Goal: Task Accomplishment & Management: Use online tool/utility

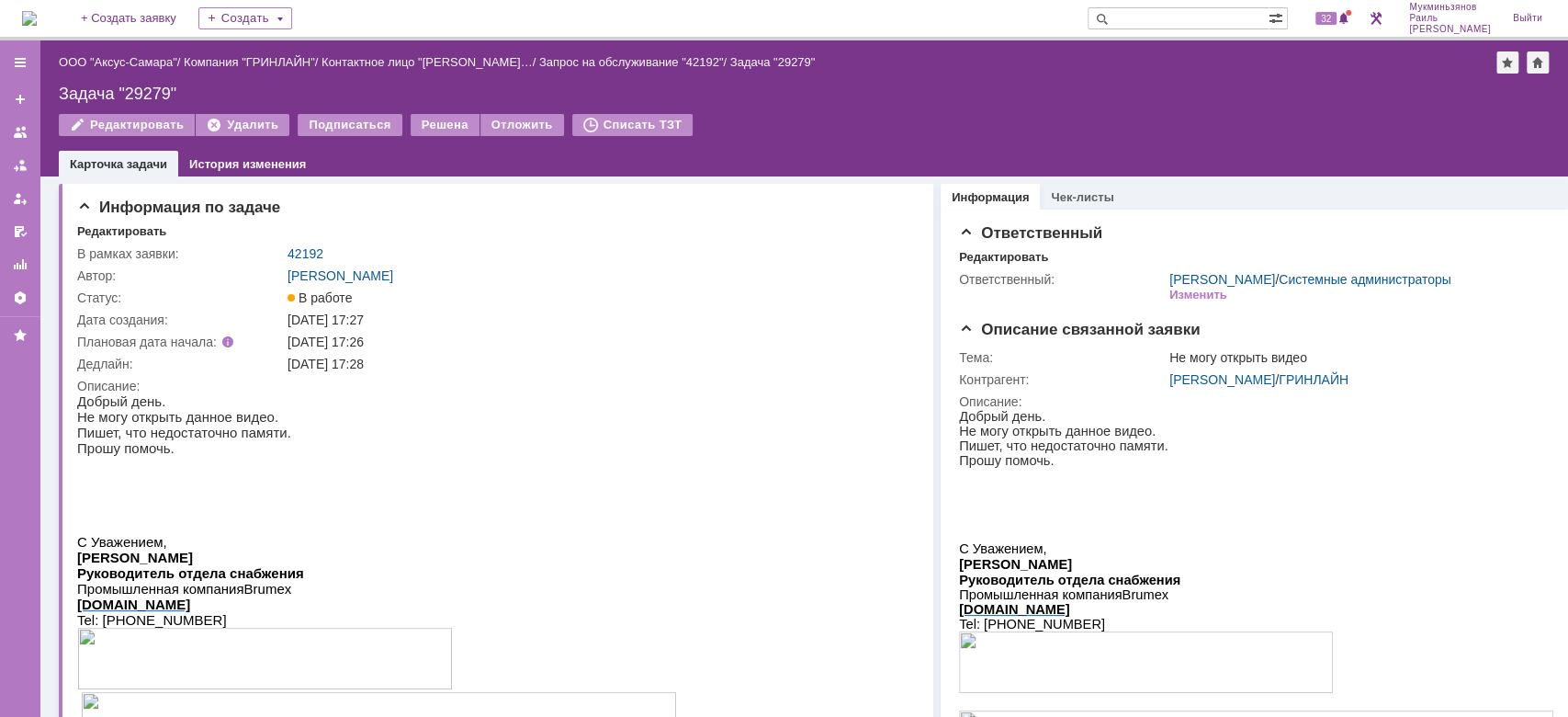
click at [24, 13] on img at bounding box center [29, 17] width 14 height 14
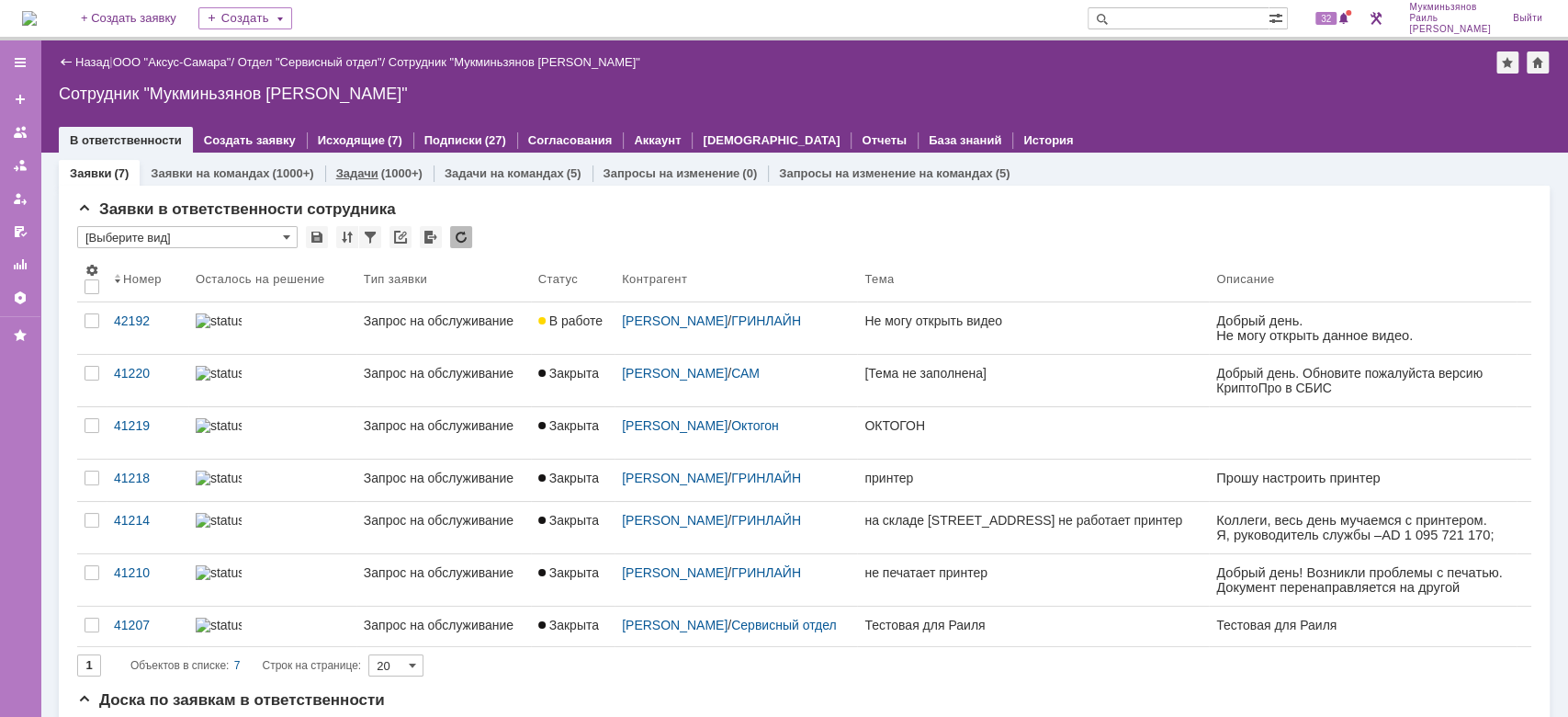
click at [362, 167] on link "Задачи" at bounding box center [357, 173] width 42 height 13
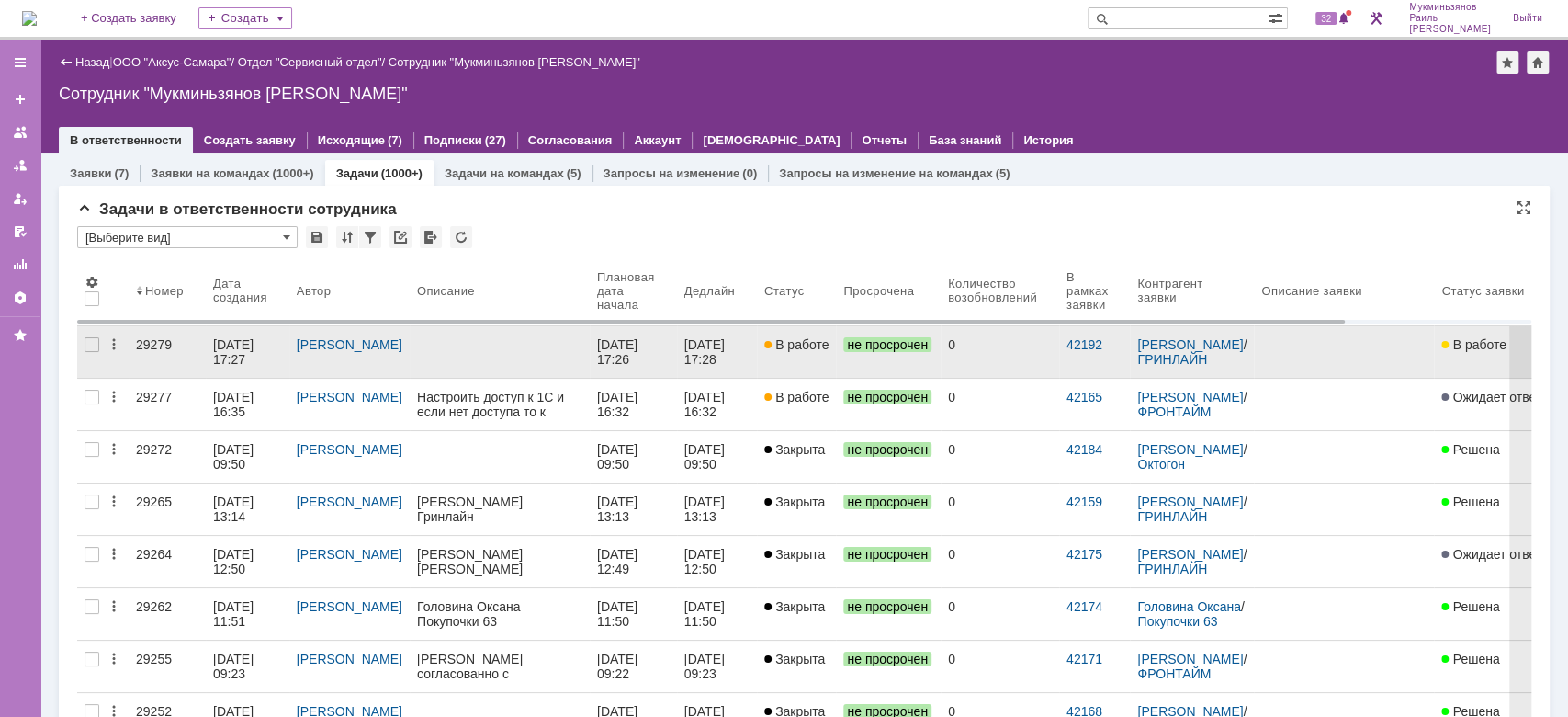
scroll to position [490, 0]
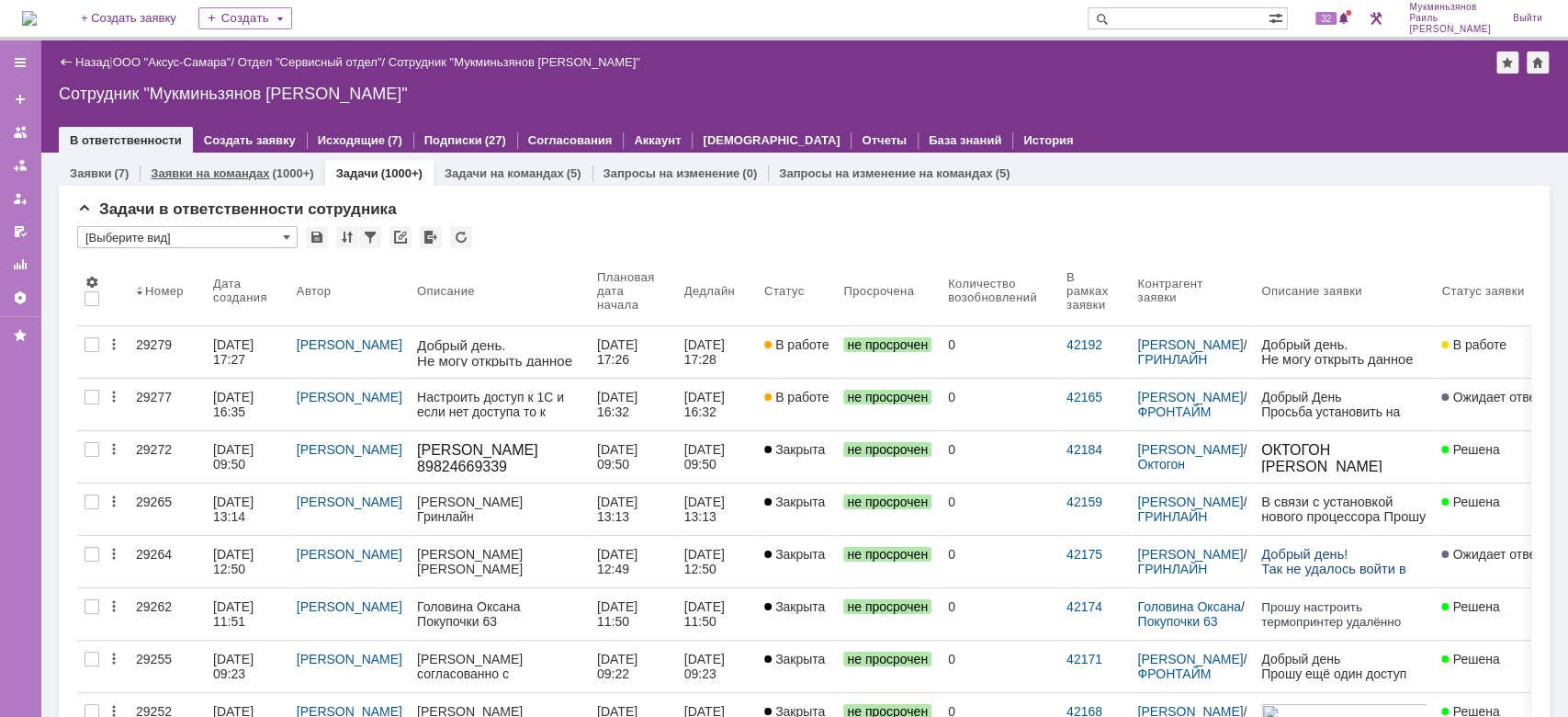
click at [229, 177] on link "Заявки на командах" at bounding box center [210, 173] width 118 height 13
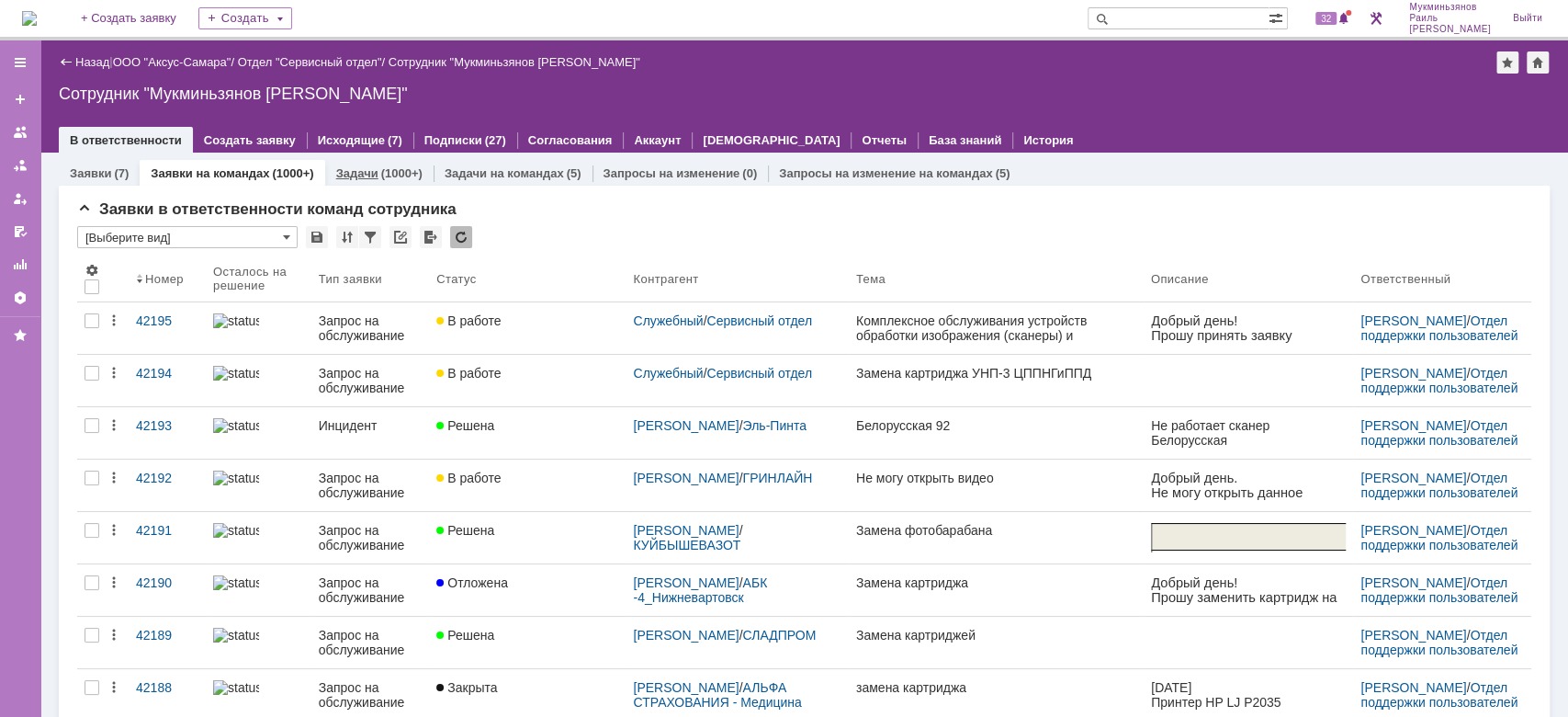
click at [353, 173] on link "Задачи" at bounding box center [357, 173] width 42 height 13
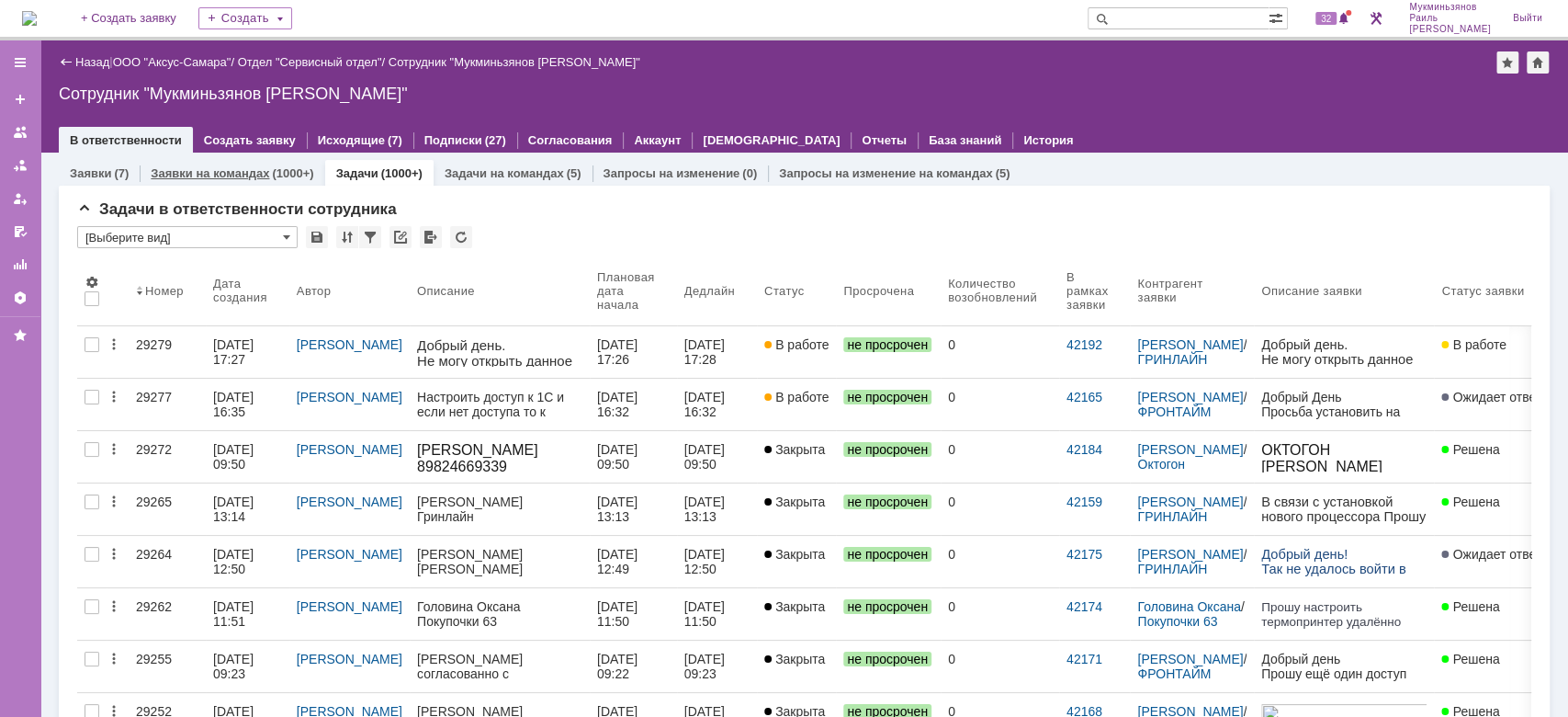
click at [254, 180] on div "Заявки на командах (1000+)" at bounding box center [232, 173] width 185 height 27
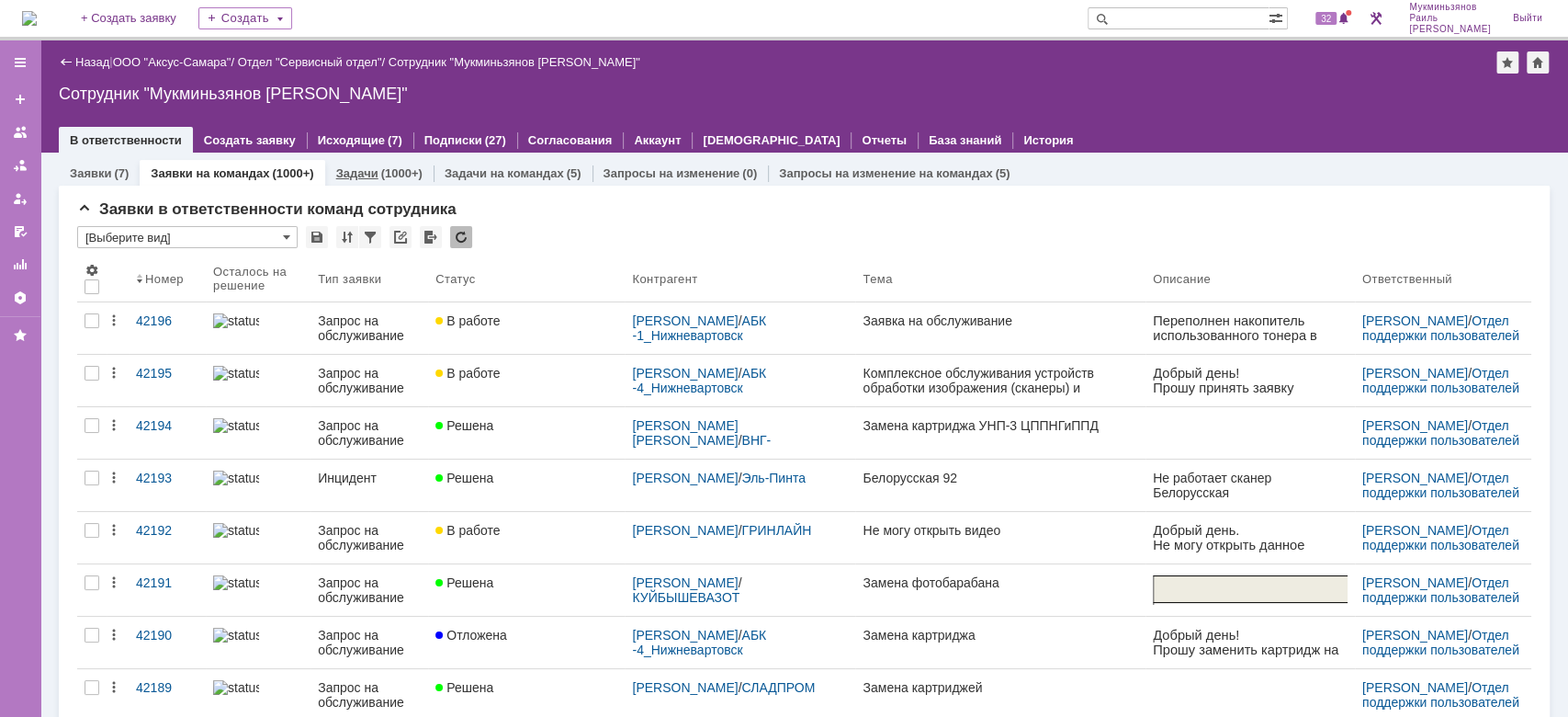
click at [375, 167] on div "Задачи (1000+)" at bounding box center [379, 173] width 87 height 12
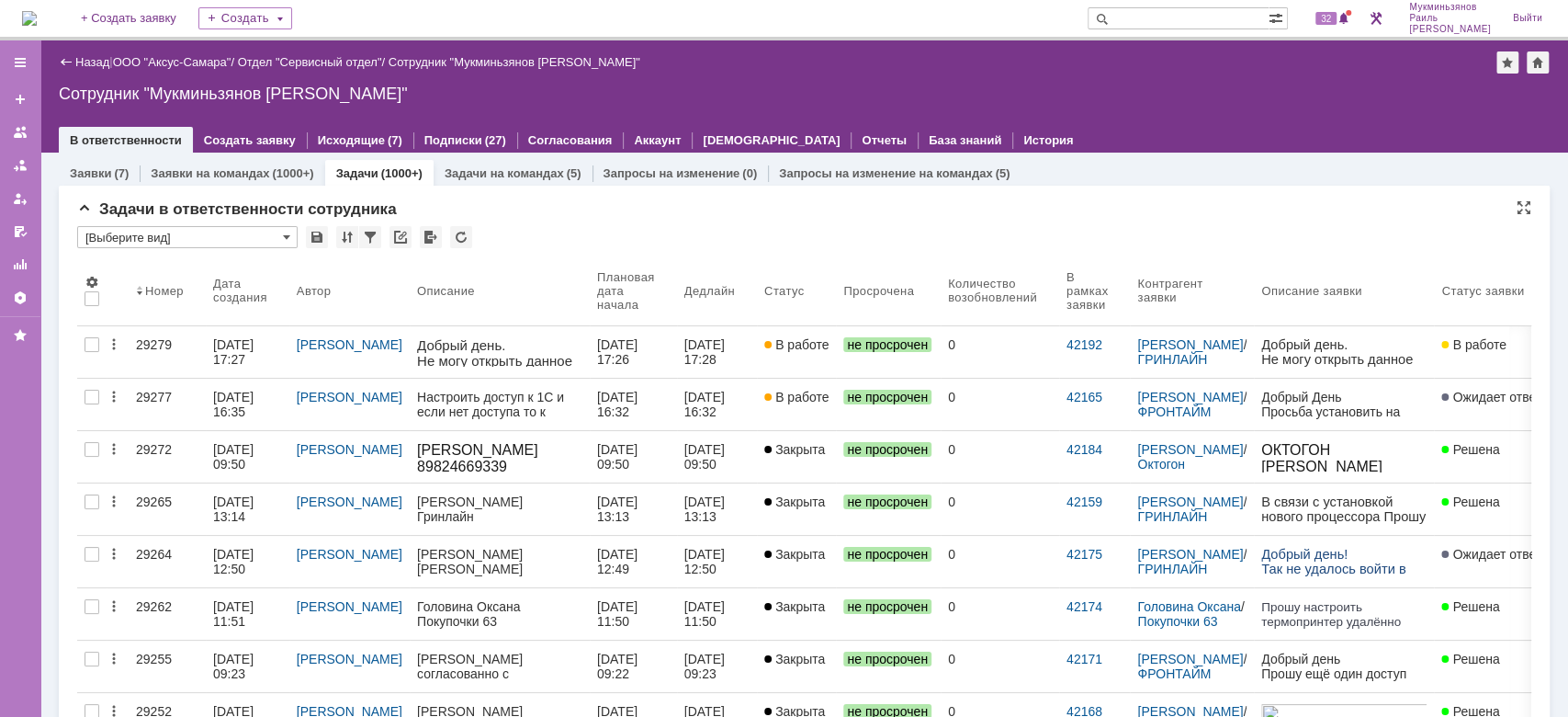
drag, startPoint x: 621, startPoint y: 388, endPoint x: 691, endPoint y: 217, distance: 184.8
click at [691, 217] on div "Задачи в ответственности сотрудника" at bounding box center [804, 209] width 1454 height 18
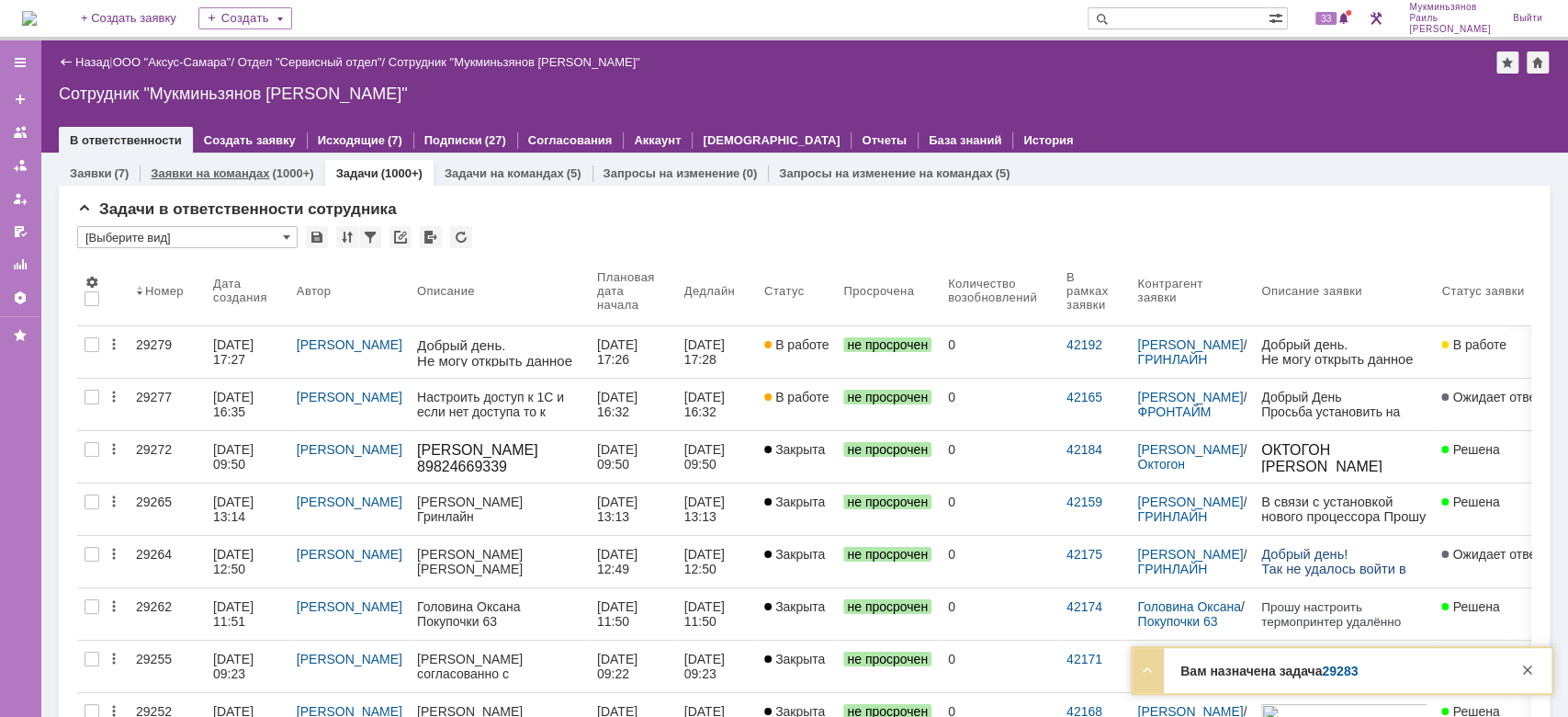
click at [261, 168] on link "Заявки на командах" at bounding box center [210, 173] width 118 height 13
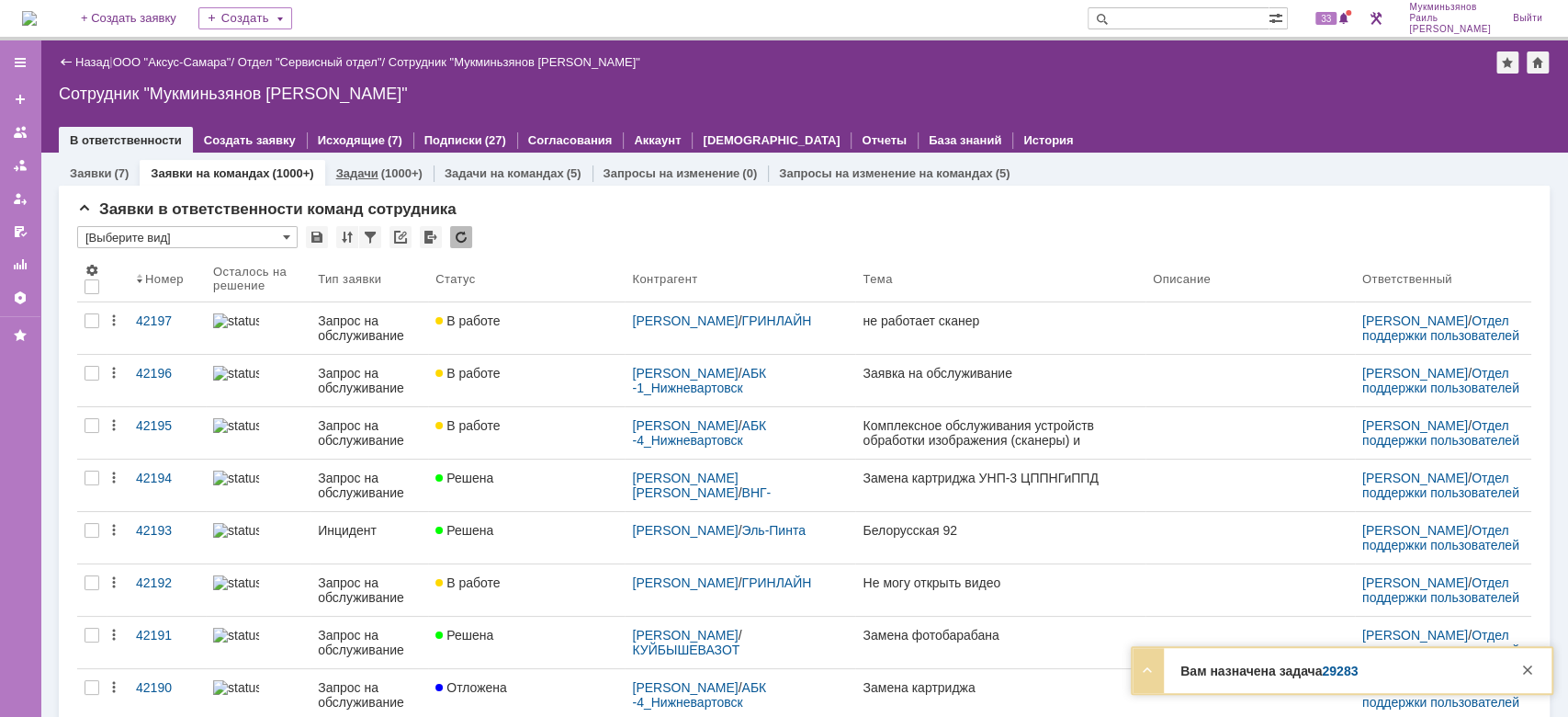
click at [368, 173] on link "Задачи" at bounding box center [357, 173] width 42 height 13
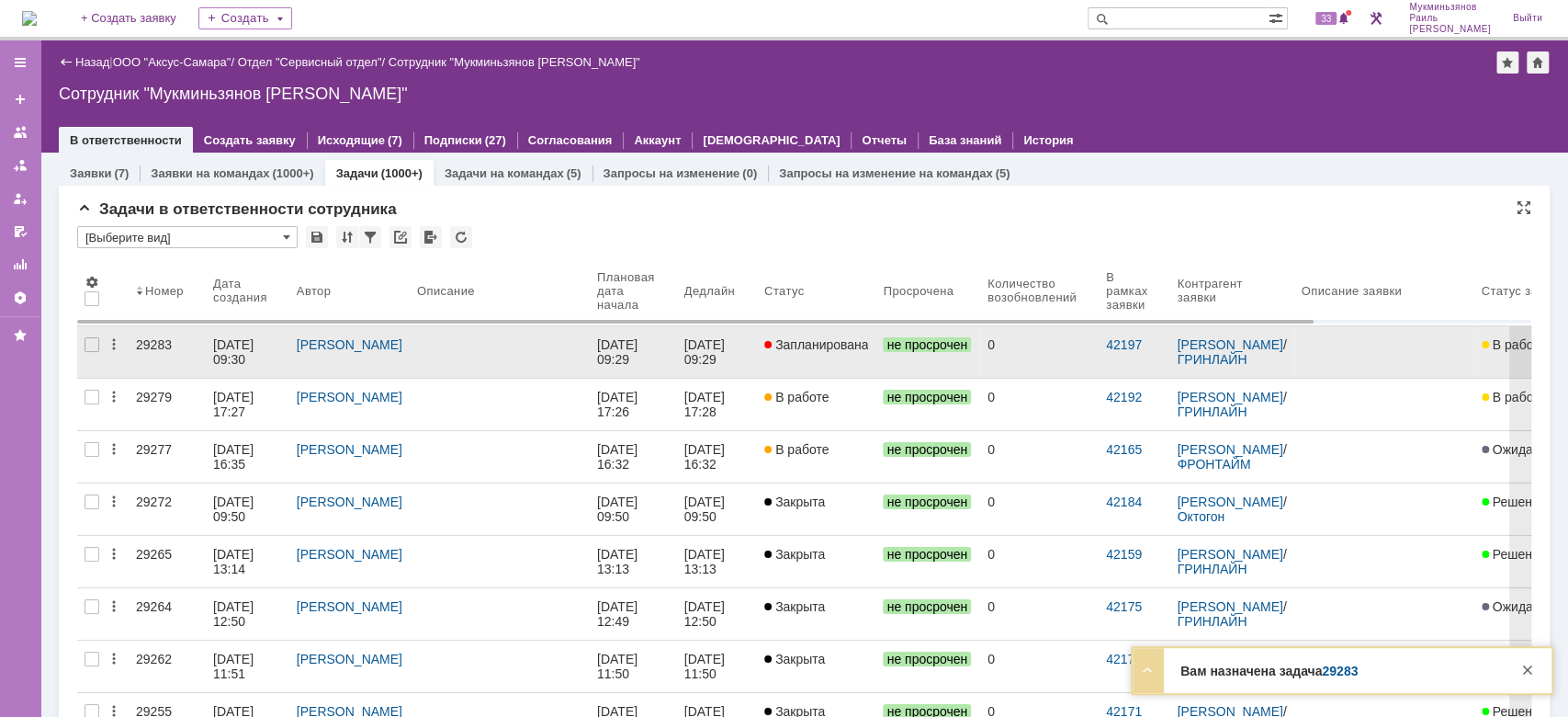
click at [642, 344] on div "[DATE] 09:29" at bounding box center [620, 351] width 44 height 30
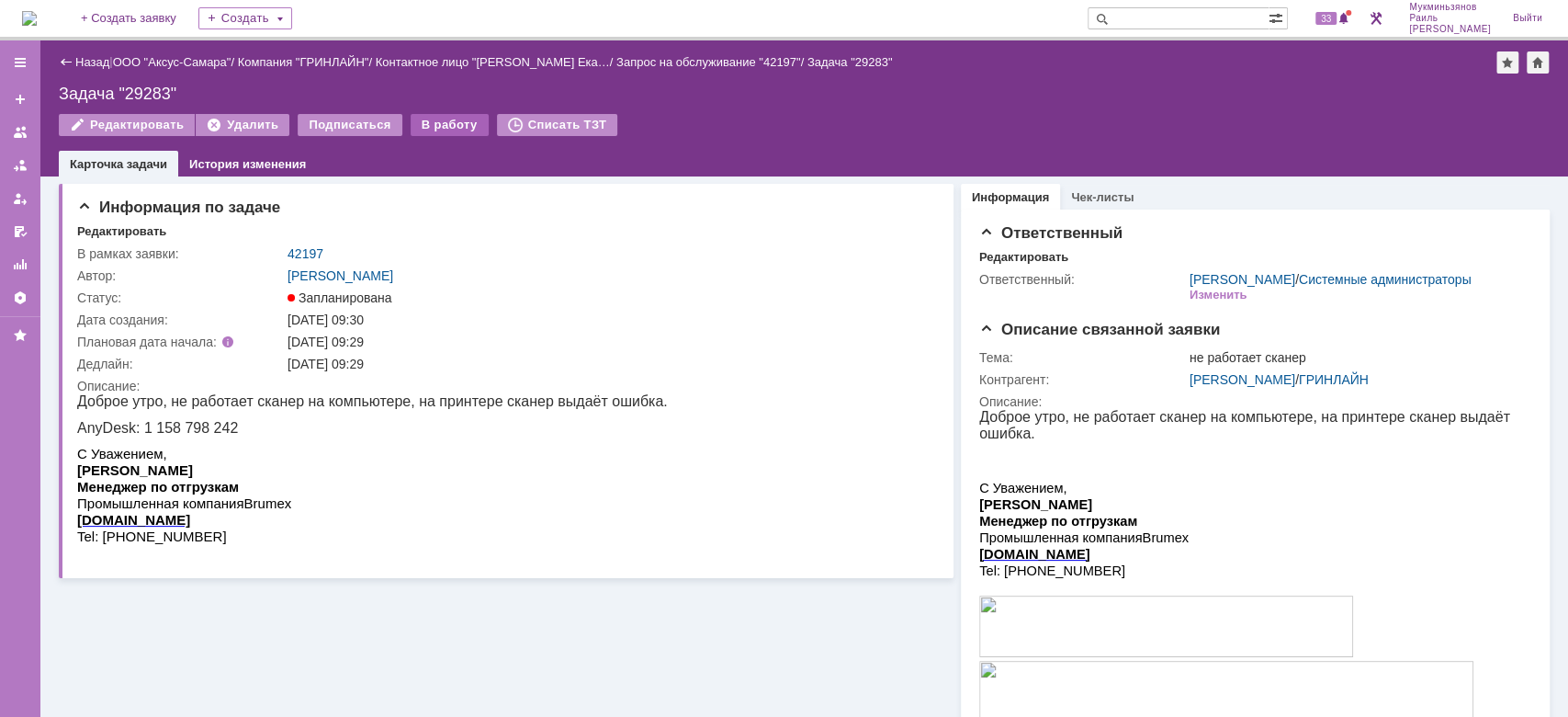
click at [438, 121] on div "В работу" at bounding box center [449, 124] width 78 height 22
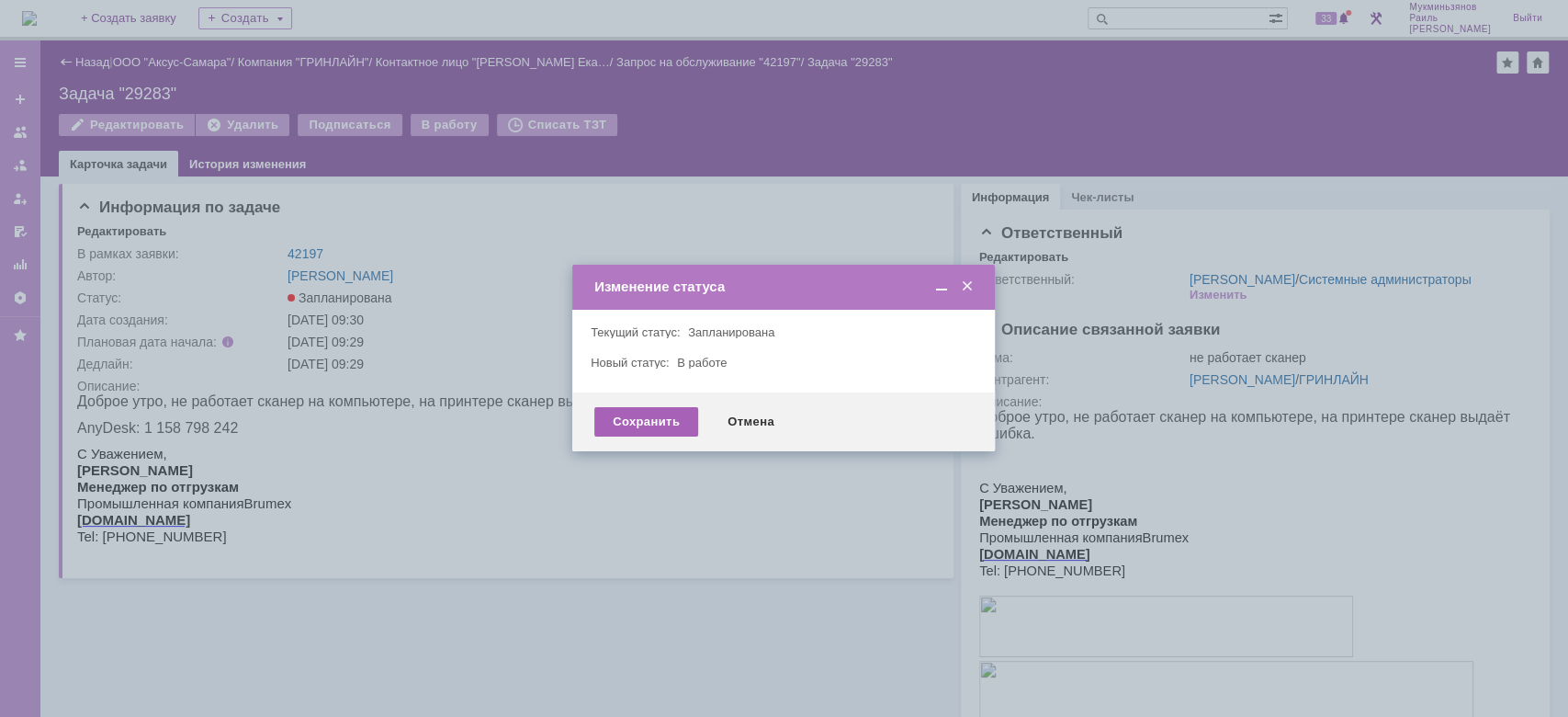
click at [636, 423] on div "Сохранить" at bounding box center [646, 422] width 104 height 30
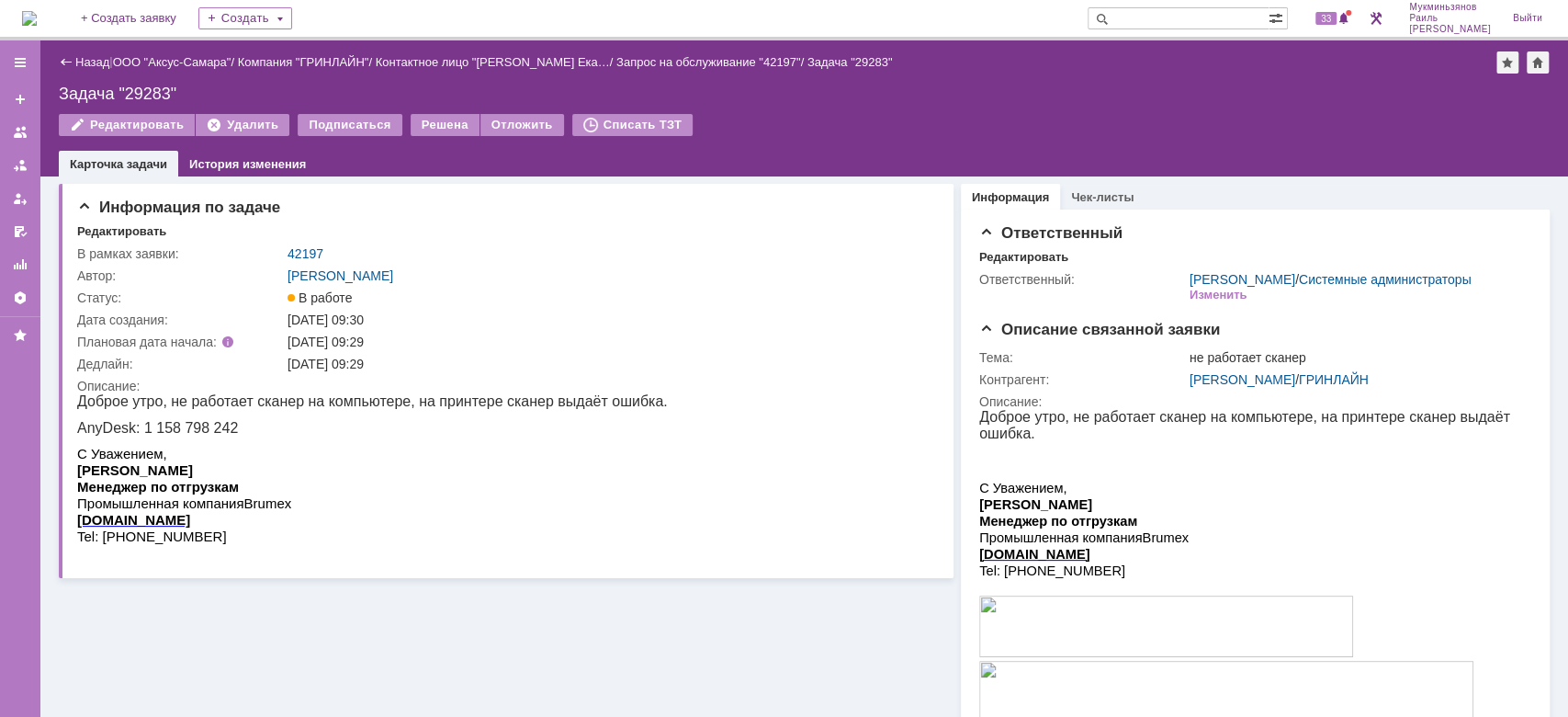
drag, startPoint x: 138, startPoint y: 430, endPoint x: 224, endPoint y: 431, distance: 86.0
click at [224, 431] on p "AnyDesk: 1 158 798 242" at bounding box center [372, 427] width 591 height 16
copy p "1 158 798 242"
click at [37, 16] on img at bounding box center [29, 17] width 14 height 14
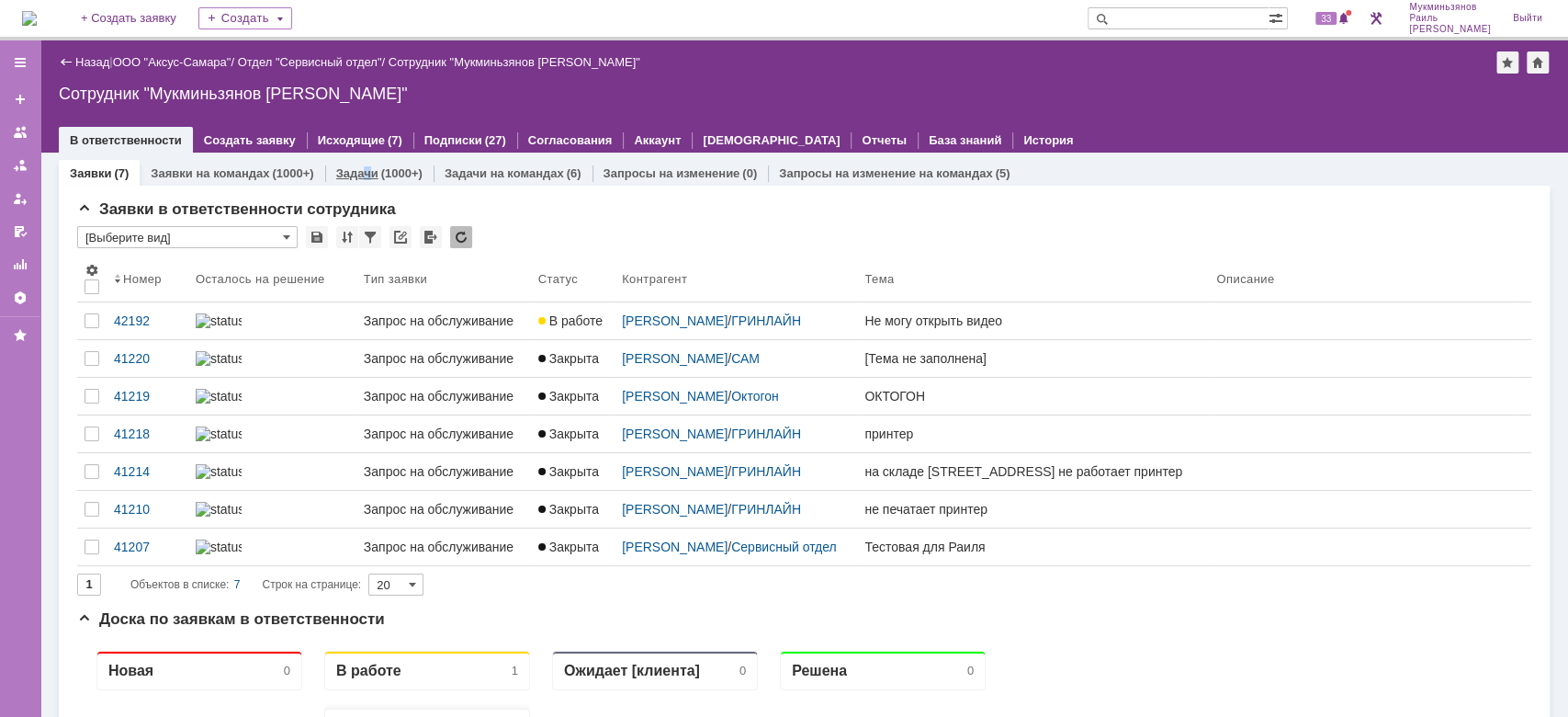
click at [364, 182] on div "Задачи (1000+)" at bounding box center [379, 173] width 109 height 27
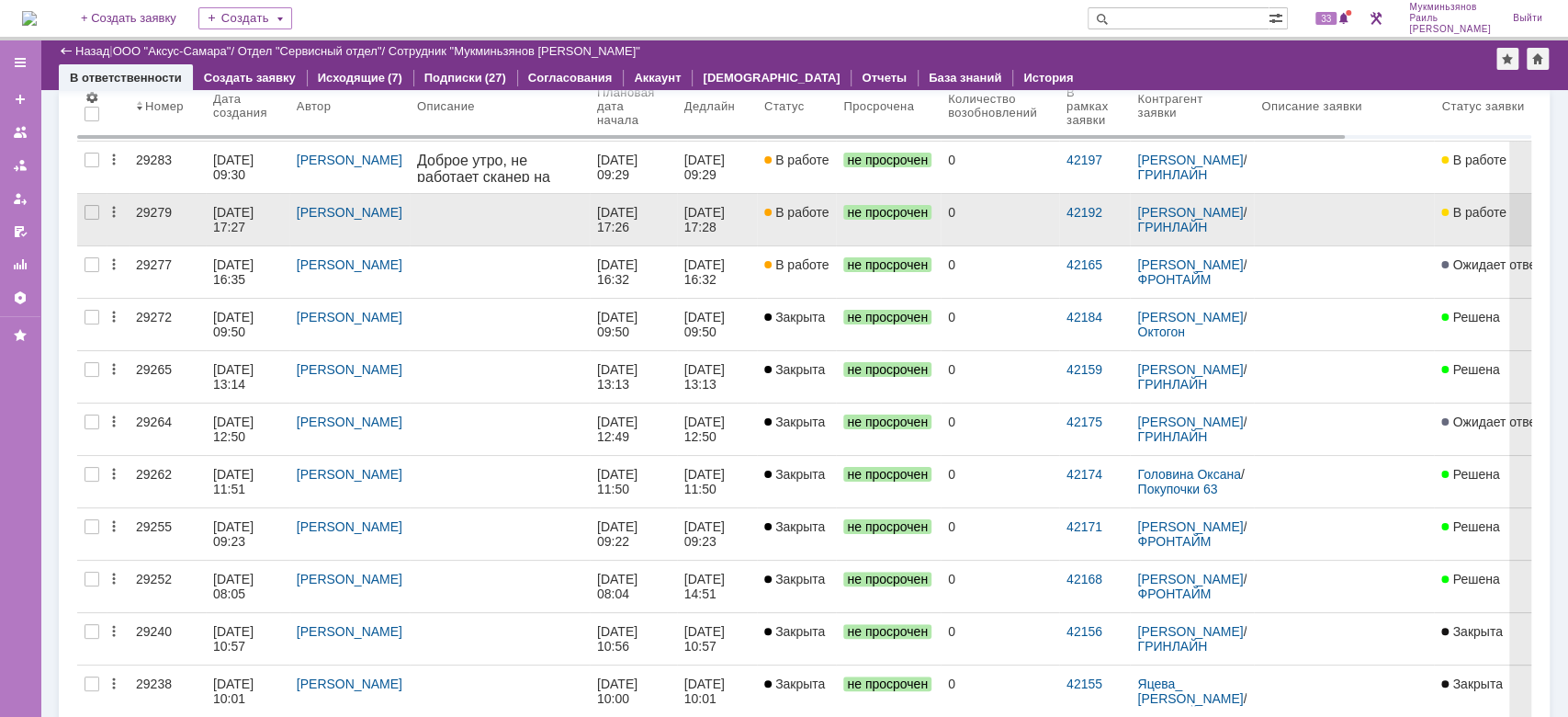
click at [794, 209] on span "В работе" at bounding box center [796, 212] width 64 height 14
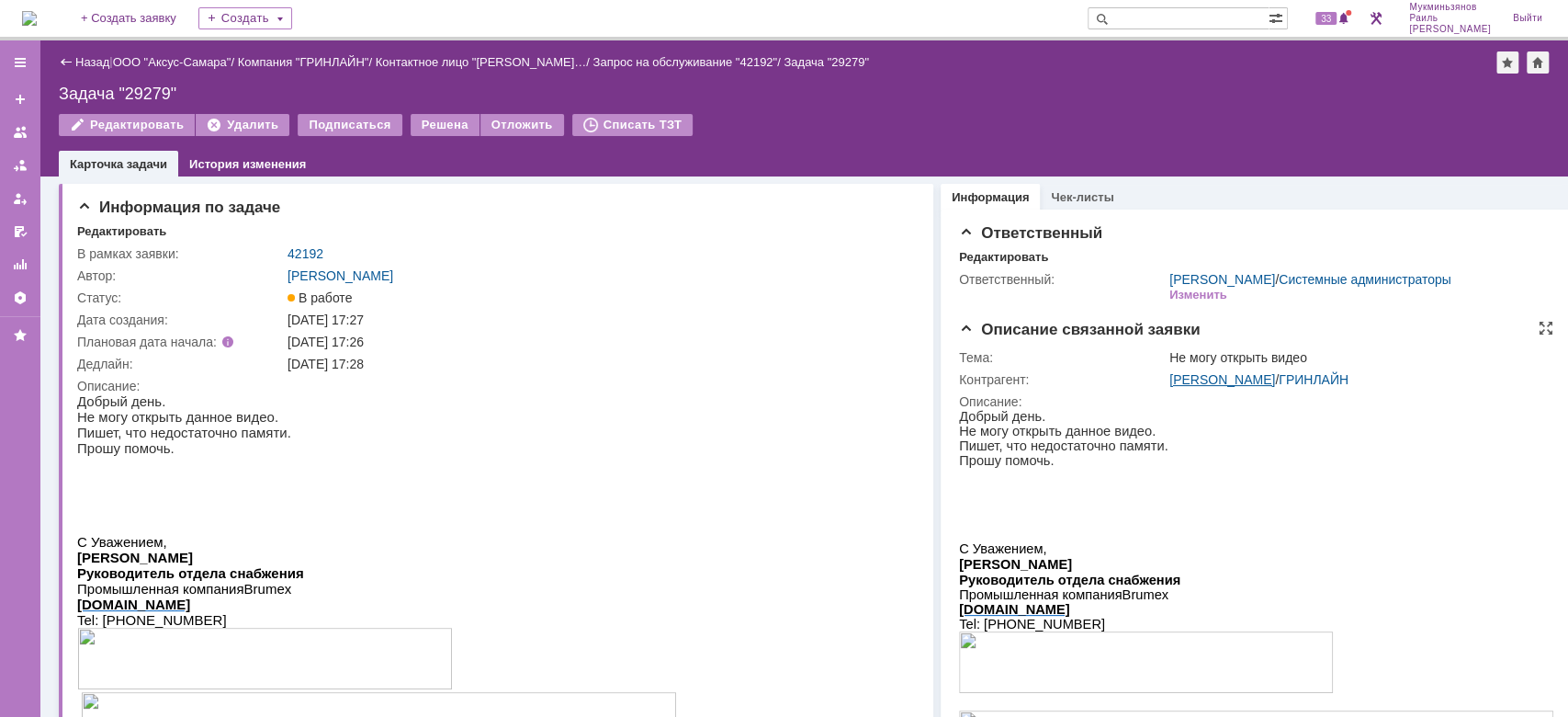
click at [1217, 387] on link "[PERSON_NAME]" at bounding box center [1223, 379] width 106 height 14
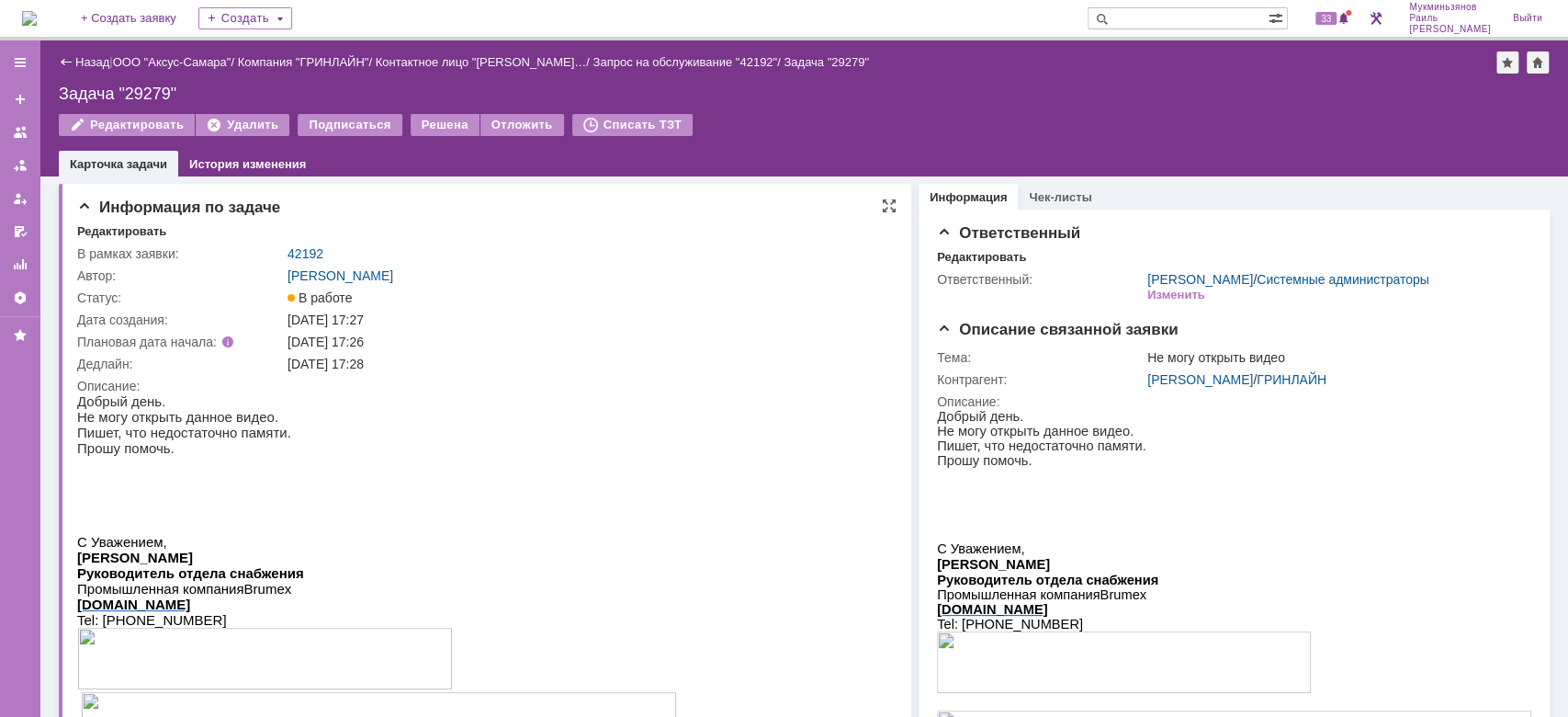
click at [304, 243] on td "42192" at bounding box center [586, 253] width 604 height 22
click at [305, 247] on link "42192" at bounding box center [305, 253] width 36 height 14
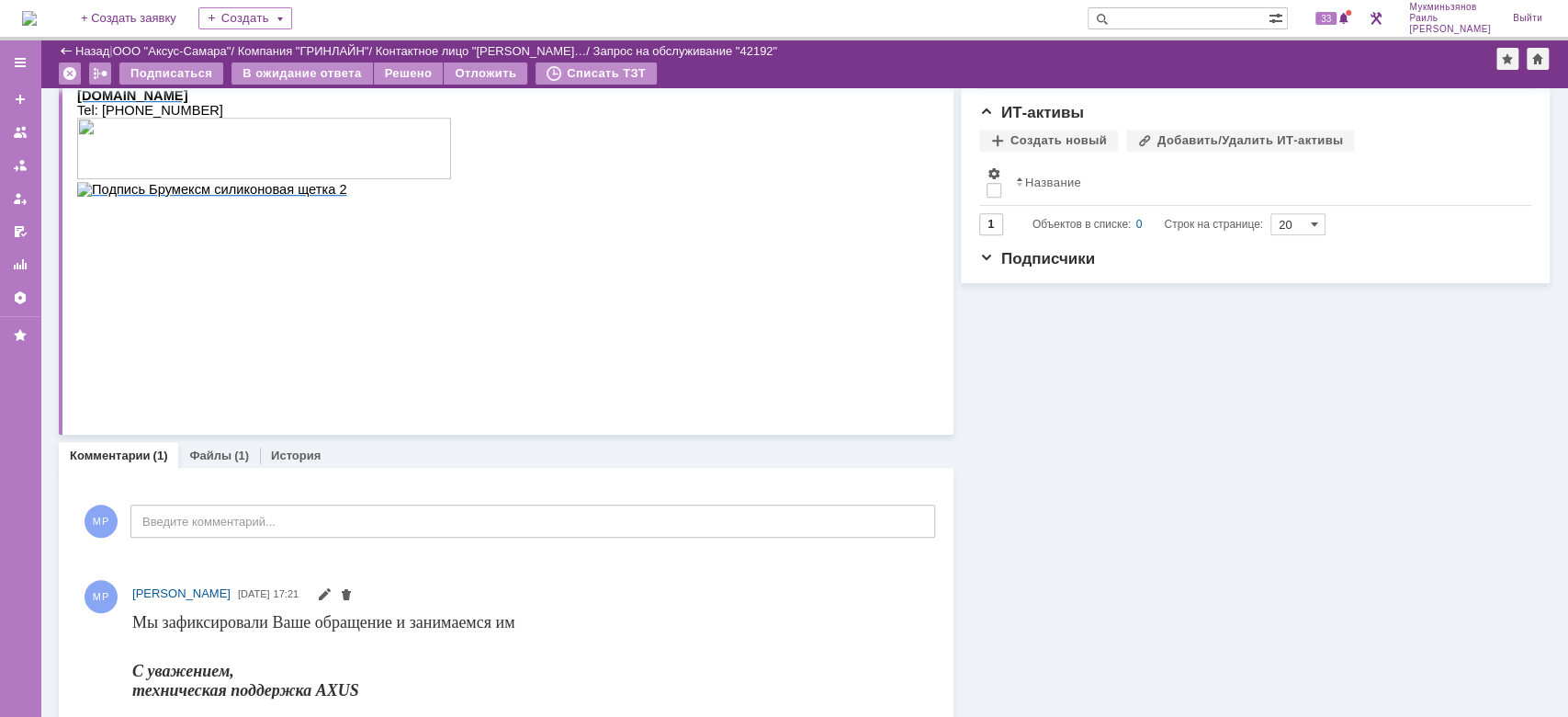
click at [202, 468] on div "Комментарии Добавить комментарий МР Введите комментарий... 1 Всего комментариев…" at bounding box center [506, 600] width 895 height 264
drag, startPoint x: 204, startPoint y: 462, endPoint x: 133, endPoint y: 908, distance: 451.6
click at [204, 461] on link "Файлы" at bounding box center [211, 455] width 42 height 13
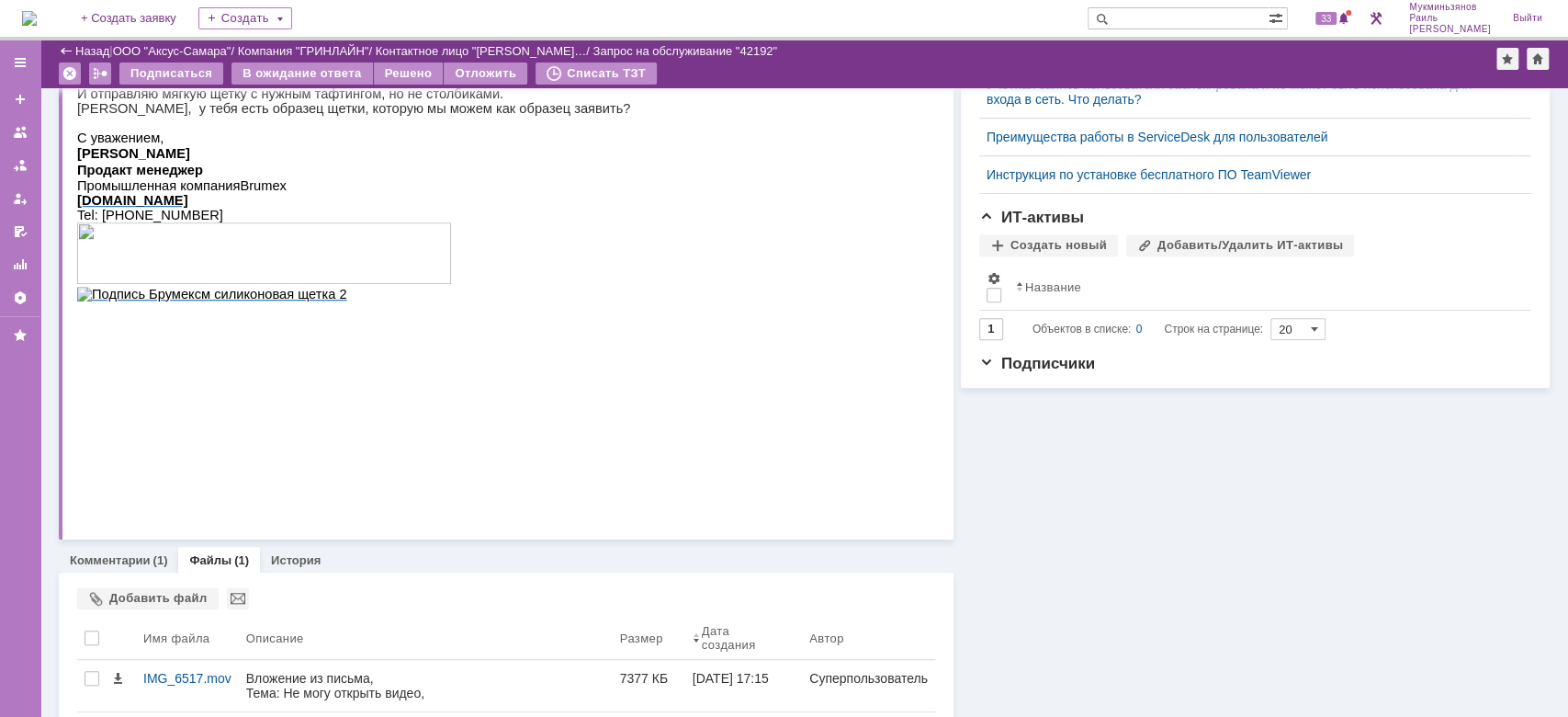
scroll to position [785, 0]
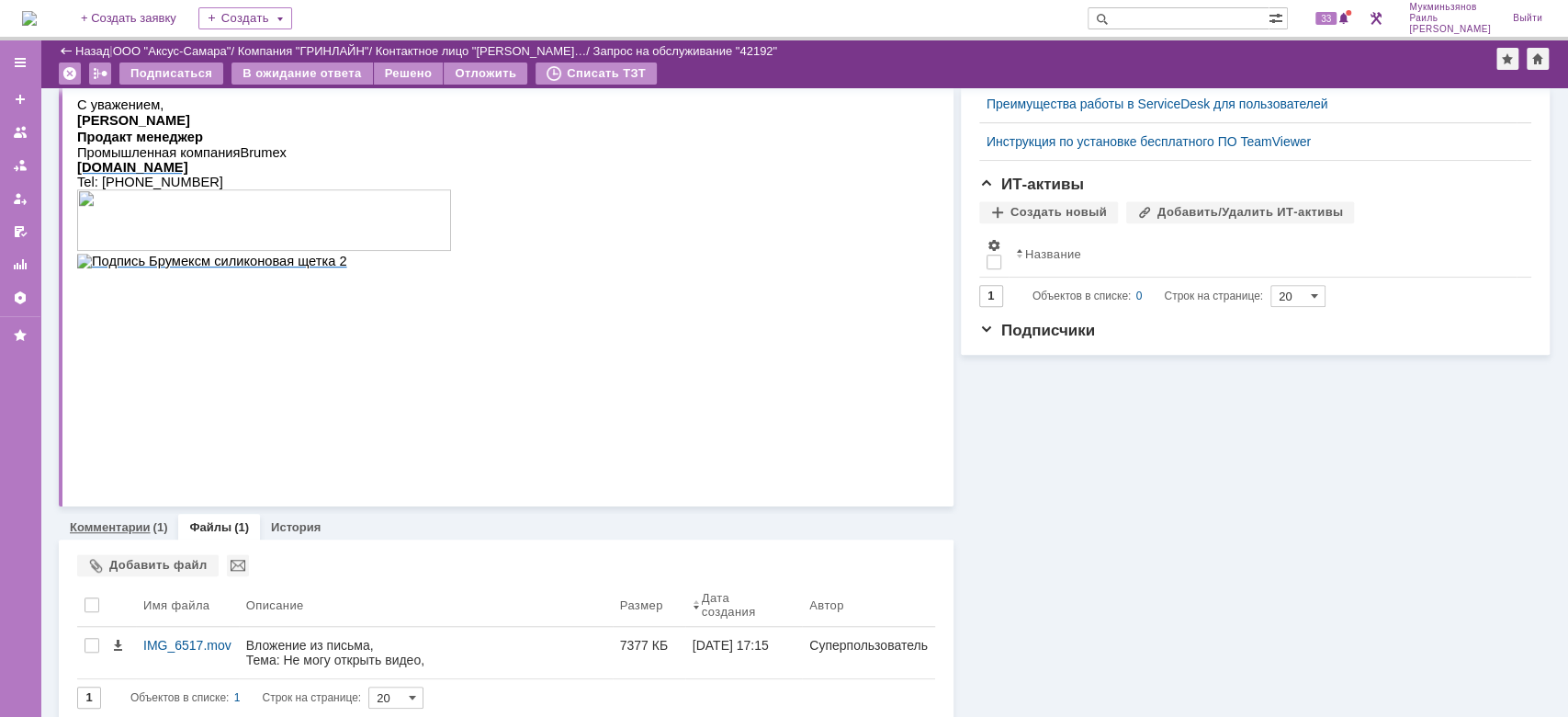
click at [129, 535] on div "Комментарии (1)" at bounding box center [118, 527] width 119 height 27
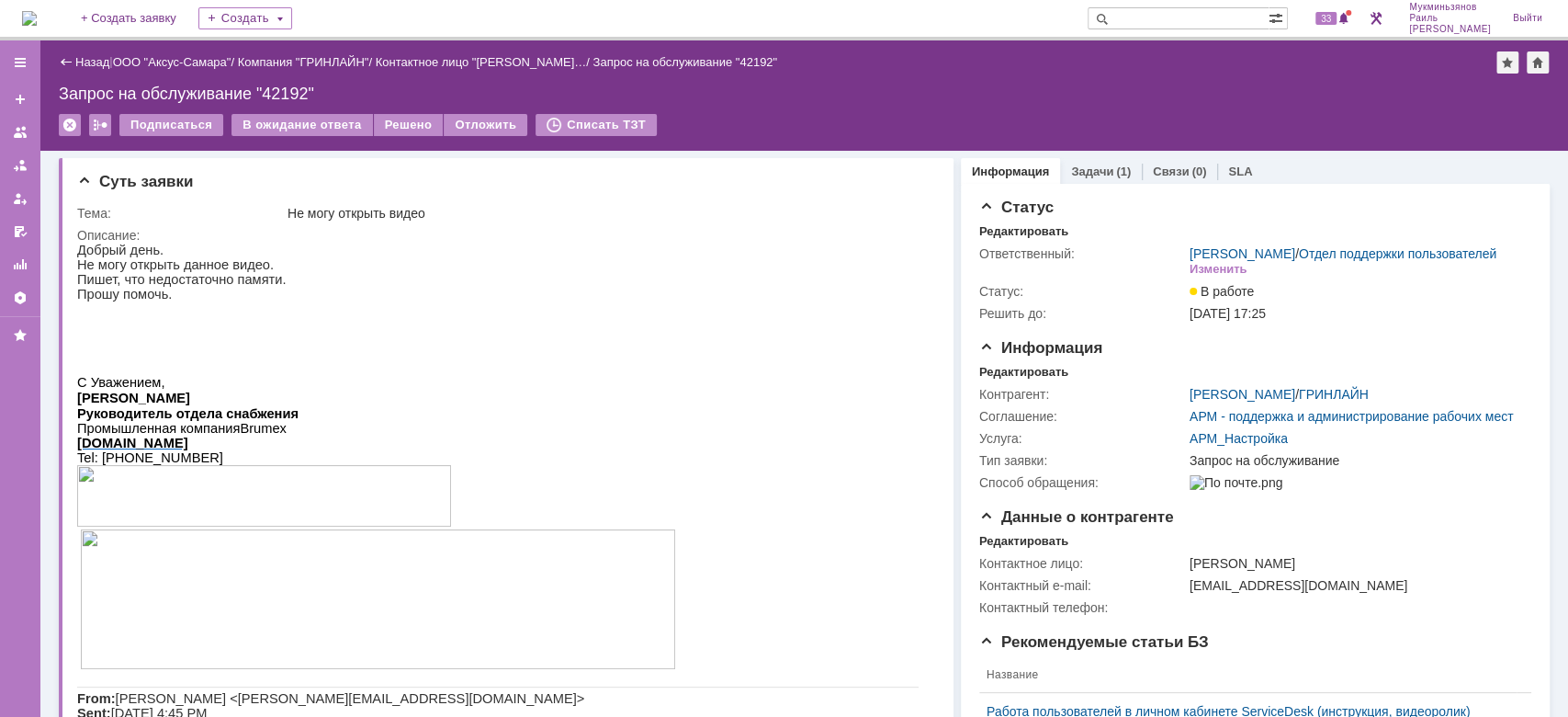
click at [1315, 110] on div "Назад | ООО "Аксус-Самара" / Компания "ГРИНЛАЙН" / Контактное лицо "Колесов Ден…" at bounding box center [804, 95] width 1528 height 111
click at [37, 20] on img at bounding box center [29, 17] width 14 height 14
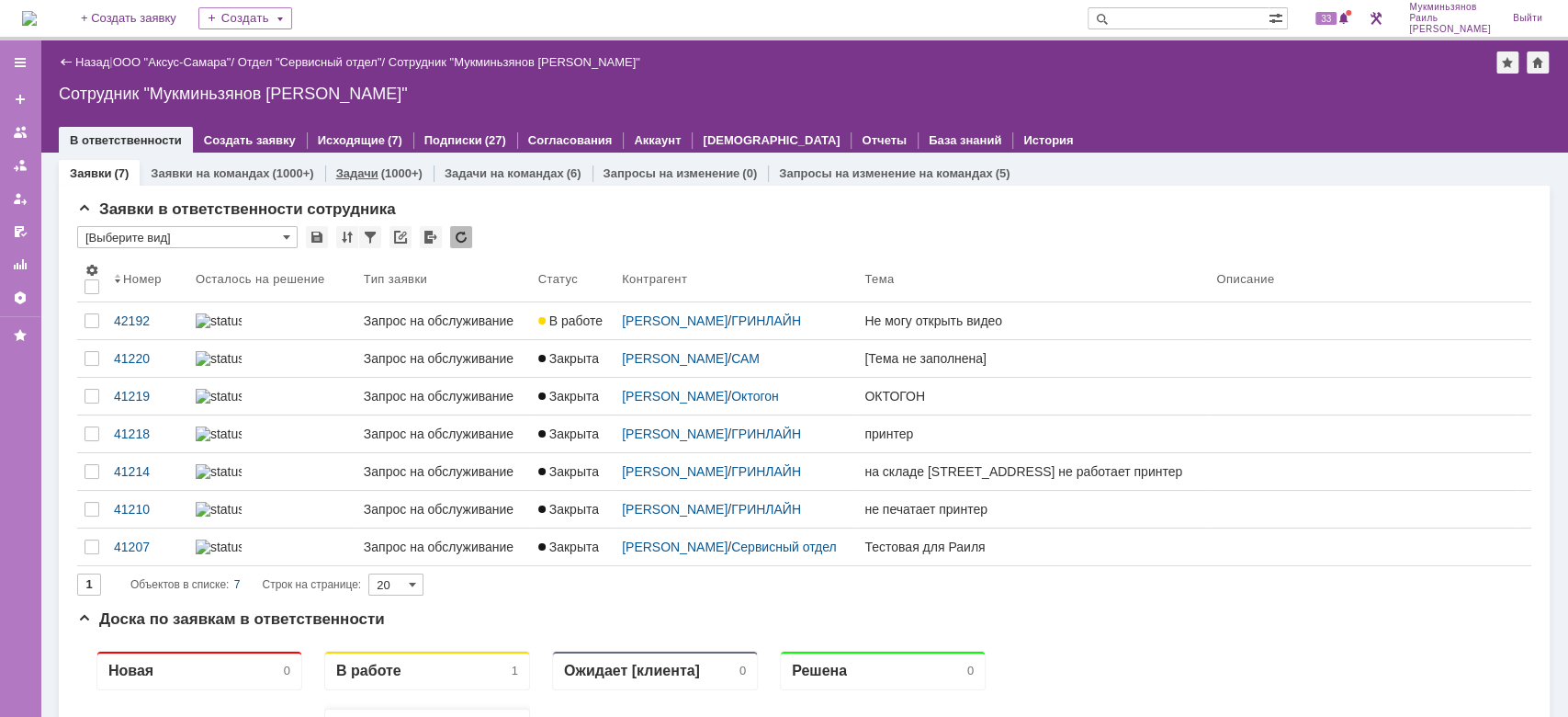
click at [356, 171] on link "Задачи" at bounding box center [357, 173] width 42 height 13
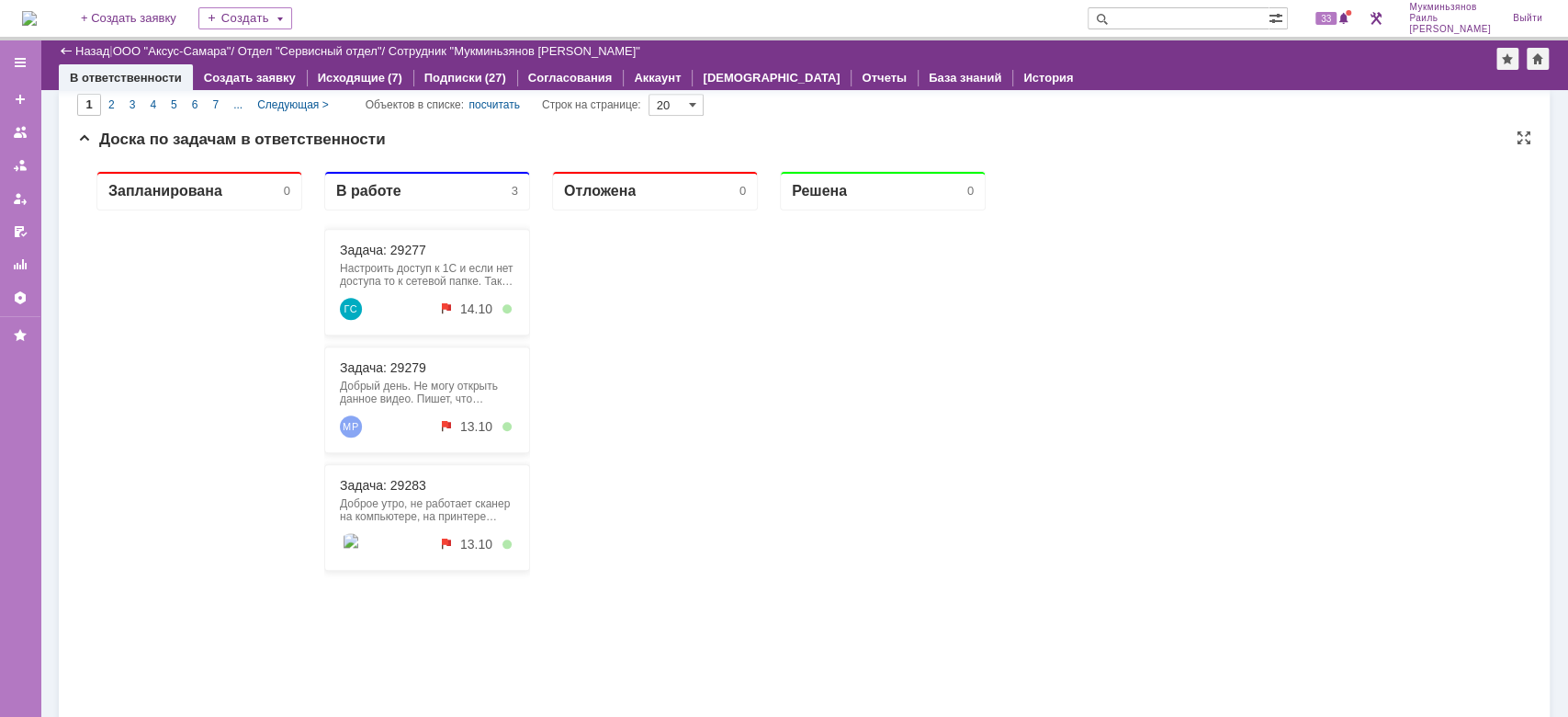
click at [360, 476] on div "Задача: 29283 Доброе утро, не работает сканер на компьютере, на принтере сканер…" at bounding box center [427, 517] width 206 height 107
click at [358, 480] on link "Задача: 29283" at bounding box center [383, 485] width 87 height 14
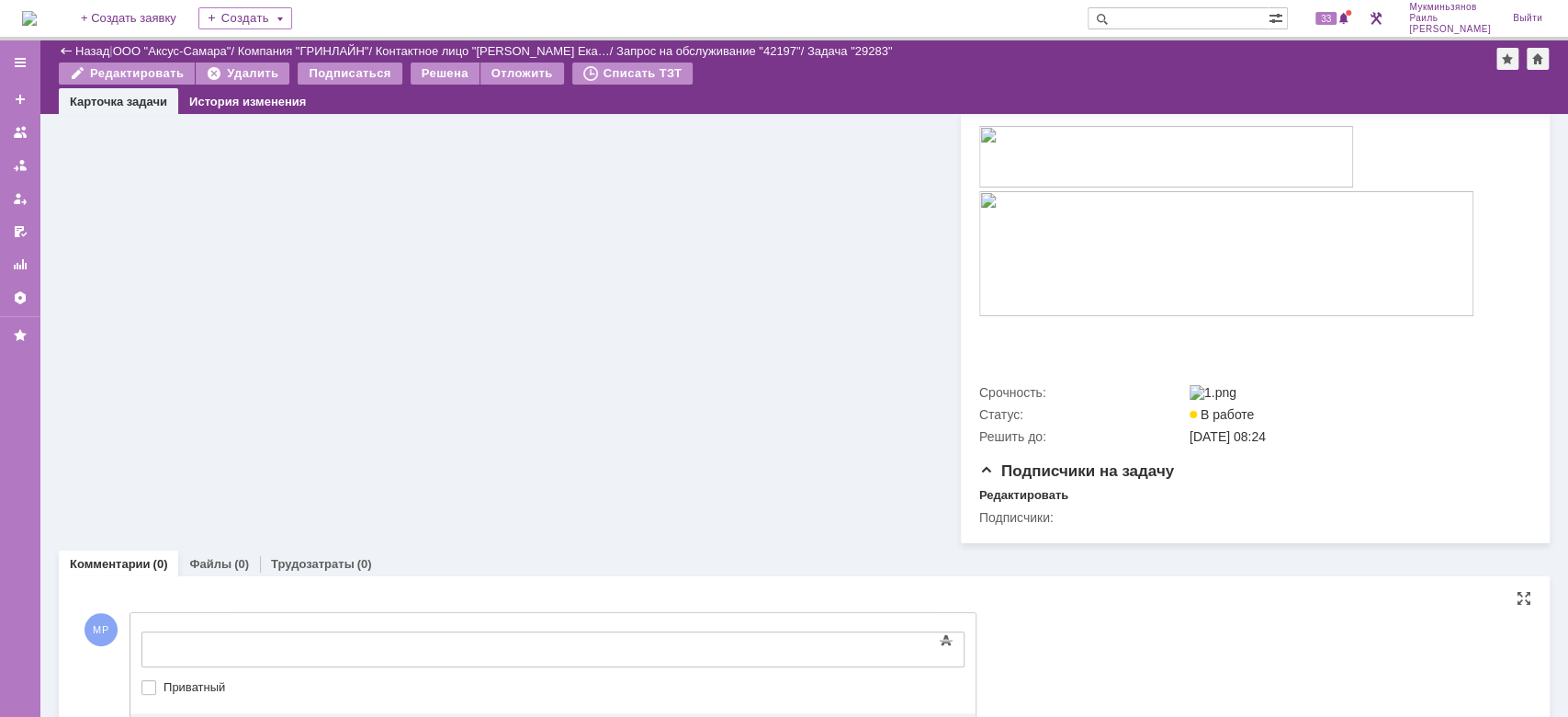
click at [419, 645] on div "Основные параметры Текст Жирный Курсив Подчеркнутый Зачеркнутый Нижний индекс В…" at bounding box center [553, 663] width 823 height 90
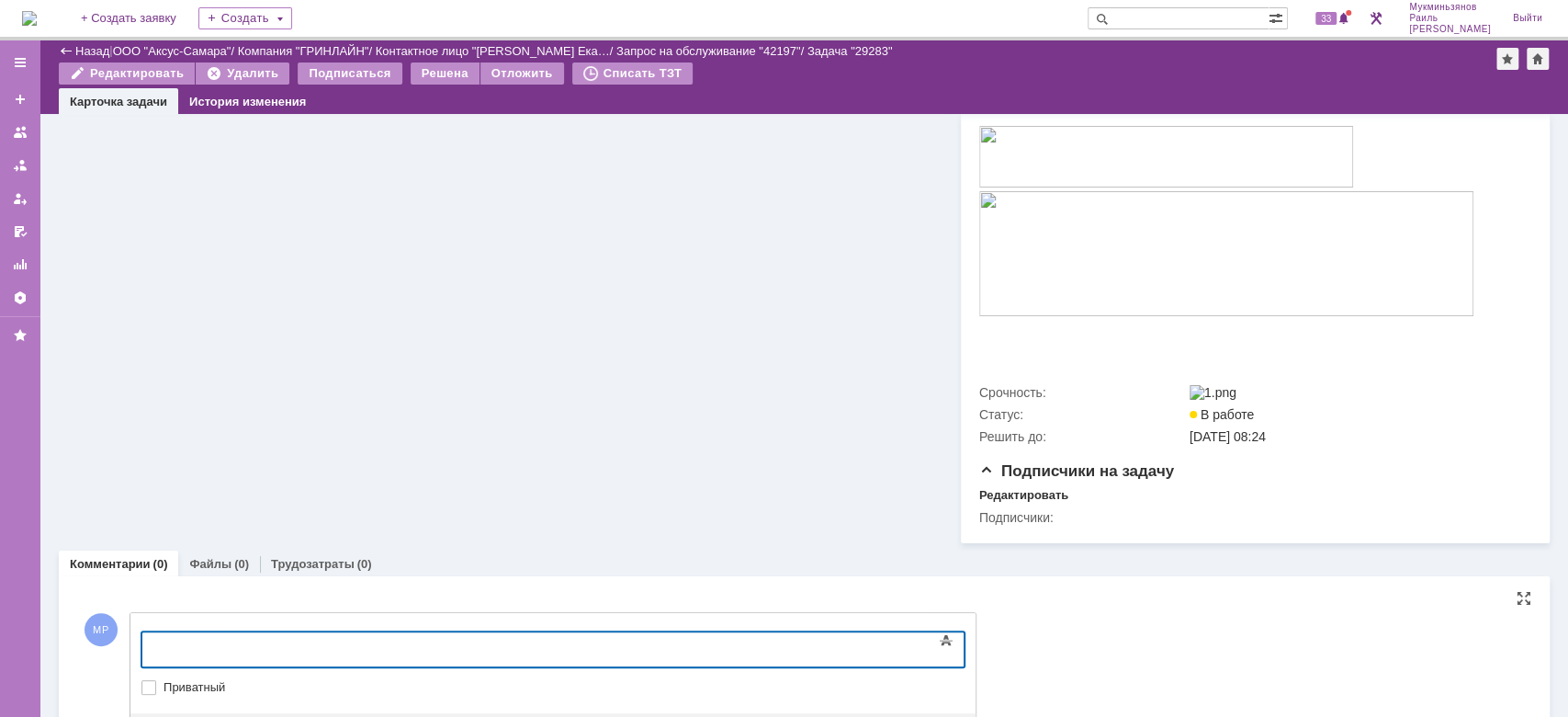
click at [429, 642] on body at bounding box center [291, 648] width 275 height 31
drag, startPoint x: 740, startPoint y: 654, endPoint x: 11, endPoint y: 640, distance: 729.1
click at [153, 640] on html "Поменяли ip адрес хоста-получателя в настройках сканера на верный. Сейчас все р…" at bounding box center [291, 661] width 275 height 59
copy div "Поменяли ip адрес хоста-получателя в настройках сканера на верный. Сейчас все р…"
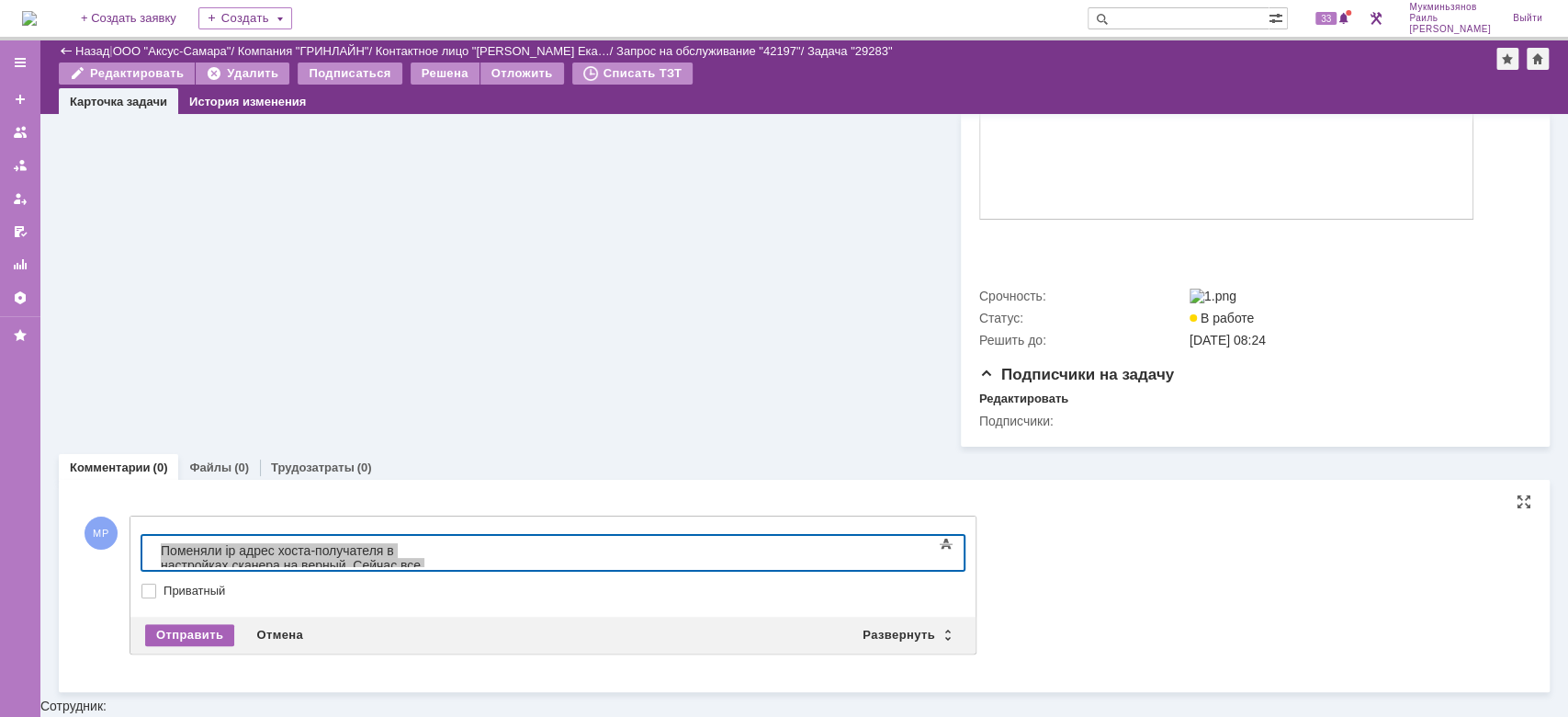
click at [208, 646] on div "Отправить" at bounding box center [190, 634] width 89 height 22
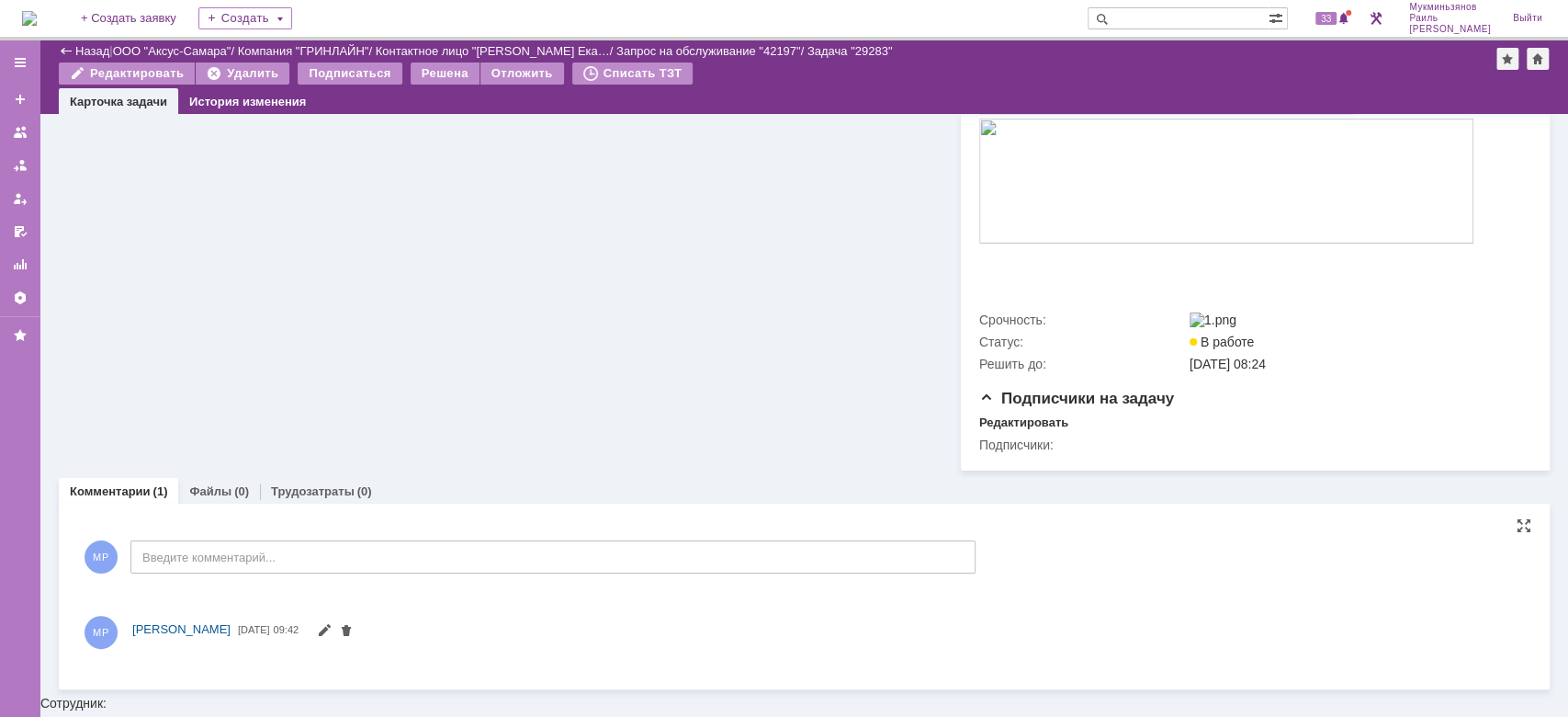
scroll to position [486, 0]
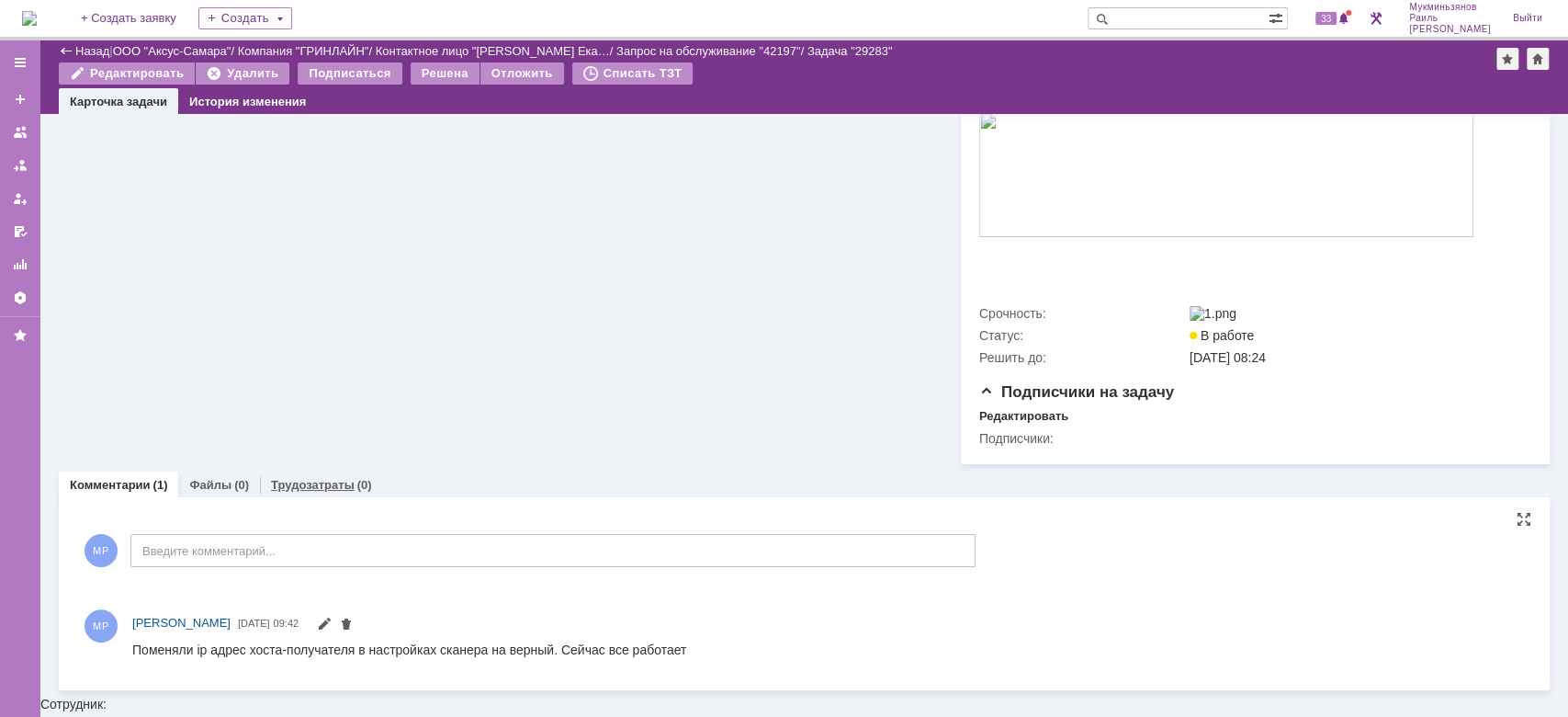
click at [315, 492] on link "Трудозатраты" at bounding box center [313, 485] width 84 height 13
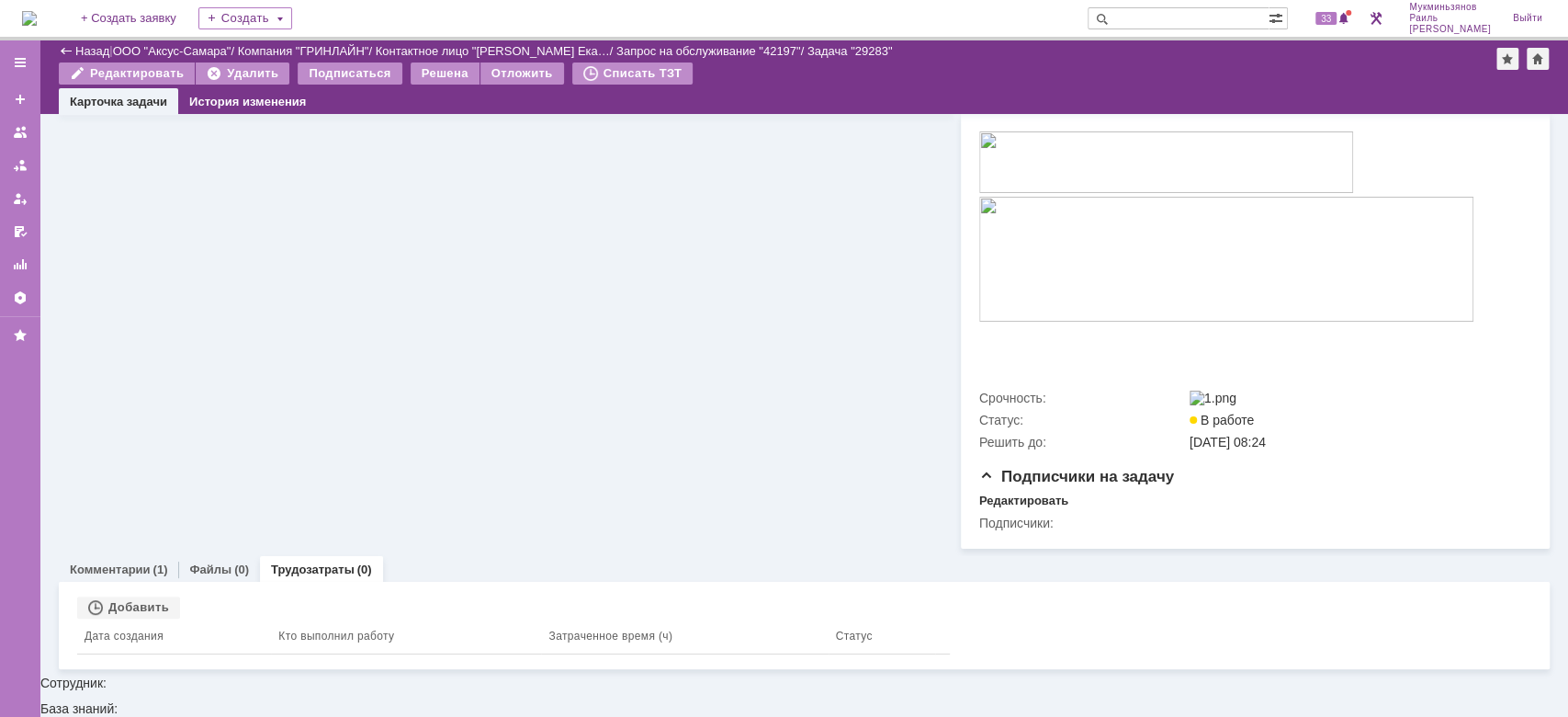
scroll to position [382, 0]
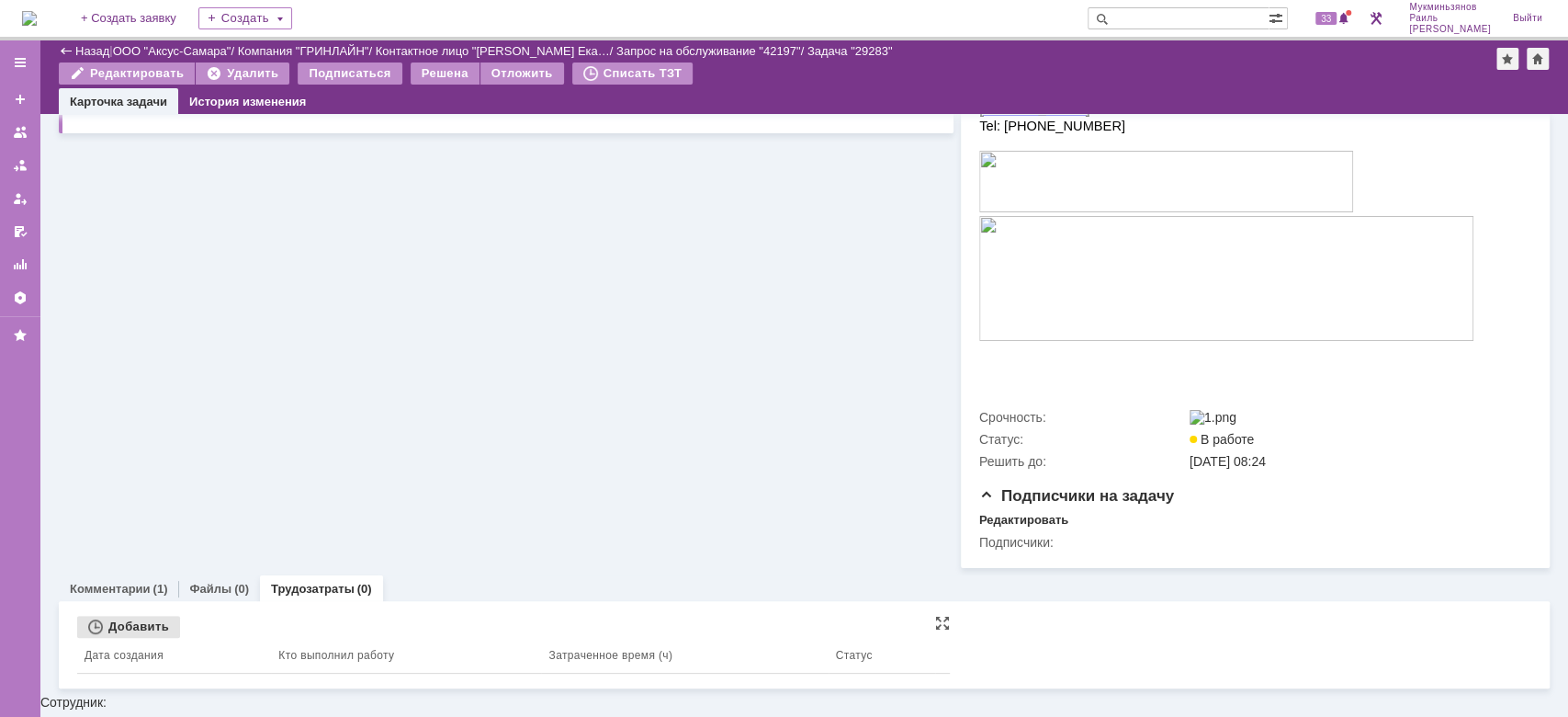
click at [132, 638] on div "Добавить" at bounding box center [128, 627] width 103 height 22
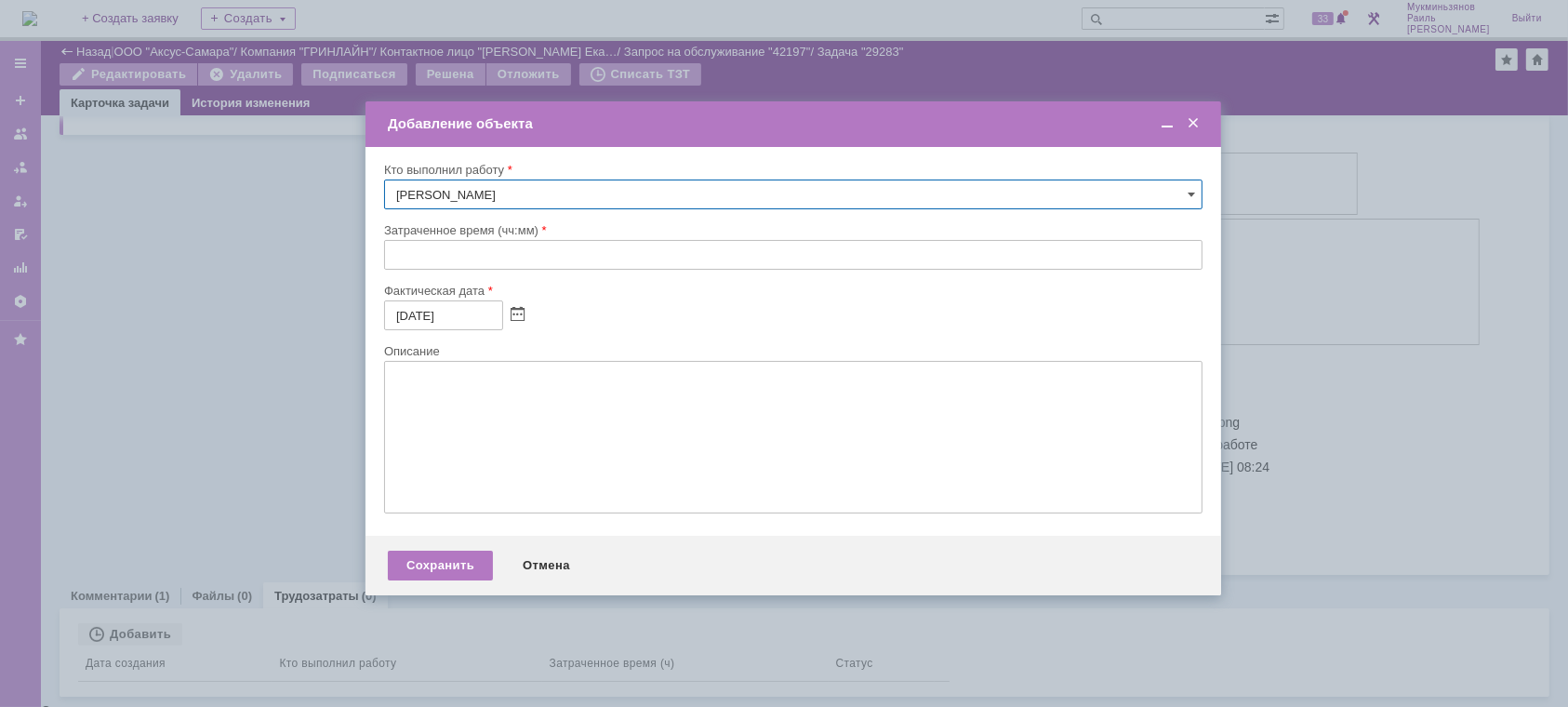
click at [516, 248] on input "text" at bounding box center [793, 254] width 818 height 30
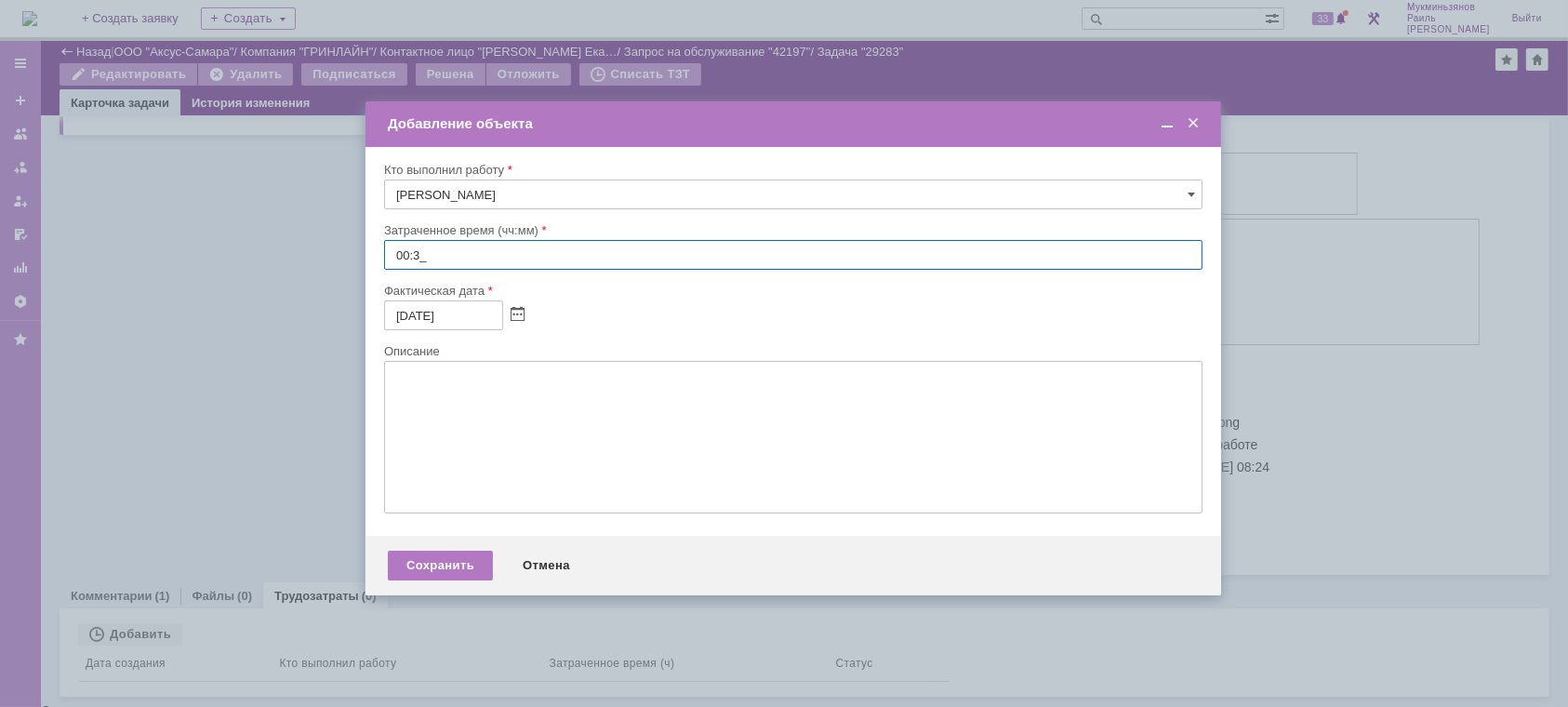
type input "00:30"
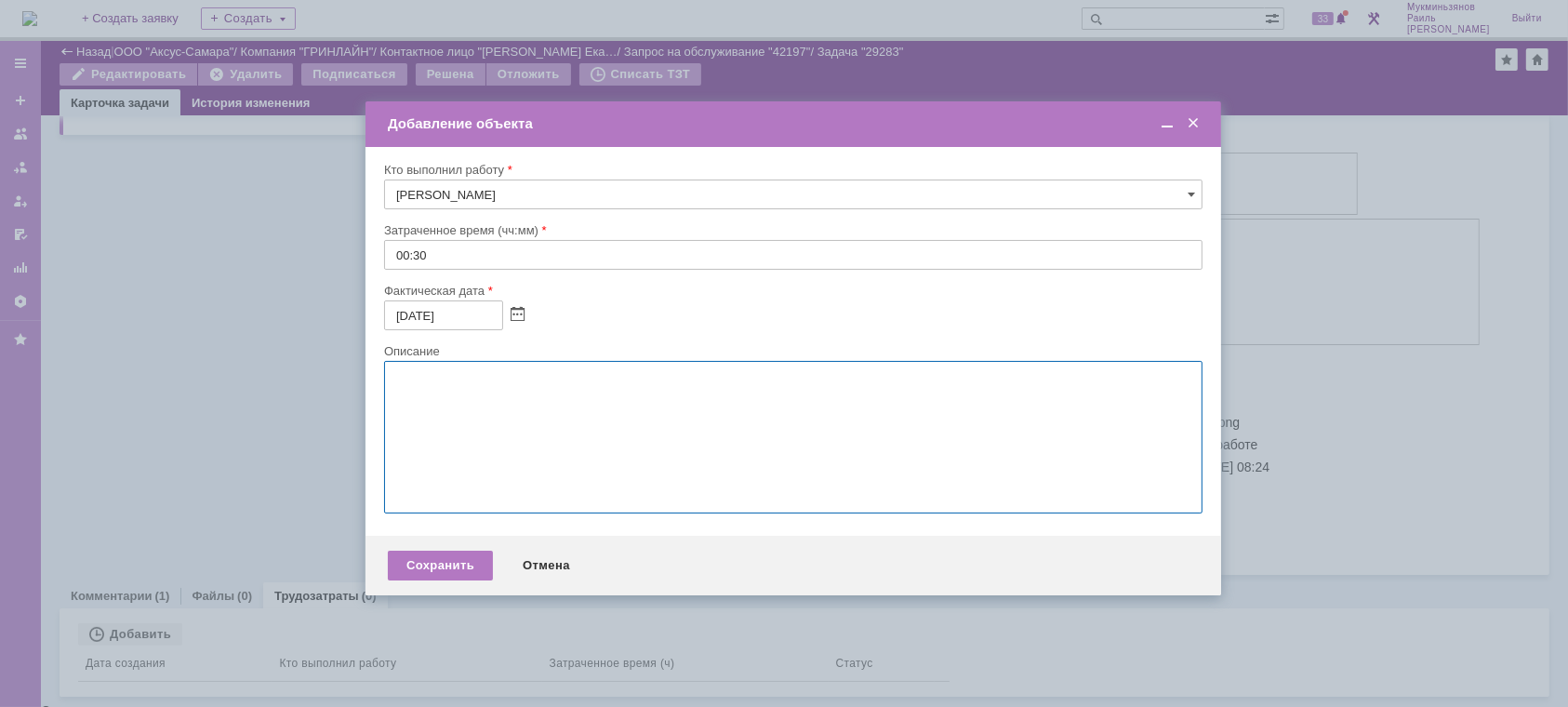
drag, startPoint x: 524, startPoint y: 491, endPoint x: 504, endPoint y: 492, distance: 20.0
click at [523, 490] on textarea at bounding box center [793, 436] width 818 height 153
paste textarea "Поменяли ip адрес хоста-получателя в настройках сканера на верный. Сейчас все р…"
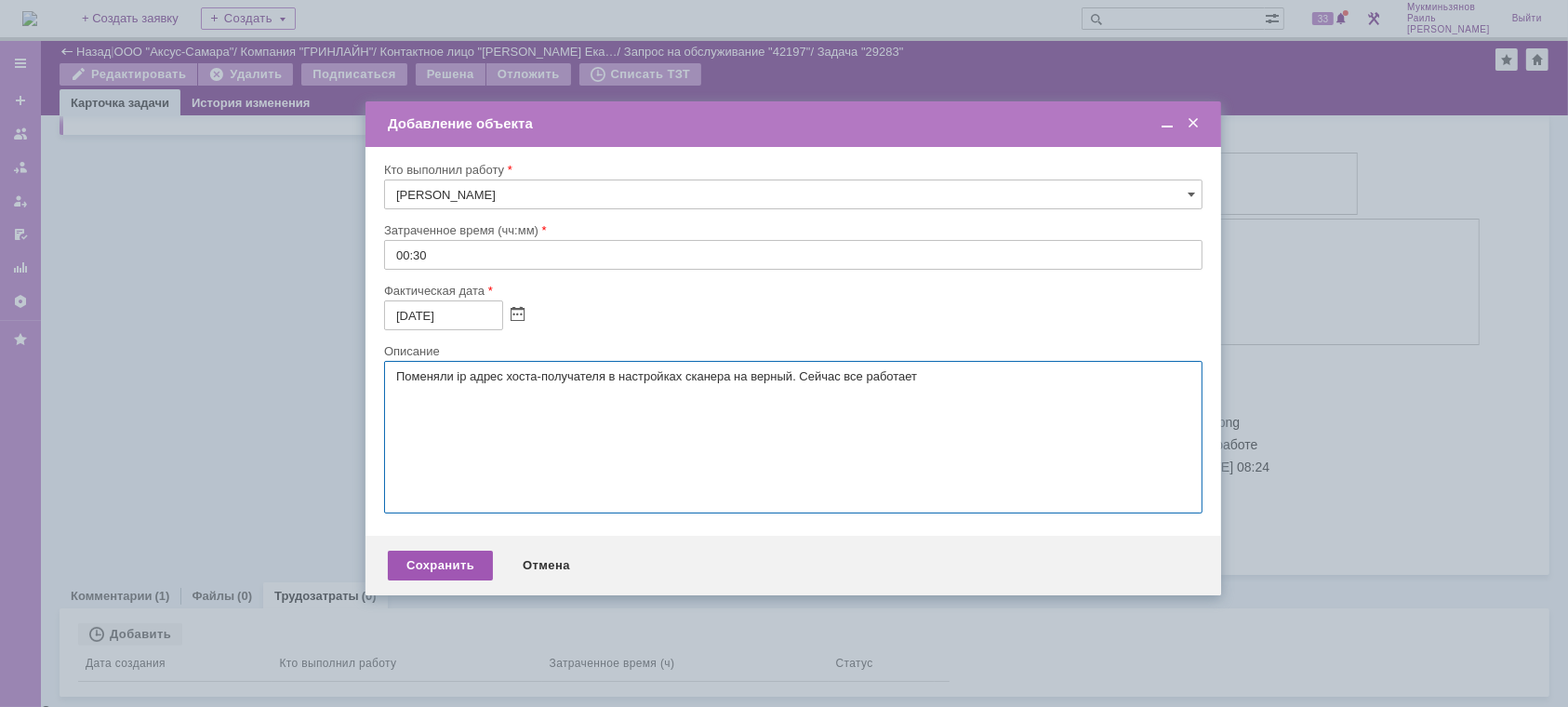
type textarea "Поменяли ip адрес хоста-получателя в настройках сканера на верный. Сейчас все р…"
click at [454, 578] on div "Сохранить" at bounding box center [440, 565] width 105 height 30
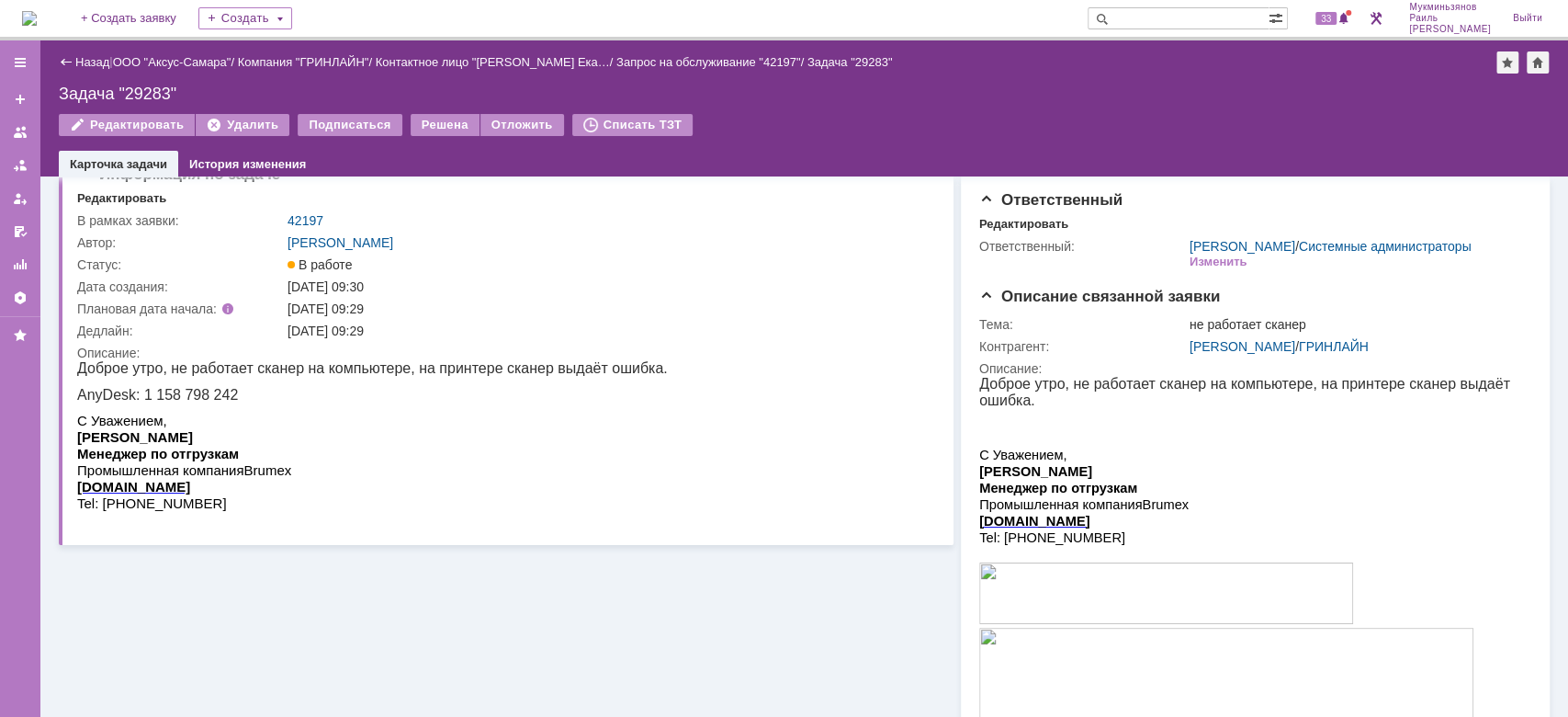
scroll to position [0, 0]
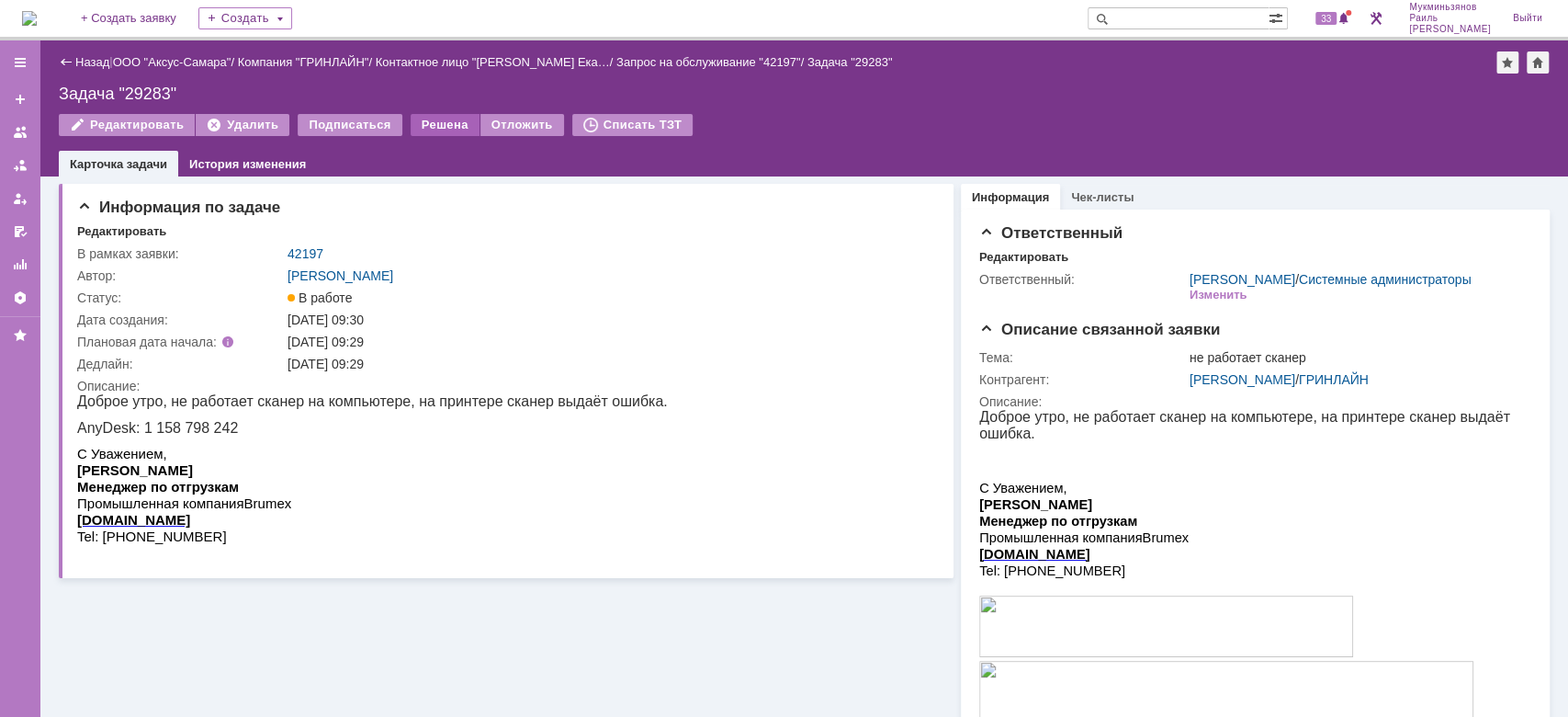
click at [448, 120] on div "Решена" at bounding box center [445, 124] width 69 height 22
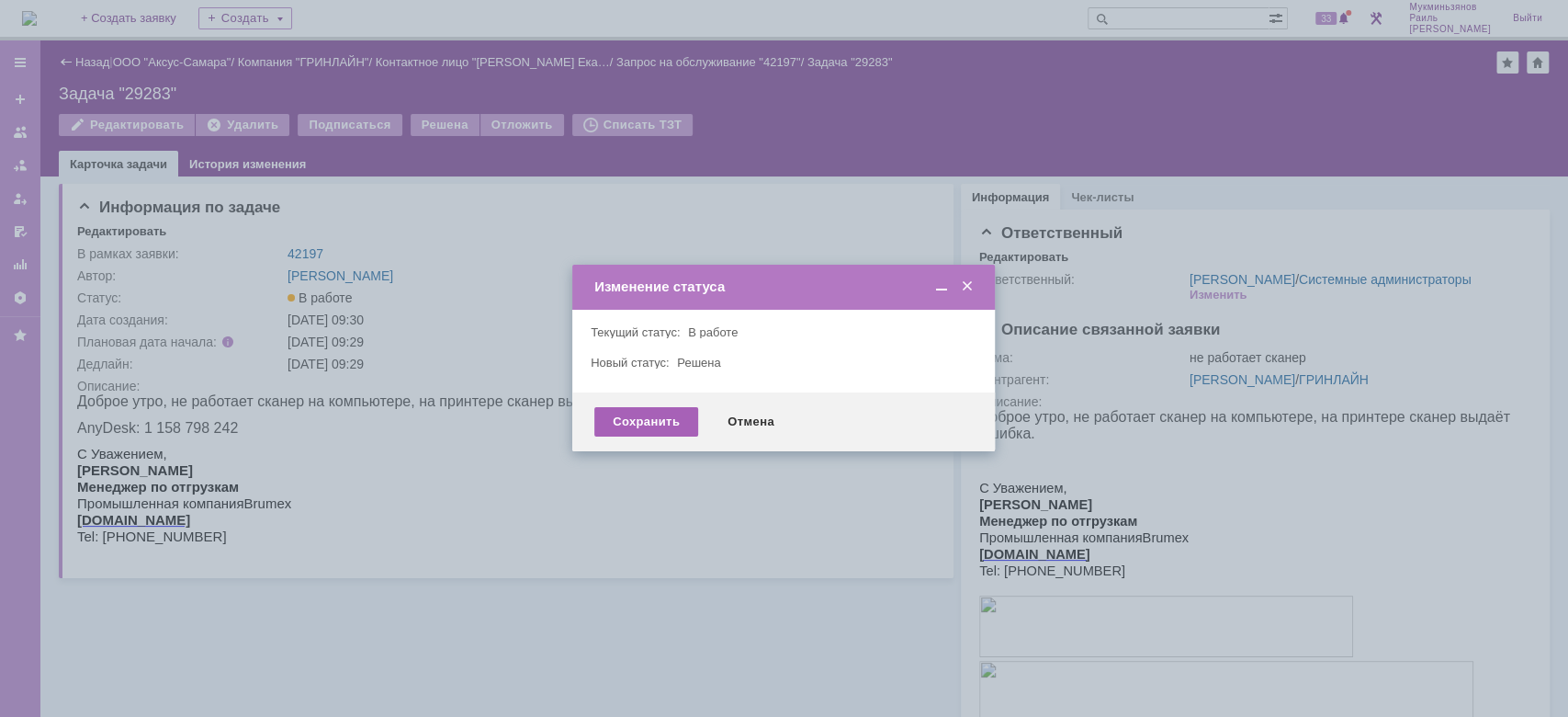
click at [640, 415] on div "Сохранить" at bounding box center [646, 422] width 104 height 30
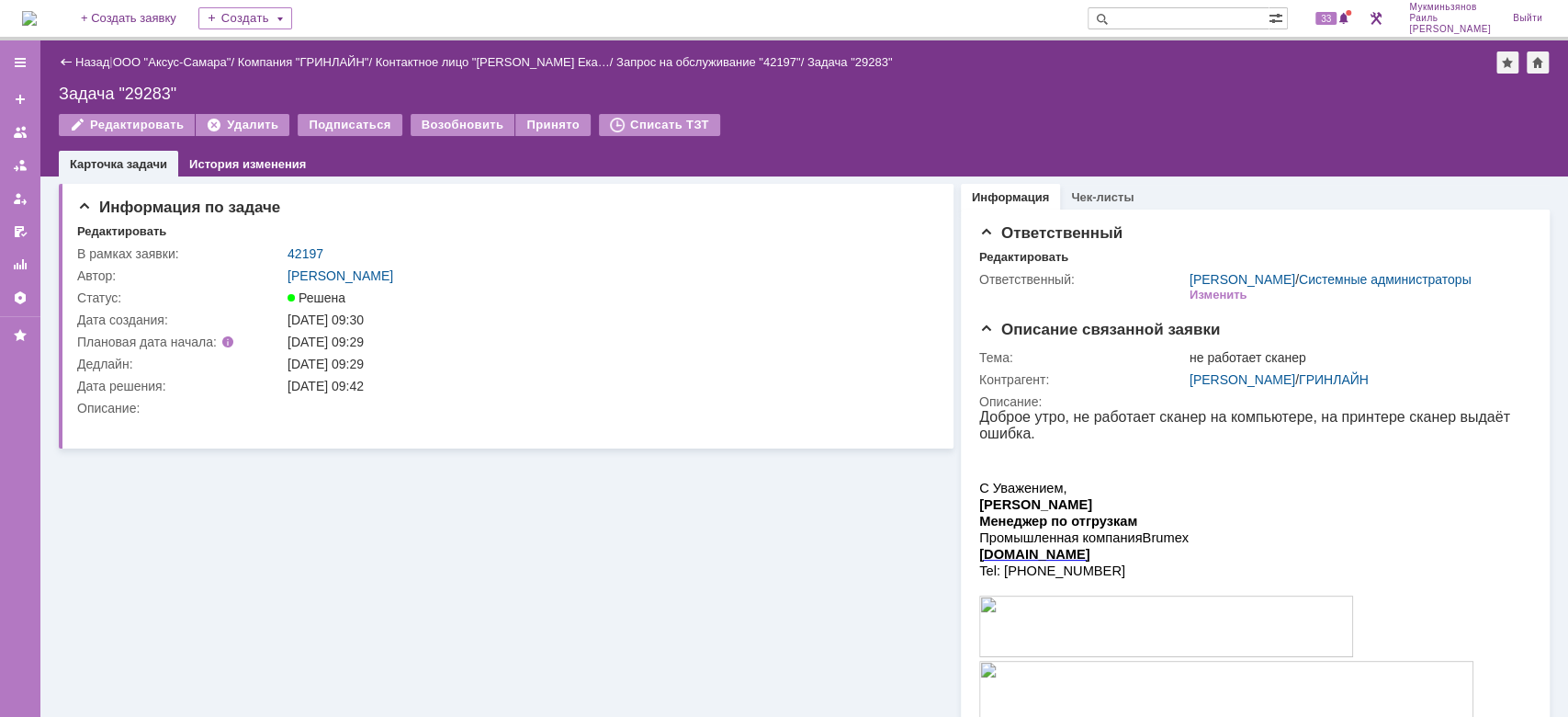
click at [16, 24] on div "На домашнюю + Создать заявку Создать 33 Мукминьзянов Раиль Рамильевич Выйти" at bounding box center [784, 20] width 1568 height 40
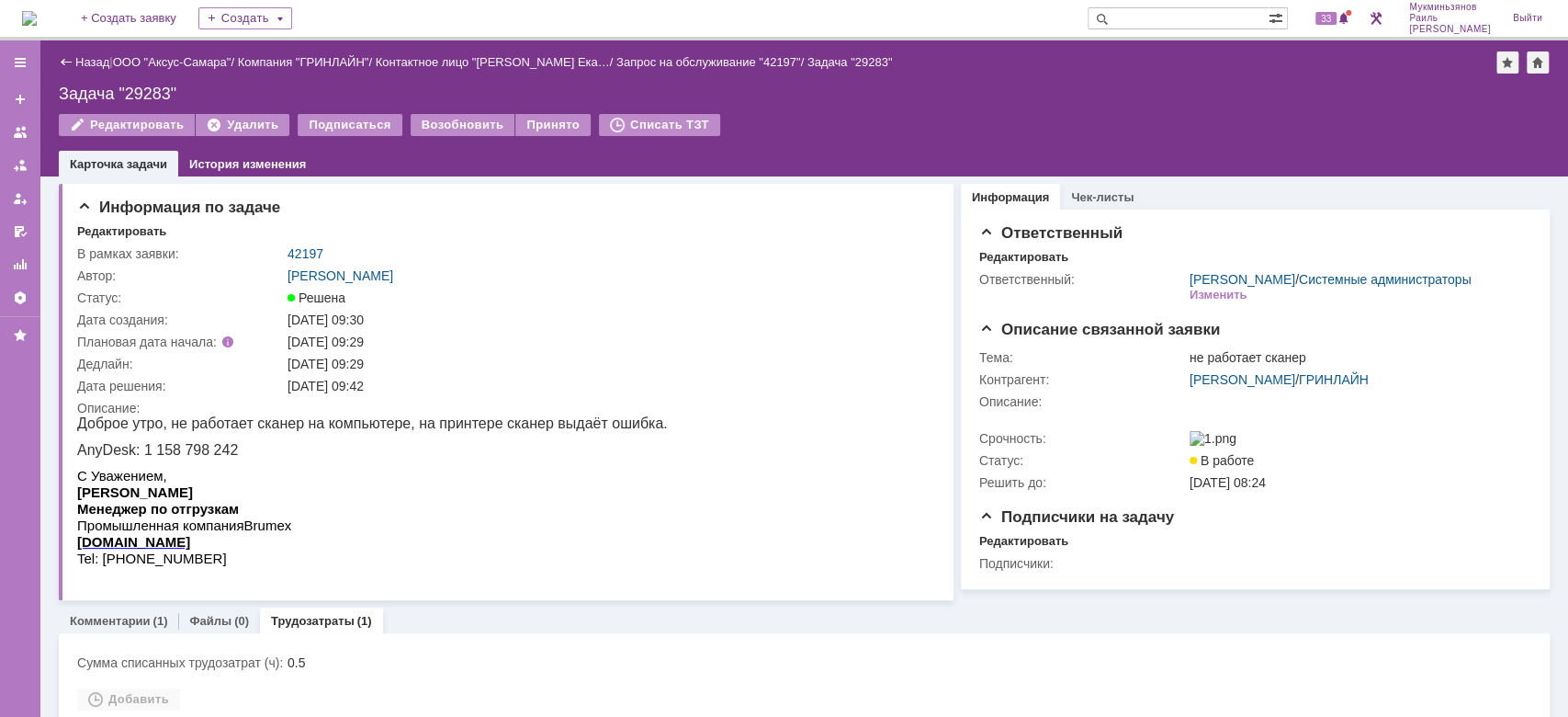
click at [37, 17] on img at bounding box center [29, 17] width 14 height 14
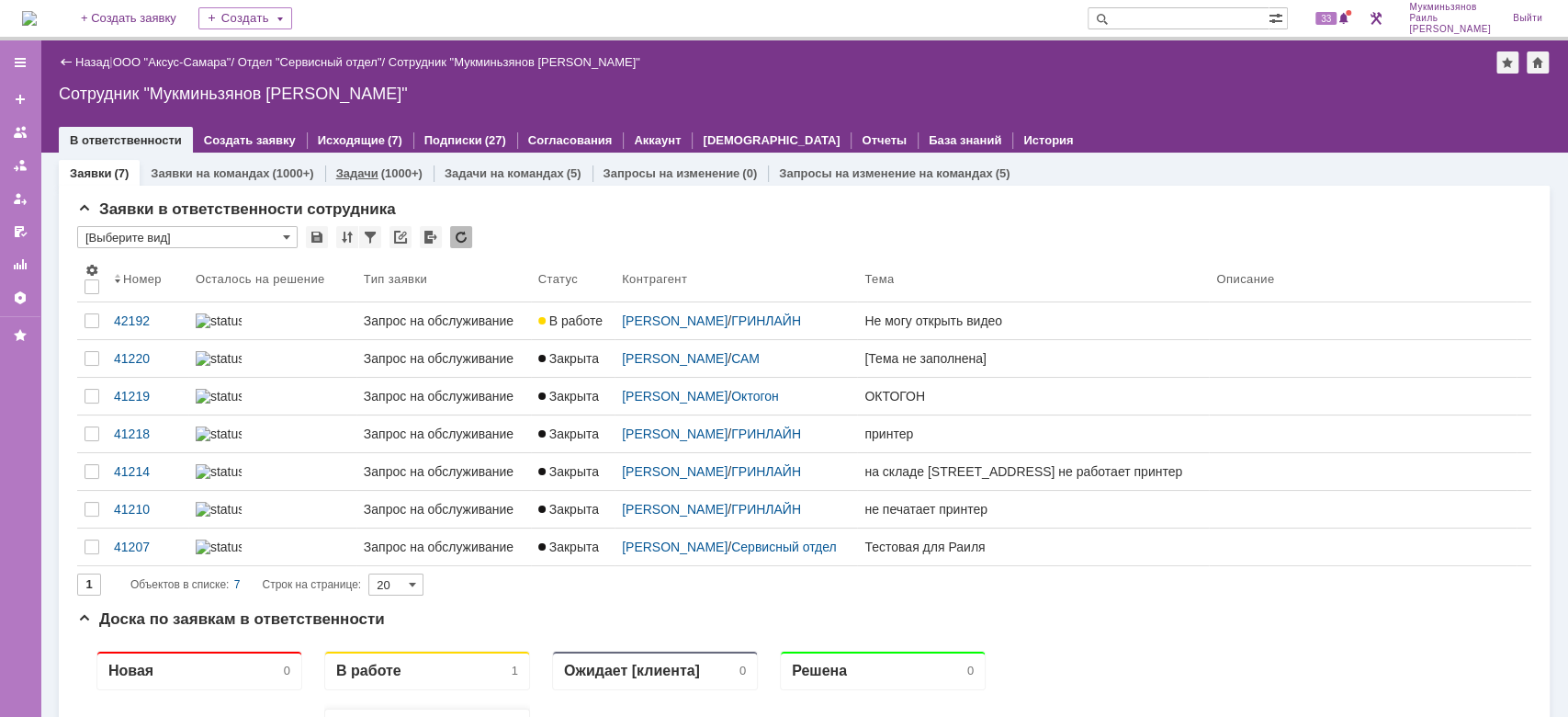
click at [359, 166] on link "Задачи" at bounding box center [357, 173] width 42 height 13
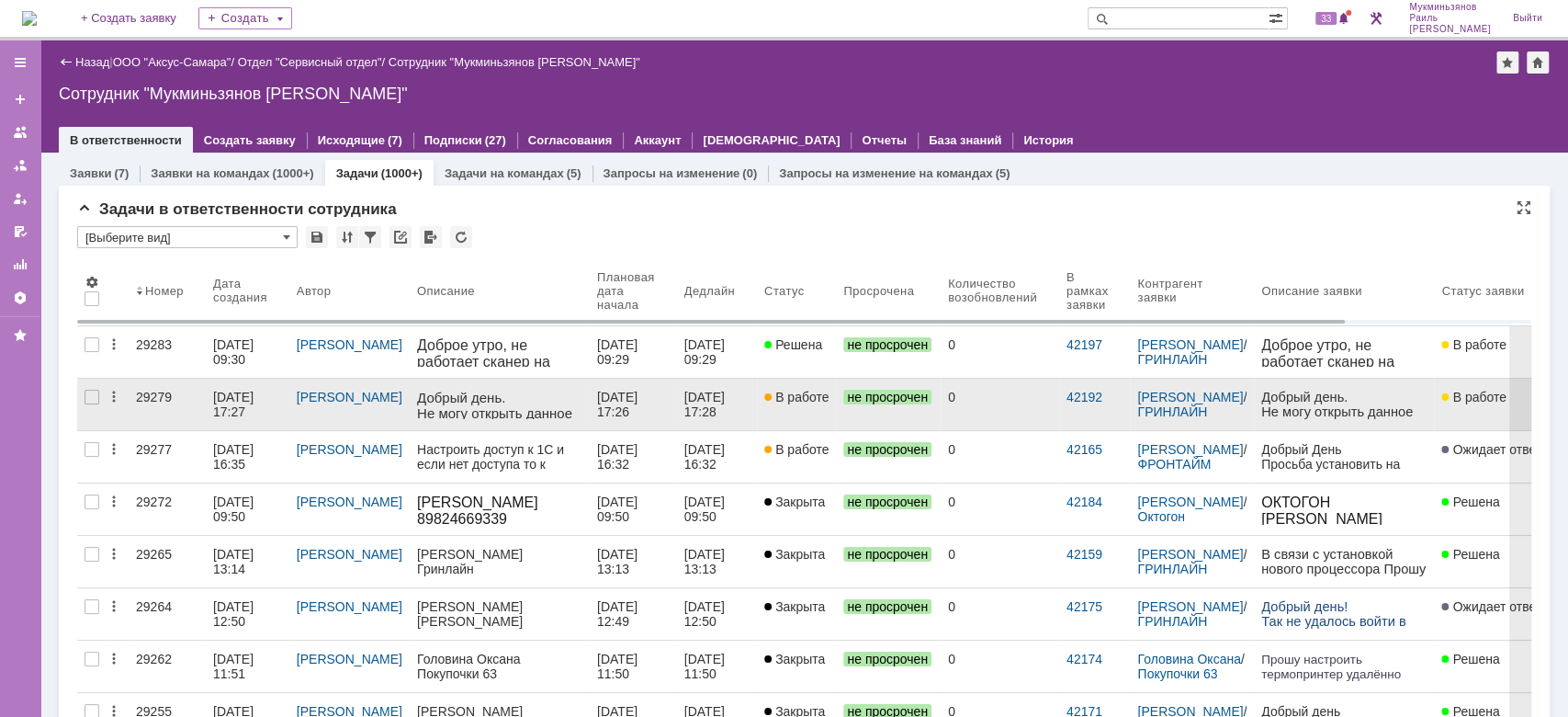
click at [641, 413] on div "[DATE] 17:26" at bounding box center [633, 404] width 72 height 30
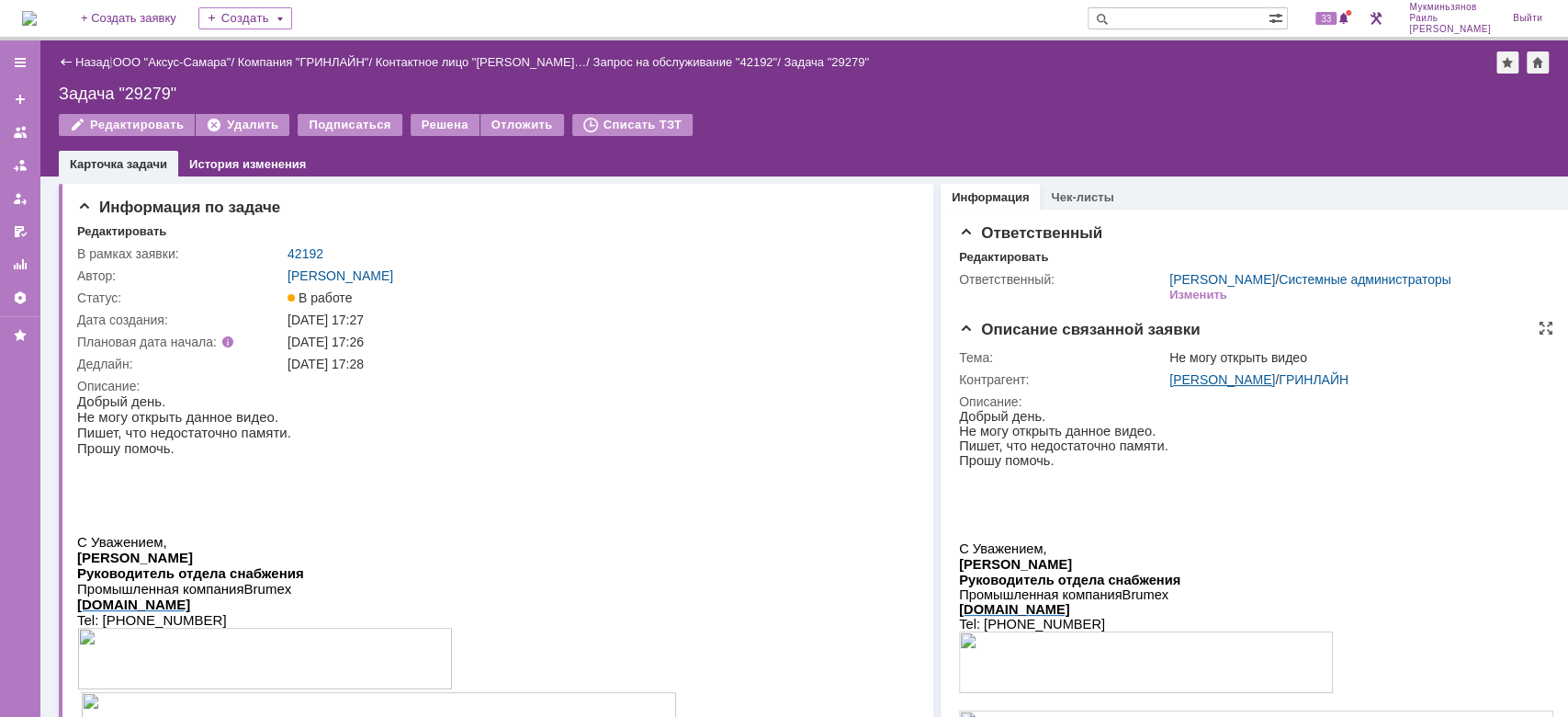
click at [1214, 387] on link "[PERSON_NAME]" at bounding box center [1223, 379] width 106 height 14
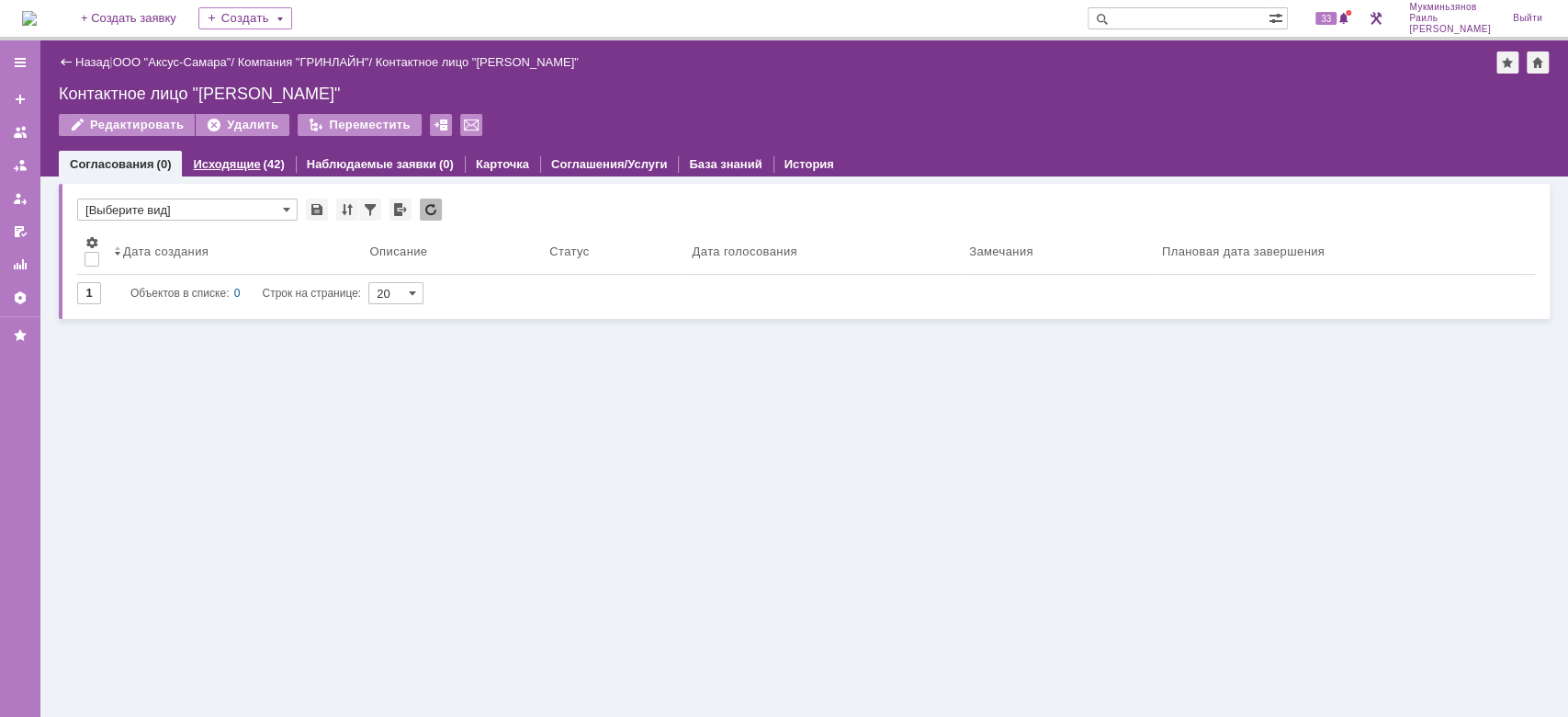
click at [245, 158] on link "Исходящие" at bounding box center [227, 164] width 67 height 13
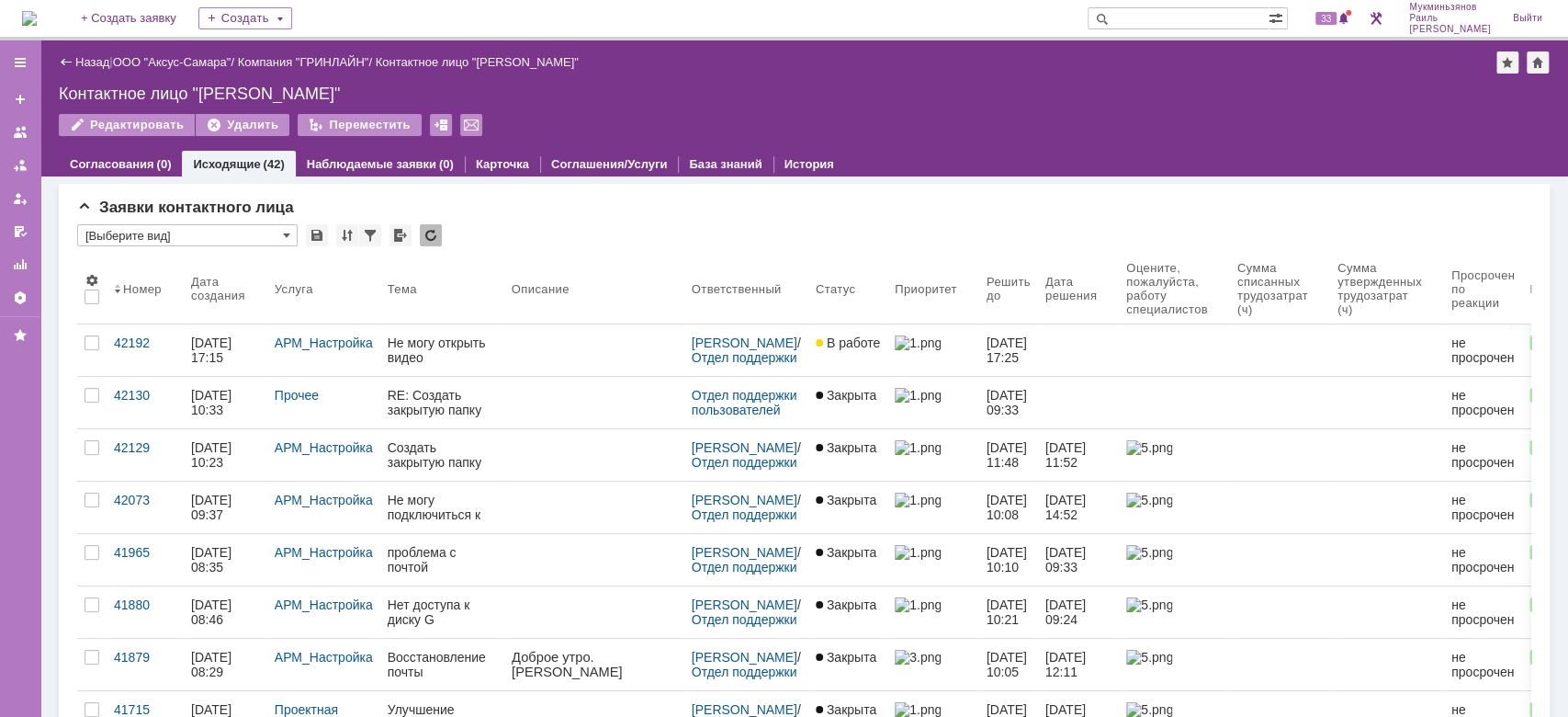
click at [589, 400] on div at bounding box center [594, 395] width 165 height 14
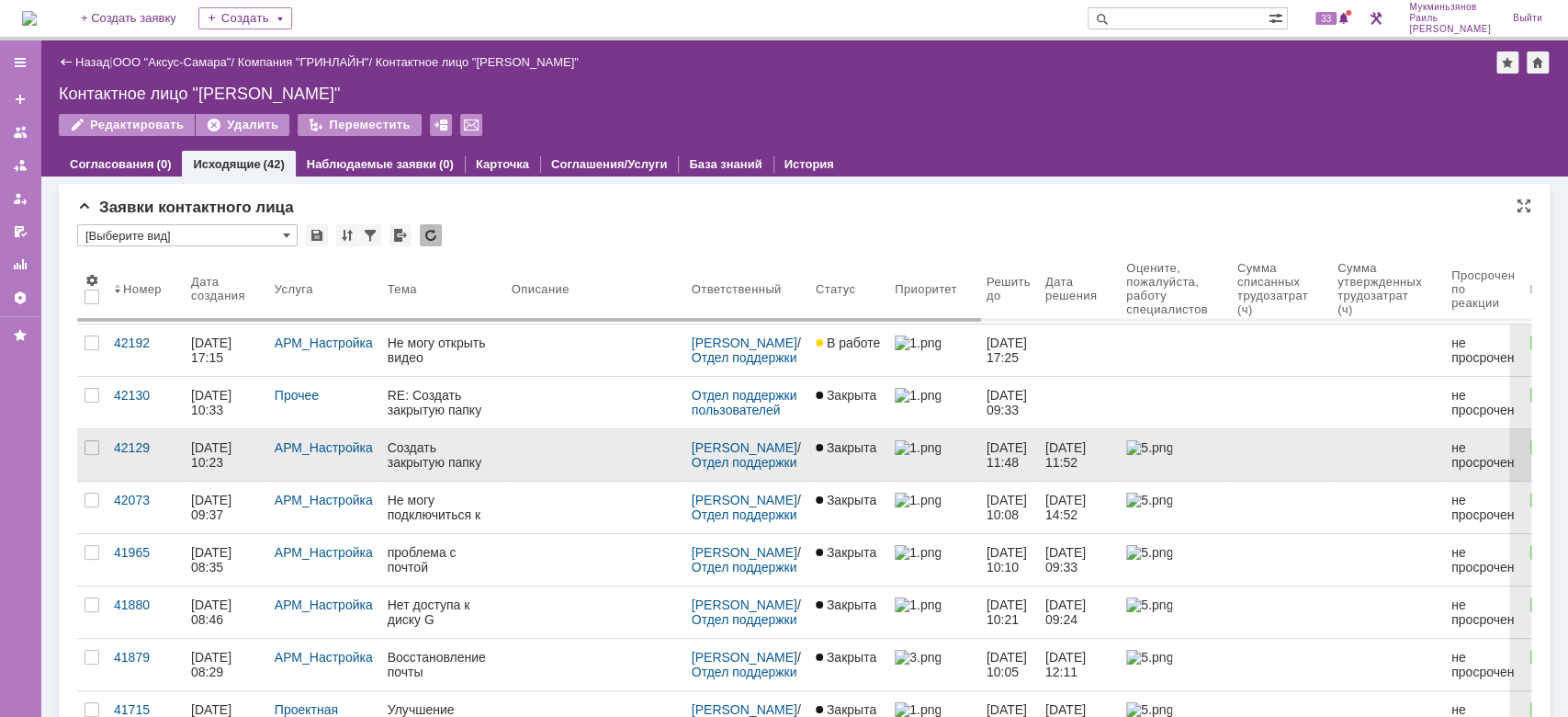
click at [609, 467] on link at bounding box center [594, 454] width 180 height 51
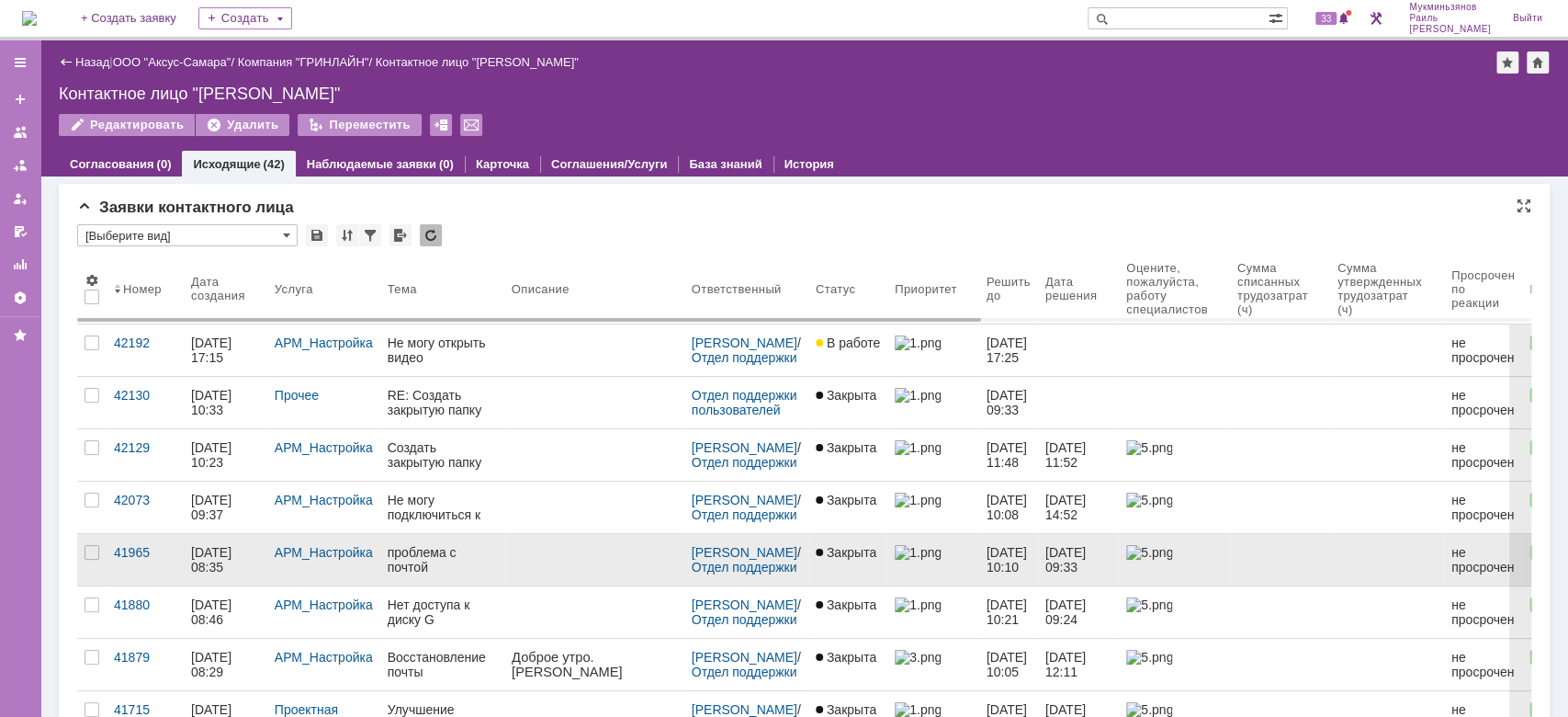
click at [569, 560] on link at bounding box center [594, 559] width 180 height 51
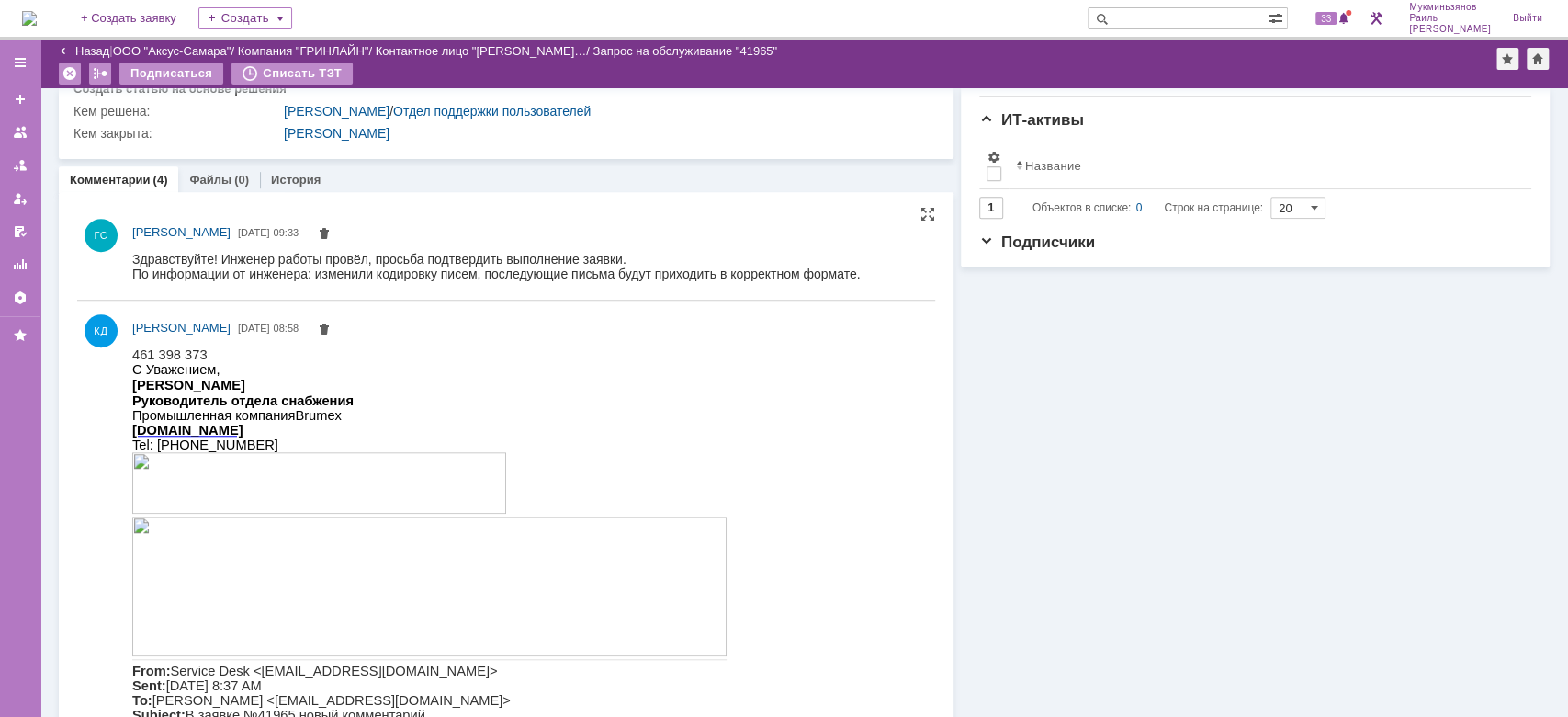
drag, startPoint x: 264, startPoint y: 700, endPoint x: 202, endPoint y: 356, distance: 349.5
drag, startPoint x: 202, startPoint y: 356, endPoint x: 133, endPoint y: 353, distance: 69.1
click at [133, 352] on html "461 398 373 С Уважением, Колесов Денис Руководитель отдела снабжения Промышленн…" at bounding box center [524, 558] width 783 height 424
copy span "461 398 373"
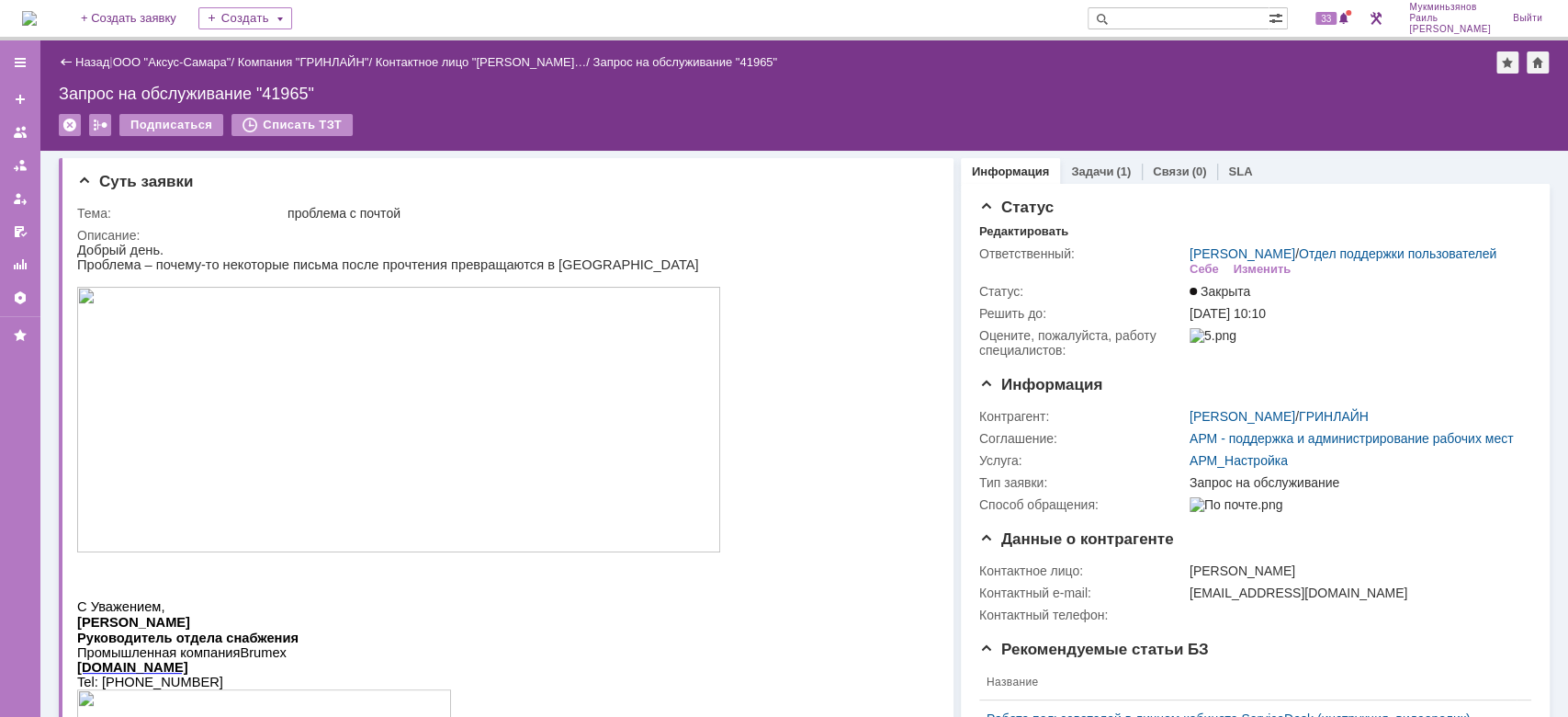
click at [37, 20] on img at bounding box center [29, 17] width 14 height 14
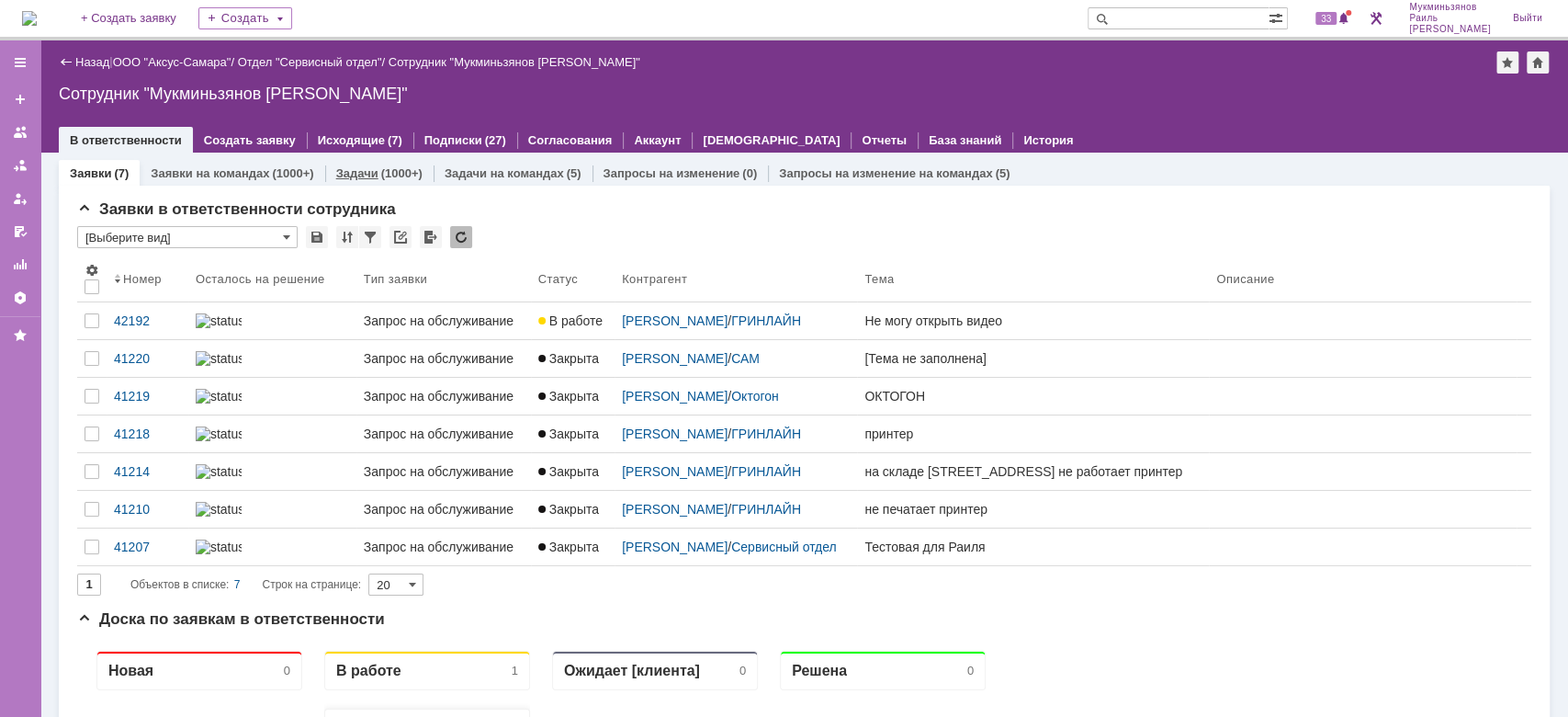
click at [336, 175] on link "Задачи" at bounding box center [357, 173] width 42 height 13
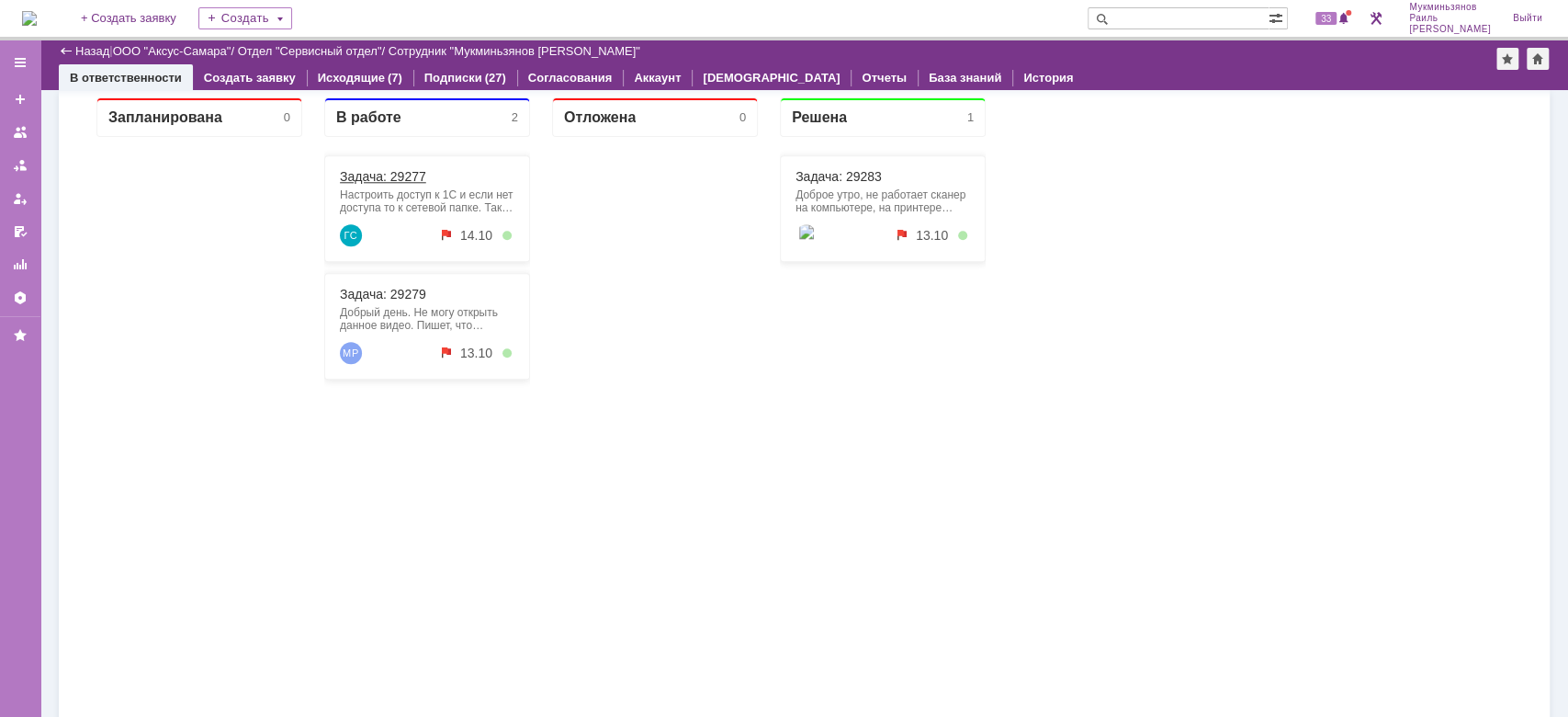
click at [382, 173] on link "Задача: 29277" at bounding box center [383, 176] width 87 height 14
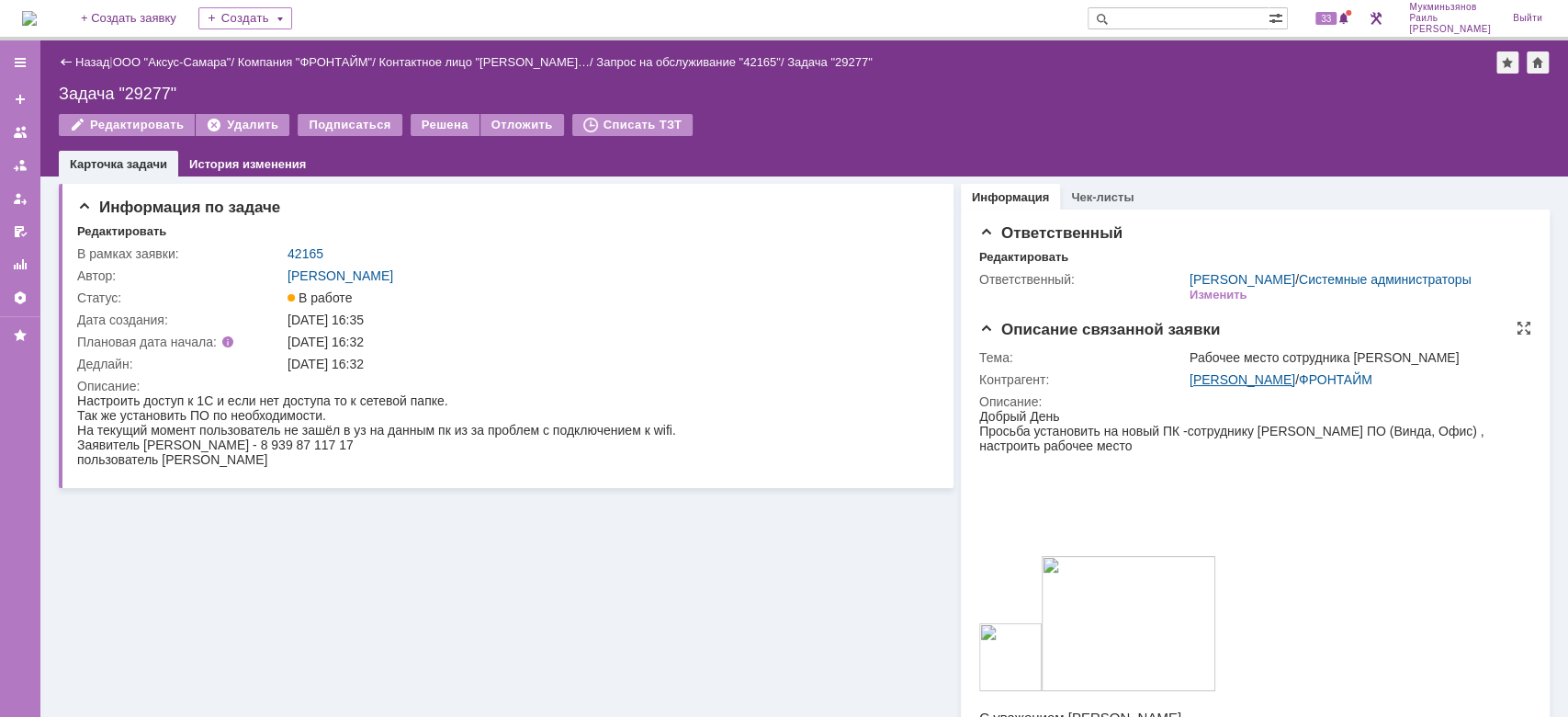
click at [1241, 387] on link "[PERSON_NAME]" at bounding box center [1243, 379] width 106 height 14
click at [308, 247] on link "42165" at bounding box center [305, 253] width 36 height 14
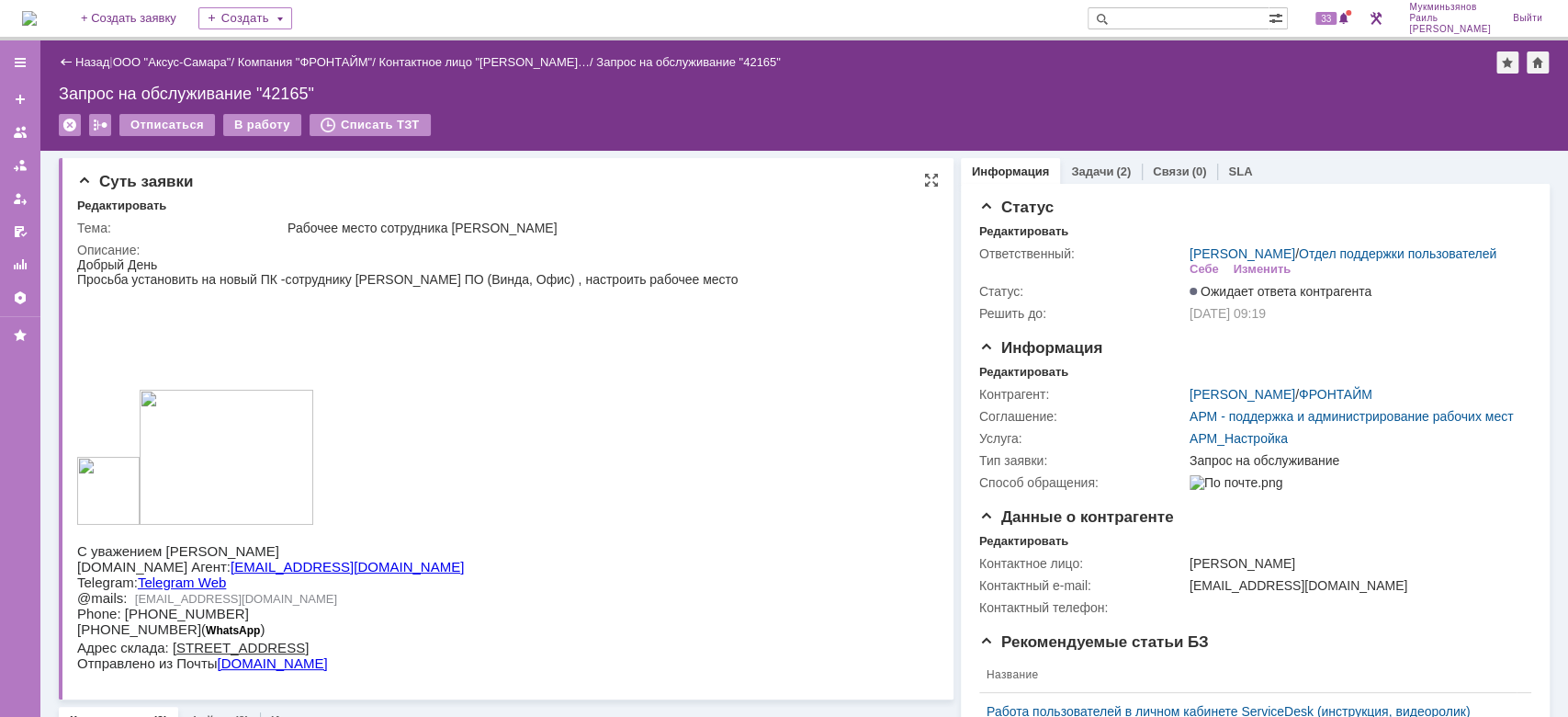
click at [470, 244] on div "Описание:" at bounding box center [503, 249] width 852 height 14
click at [37, 11] on img at bounding box center [29, 17] width 14 height 14
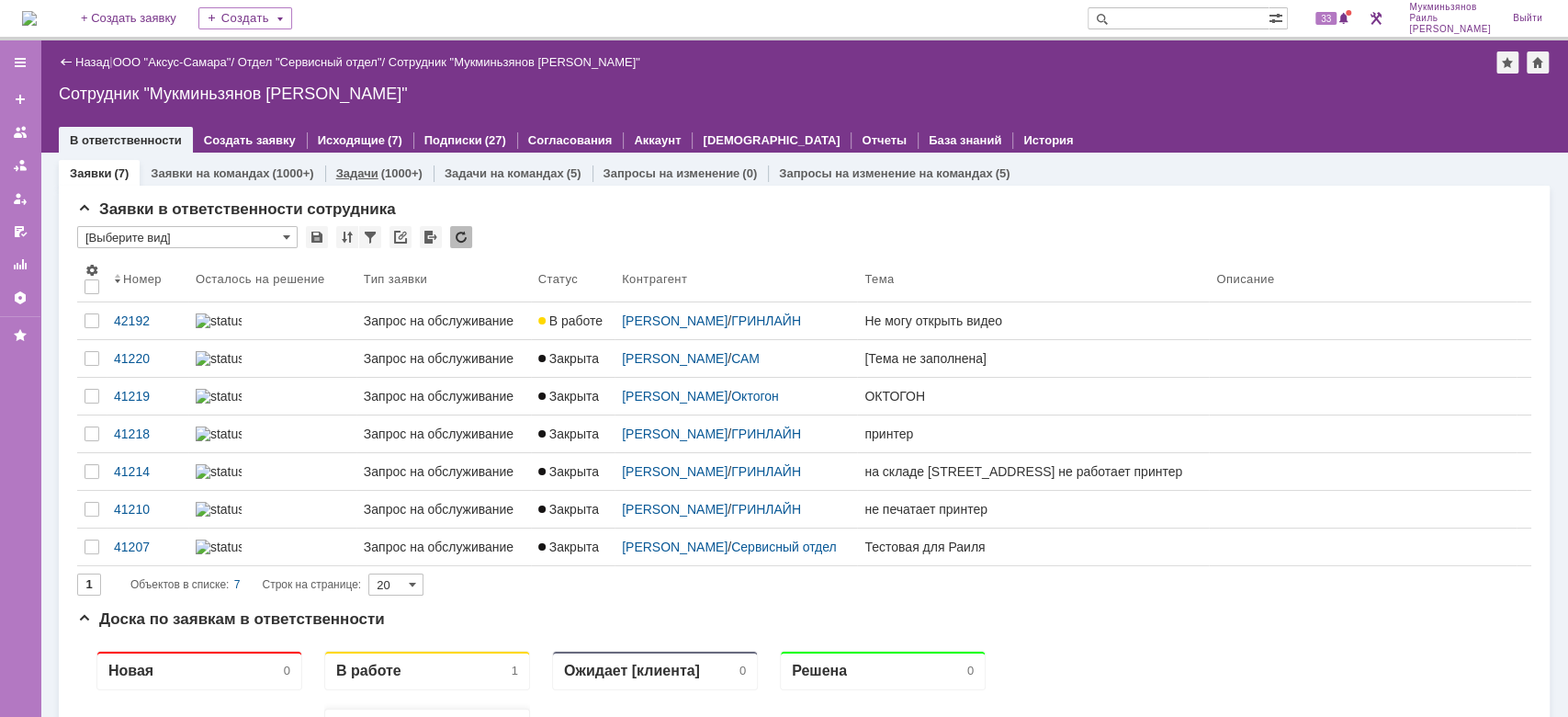
click at [361, 178] on link "Задачи" at bounding box center [357, 173] width 42 height 13
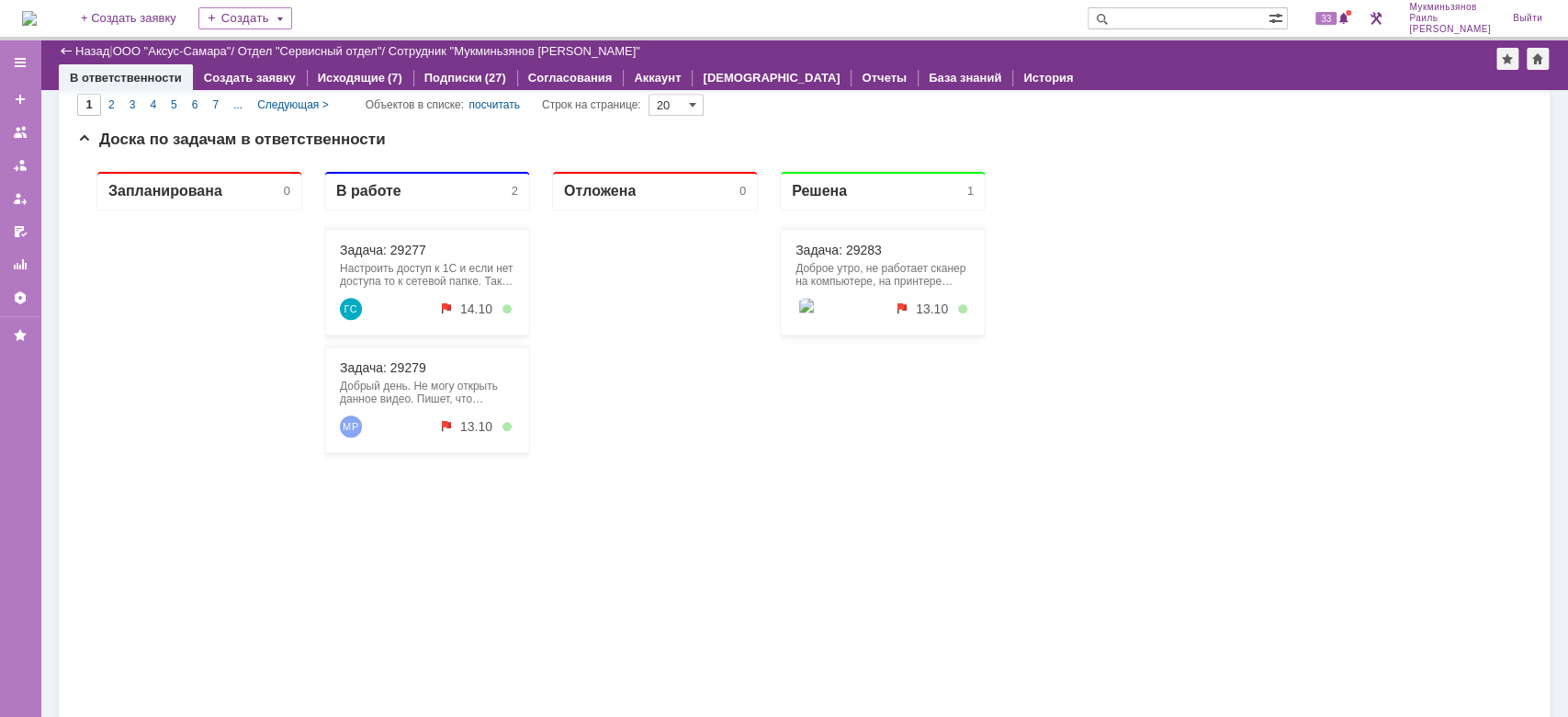
click at [1235, 252] on div "Запланирована 0 В работе 2 Задача: 29277 Настроить доступ к 1С и если нет досту…" at bounding box center [804, 524] width 1454 height 735
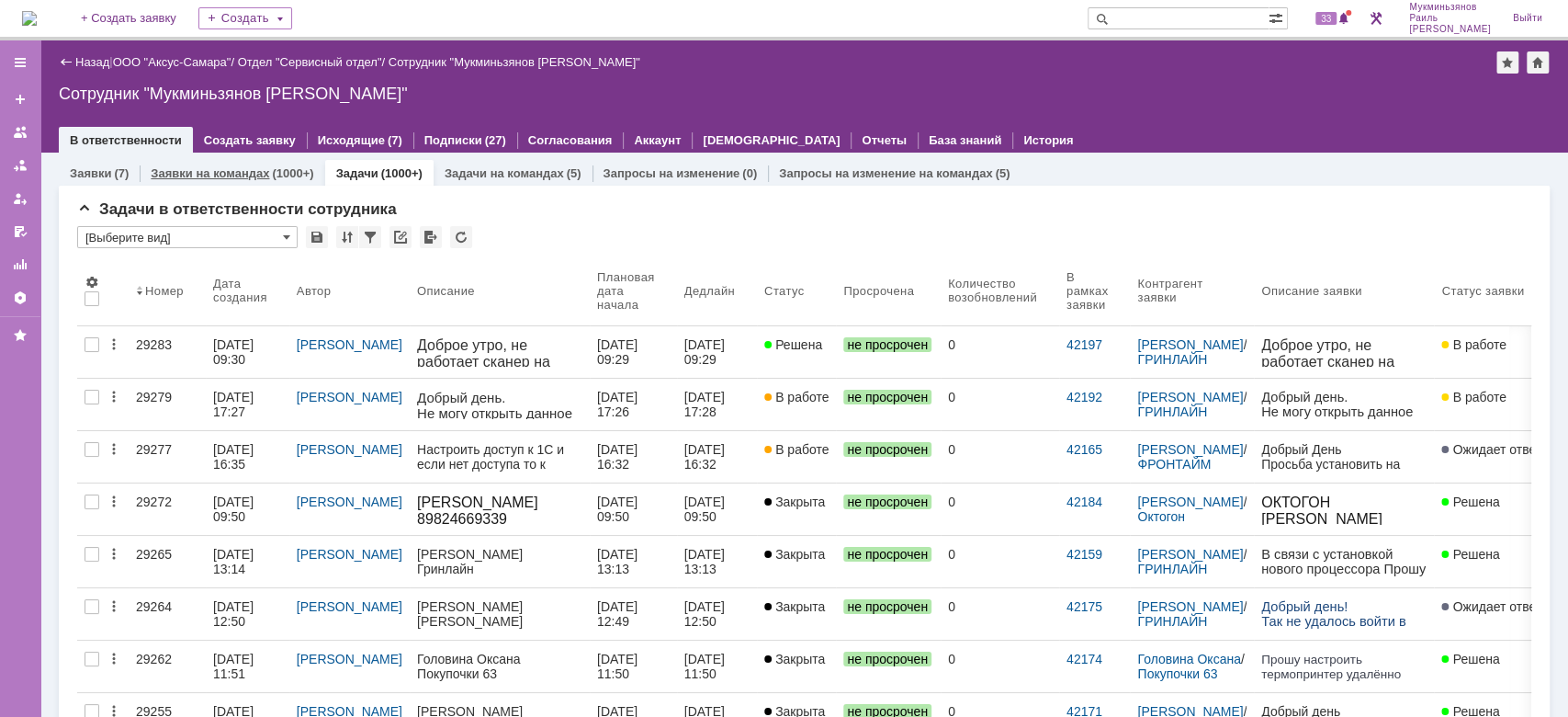
click at [240, 160] on div "Заявки на командах (1000+)" at bounding box center [232, 173] width 185 height 27
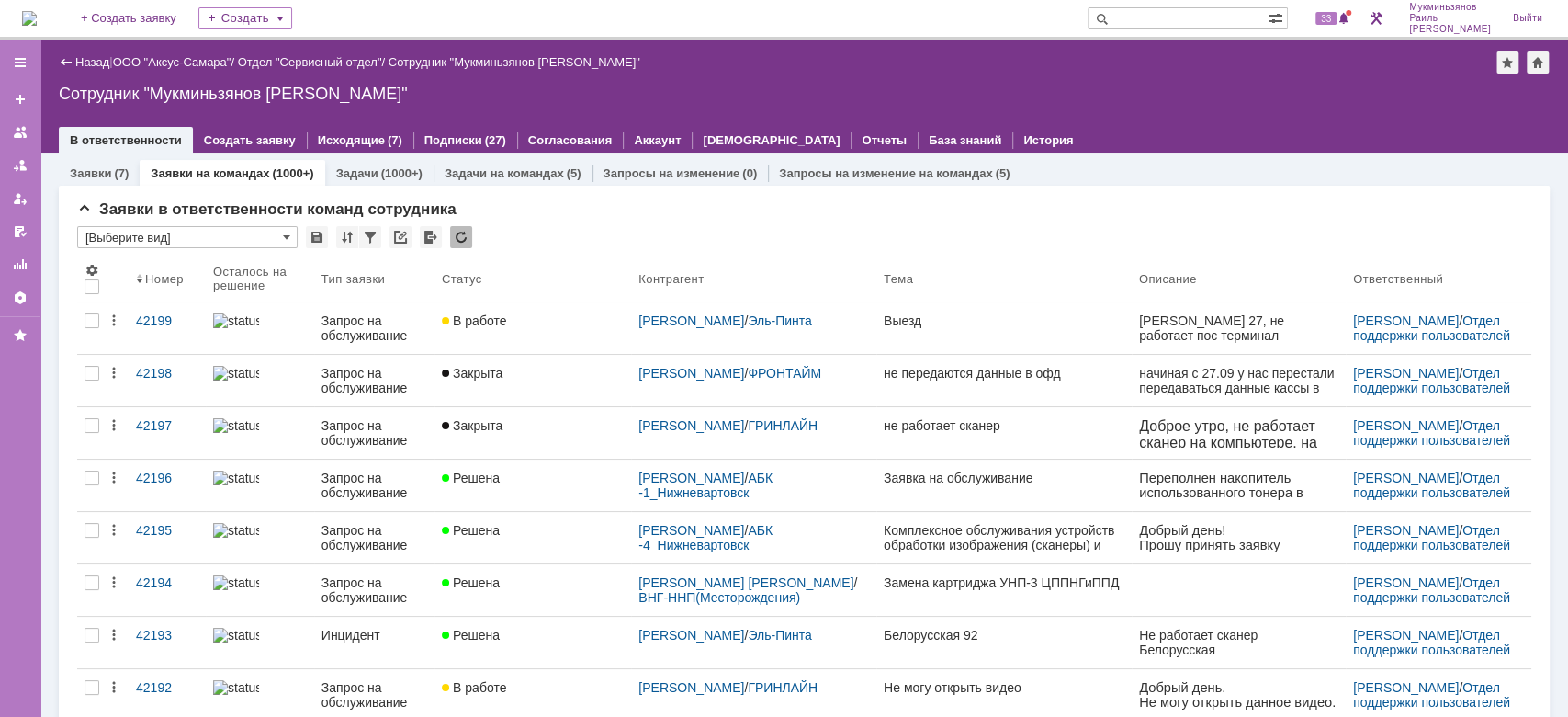
click at [1276, 98] on div "Сотрудник "Мукминьзянов [PERSON_NAME]"" at bounding box center [804, 93] width 1491 height 18
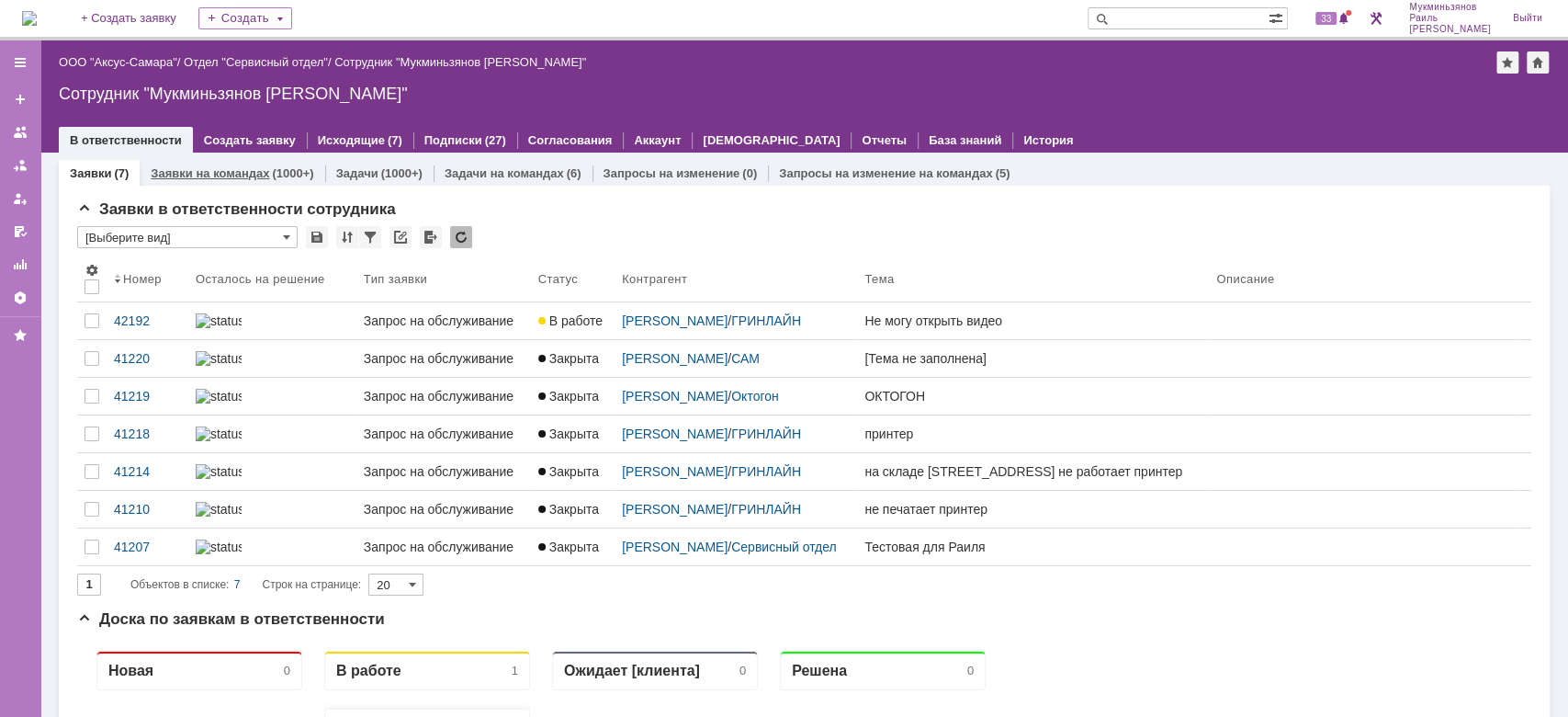
click at [234, 173] on link "Заявки на командах" at bounding box center [210, 173] width 118 height 13
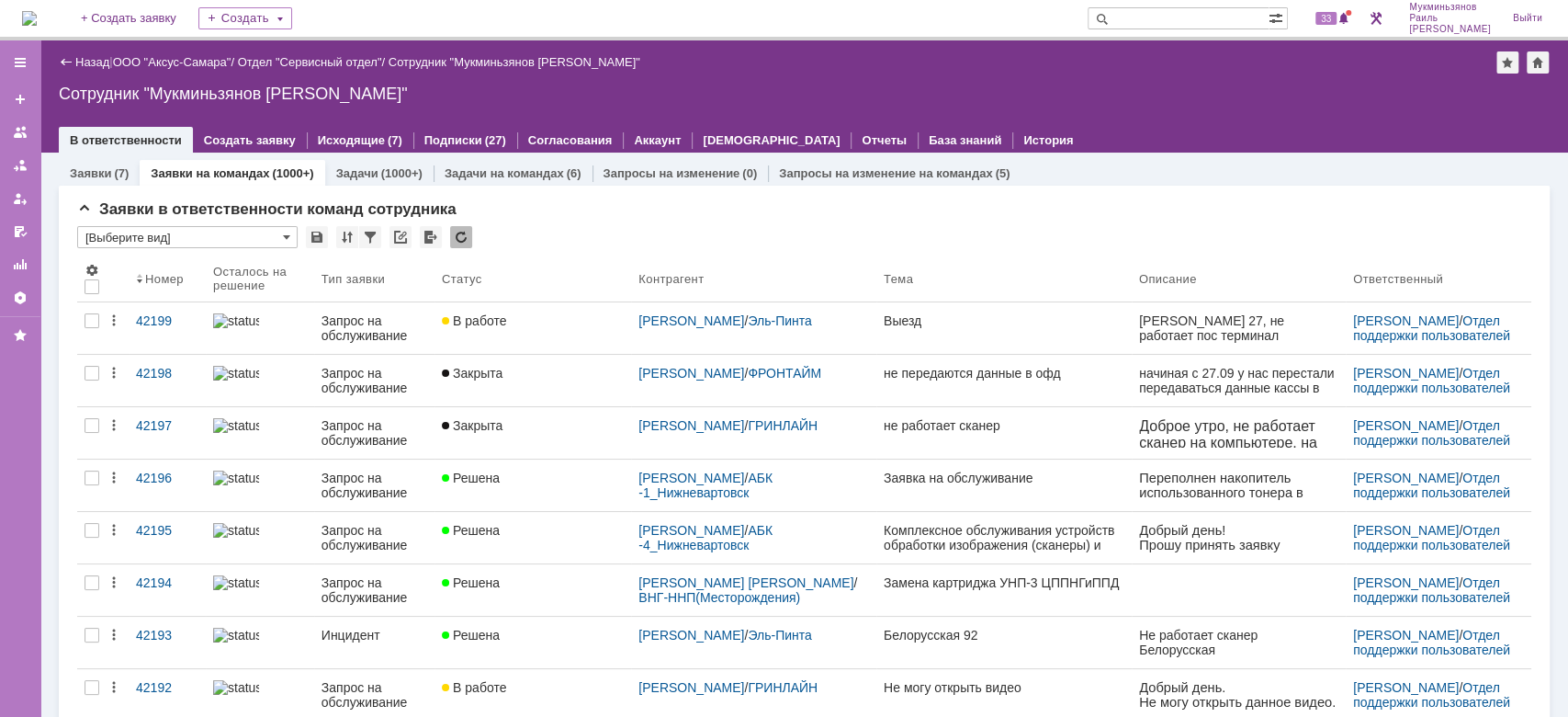
click at [1032, 103] on div "Назад | ООО "Аксус-Самара" / Отдел "Сервисный отдел" / Сотрудник "Мукминьзянов …" at bounding box center [804, 96] width 1528 height 112
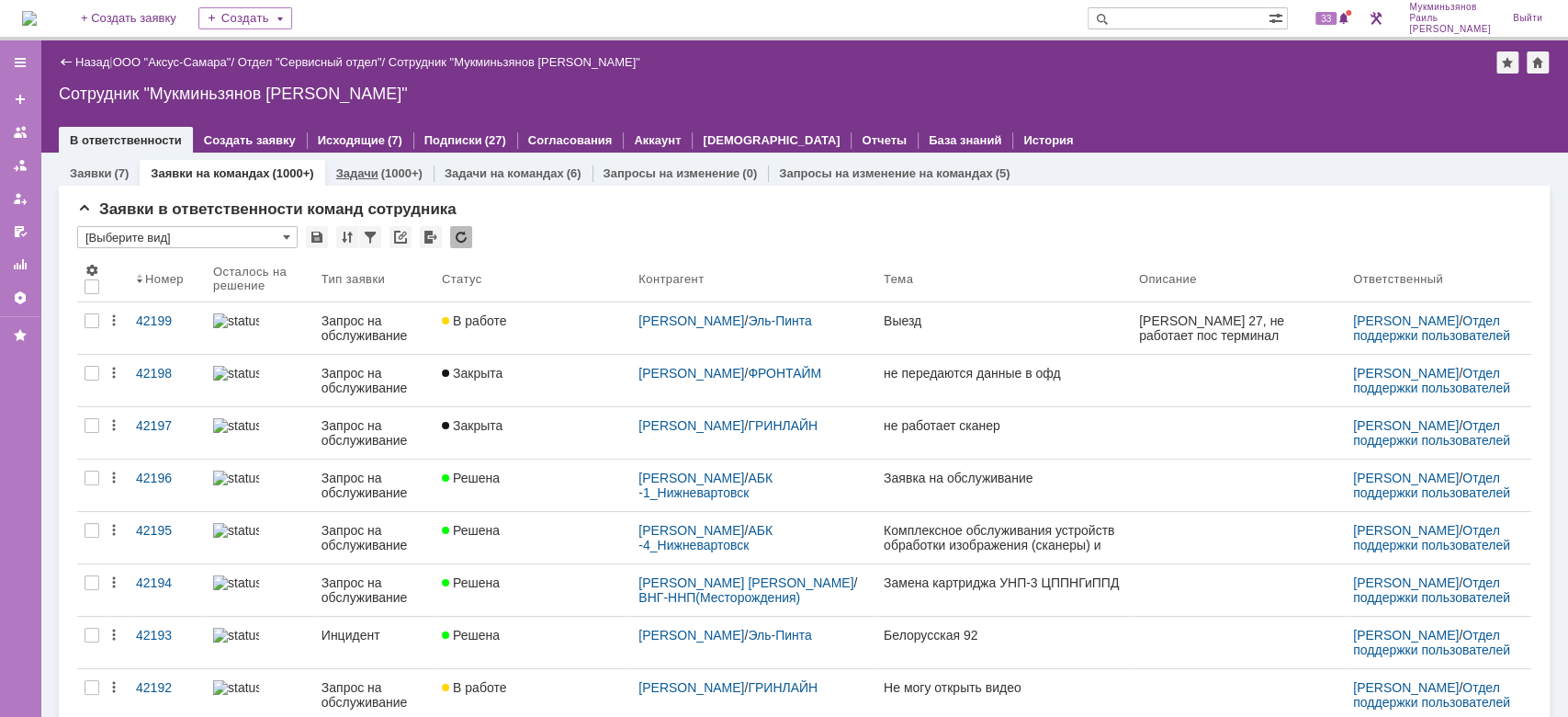
click at [377, 164] on div "Задачи (1000+)" at bounding box center [379, 173] width 109 height 27
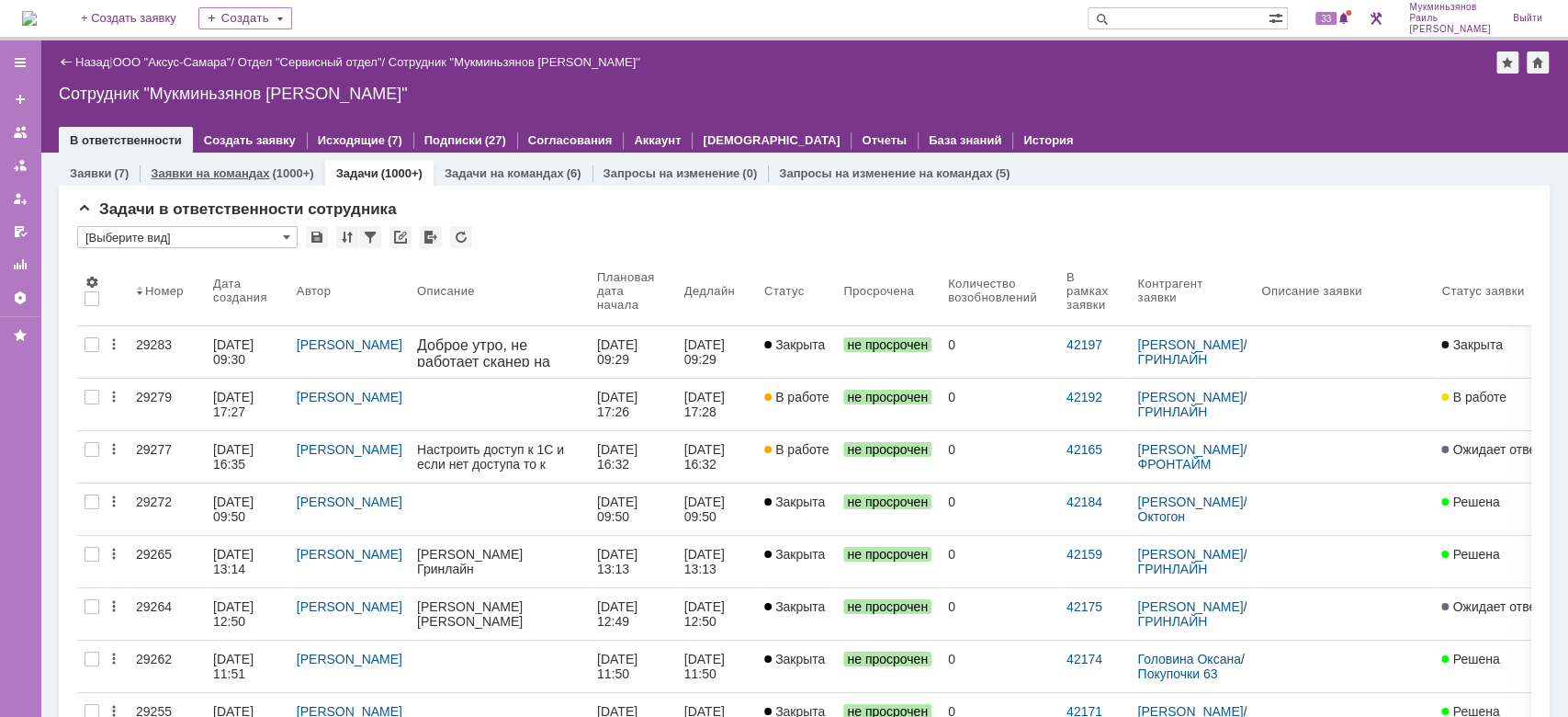
click at [264, 183] on div "Заявки на командах (1000+)" at bounding box center [232, 173] width 185 height 27
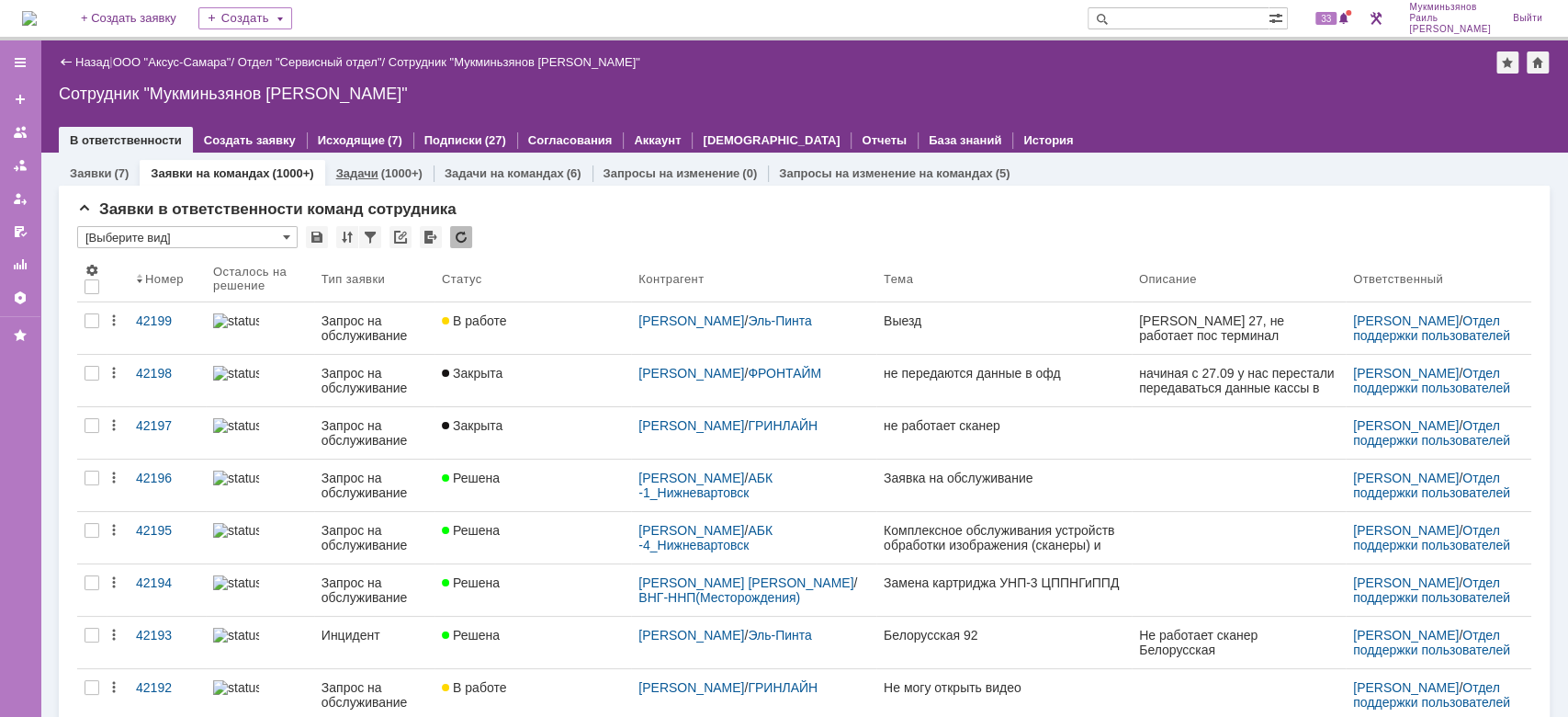
click at [351, 174] on link "Задачи" at bounding box center [357, 173] width 42 height 13
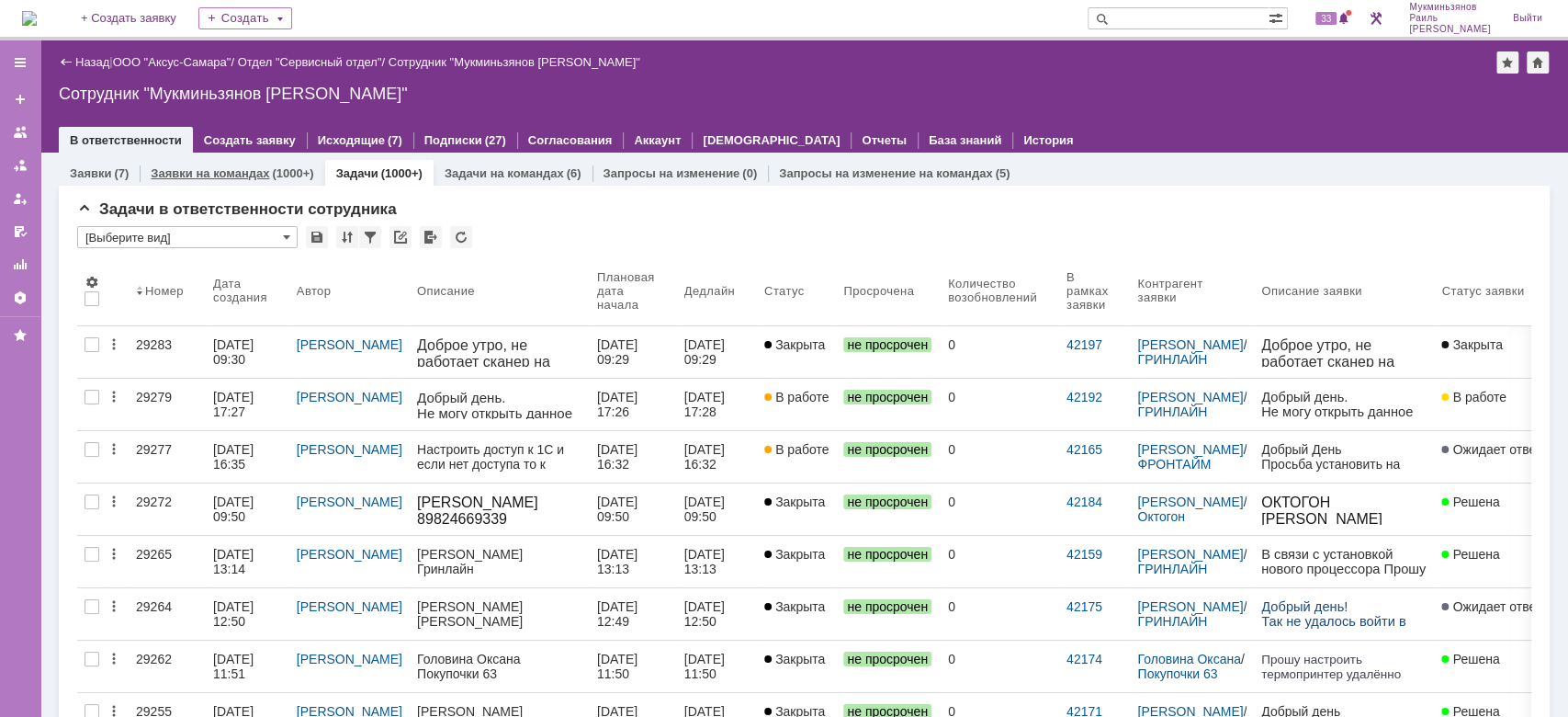
click at [245, 173] on link "Заявки на командах" at bounding box center [210, 173] width 118 height 13
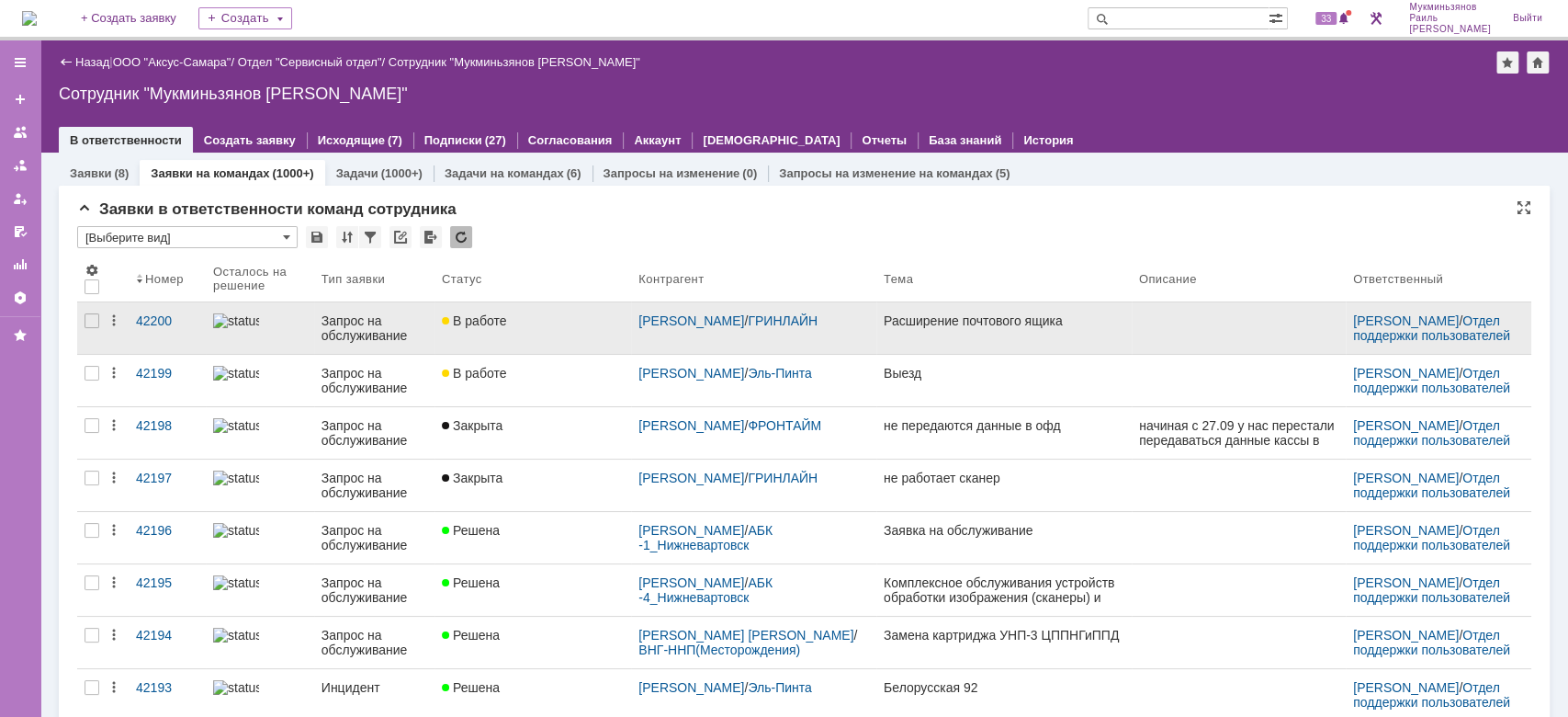
click at [967, 337] on link "Расширение почтового ящика" at bounding box center [1003, 327] width 255 height 51
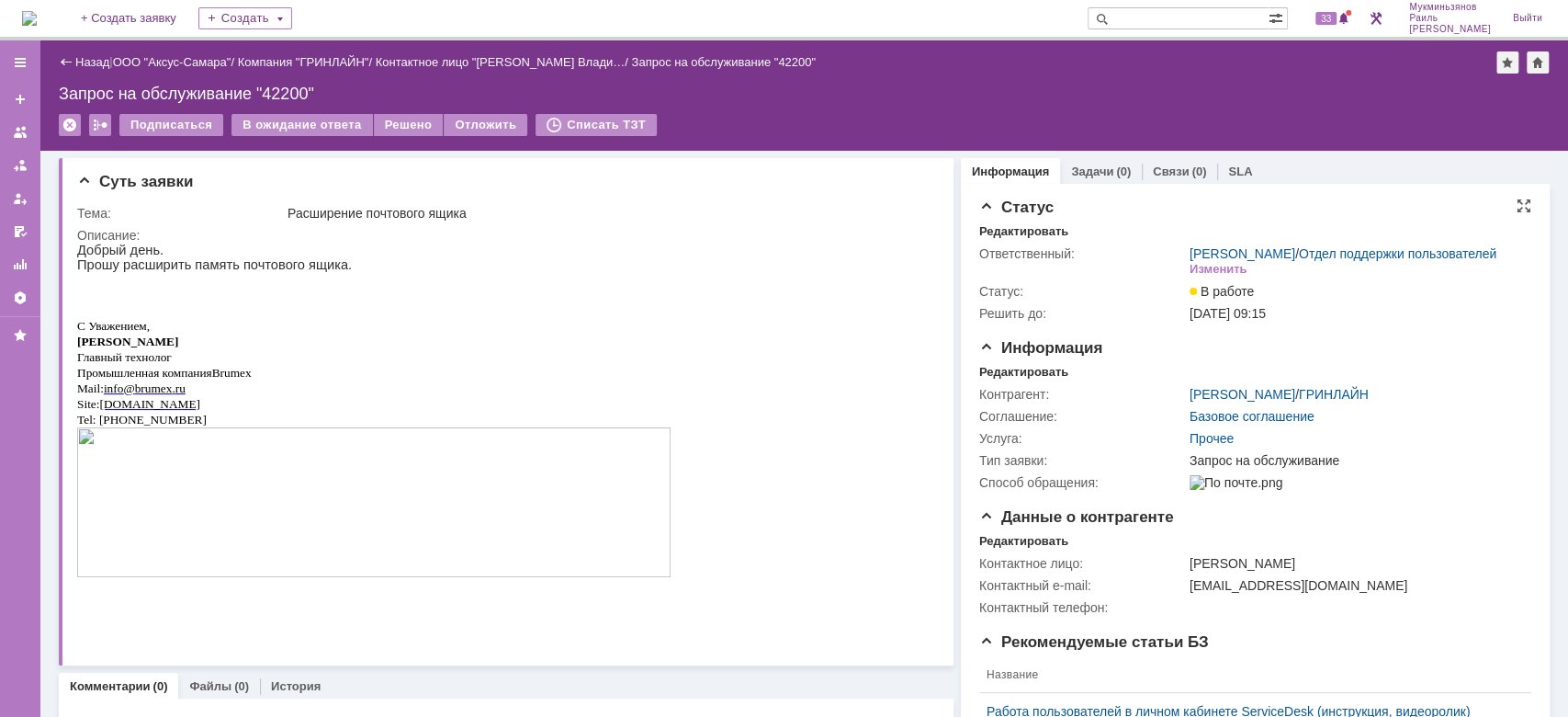
click at [1278, 202] on div "Статус" at bounding box center [1255, 207] width 552 height 18
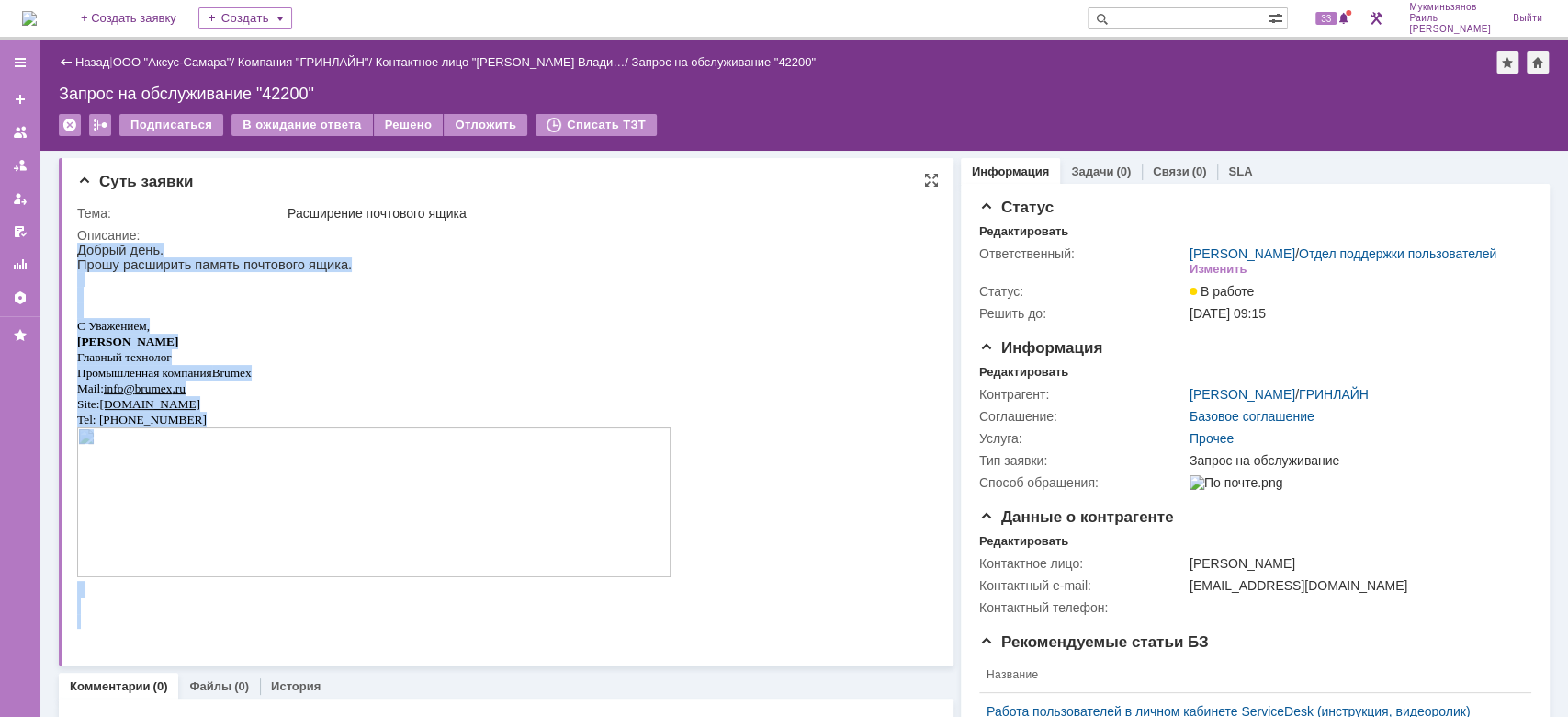
drag, startPoint x: 751, startPoint y: 563, endPoint x: 85, endPoint y: 236, distance: 741.9
click at [85, 243] on html "Добрый день. Прошу расширить память почтового ящика. С Уважением, [PERSON_NAME]…" at bounding box center [497, 435] width 842 height 386
copy div "Добрый день. Прошу расширить память почтового ящика. С Уважением, [PERSON_NAME]…"
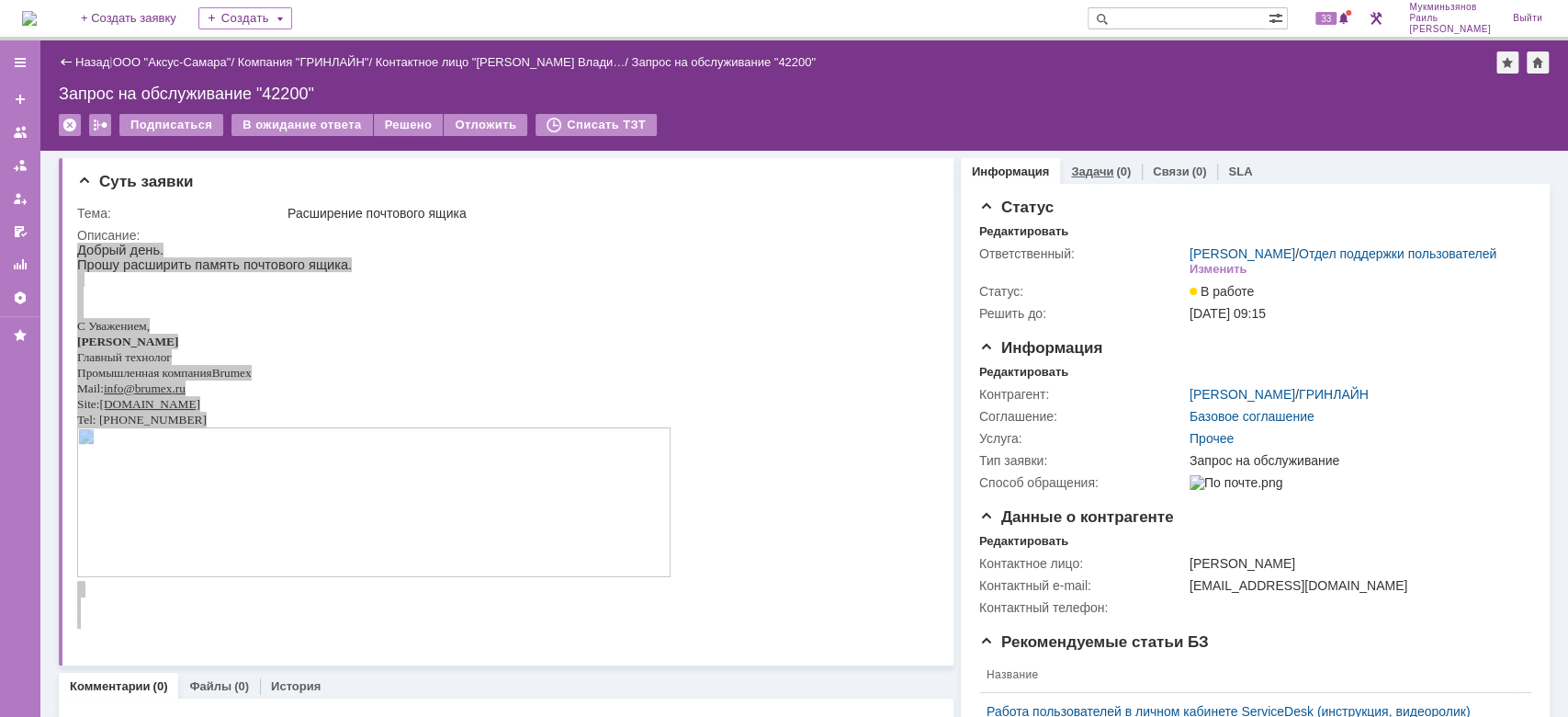
click at [1090, 160] on div "Задачи (0)" at bounding box center [1100, 171] width 82 height 27
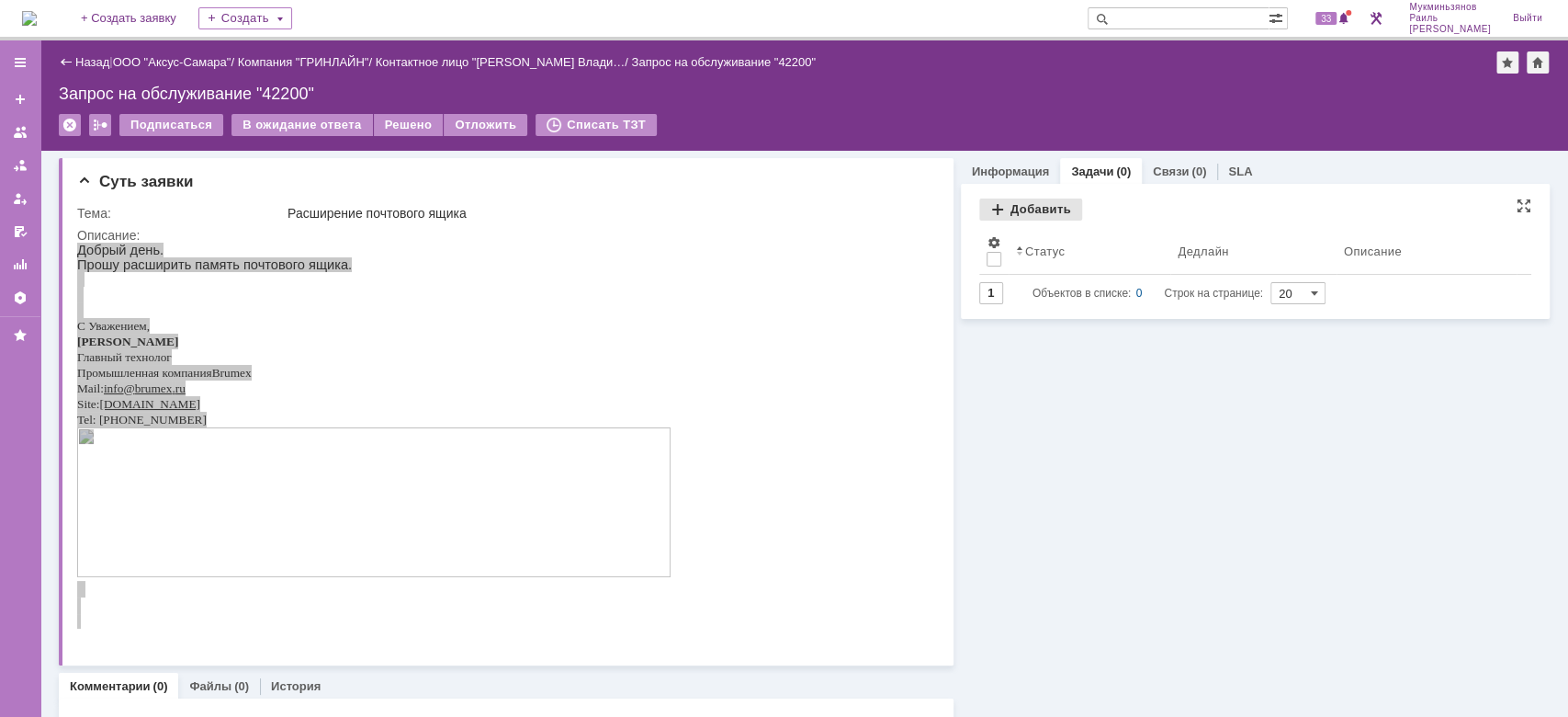
click at [1014, 214] on div "Добавить" at bounding box center [1030, 209] width 103 height 22
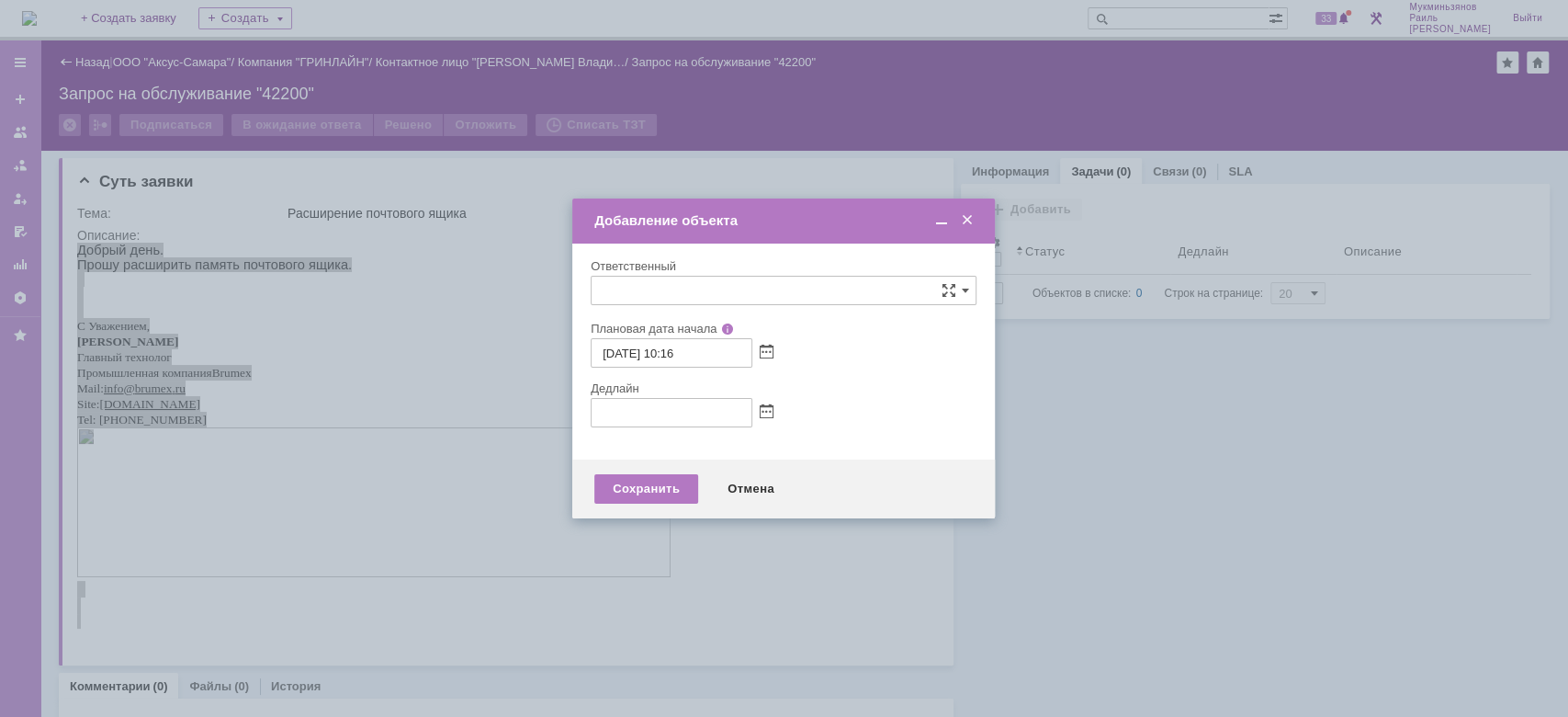
type input "[не указано]"
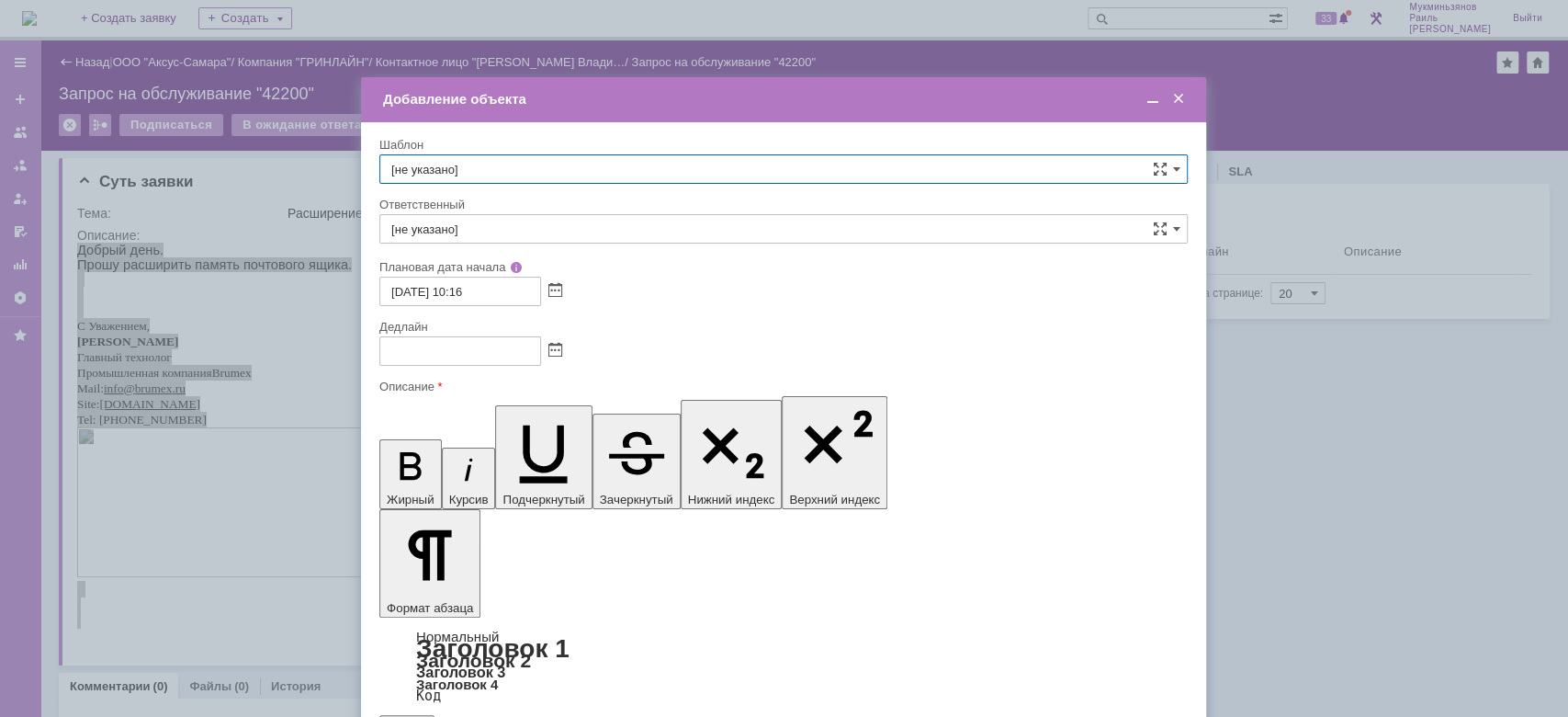
click at [795, 159] on input "[не указано]" at bounding box center [783, 168] width 808 height 30
click at [795, 159] on input "text" at bounding box center [783, 168] width 808 height 30
type input "[не указано]"
click at [1110, 230] on input "[не указано]" at bounding box center [783, 228] width 808 height 30
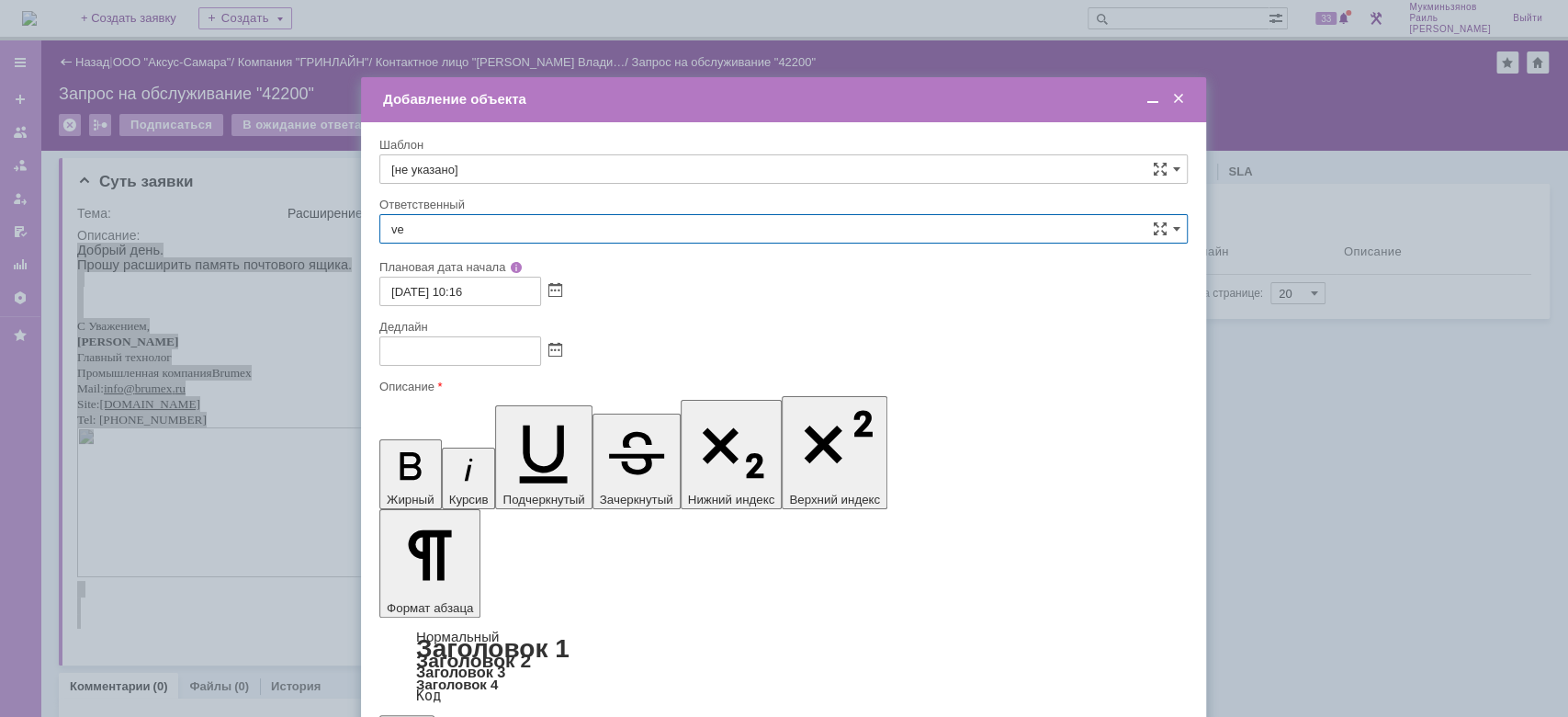
type input "v"
click at [753, 420] on span "[PERSON_NAME]" at bounding box center [783, 423] width 784 height 14
type input "[PERSON_NAME]"
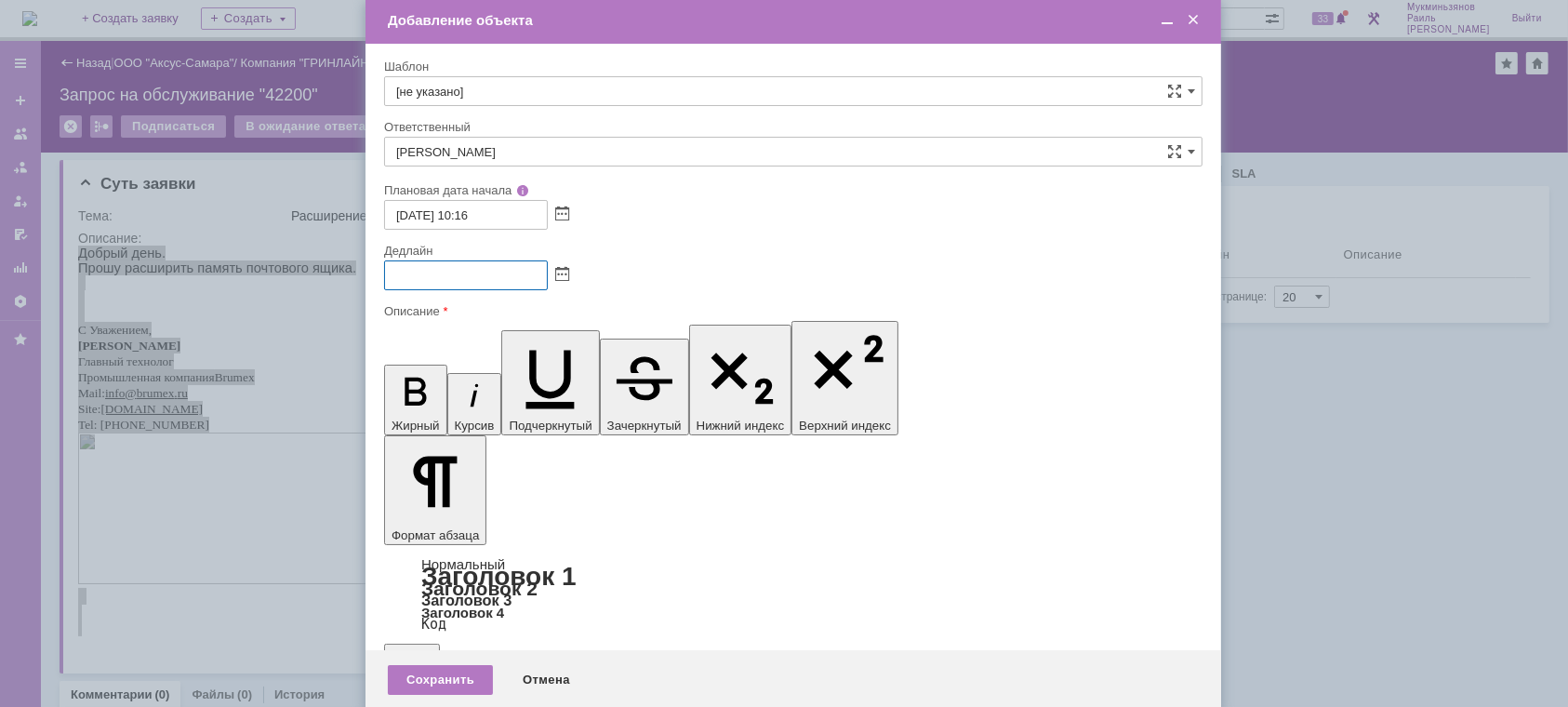
click at [402, 280] on input "text" at bounding box center [466, 275] width 164 height 30
drag, startPoint x: 572, startPoint y: 275, endPoint x: 562, endPoint y: 272, distance: 10.4
click at [562, 272] on div at bounding box center [793, 275] width 818 height 30
click at [562, 272] on span at bounding box center [562, 275] width 14 height 15
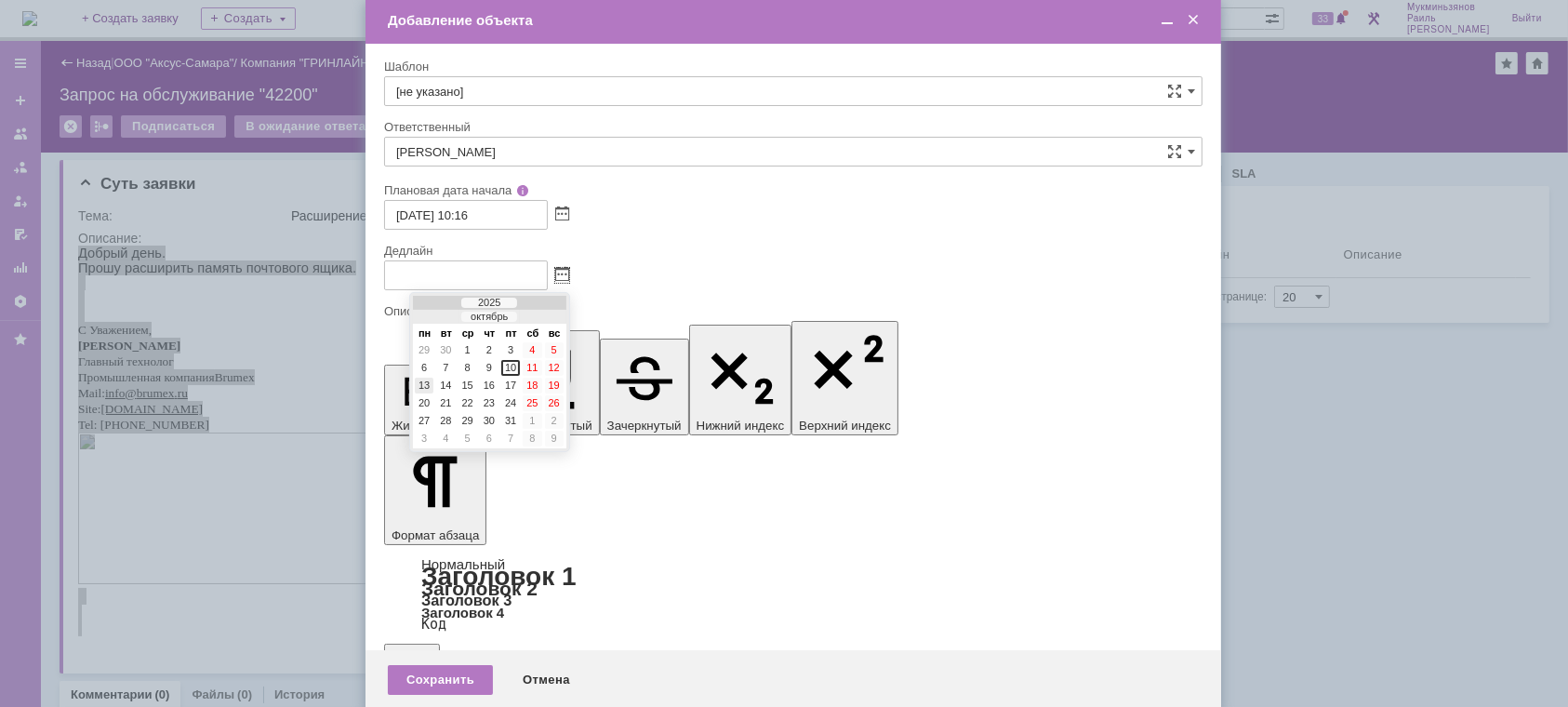
click at [430, 380] on div "13" at bounding box center [424, 386] width 19 height 16
type input "[DATE] 10:17"
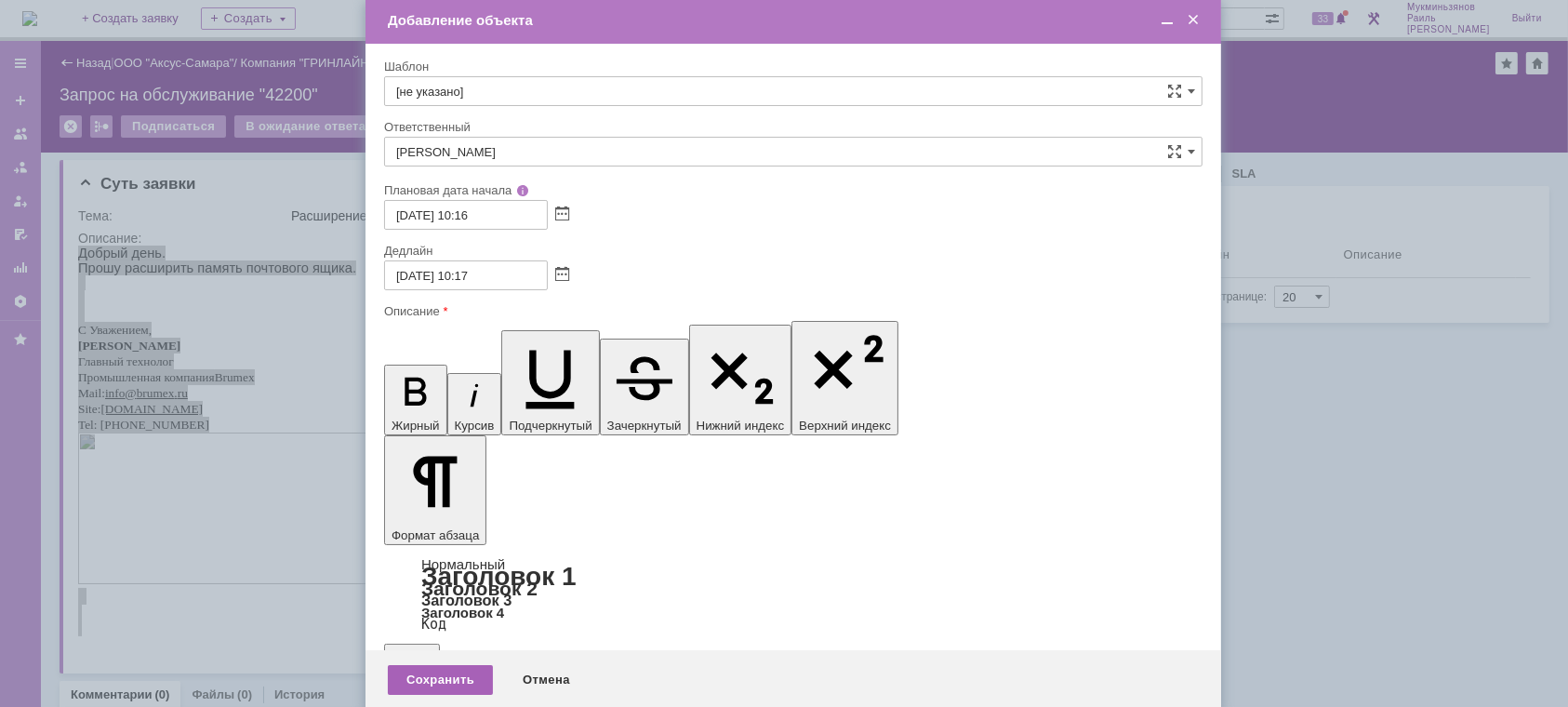
click at [446, 675] on div "Сохранить" at bounding box center [440, 680] width 105 height 30
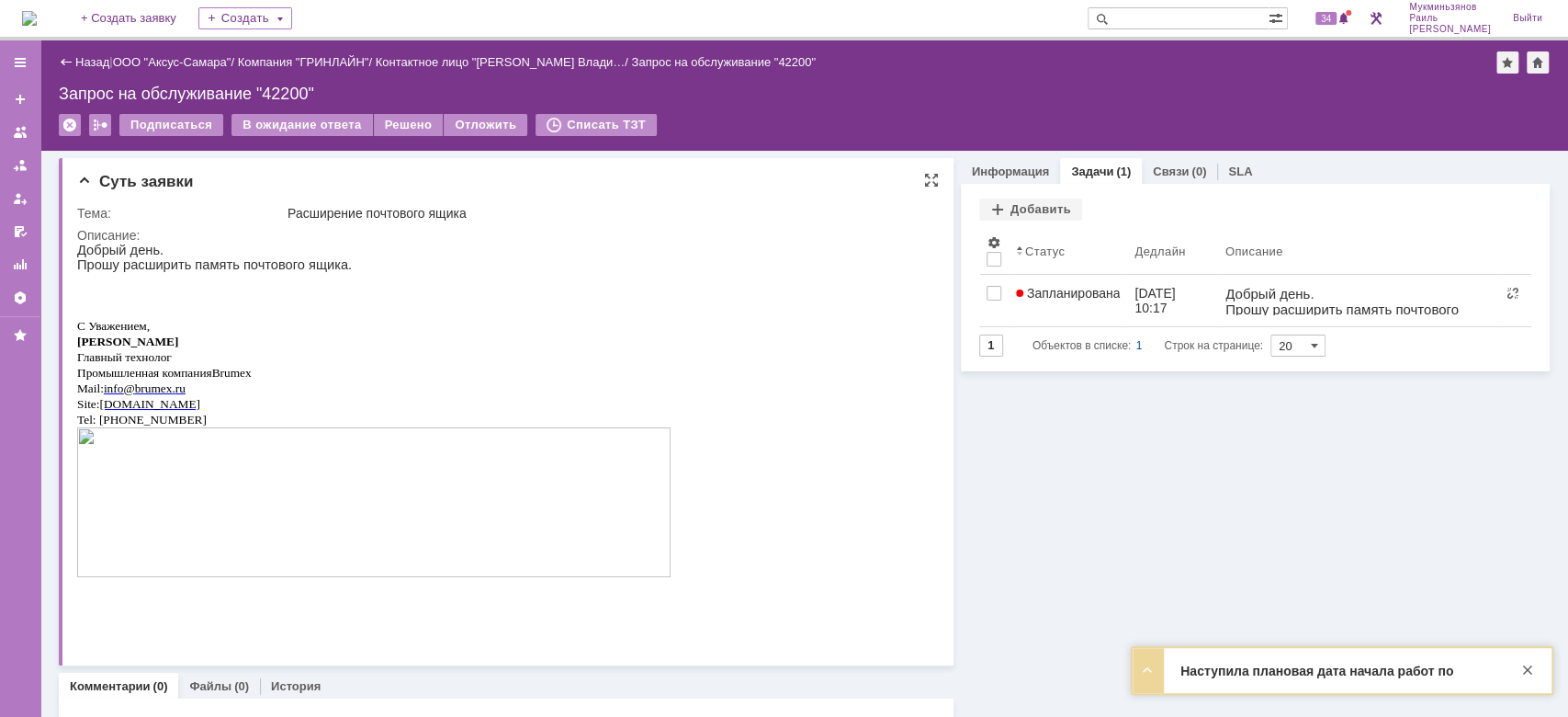
click at [756, 308] on html "Добрый день. Прошу расширить память почтового ящика. С Уважением, Кузькин Влади…" at bounding box center [497, 435] width 842 height 386
click at [1018, 168] on link "Информация" at bounding box center [1010, 171] width 77 height 13
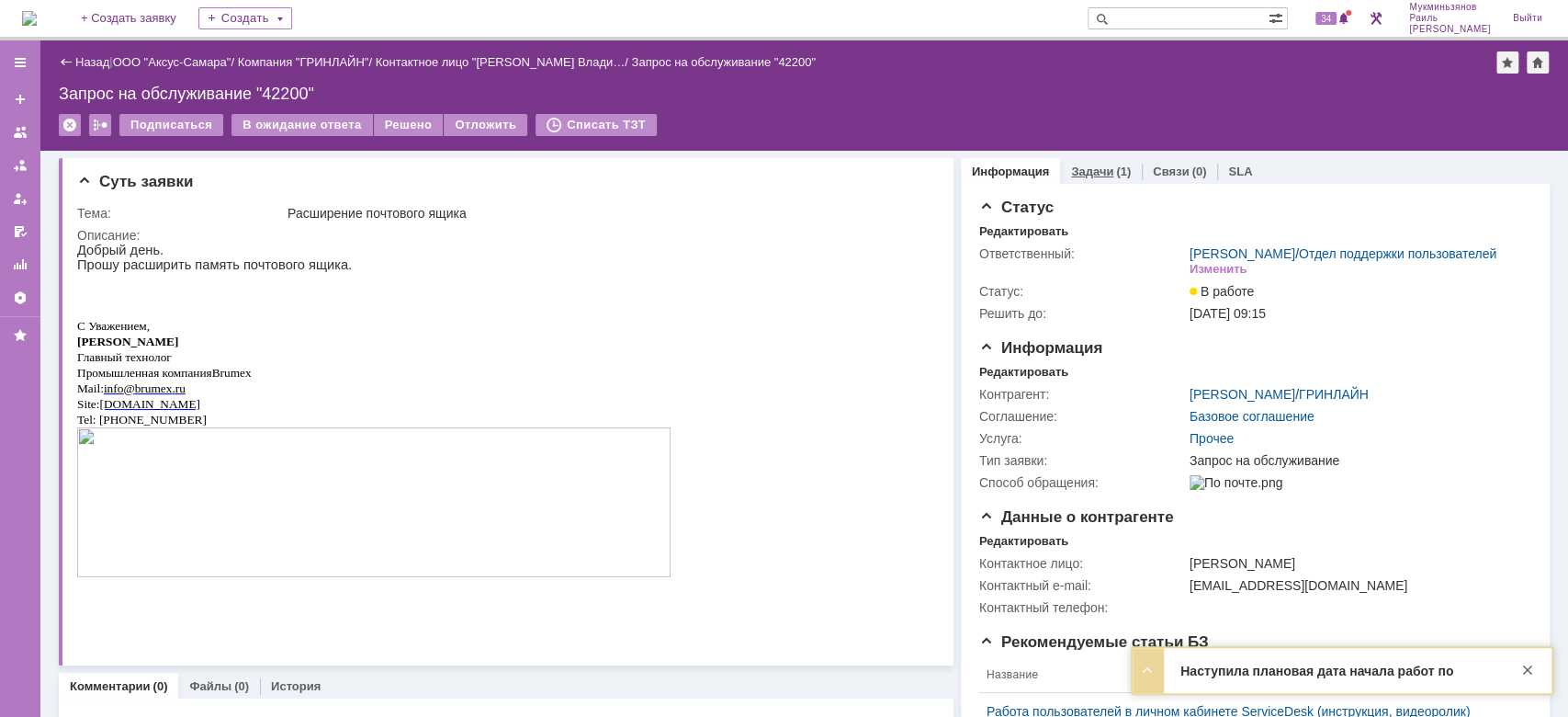
click at [1073, 162] on div "Задачи (1)" at bounding box center [1100, 171] width 82 height 27
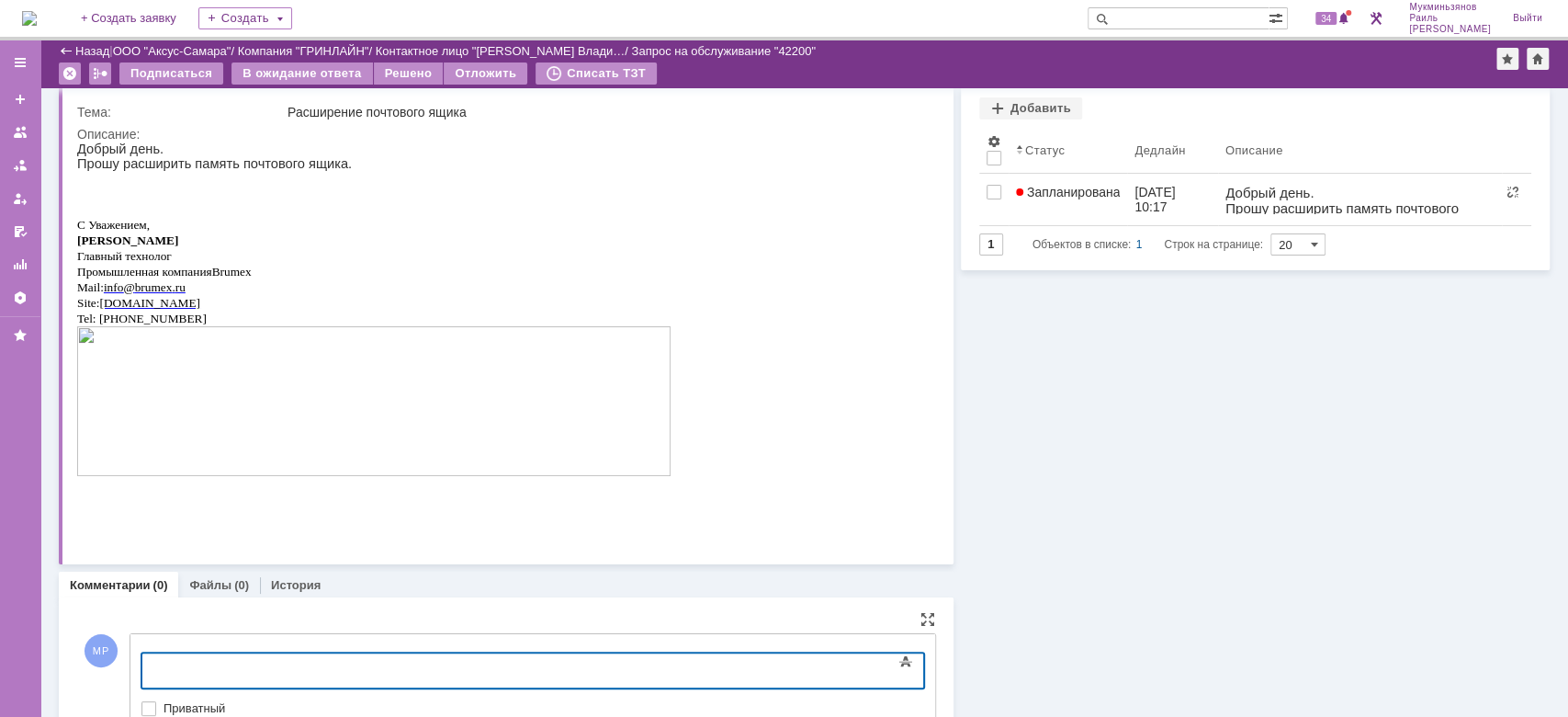
click at [421, 662] on div at bounding box center [291, 668] width 261 height 14
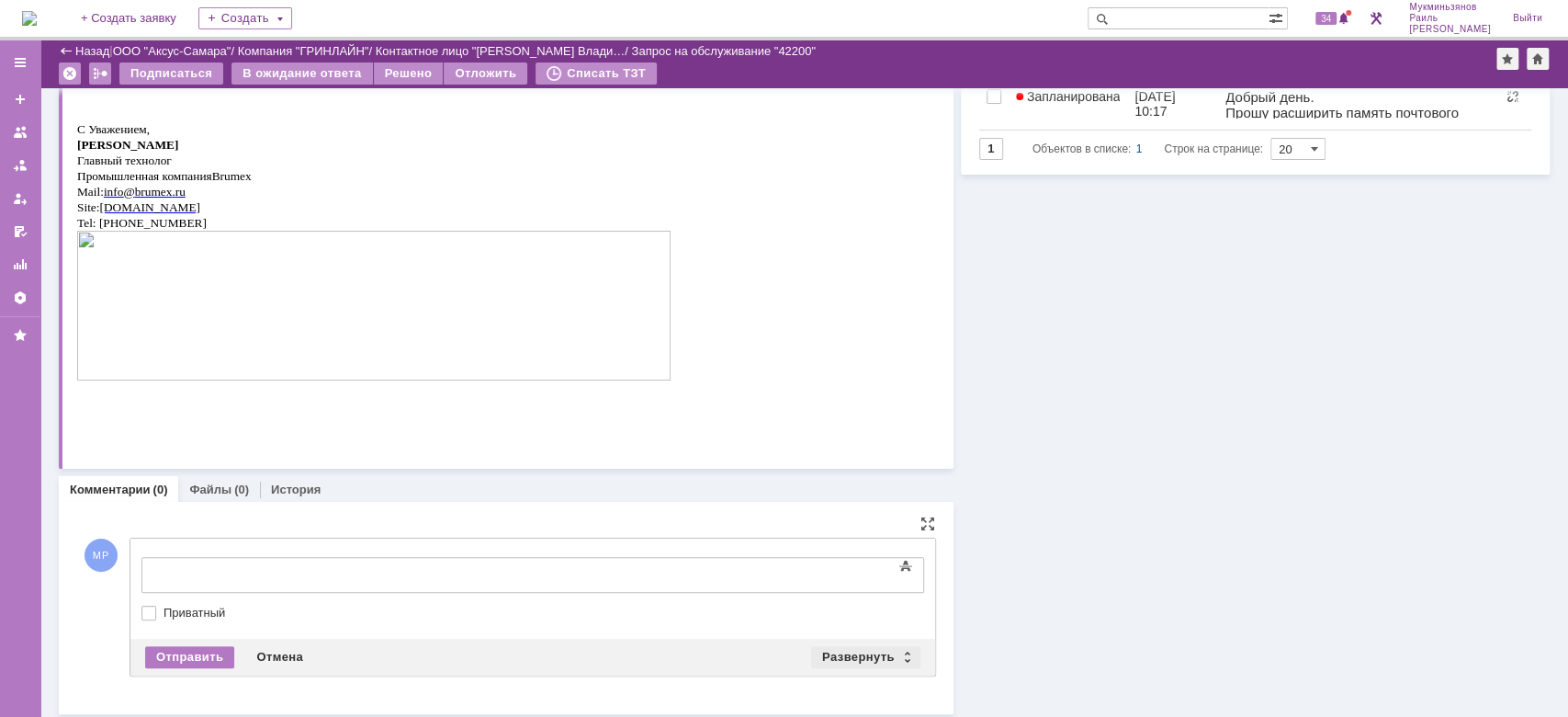
click at [824, 659] on div "Развернуть" at bounding box center [866, 656] width 110 height 22
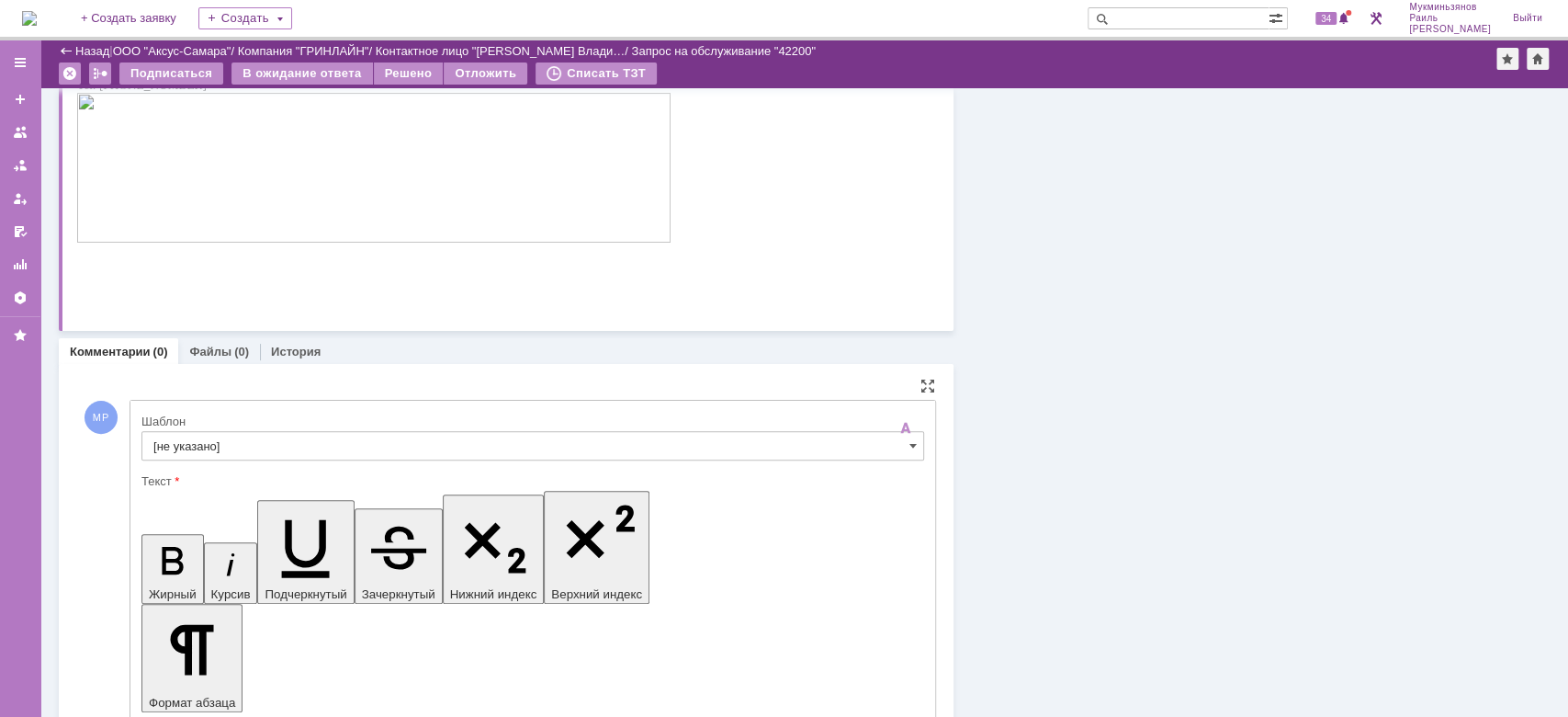
scroll to position [286, 0]
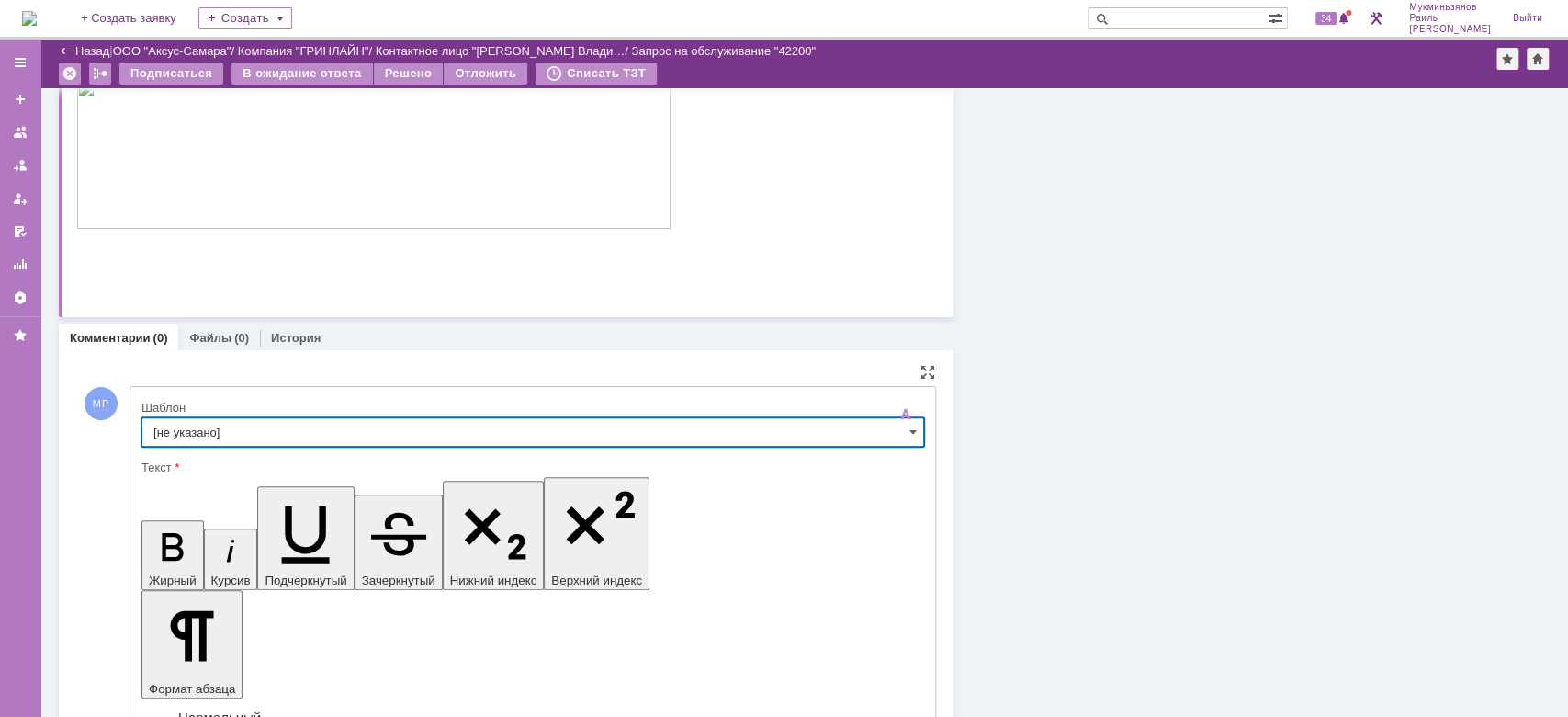
click at [817, 427] on input "[не указано]" at bounding box center [533, 432] width 783 height 30
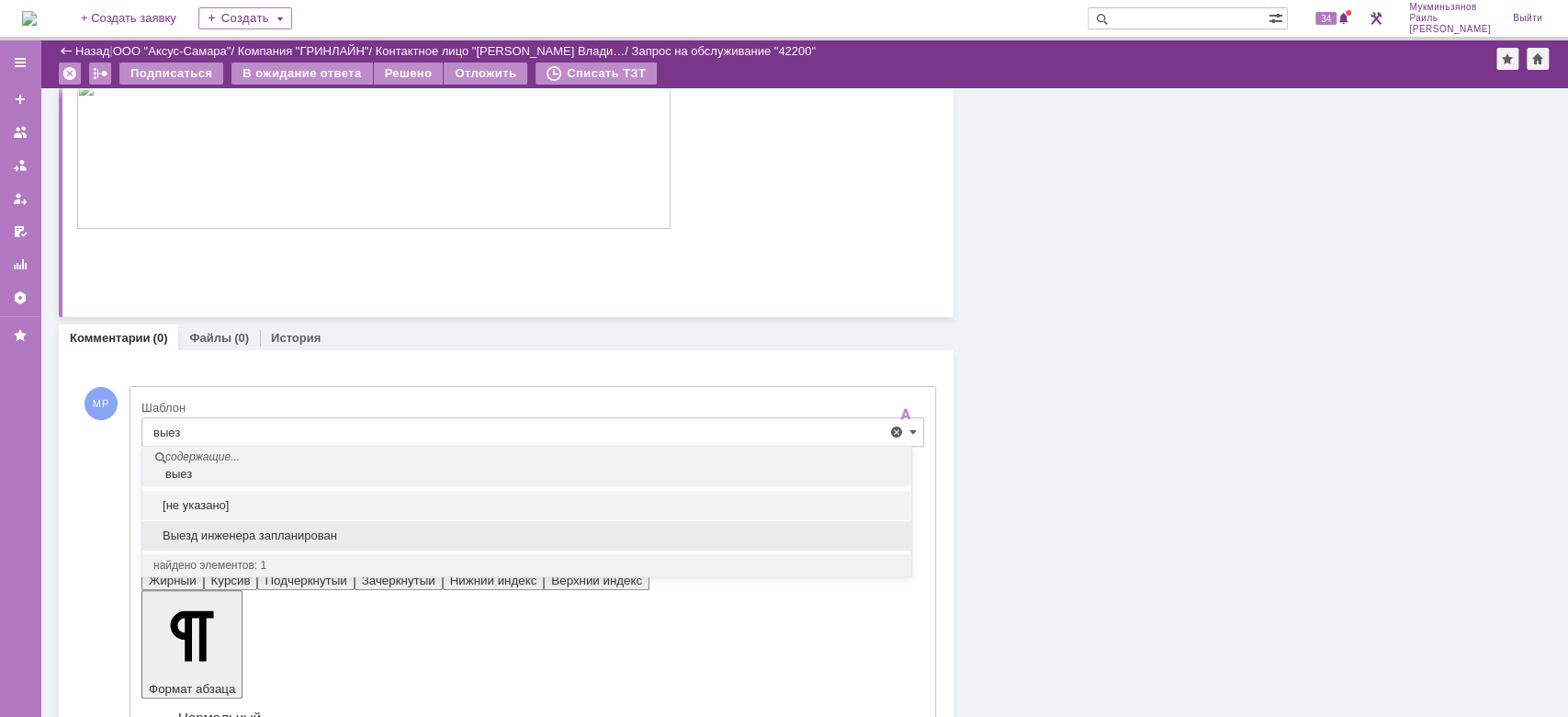
click at [585, 539] on span "Выезд инженера запланирован" at bounding box center [526, 535] width 746 height 14
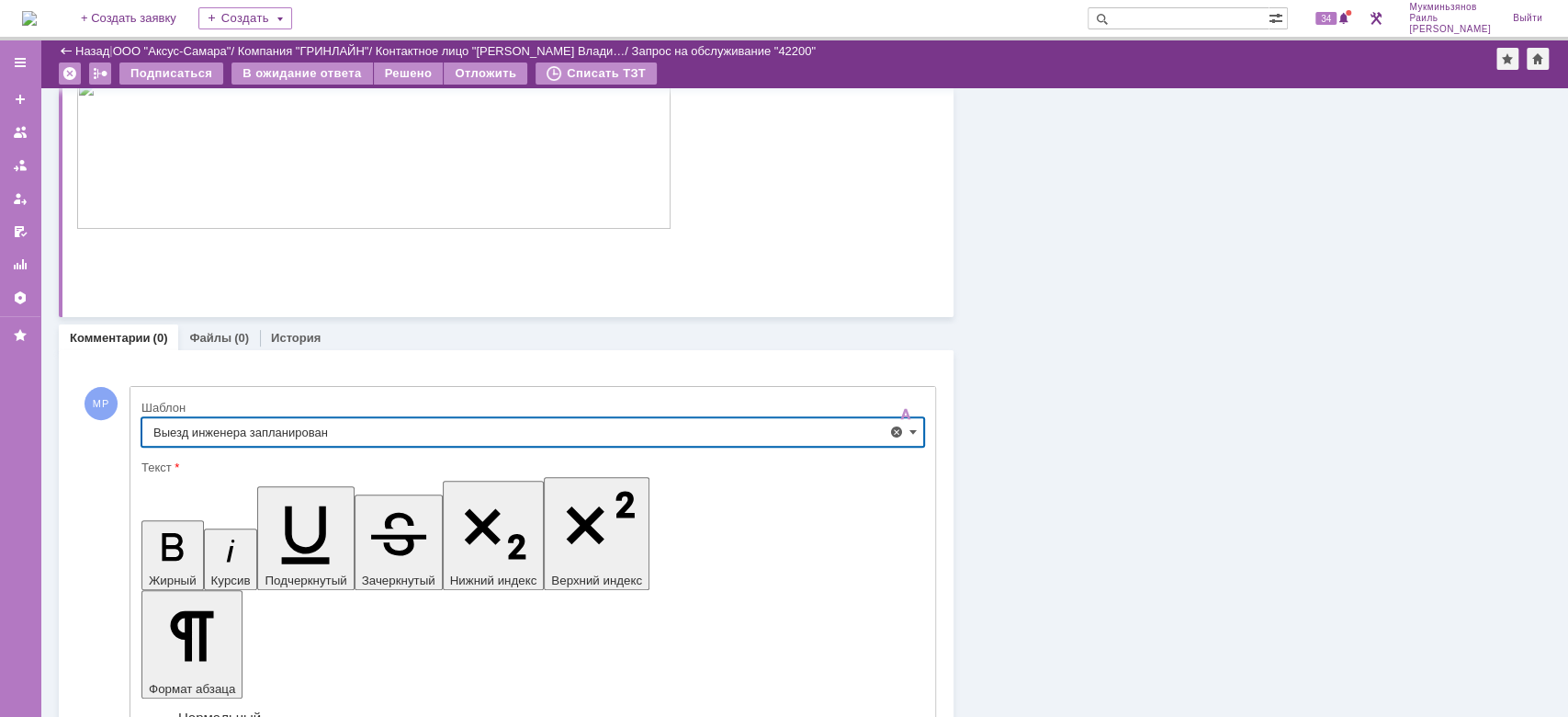
type input "Выезд инженера запланирован"
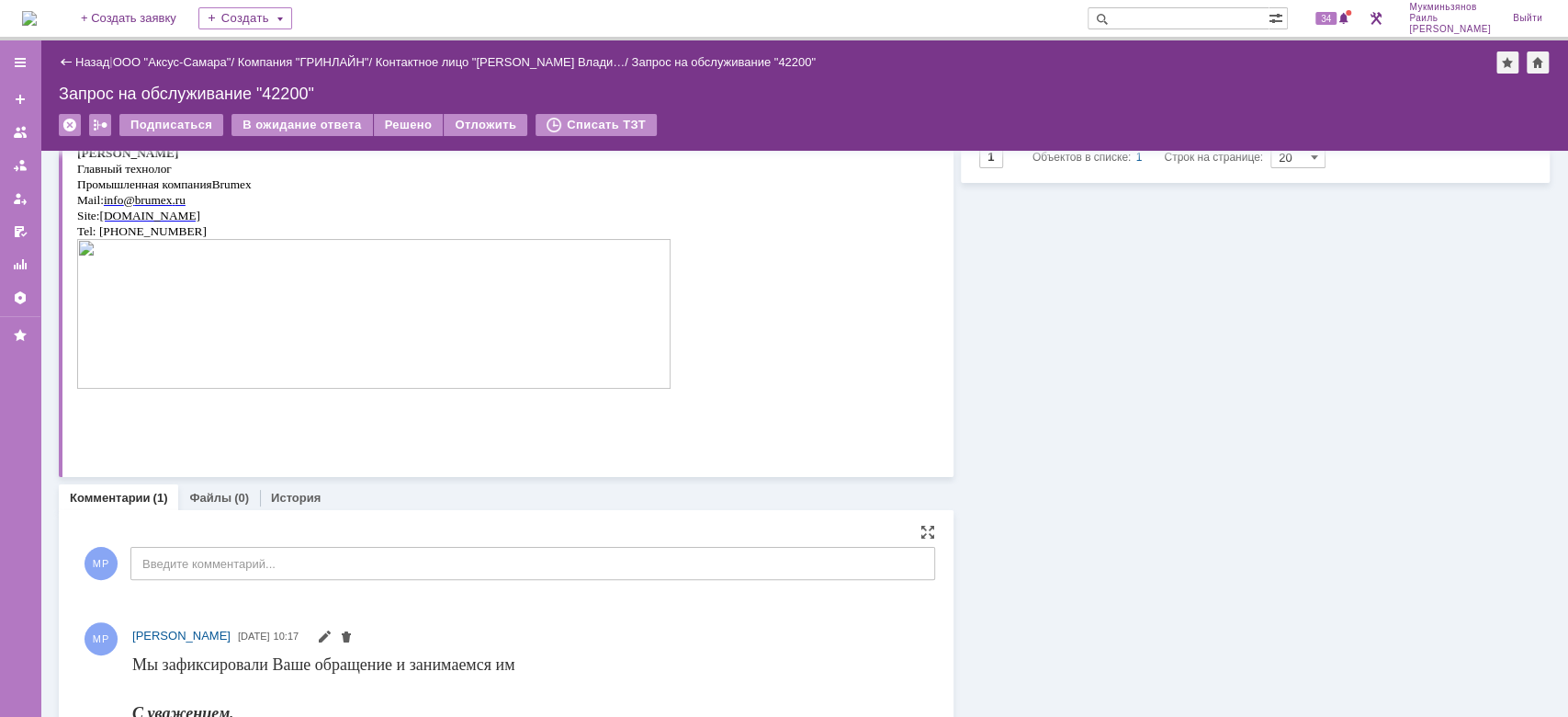
scroll to position [0, 0]
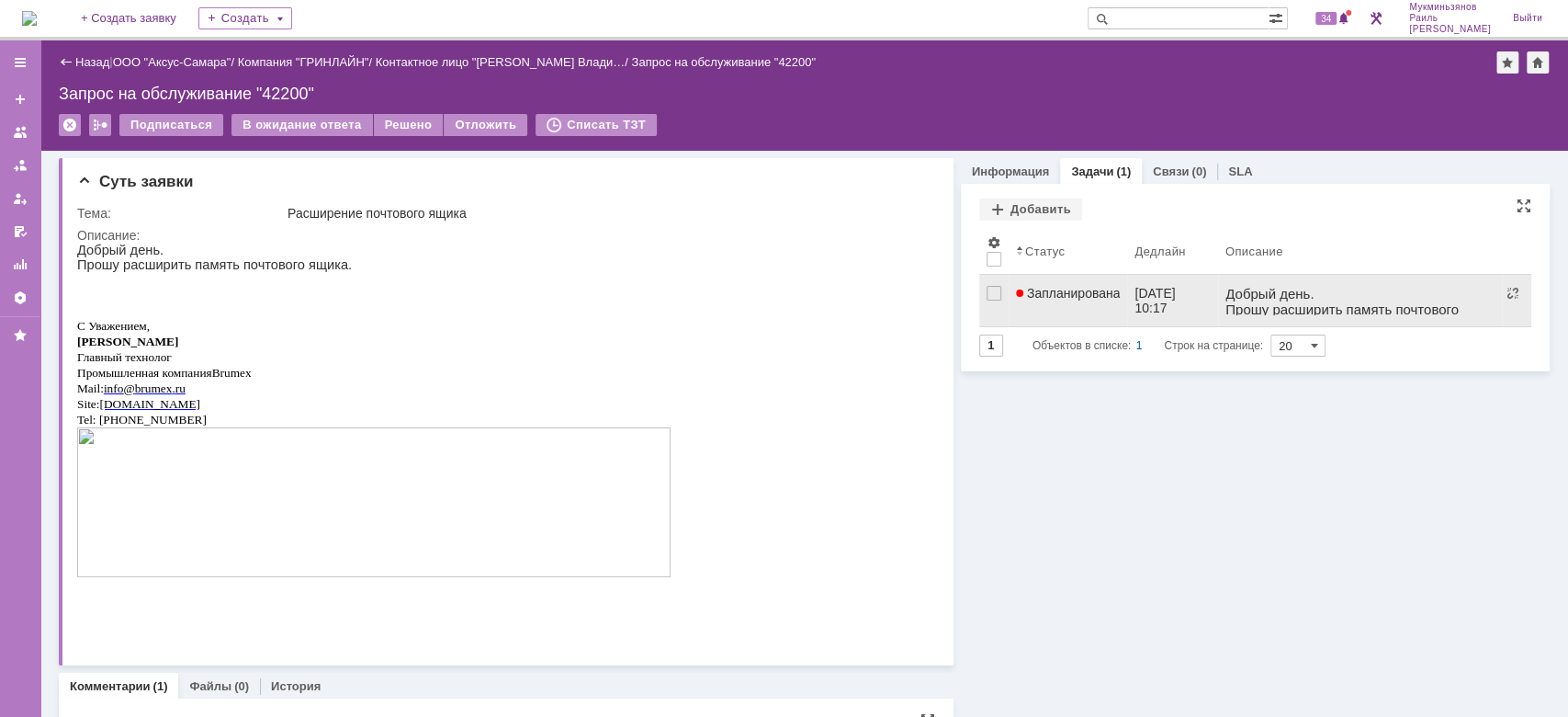
click at [1074, 313] on link "Запланирована" at bounding box center [1068, 300] width 119 height 51
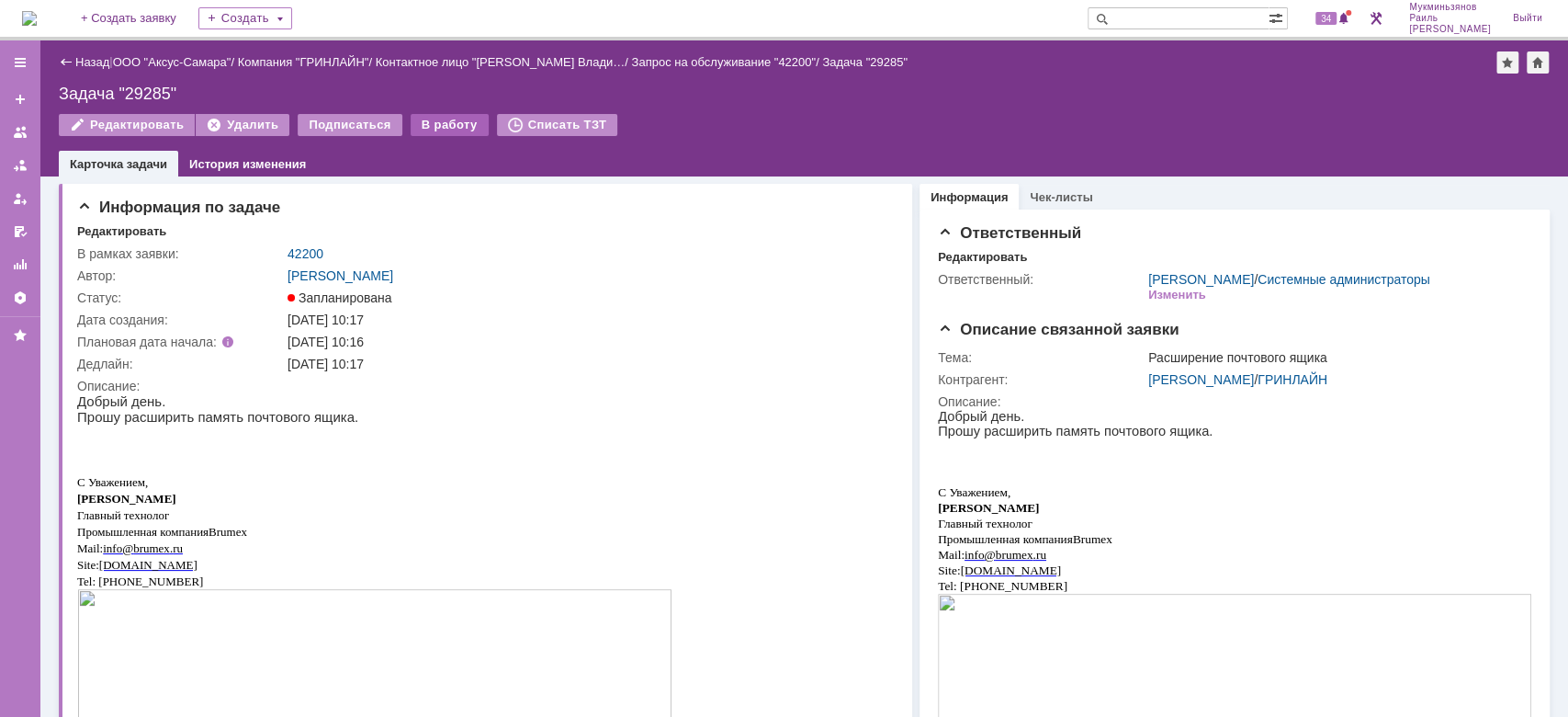
click at [417, 124] on div "В работу" at bounding box center [449, 124] width 78 height 22
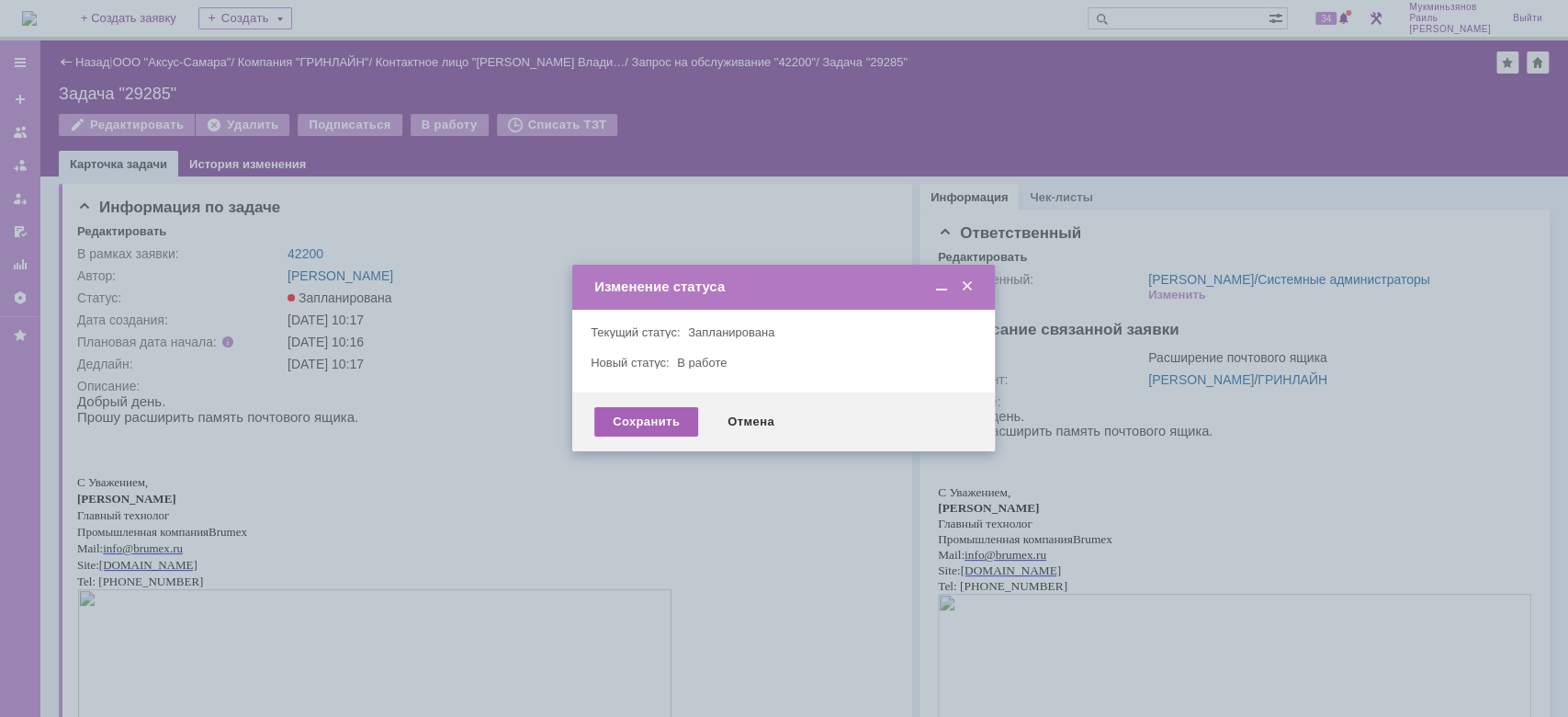
click at [672, 423] on div "Сохранить" at bounding box center [646, 422] width 104 height 30
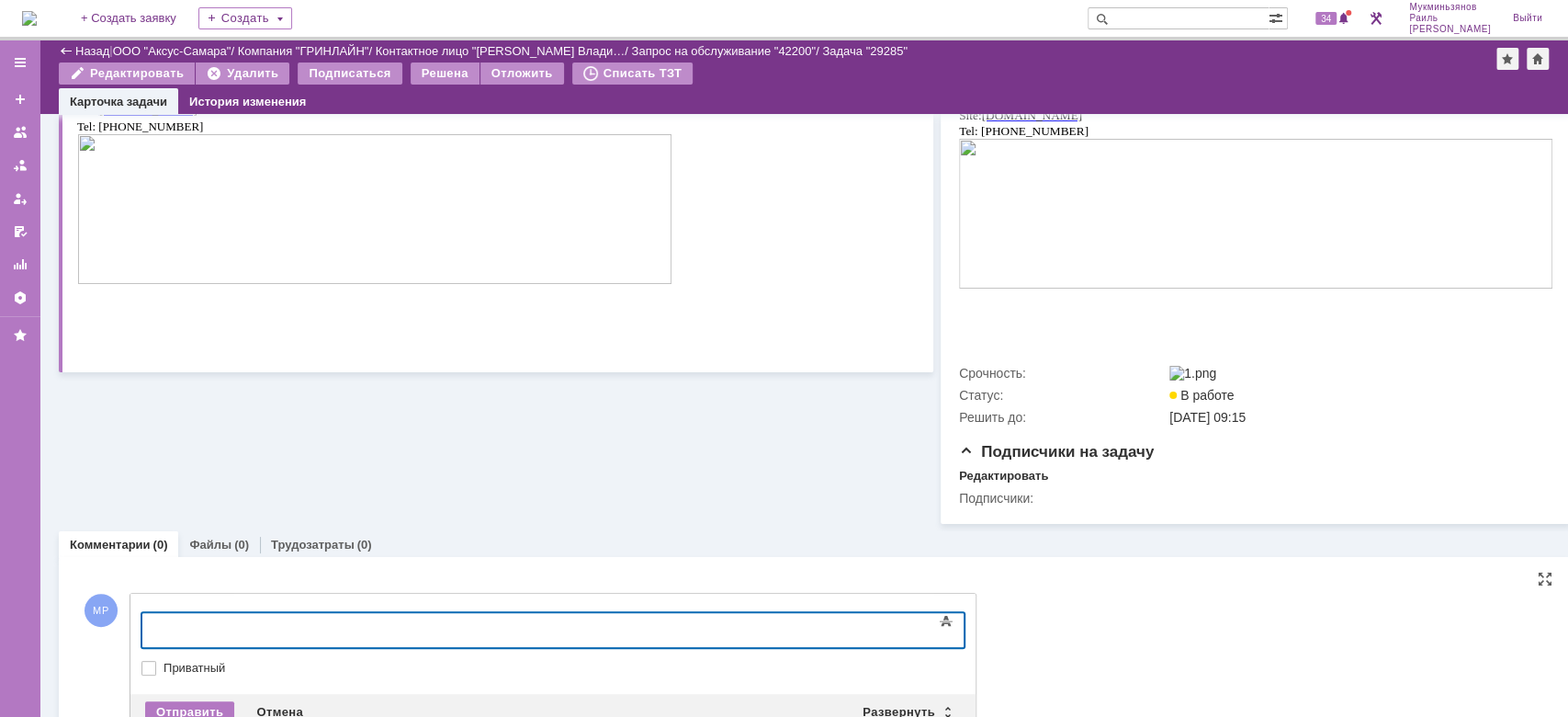
click at [478, 626] on div "Основные параметры Текст Жирный Курсив Подчеркнутый Зачеркнутый Нижний индекс В…" at bounding box center [553, 644] width 823 height 90
click at [467, 661] on div at bounding box center [553, 653] width 823 height 13
click at [421, 630] on div at bounding box center [291, 627] width 261 height 14
drag, startPoint x: 461, startPoint y: 630, endPoint x: 11, endPoint y: 647, distance: 450.3
click at [153, 644] on html "​Почтовый ящик расширен" at bounding box center [291, 628] width 275 height 31
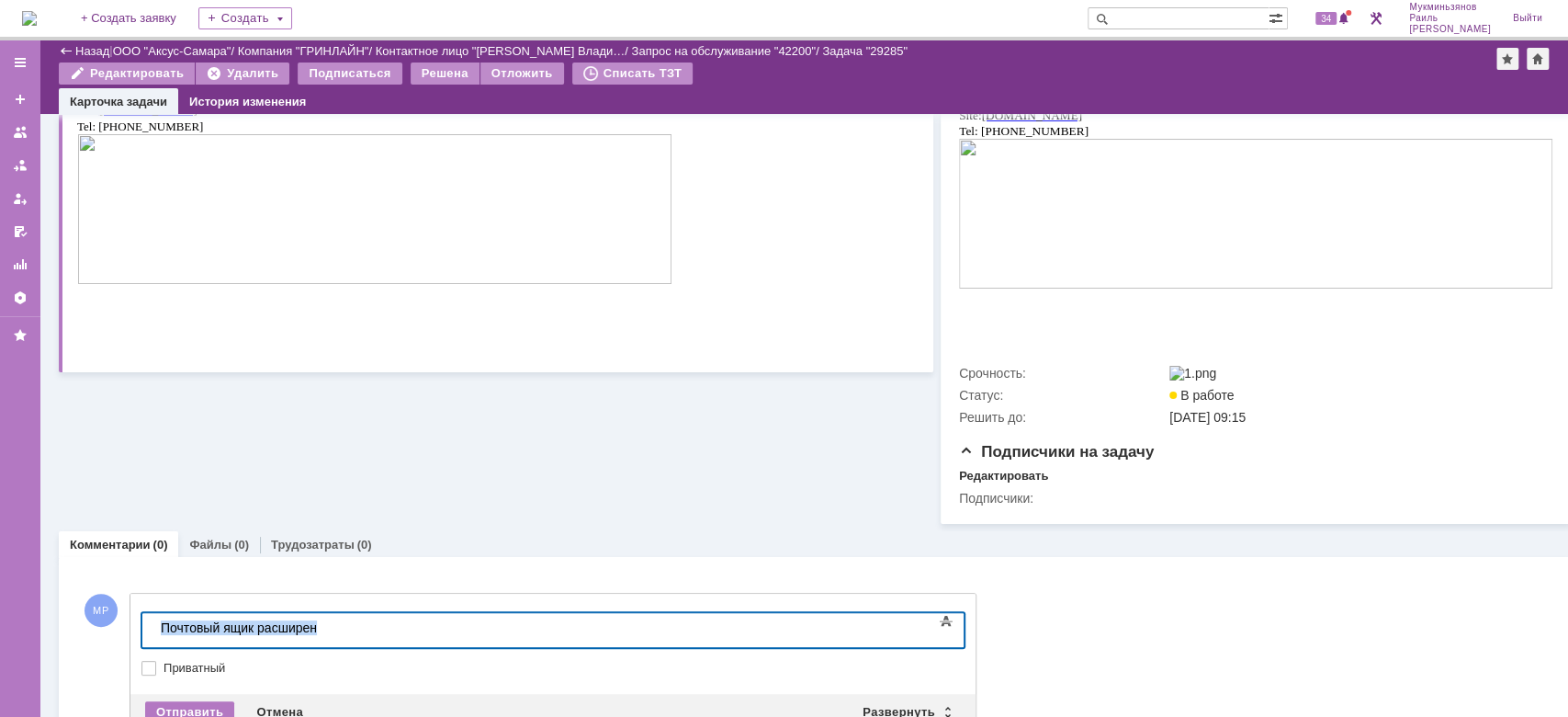
copy div "​Почтовый ящик расширен"
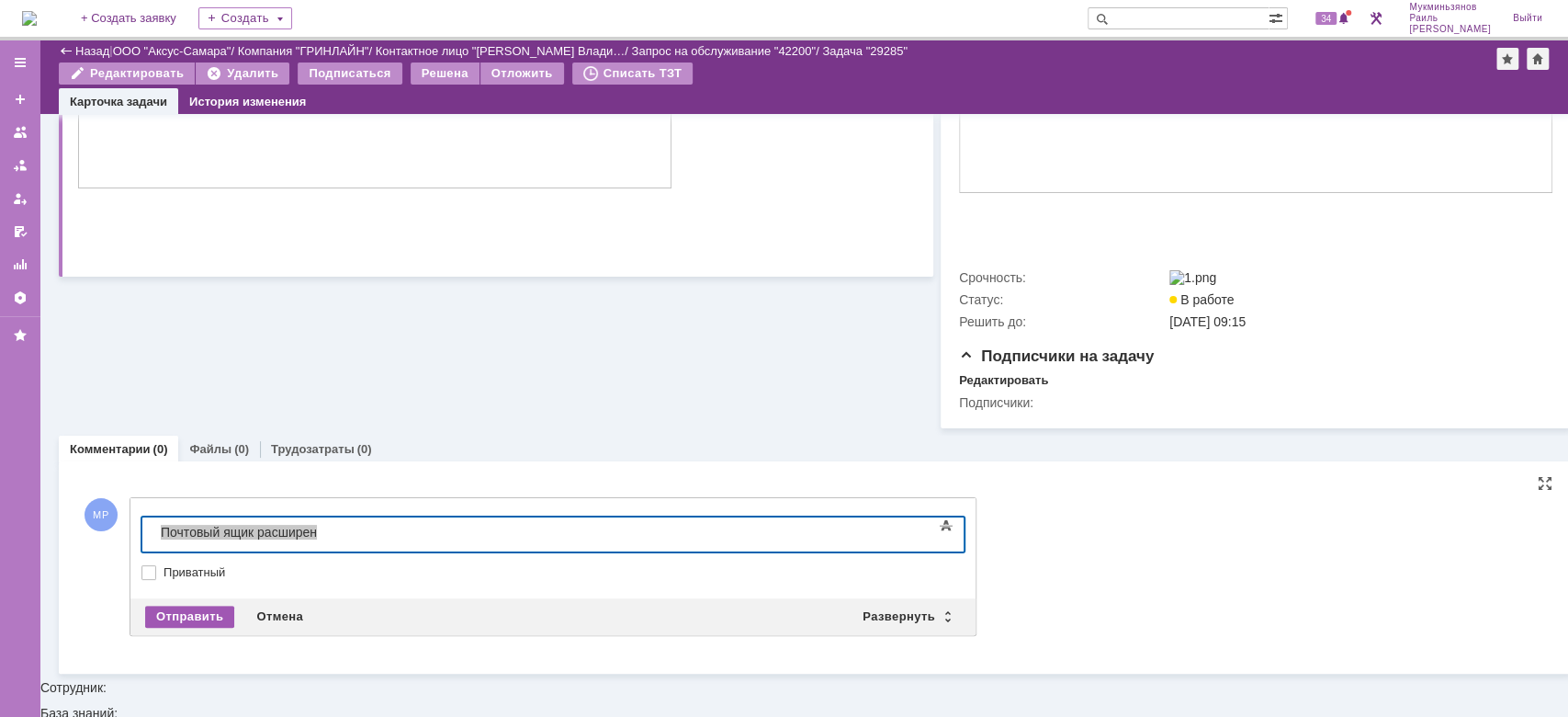
click at [169, 627] on div "Отправить" at bounding box center [190, 616] width 89 height 22
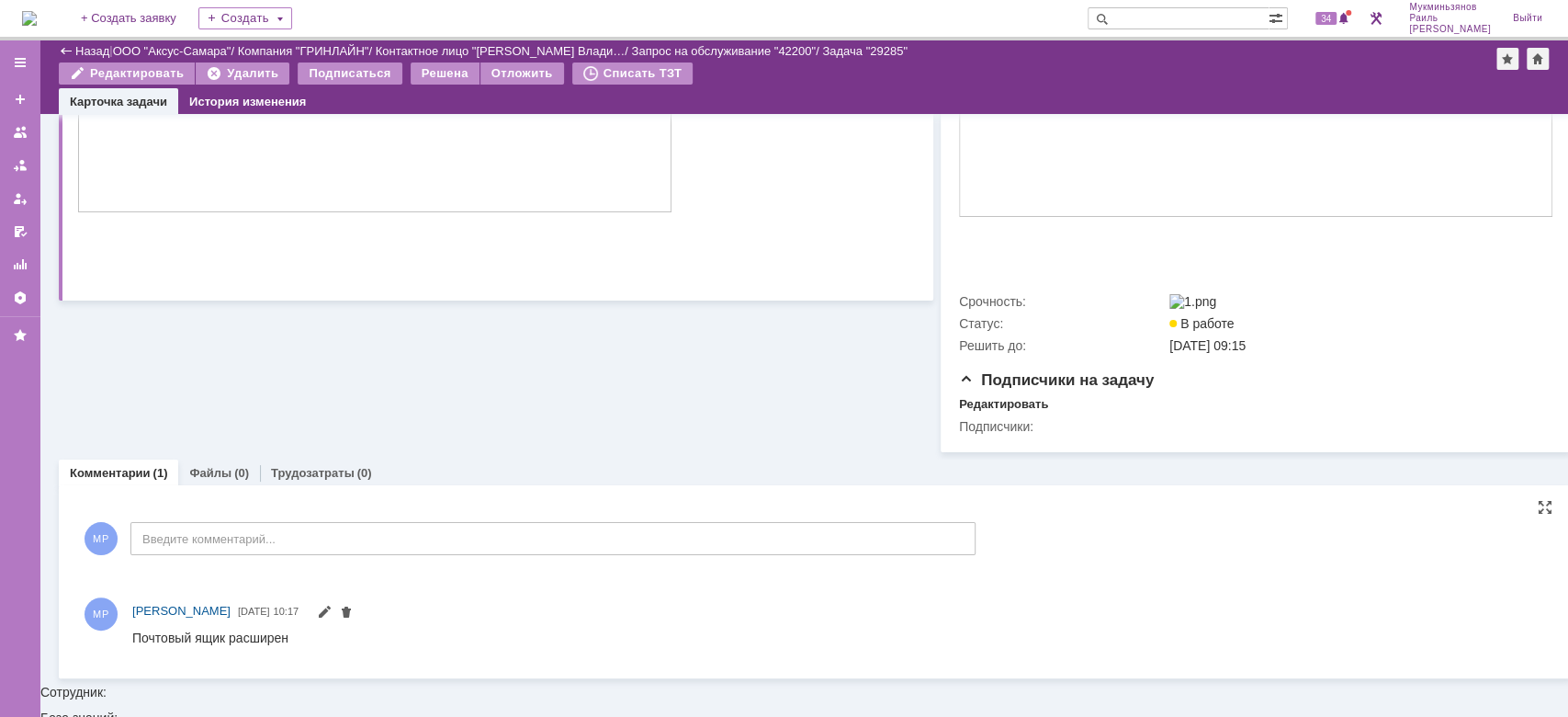
scroll to position [472, 0]
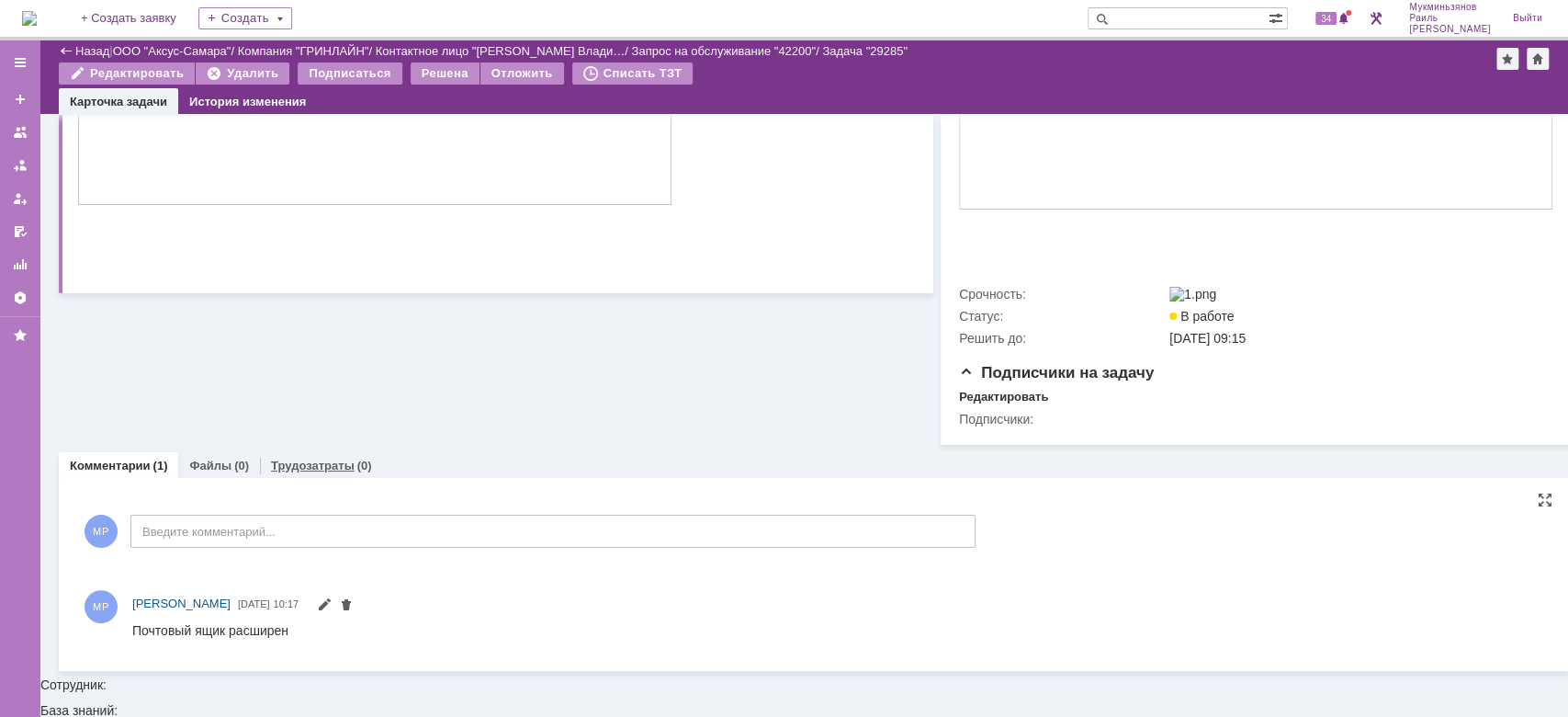
click at [333, 473] on link "Трудозатраты" at bounding box center [313, 465] width 84 height 13
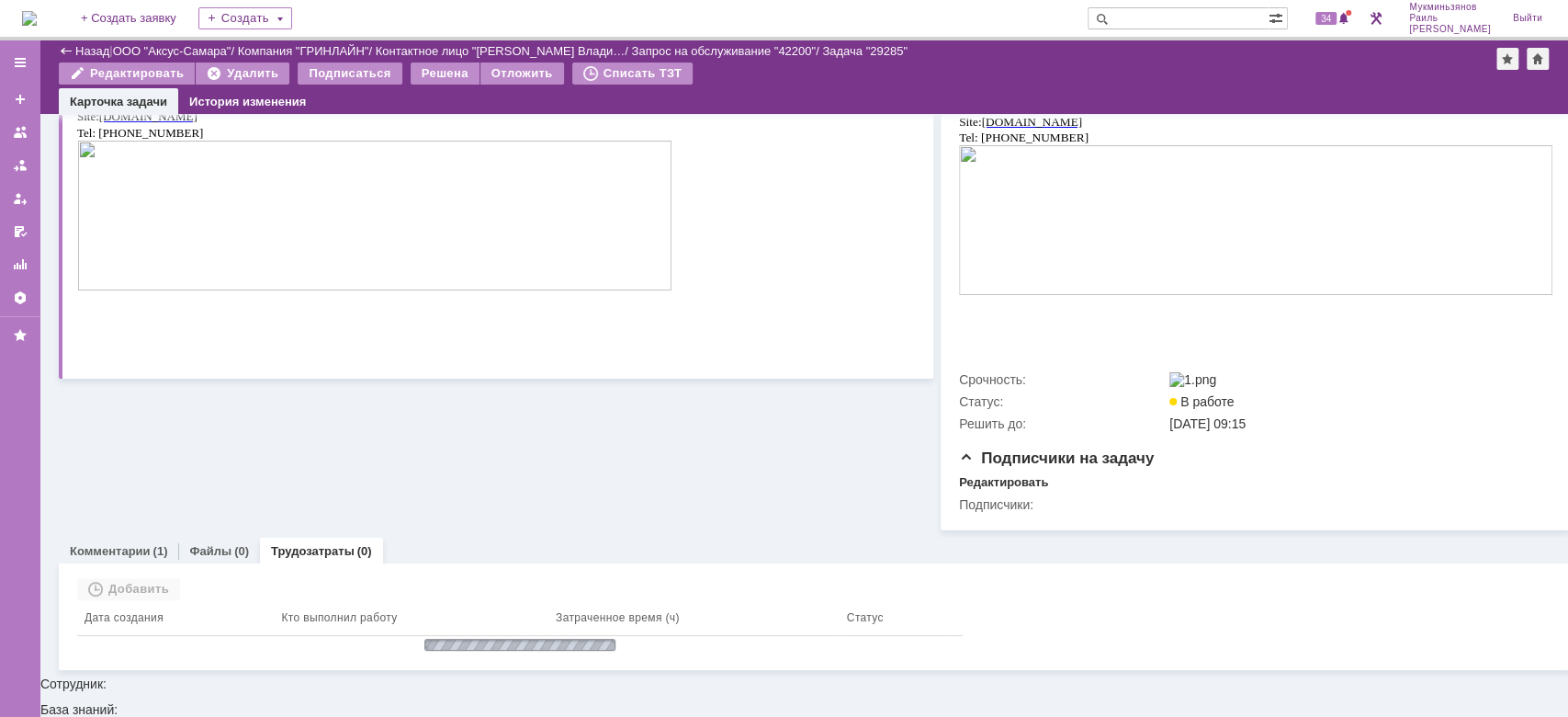
scroll to position [367, 0]
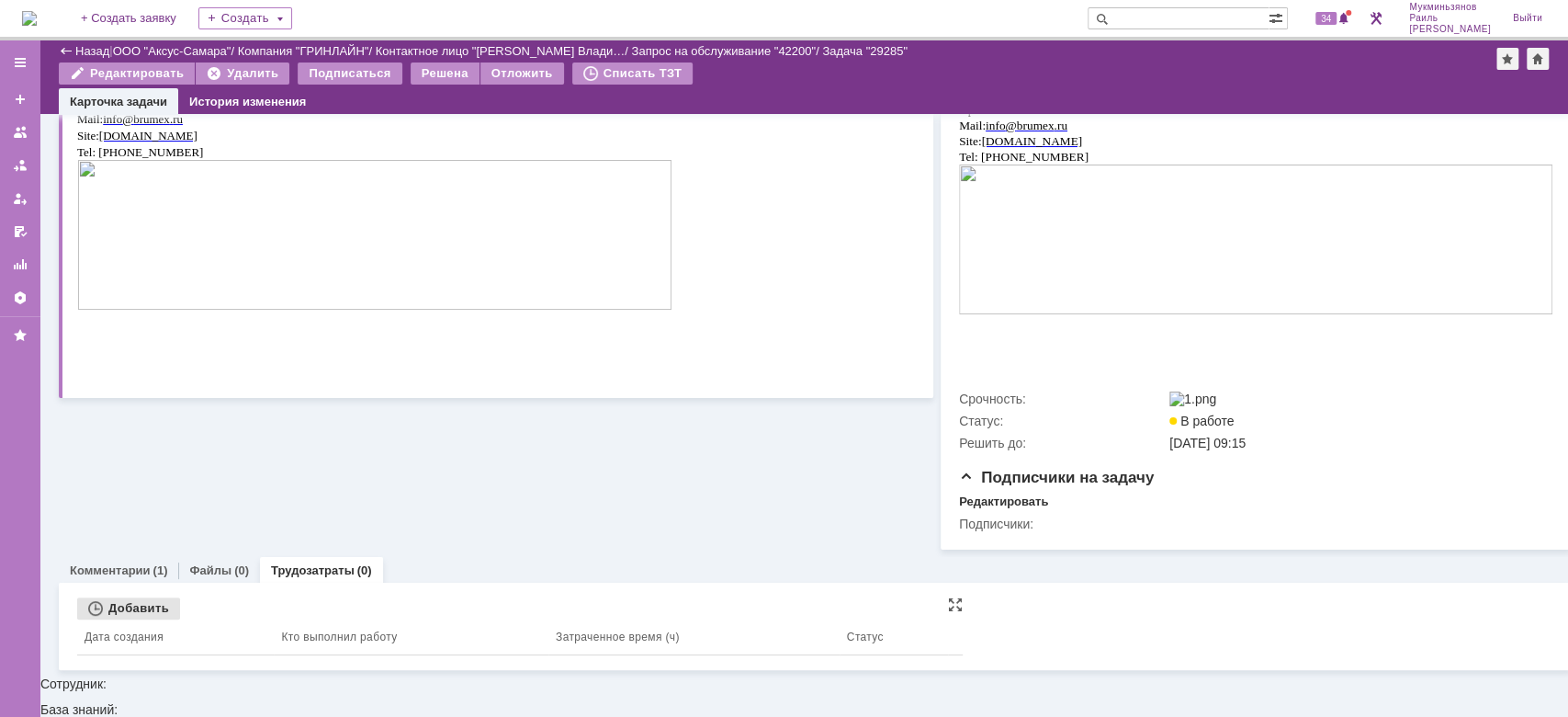
click at [152, 620] on div "Добавить" at bounding box center [128, 608] width 103 height 22
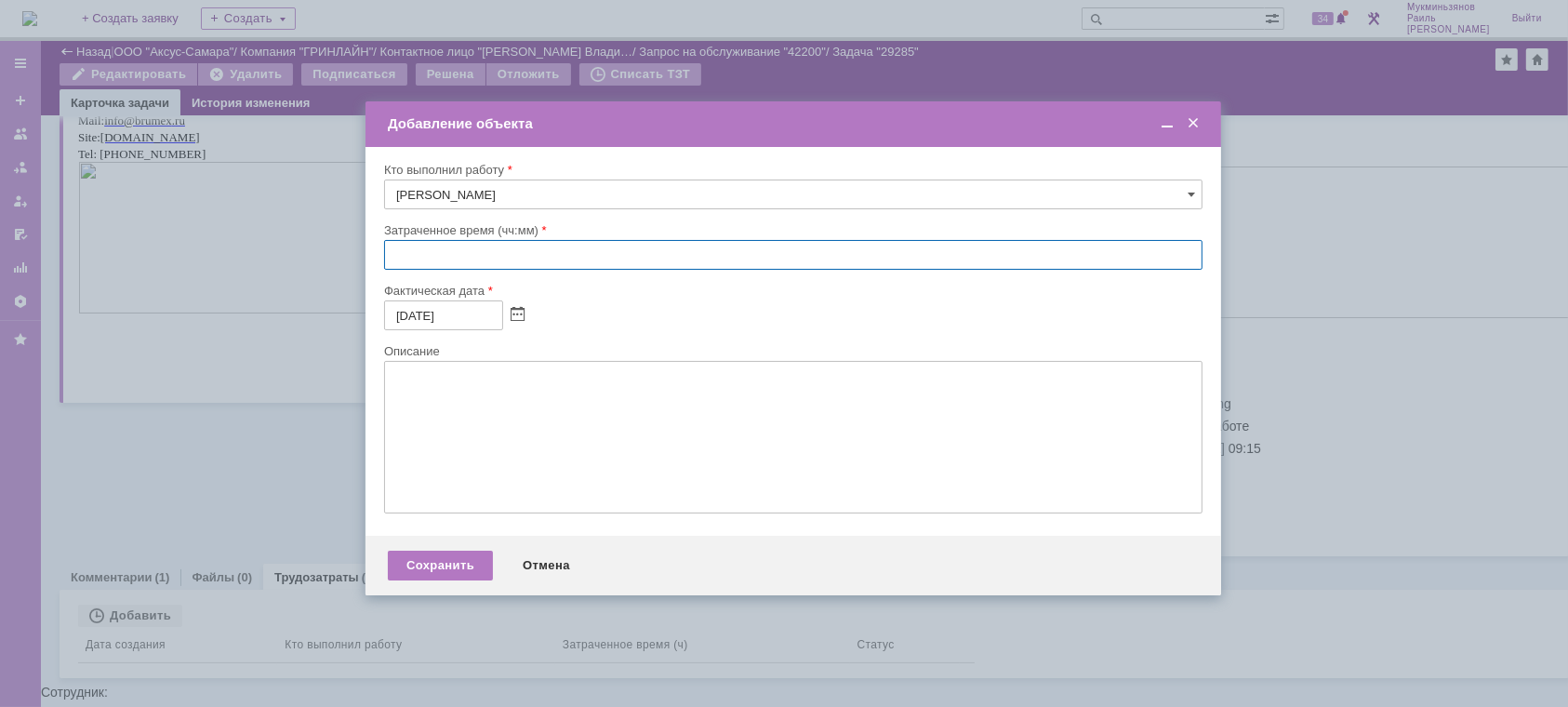
click at [484, 251] on input "text" at bounding box center [793, 254] width 818 height 30
type input "00:30"
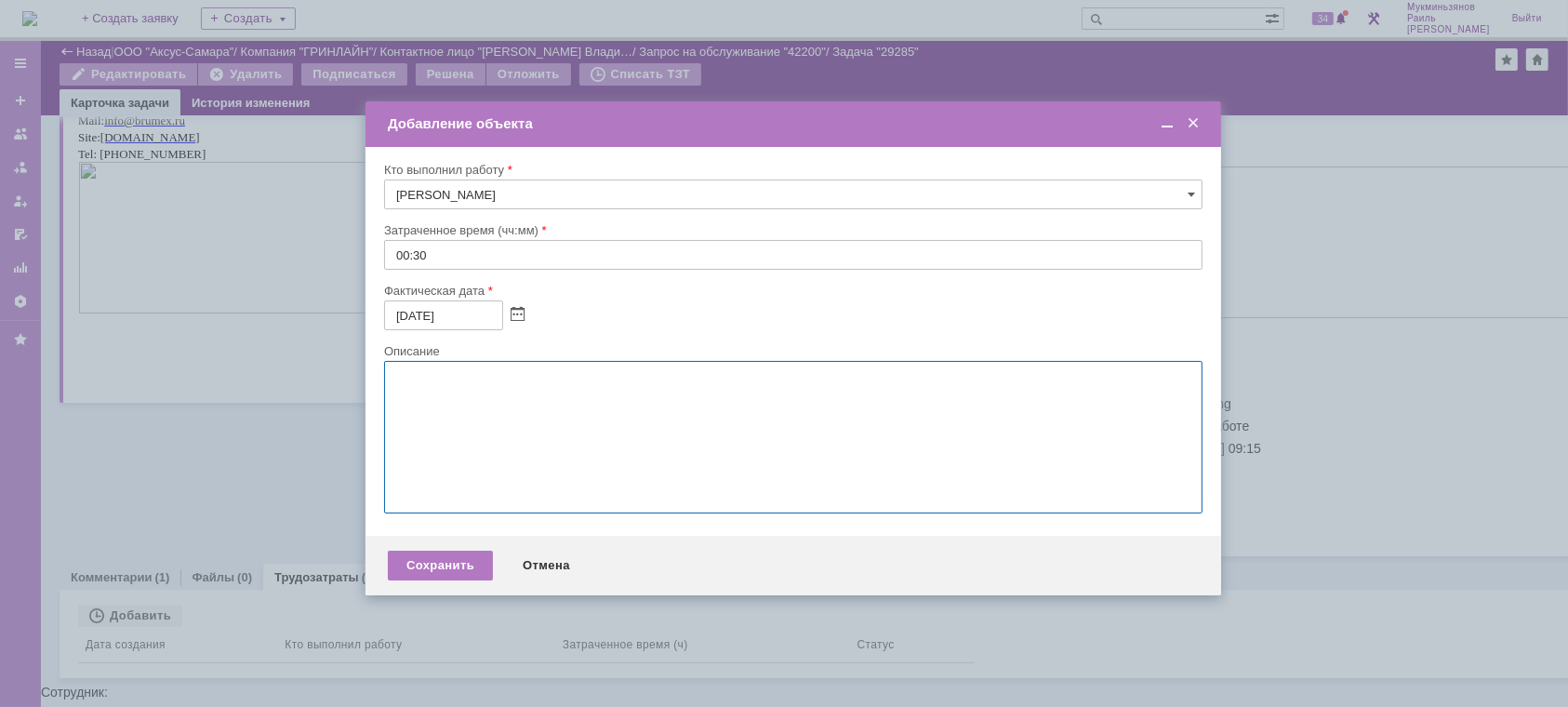
click at [503, 410] on textarea at bounding box center [793, 436] width 818 height 153
paste textarea "​Почтовый ящик расширен"
type textarea "​Почтовый ящик расширен"
click at [447, 561] on div "Сохранить" at bounding box center [440, 565] width 105 height 30
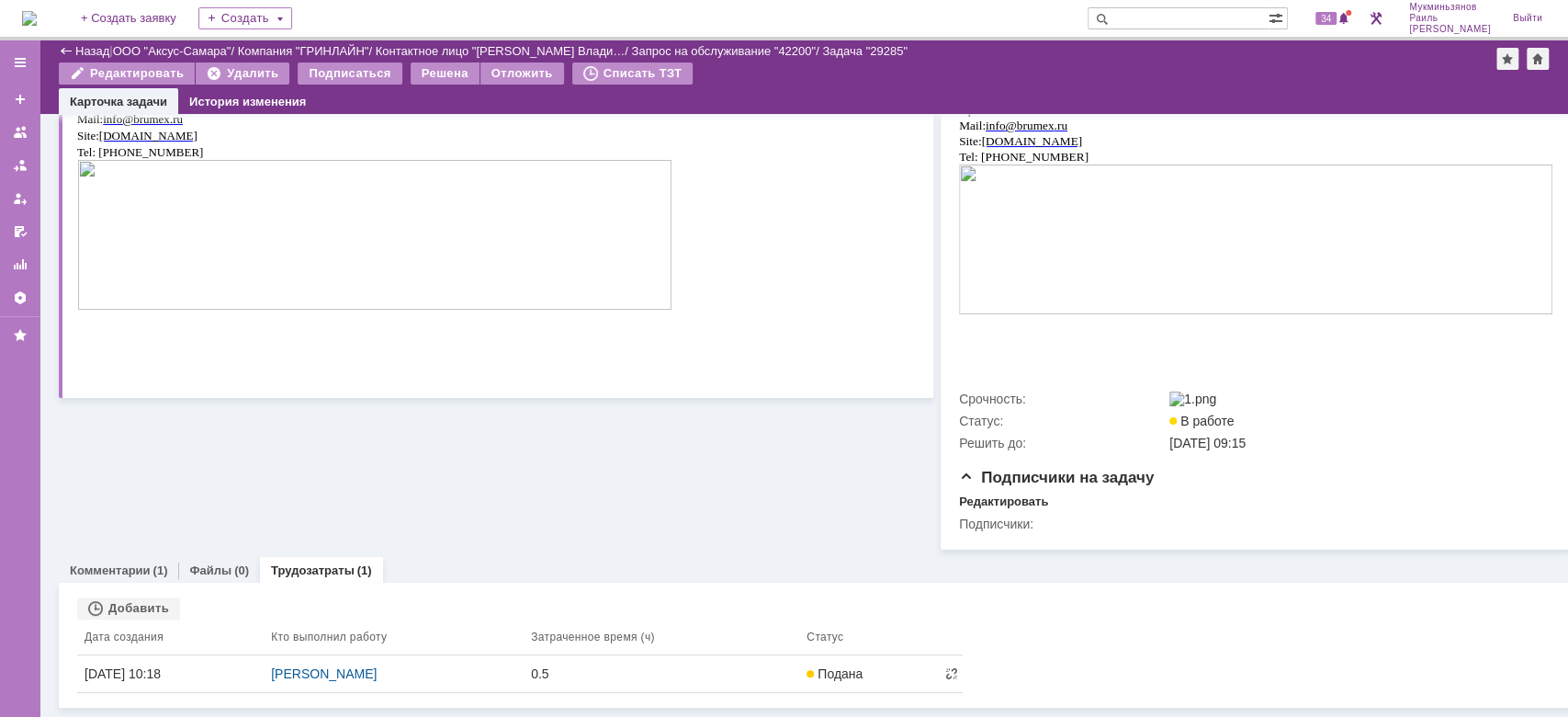
scroll to position [0, 0]
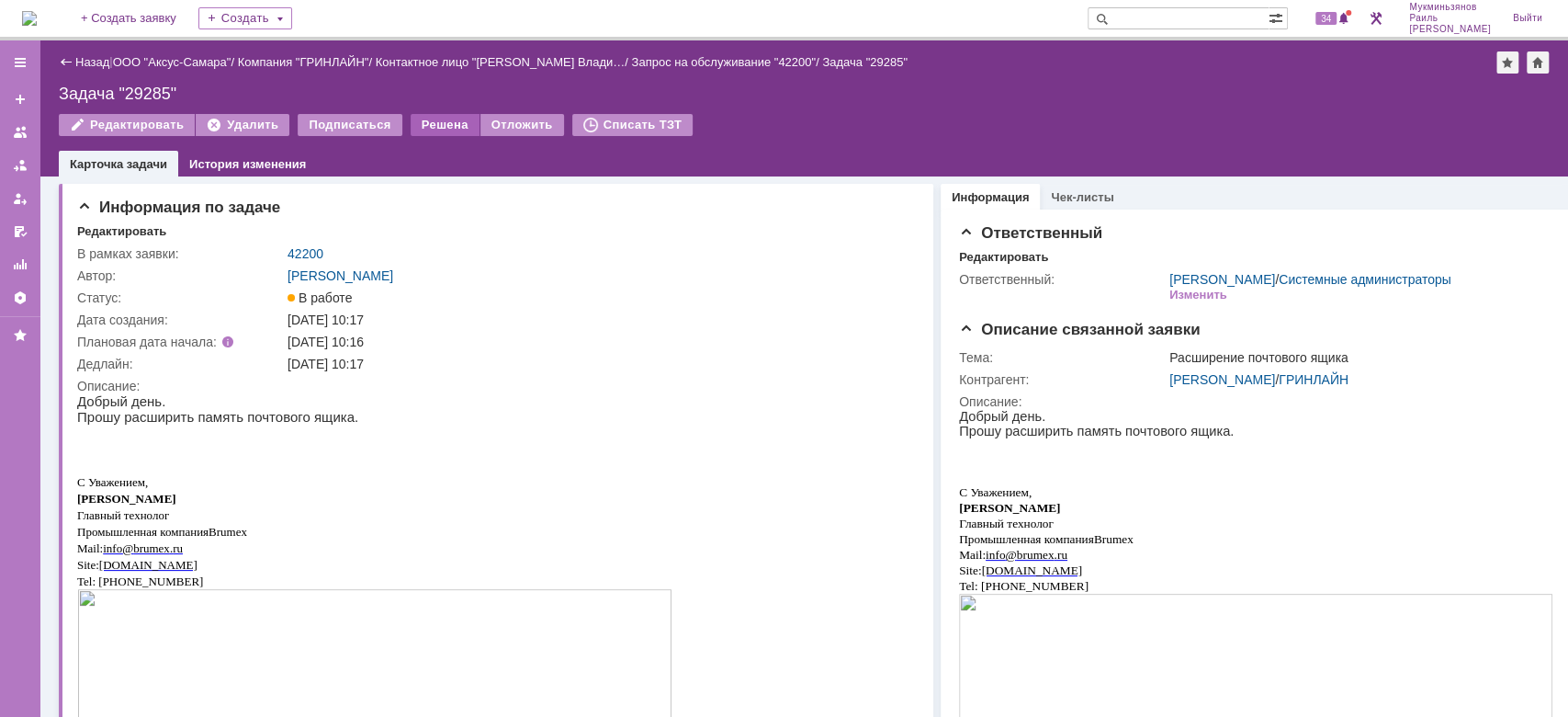
click at [421, 120] on div "Решена" at bounding box center [445, 124] width 69 height 22
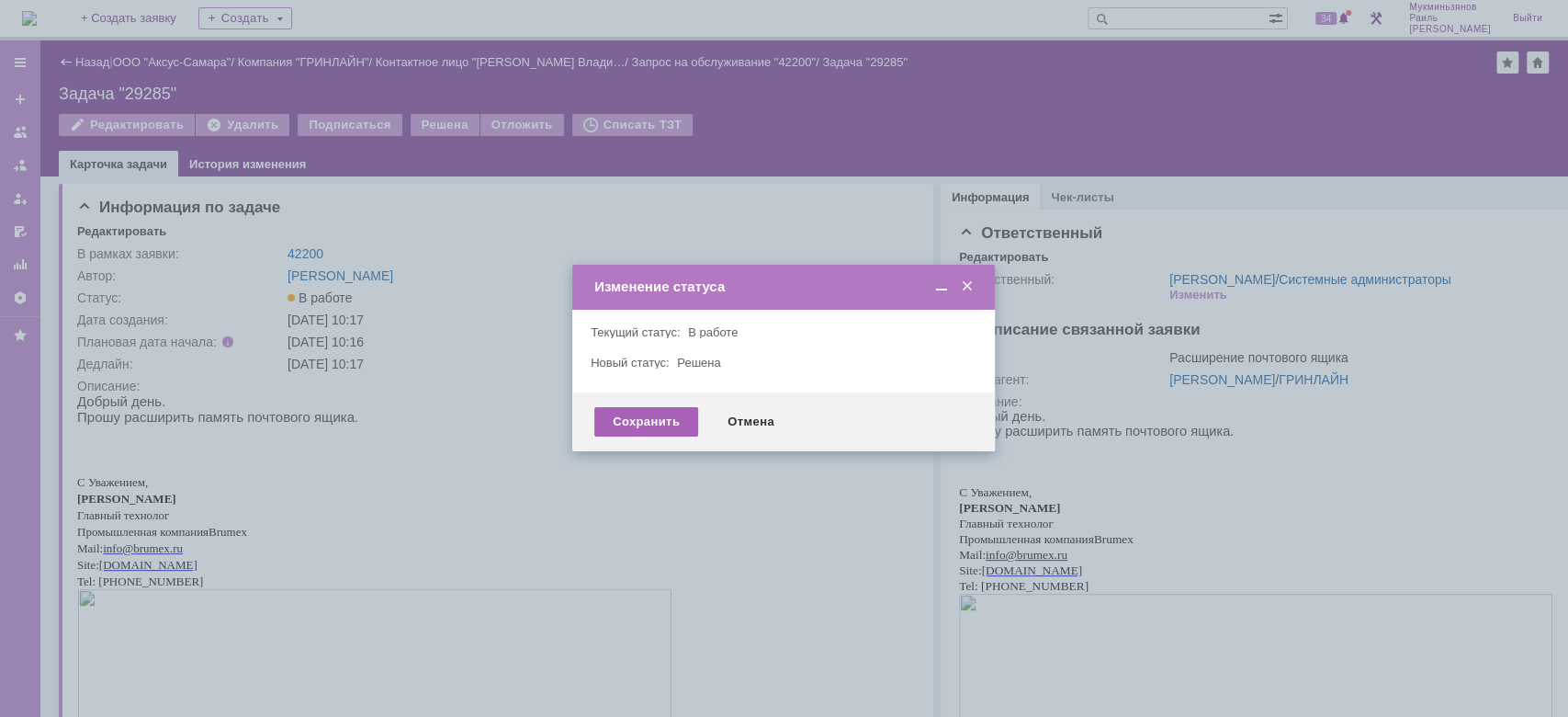
click at [653, 411] on div "Сохранить" at bounding box center [646, 422] width 104 height 30
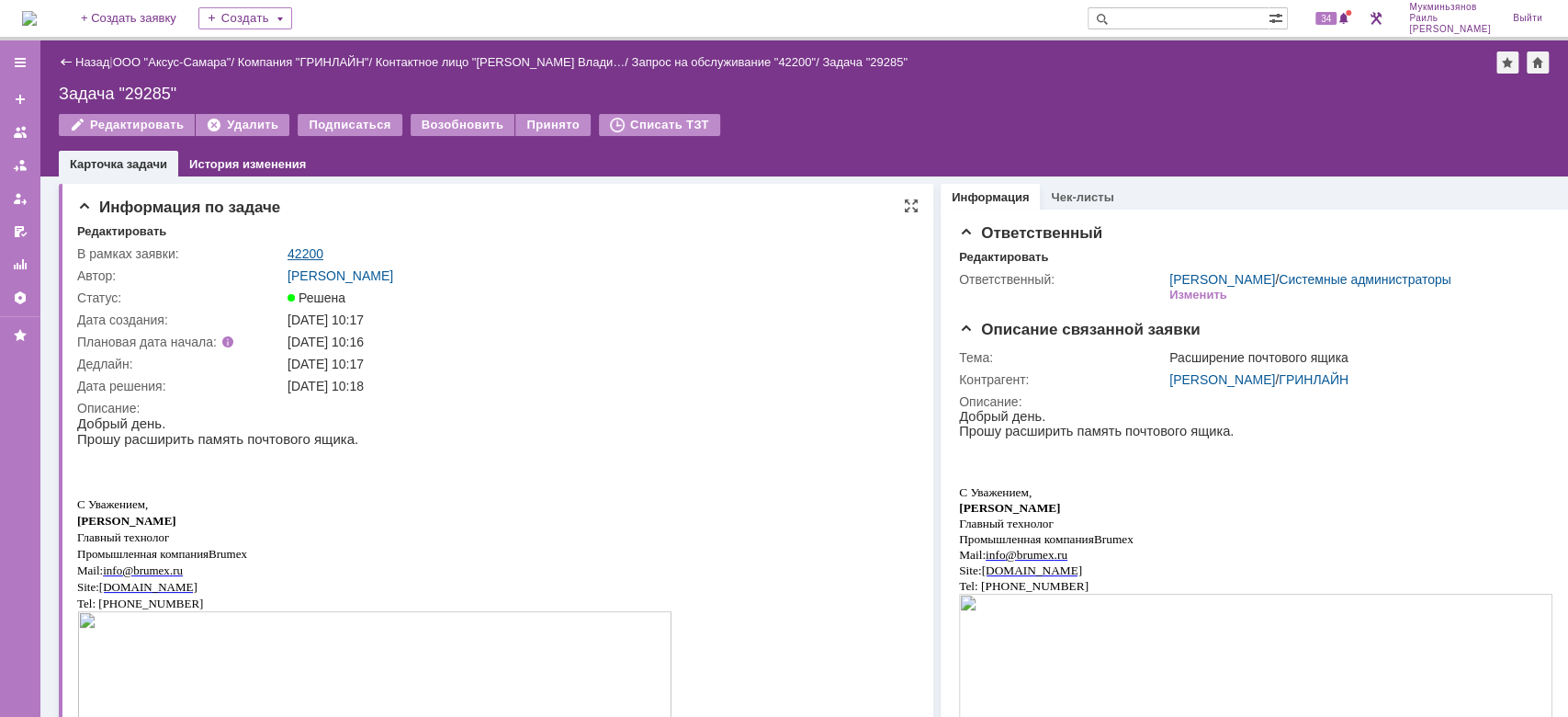
click at [294, 254] on link "42200" at bounding box center [305, 253] width 36 height 14
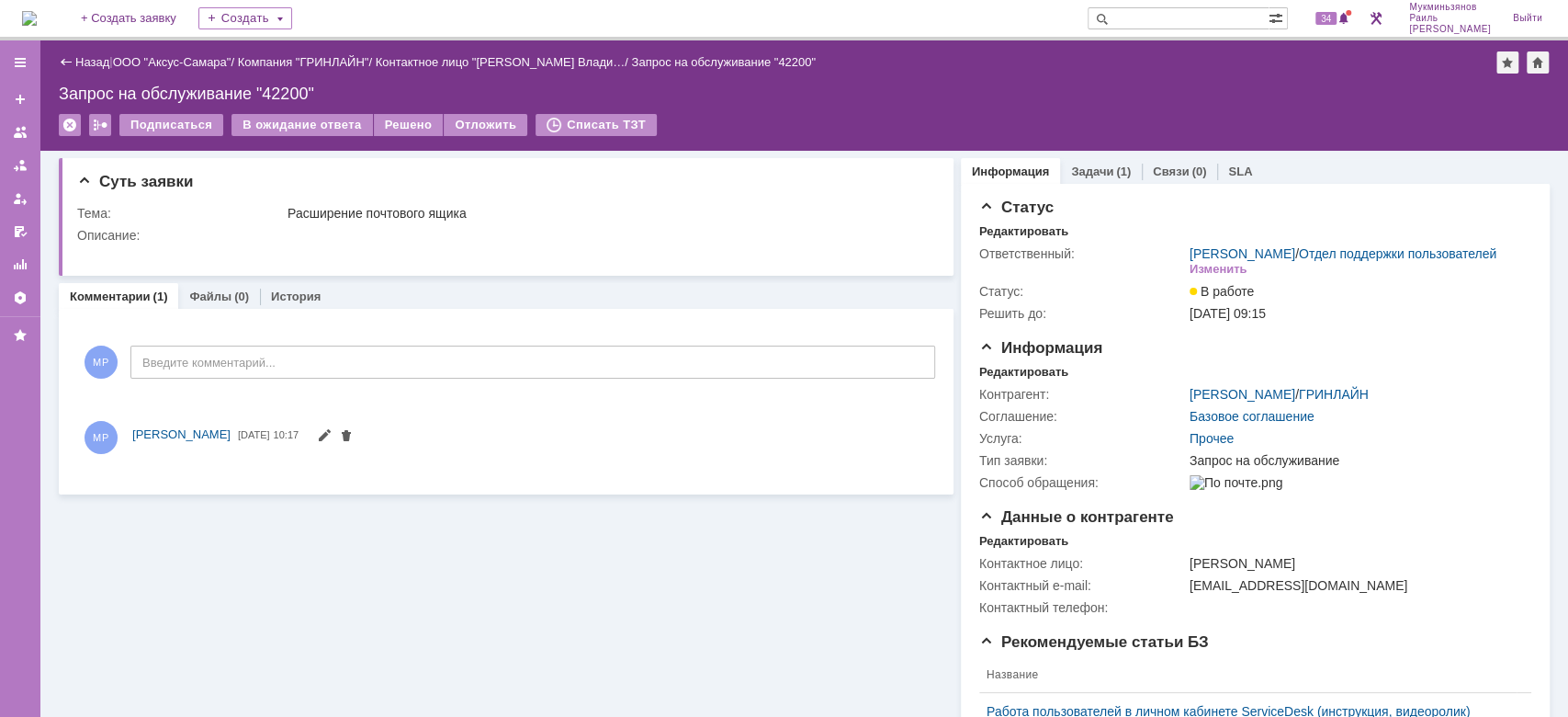
click at [294, 254] on div at bounding box center [503, 249] width 852 height 14
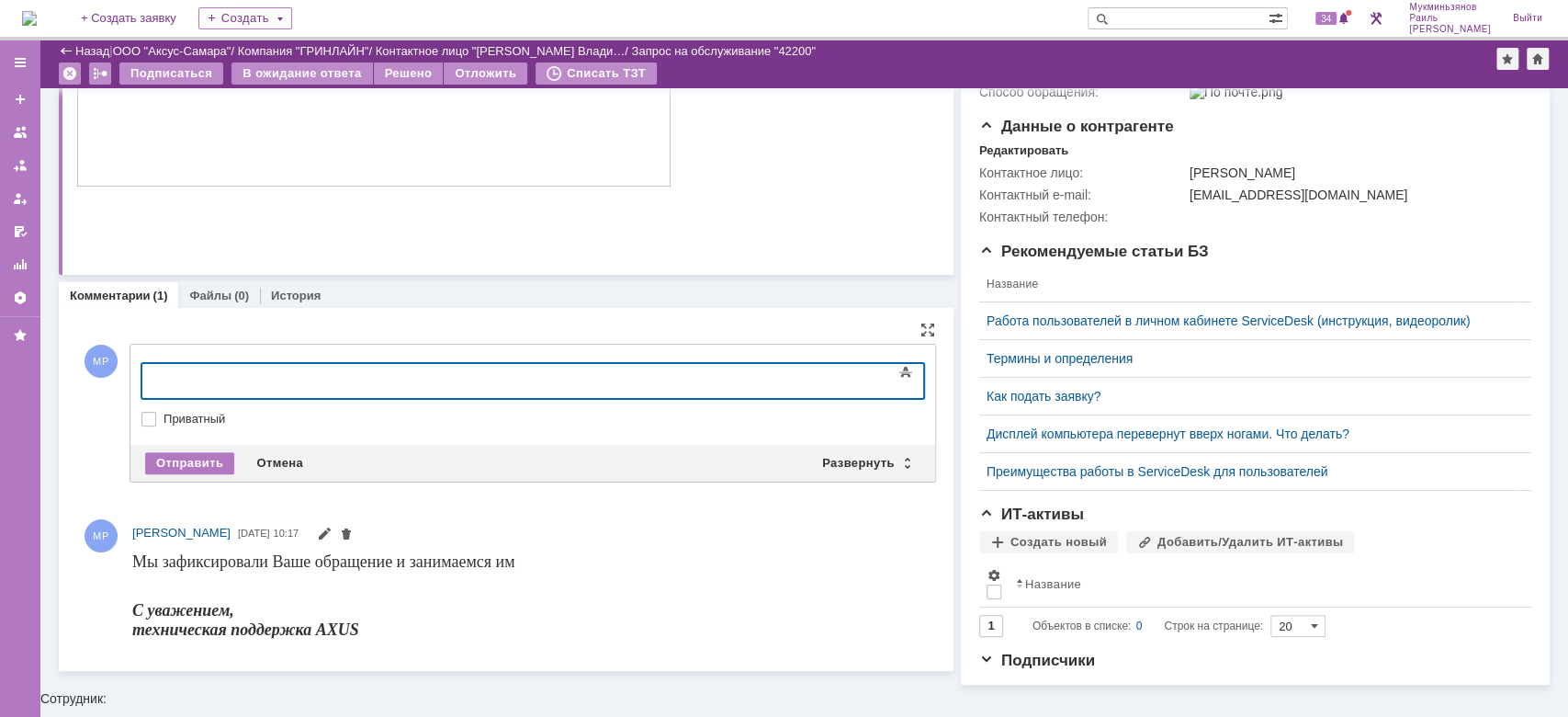
click at [401, 373] on div at bounding box center [291, 378] width 261 height 14
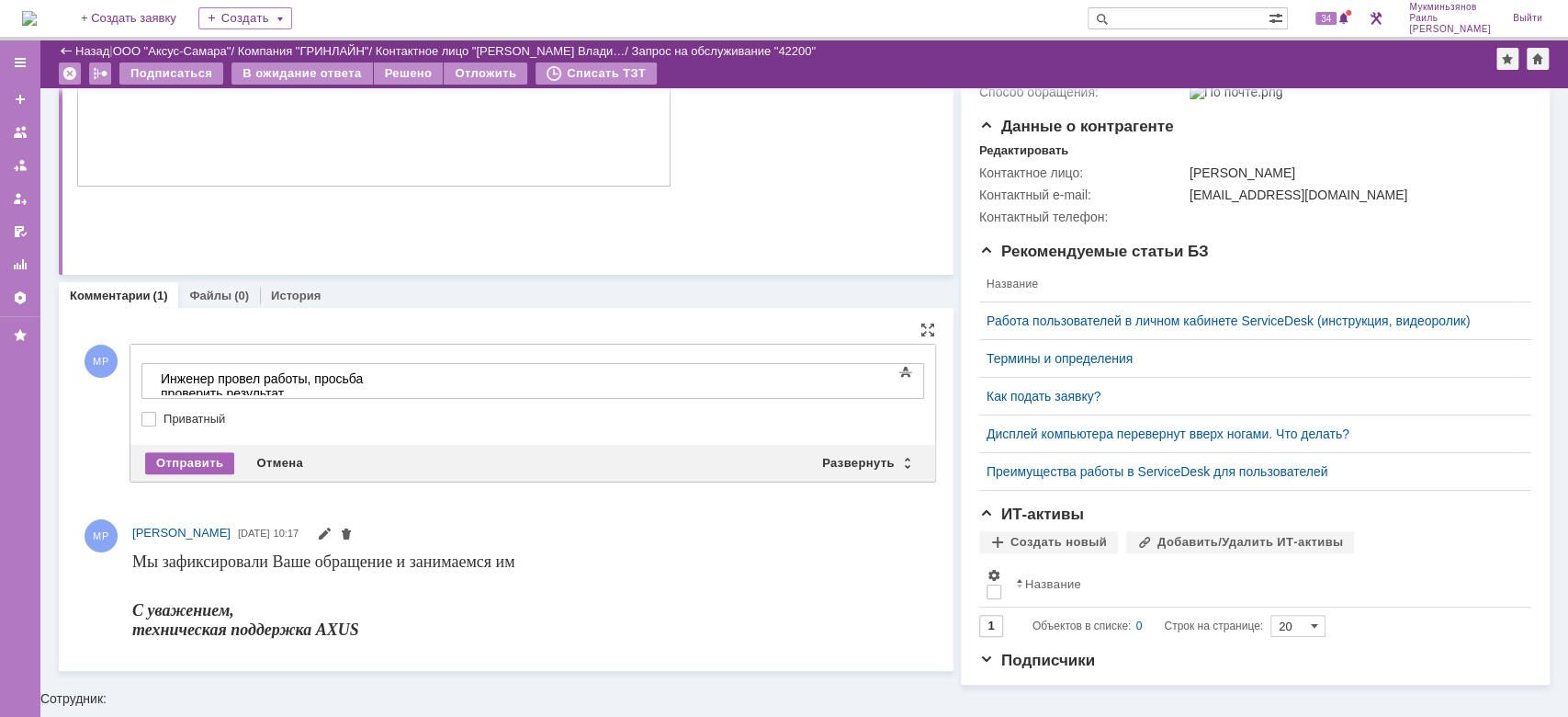
click at [201, 459] on div "Отправить" at bounding box center [190, 463] width 89 height 22
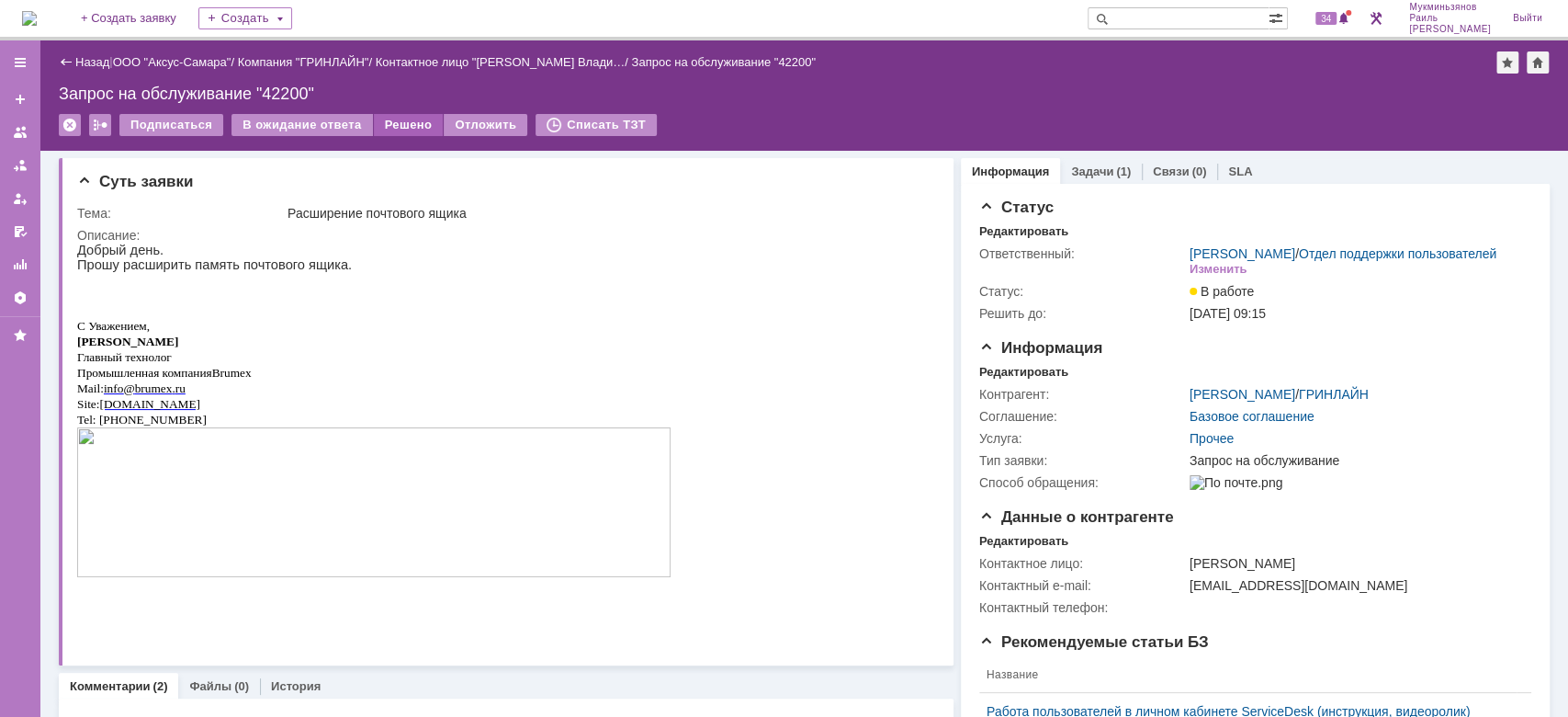
click at [388, 129] on div "Решено" at bounding box center [409, 124] width 70 height 22
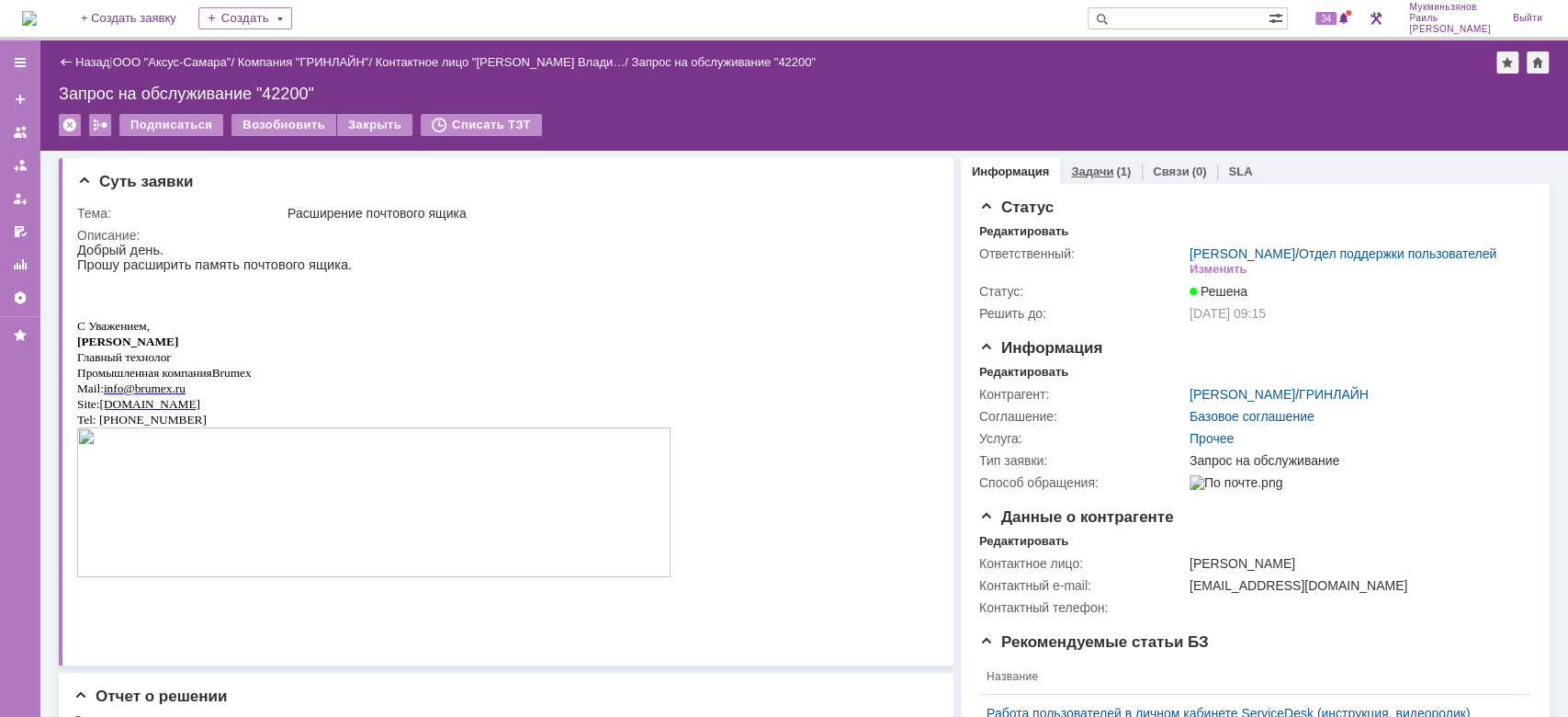
click at [1075, 166] on link "Задачи" at bounding box center [1092, 171] width 42 height 13
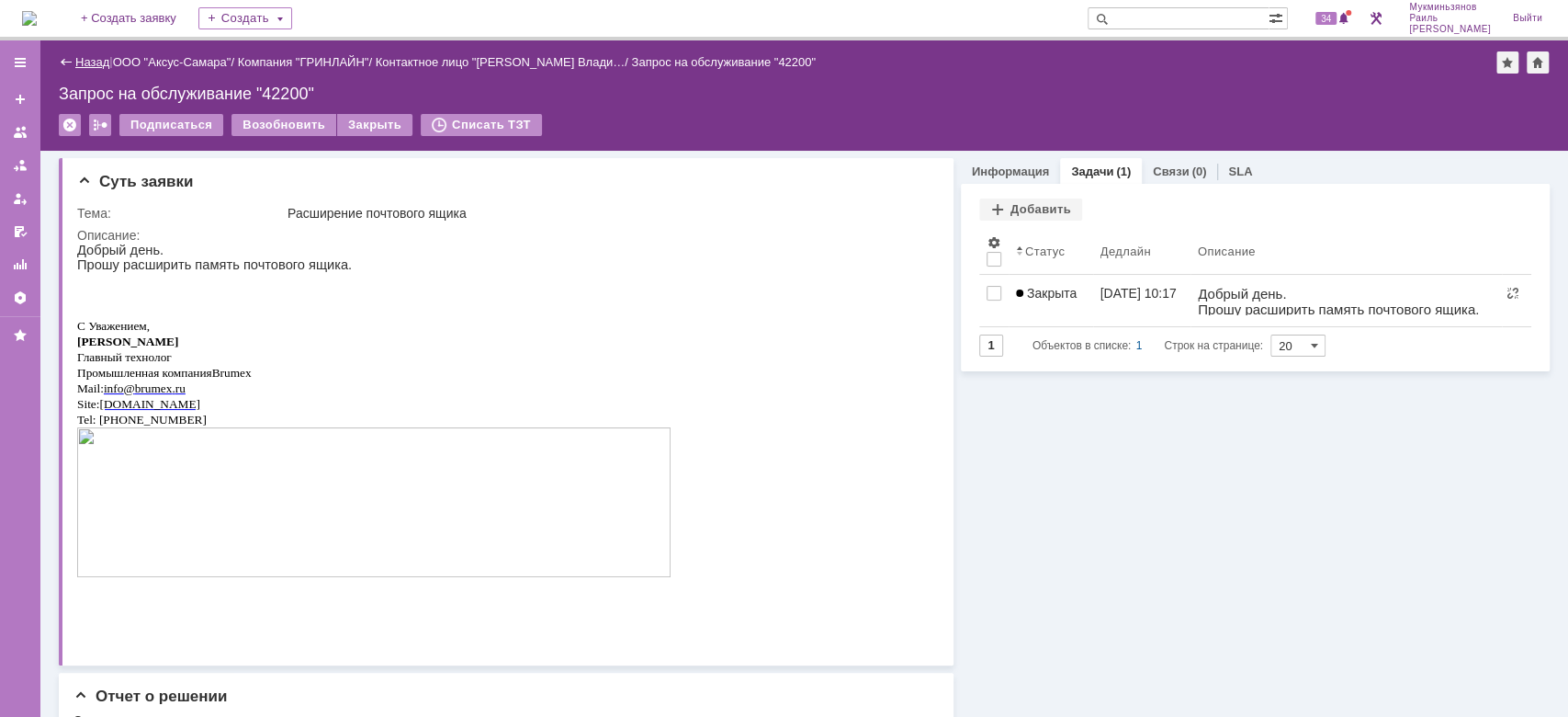
click at [91, 58] on link "Назад" at bounding box center [91, 62] width 34 height 13
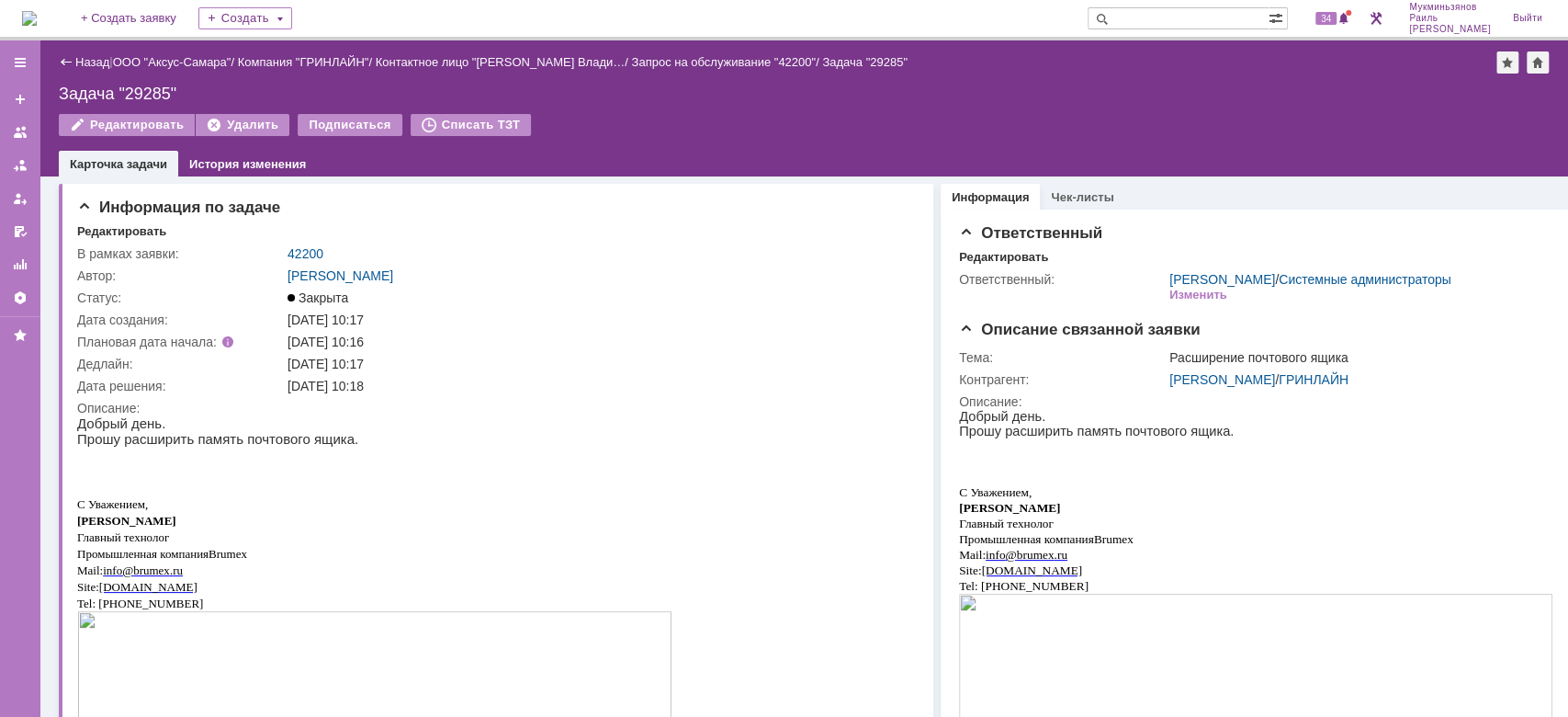
click at [37, 22] on img at bounding box center [29, 17] width 14 height 14
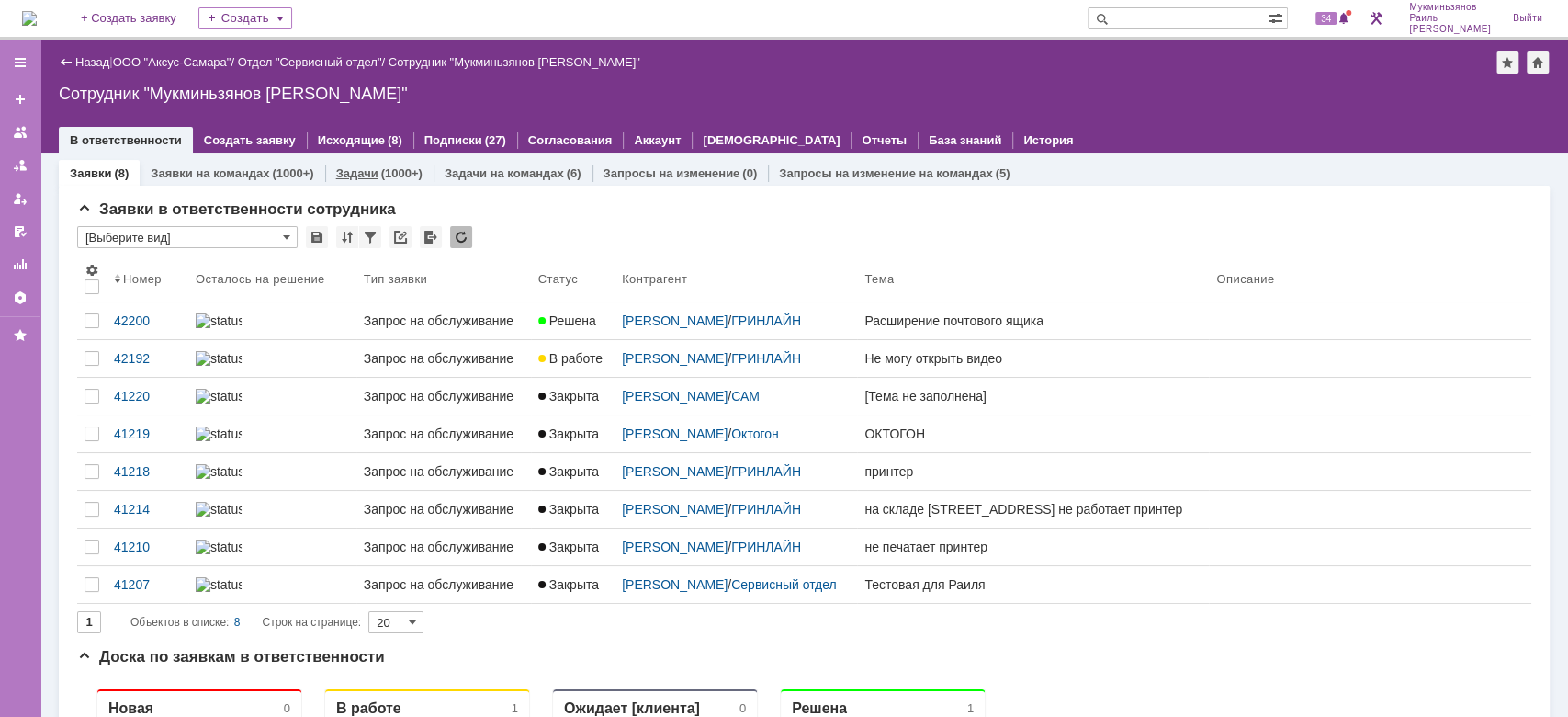
click at [383, 170] on div "(1000+)" at bounding box center [401, 173] width 41 height 13
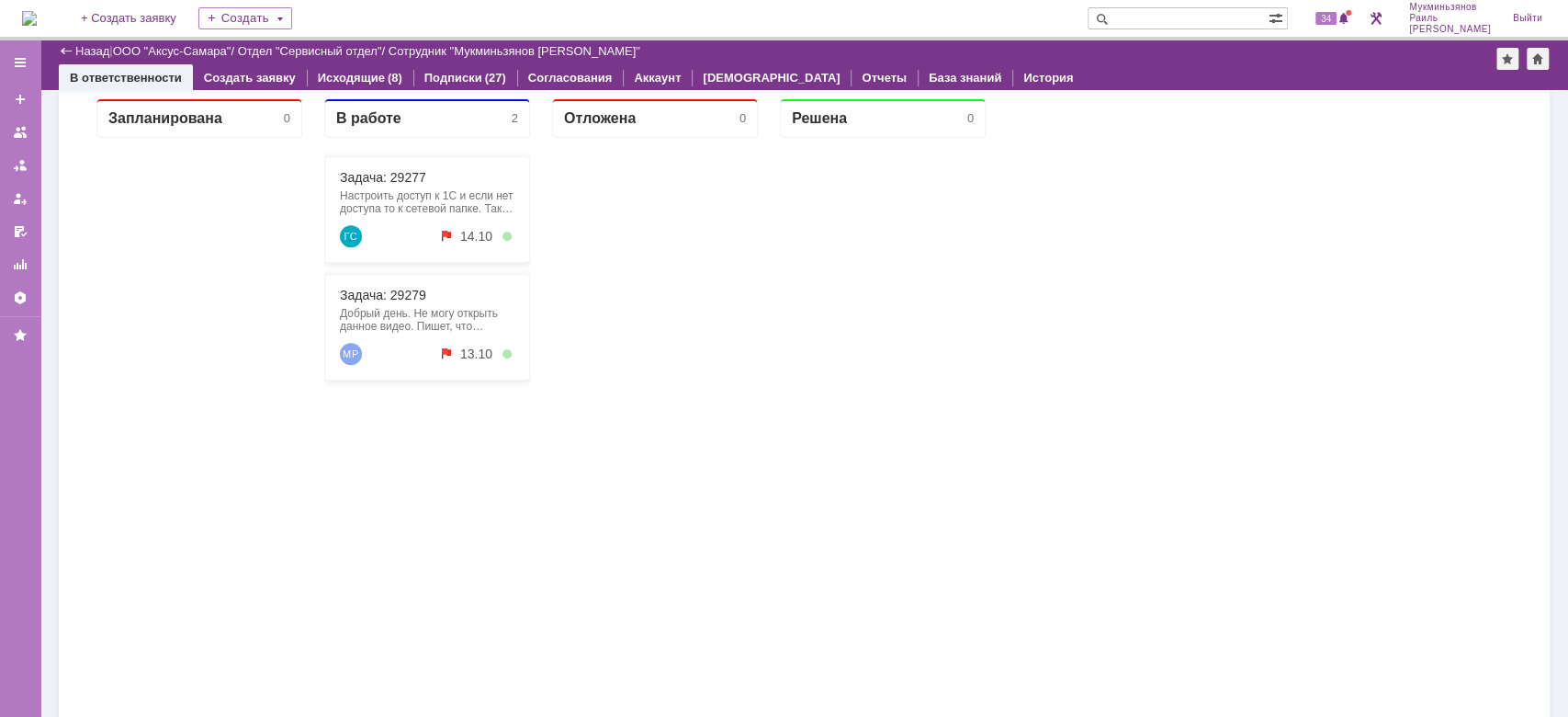
click at [1349, 433] on div "Запланирована 0 В работе 2 Задача: 29277 Настроить доступ к 1С и если нет досту…" at bounding box center [804, 451] width 1454 height 735
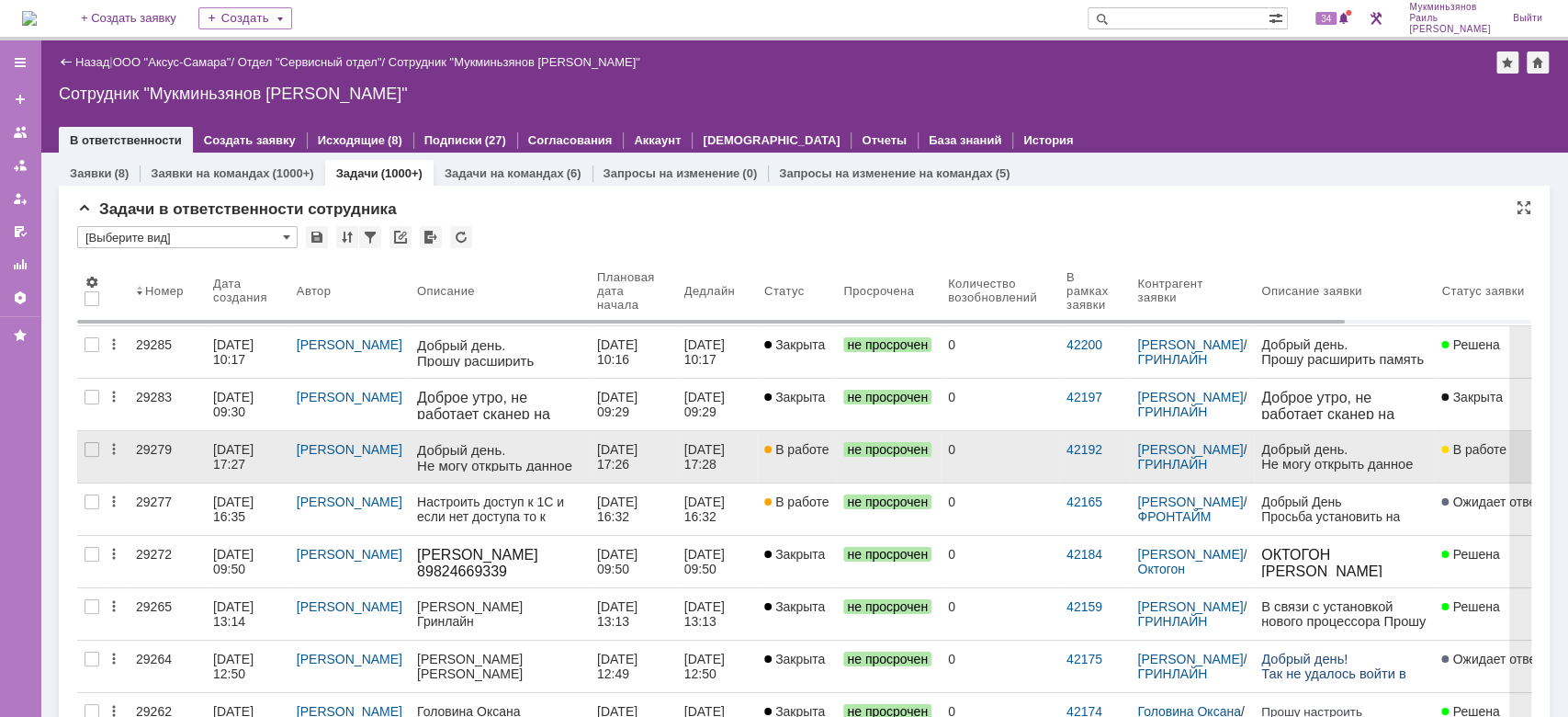
click at [711, 461] on div "[DATE] 17:28" at bounding box center [717, 456] width 65 height 30
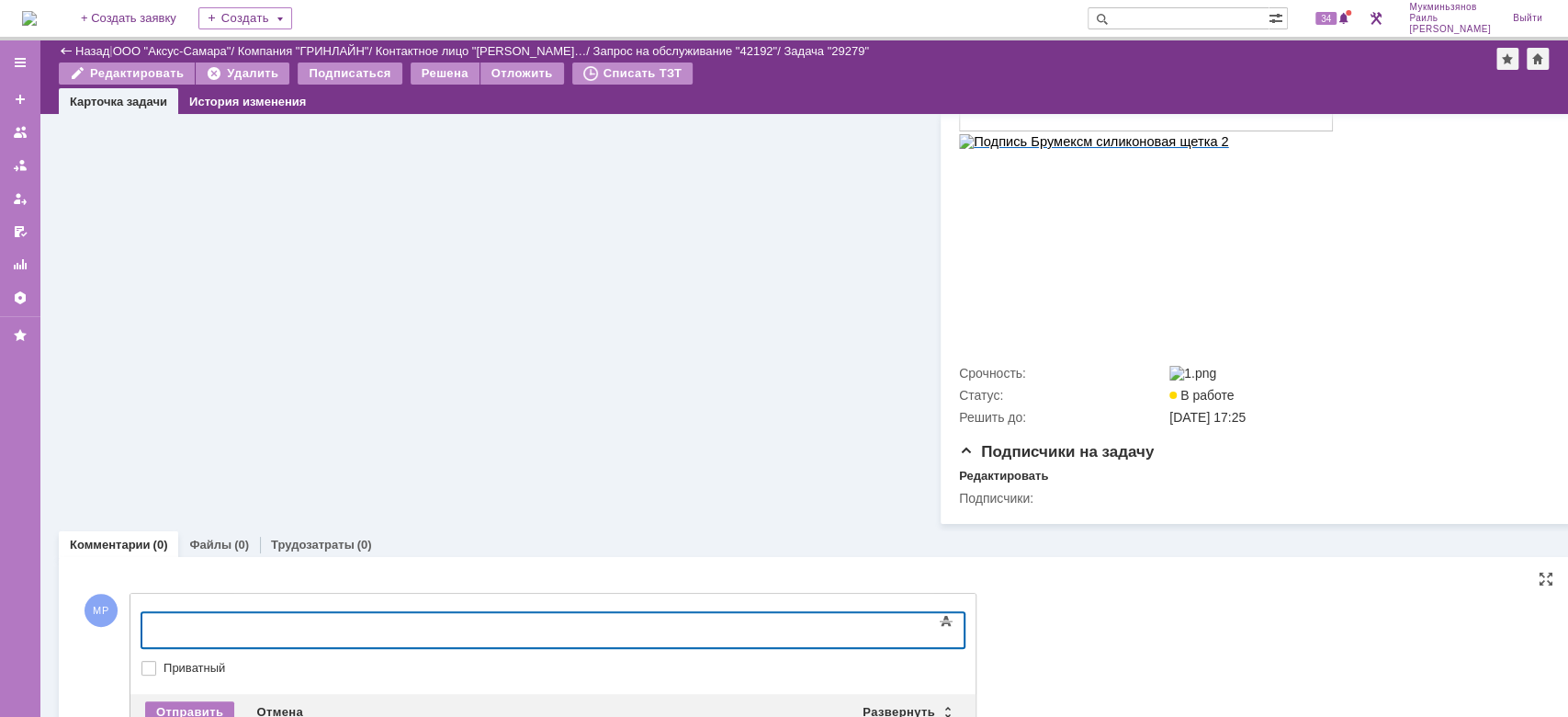
click at [429, 616] on body at bounding box center [291, 628] width 275 height 31
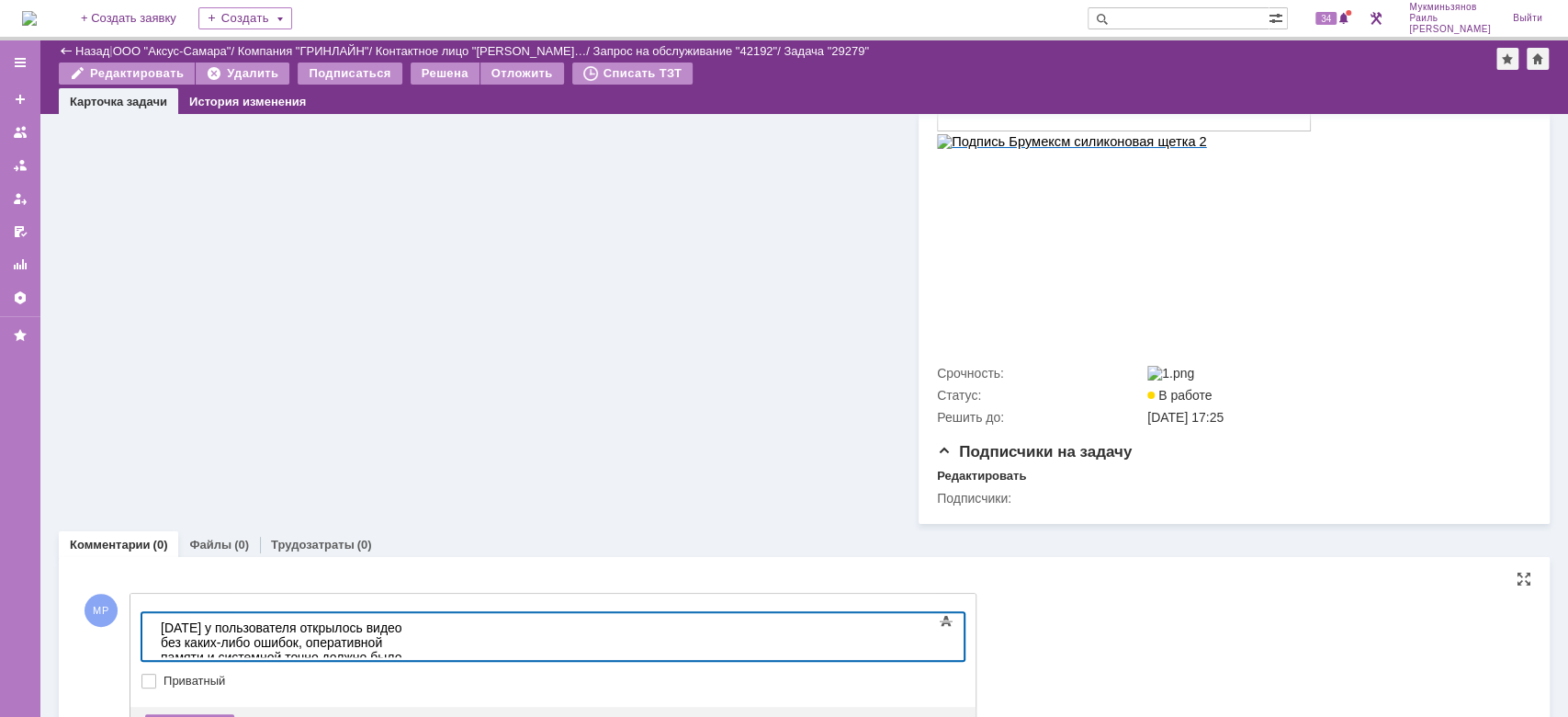
click at [421, 646] on div "​Сегодня у пользователя открылось видео без каких-либо ошибок, оперативной памя…" at bounding box center [291, 657] width 261 height 73
drag, startPoint x: 429, startPoint y: 646, endPoint x: 78, endPoint y: 566, distance: 360.0
click at [153, 613] on html "​Сегодня у пользователя открылось видео без каких-либо ошибок, оперативной памя…" at bounding box center [291, 657] width 275 height 89
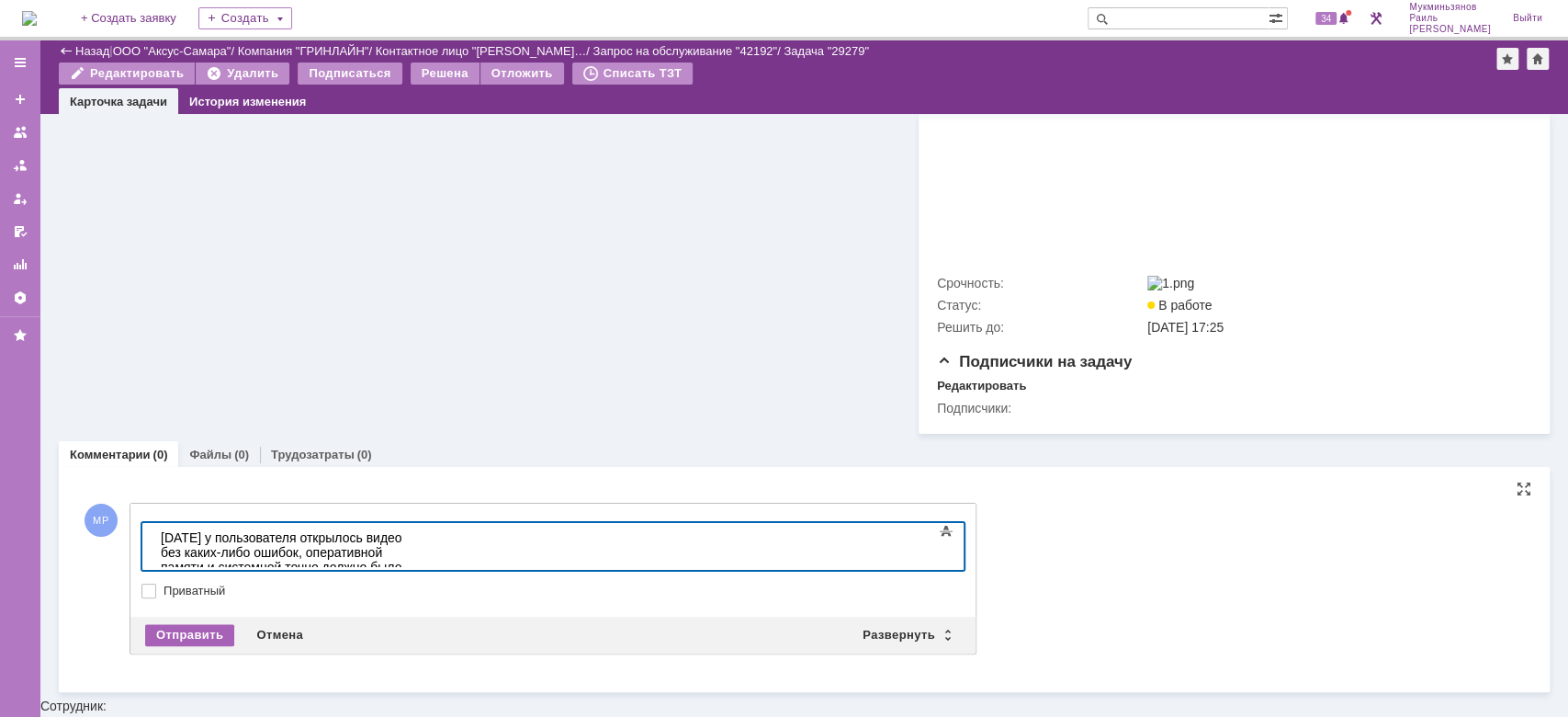
click at [196, 645] on div "Отправить" at bounding box center [190, 634] width 89 height 22
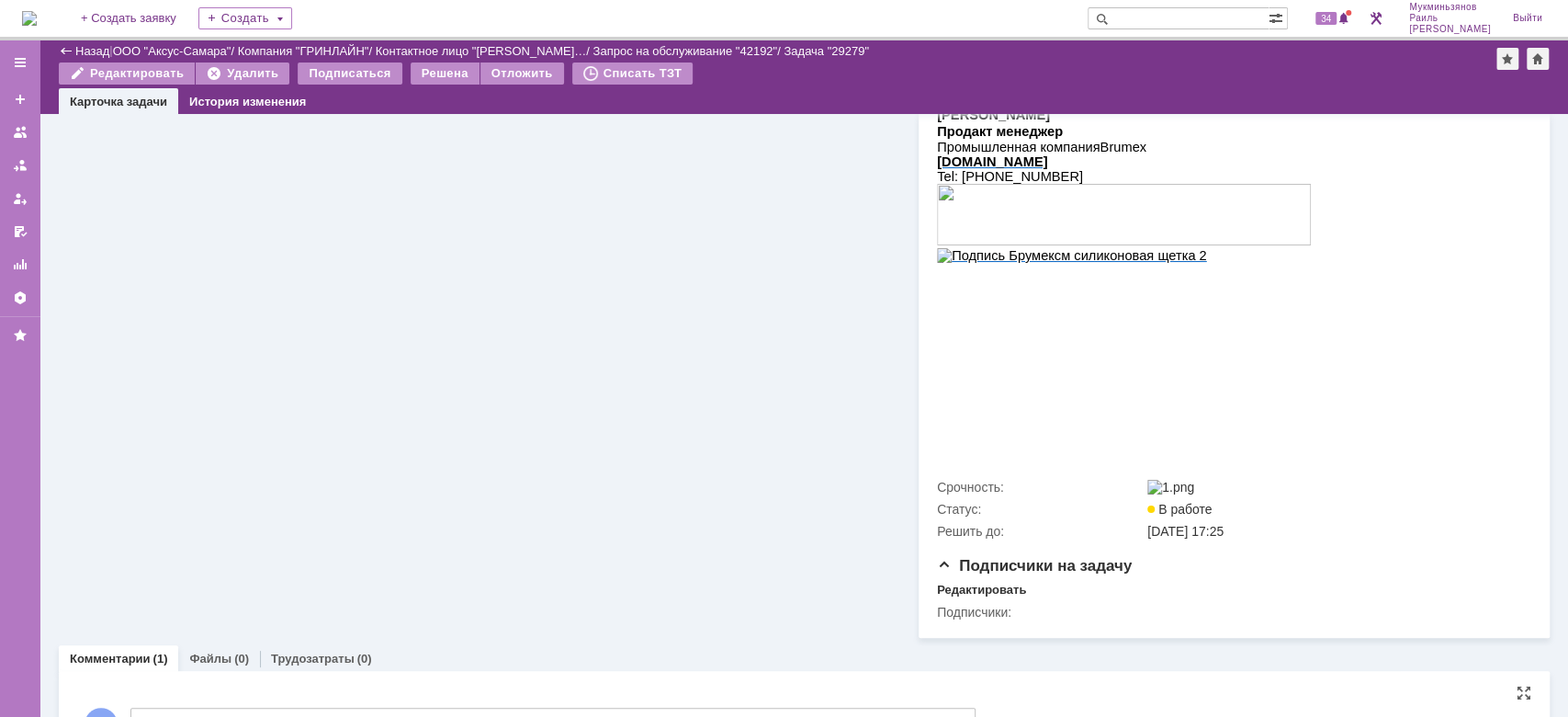
scroll to position [1191, 0]
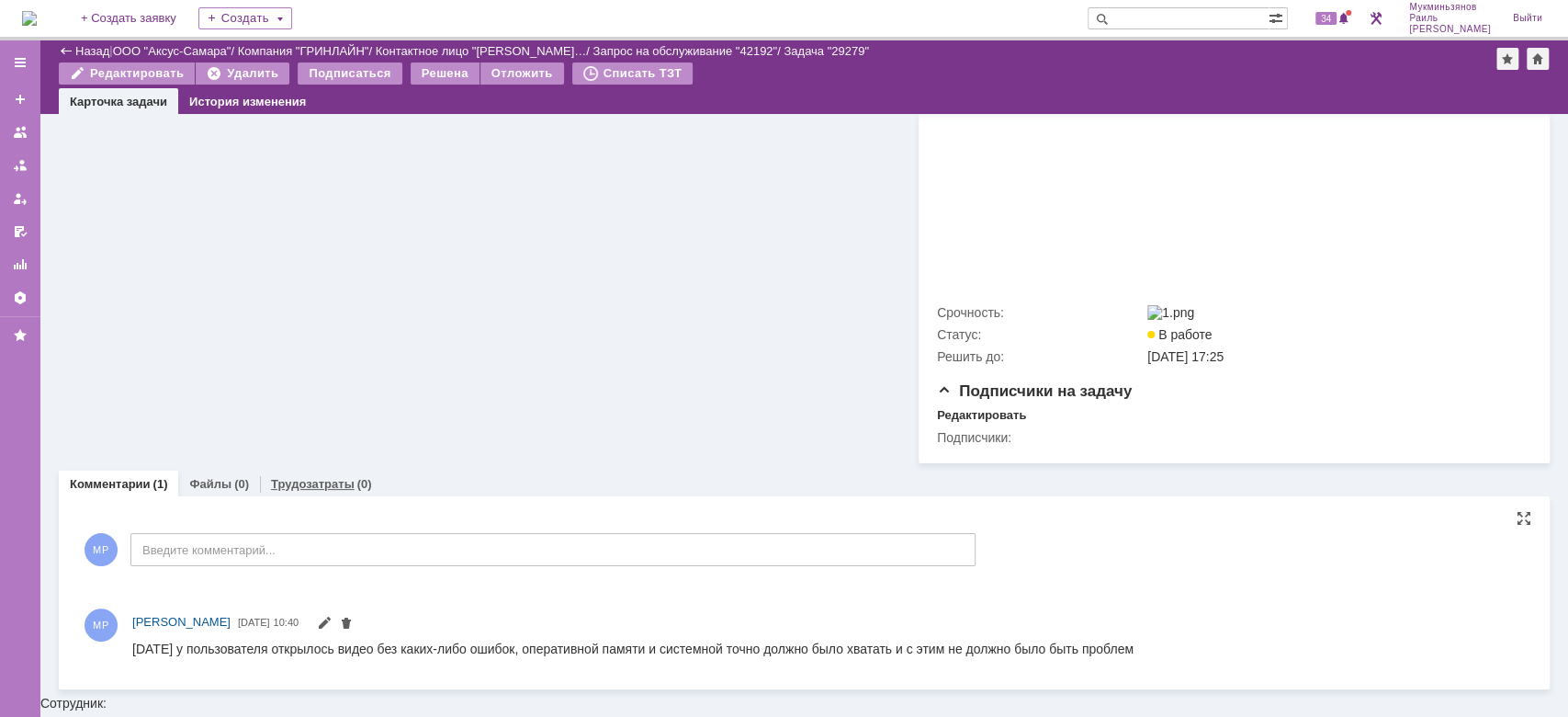
click at [357, 491] on div "(0)" at bounding box center [364, 484] width 14 height 13
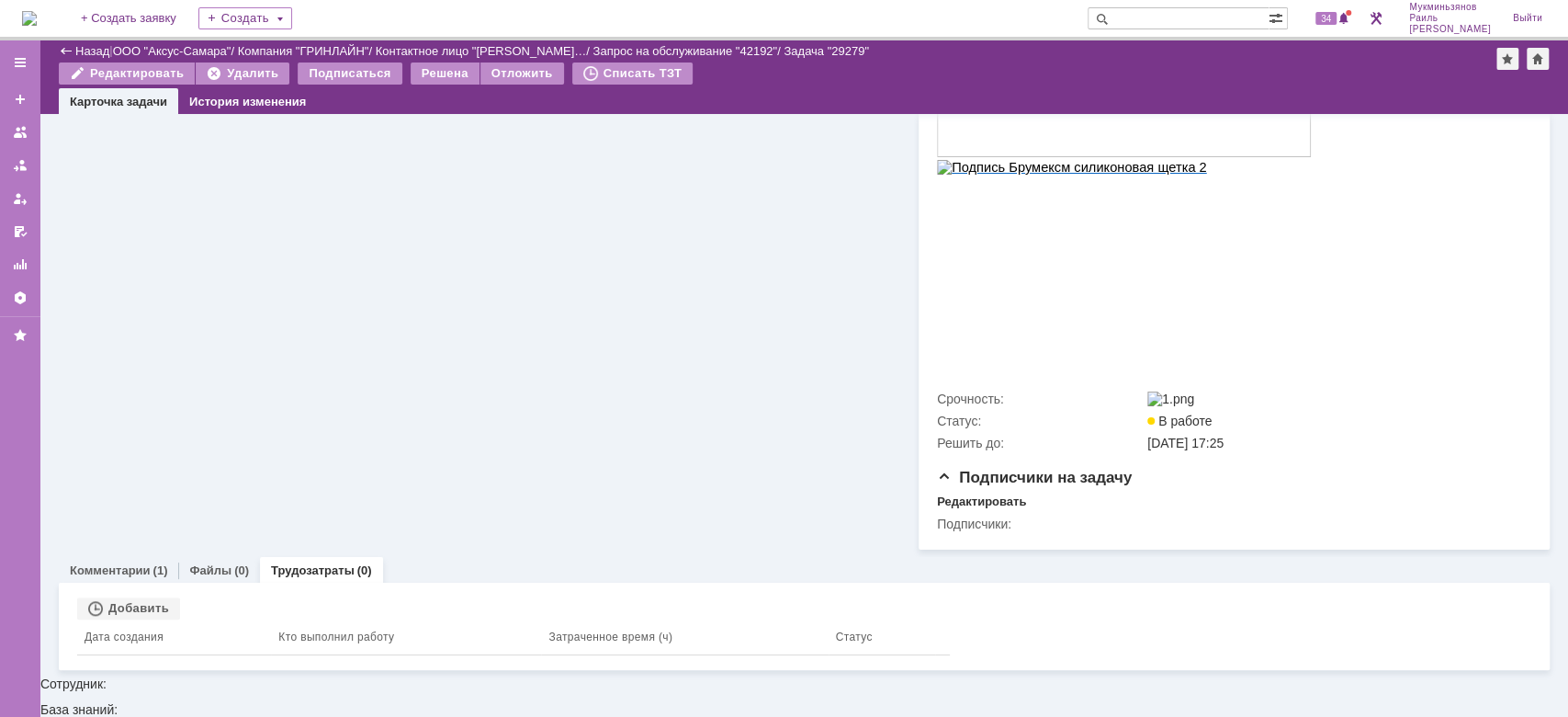
scroll to position [1086, 0]
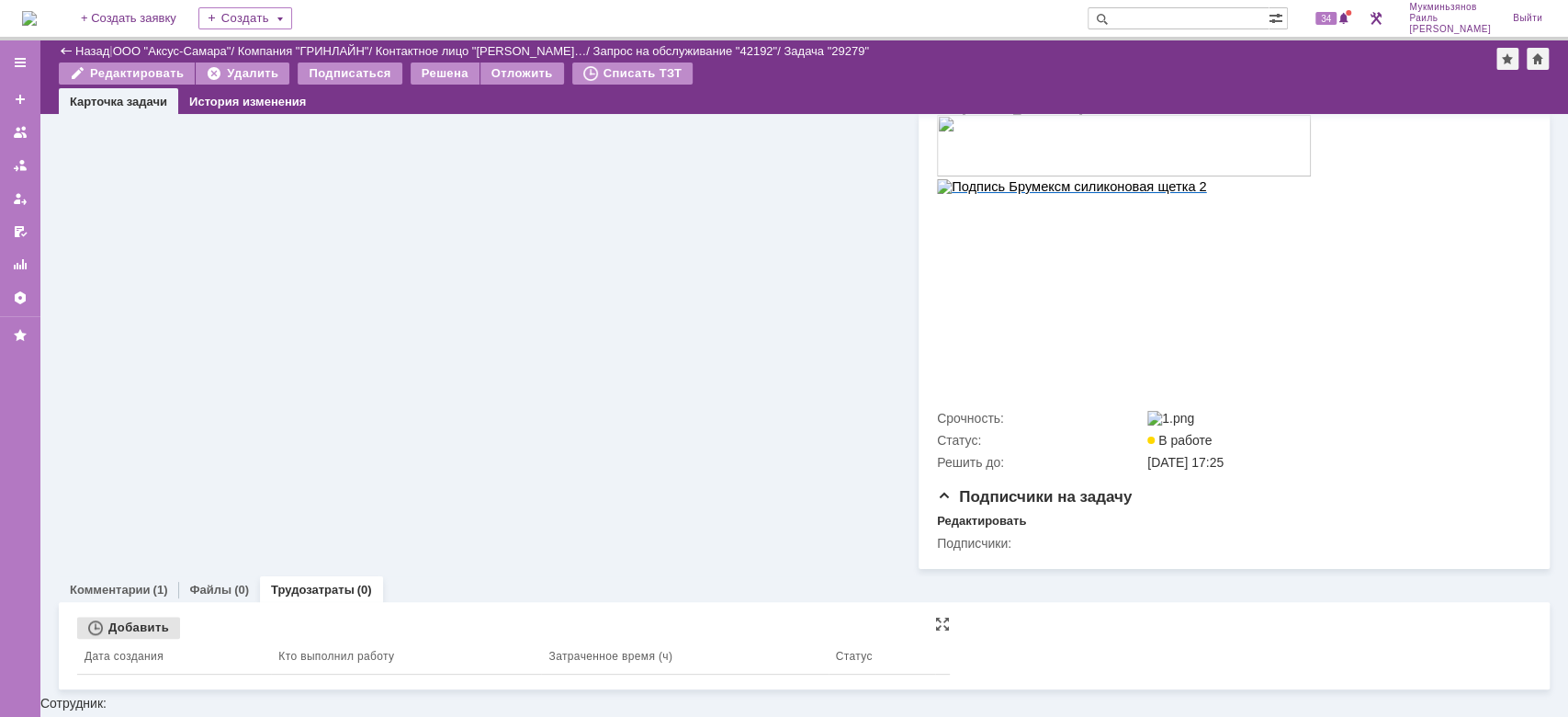
click at [152, 639] on div "Добавить" at bounding box center [128, 627] width 103 height 22
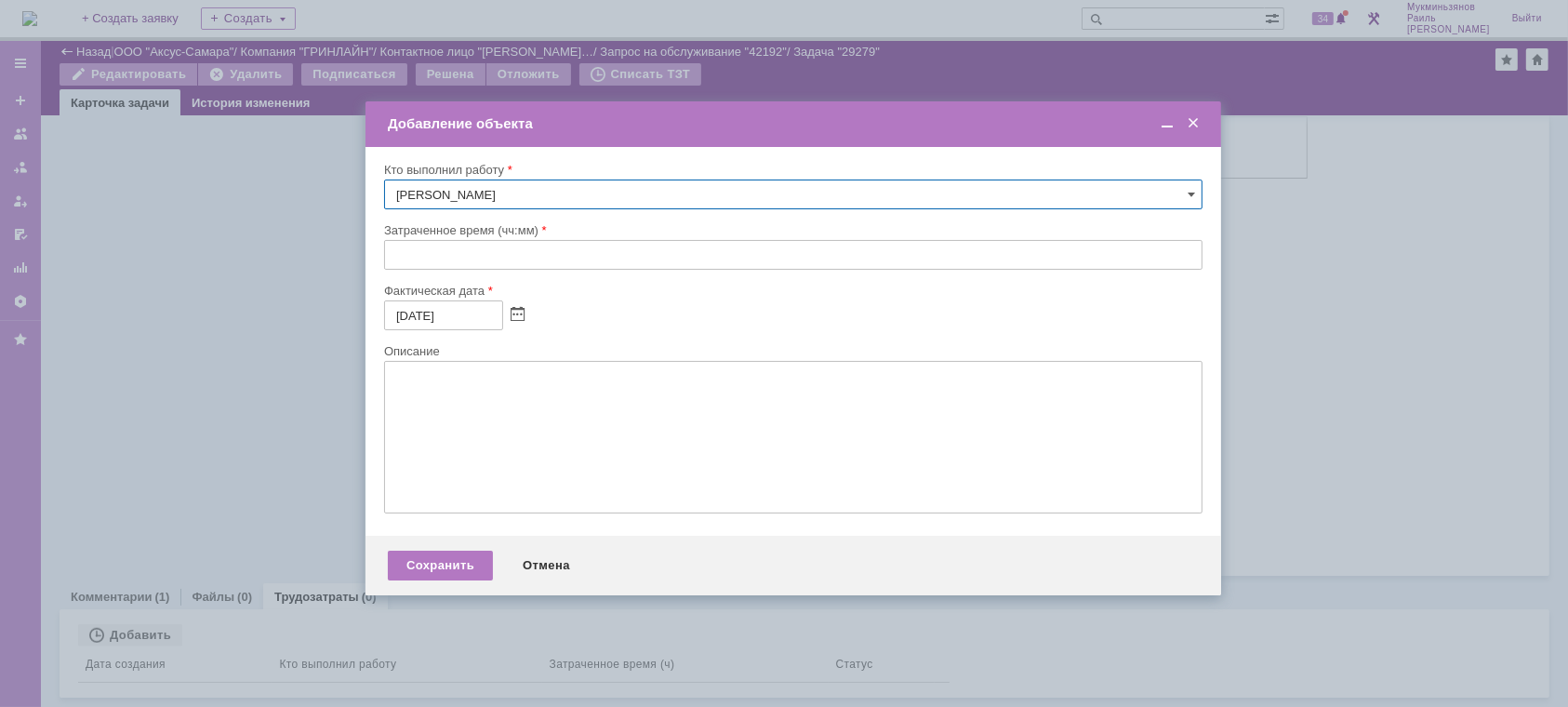
click at [469, 242] on input "text" at bounding box center [793, 254] width 818 height 30
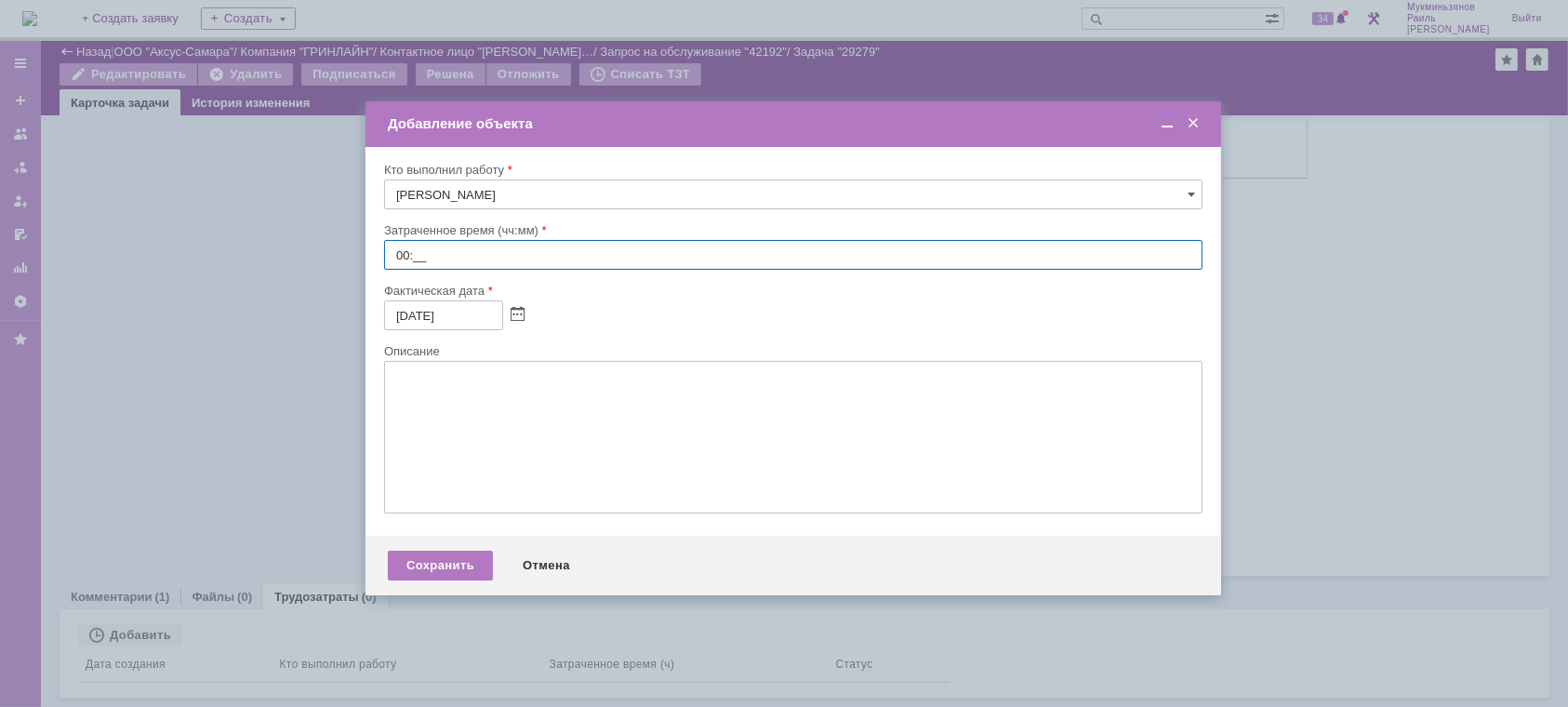
type input "0:__"
click at [536, 554] on div "Сохранить Отмена" at bounding box center [793, 565] width 855 height 59
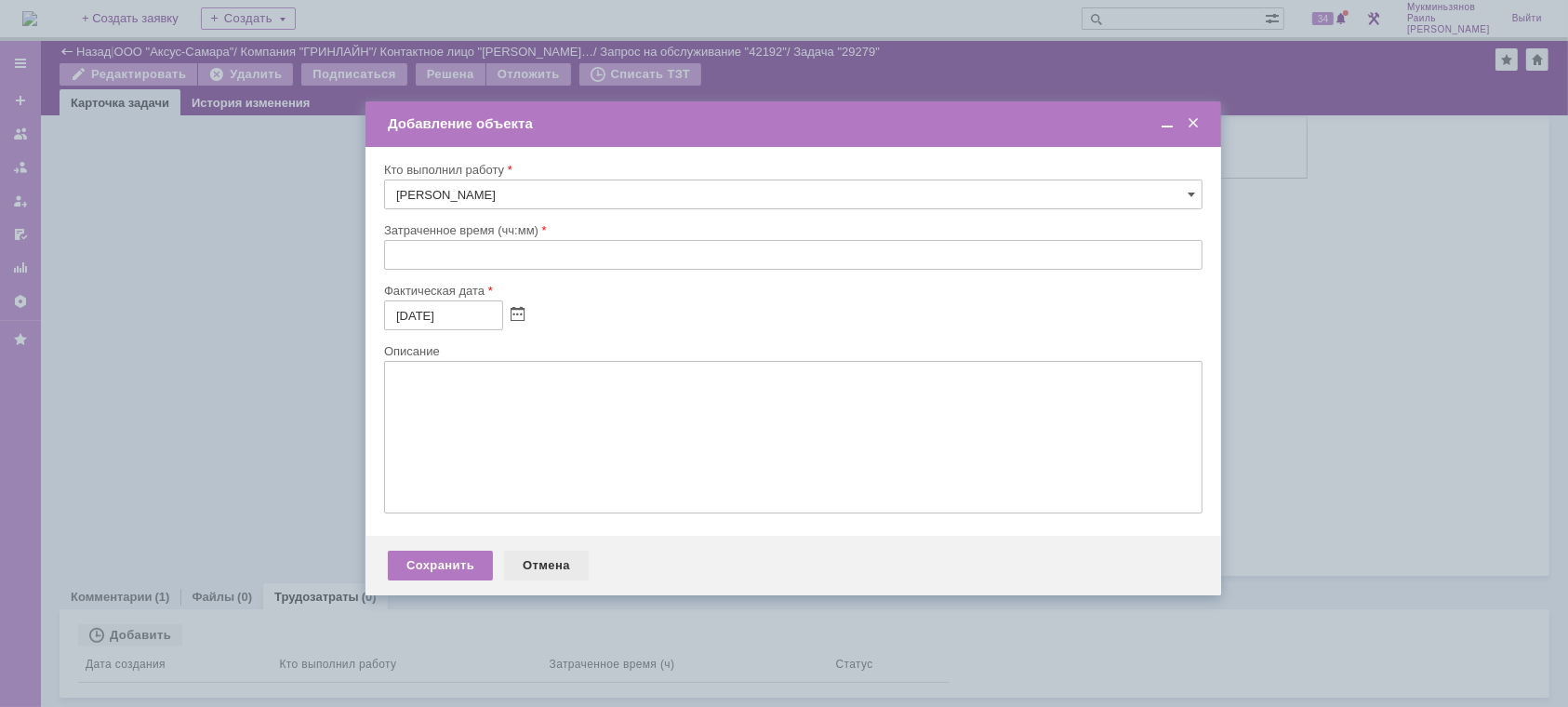
click at [538, 565] on div "Отмена" at bounding box center [546, 565] width 85 height 30
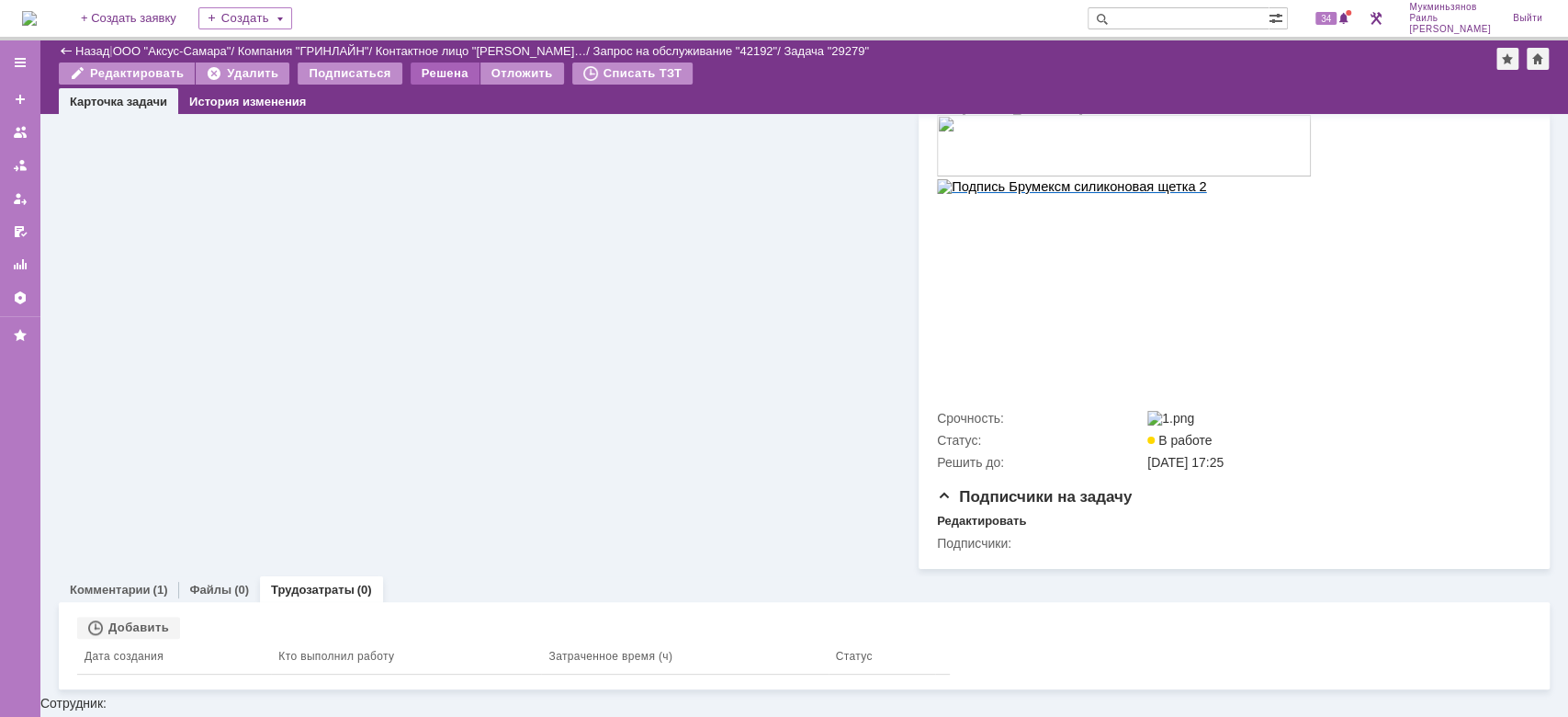
click at [425, 82] on div "Решена" at bounding box center [445, 73] width 69 height 22
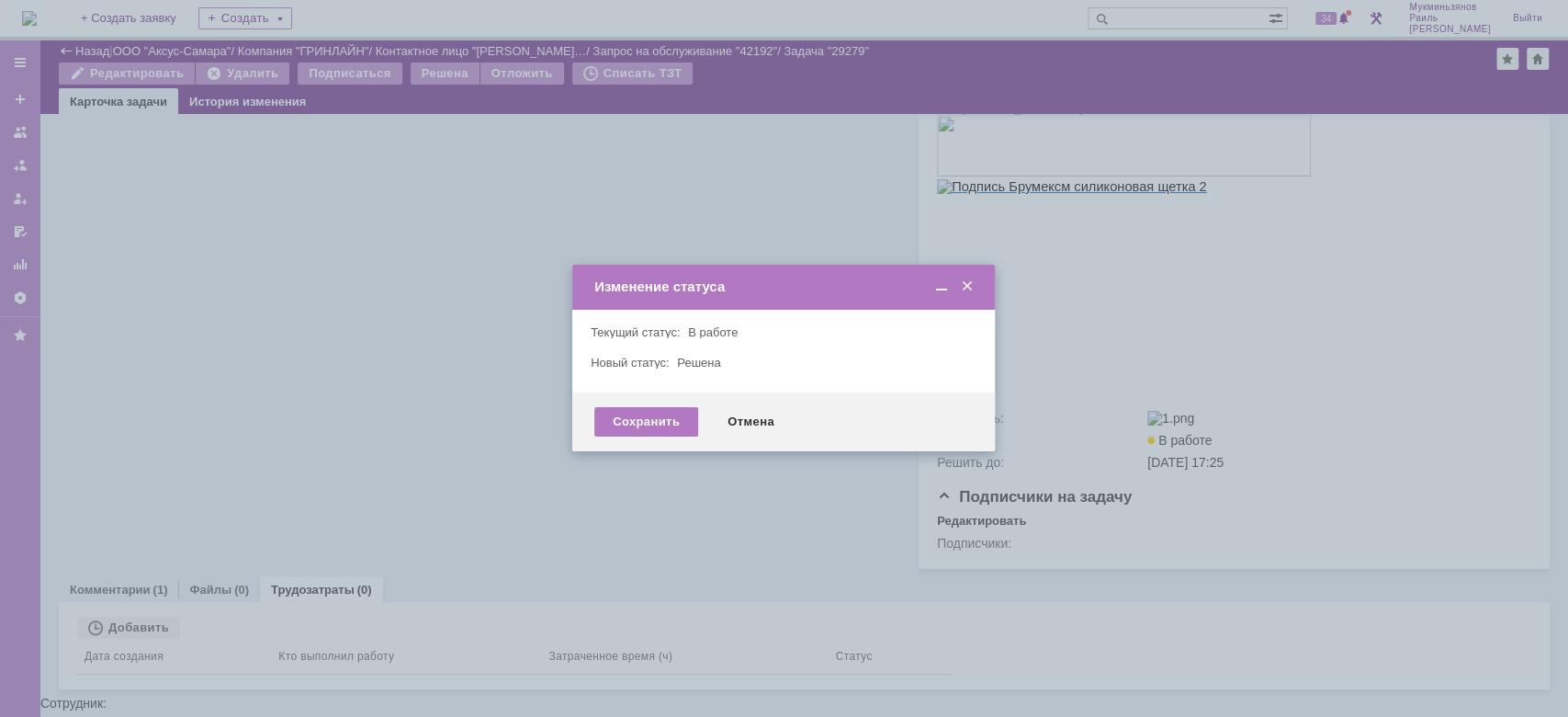
click at [658, 395] on div "Сохранить Отмена" at bounding box center [783, 422] width 422 height 59
click at [659, 408] on div "Сохранить" at bounding box center [646, 422] width 104 height 30
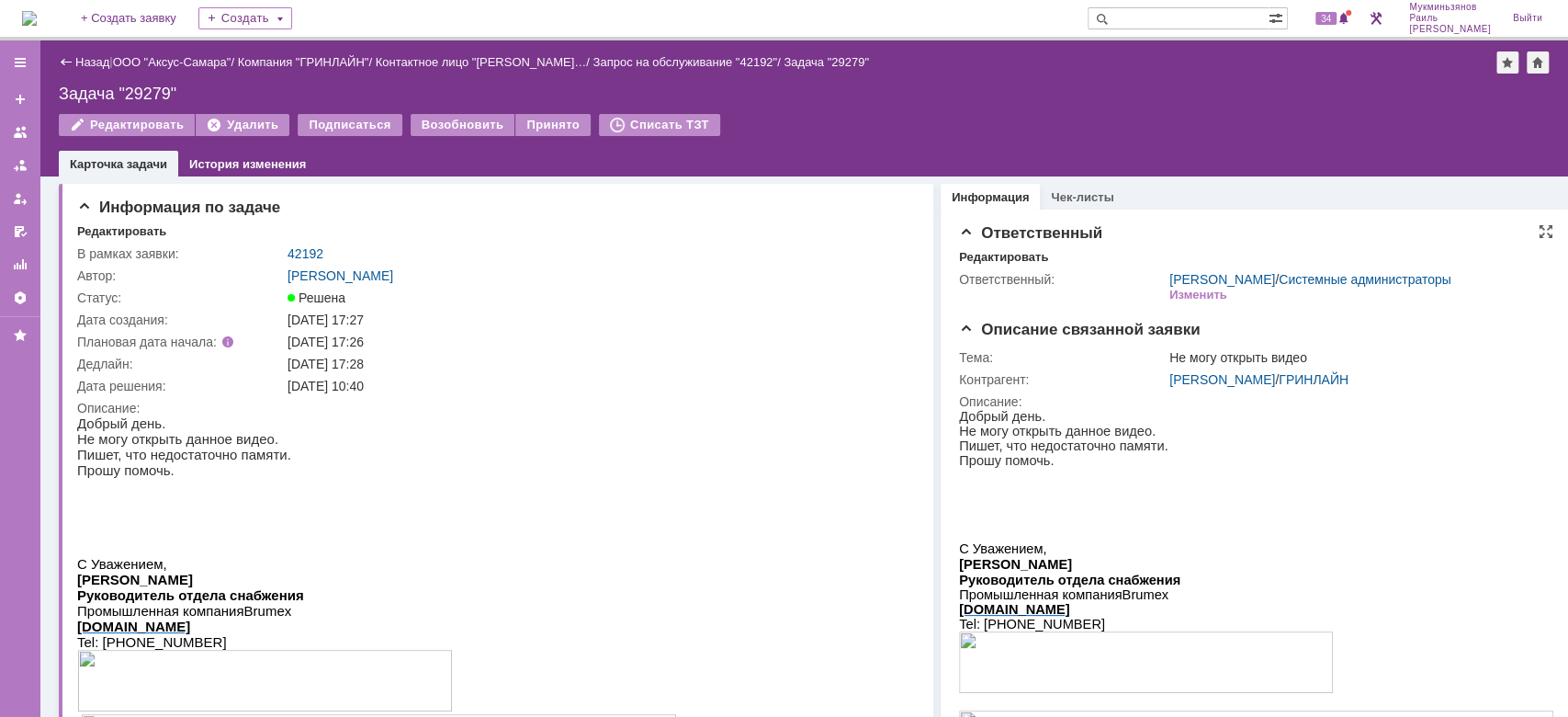
scroll to position [0, 0]
click at [309, 243] on td "42192" at bounding box center [601, 253] width 635 height 22
click at [314, 255] on link "42192" at bounding box center [305, 253] width 36 height 14
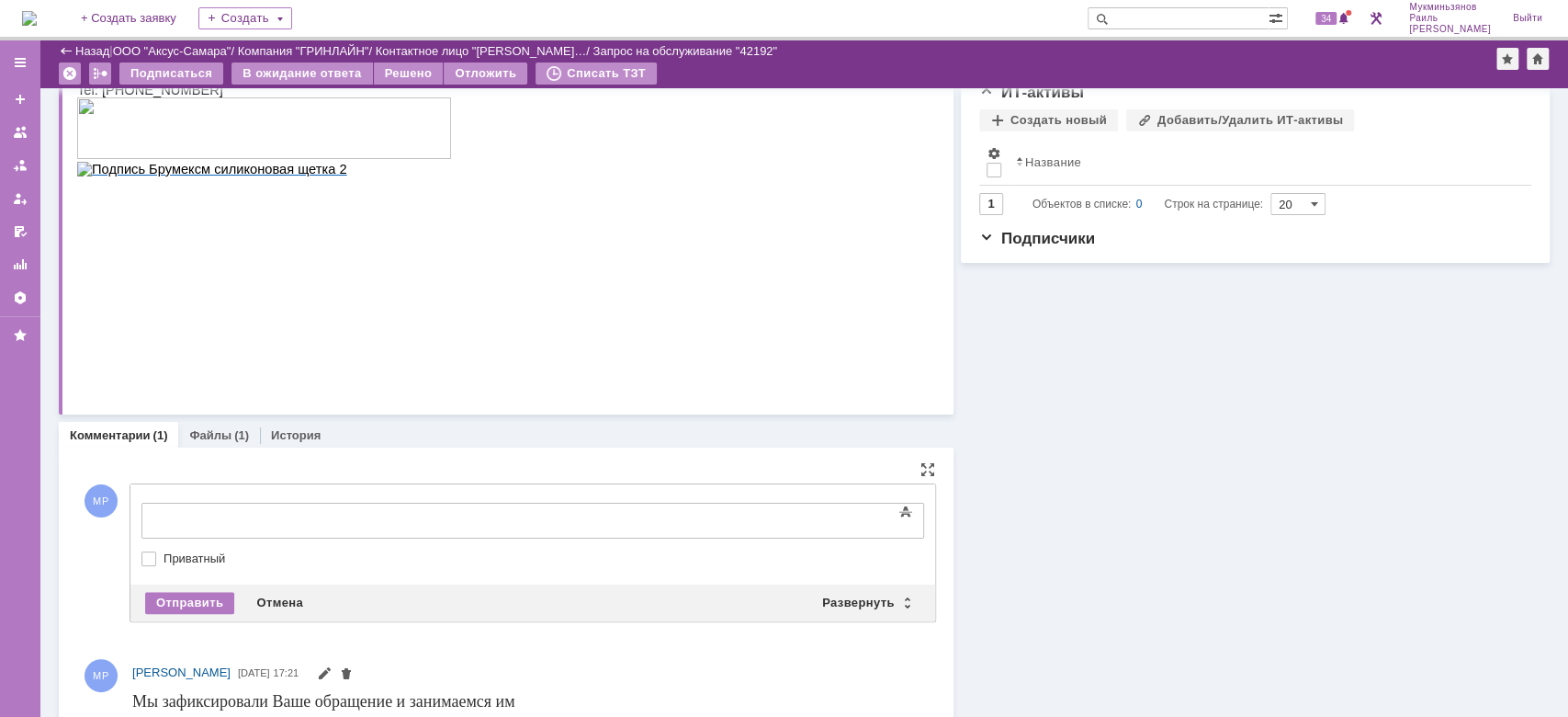
click at [276, 500] on div "Текст" at bounding box center [533, 500] width 783 height 6
click at [291, 508] on body at bounding box center [291, 519] width 275 height 31
click at [1125, 570] on div "Информация Задачи (1) Связи (0) SLA Статус Редактировать Ответственный: Мукминь…" at bounding box center [1252, 11] width 596 height 1600
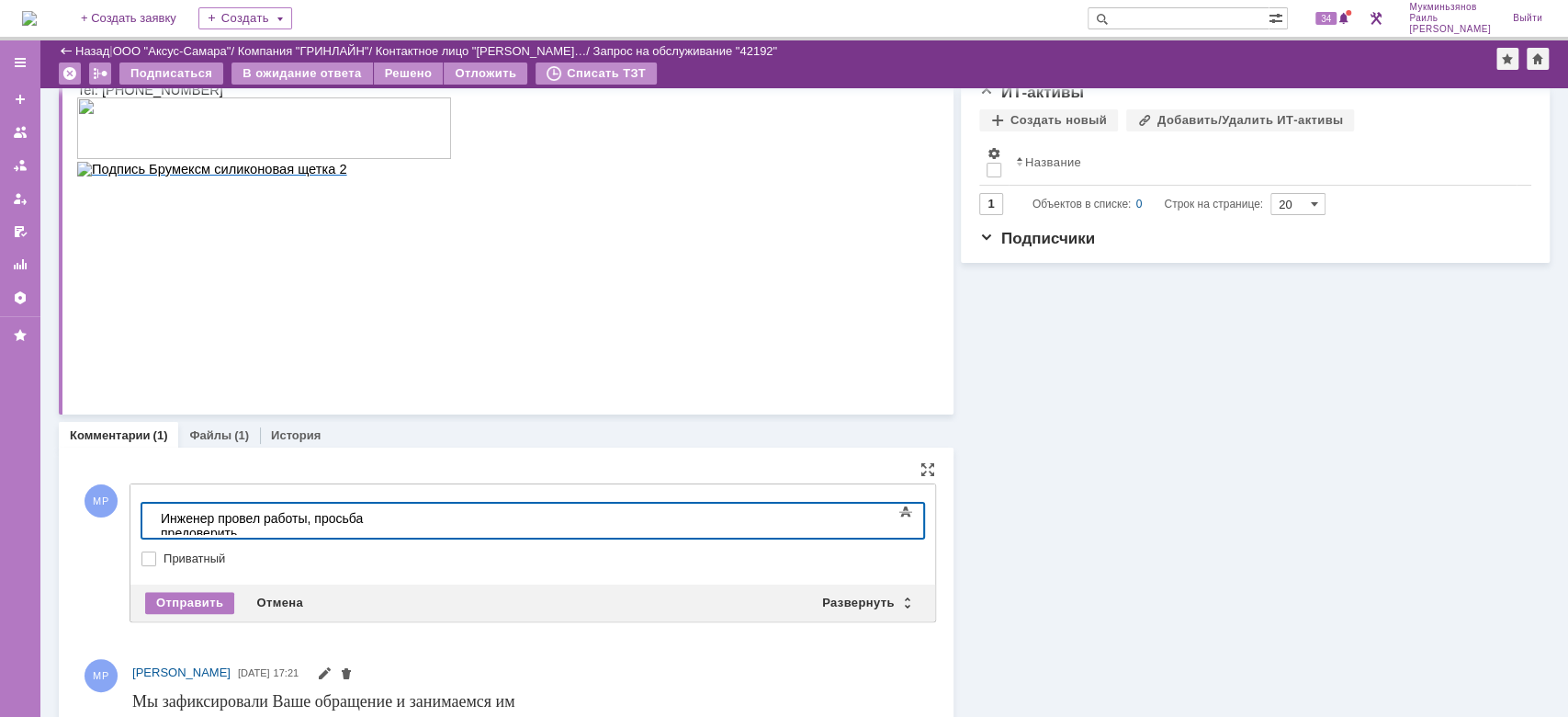
click at [421, 512] on div "Инженер провел работы, просьба предоверить" at bounding box center [291, 525] width 261 height 30
drag, startPoint x: 561, startPoint y: 520, endPoint x: 11, endPoint y: 515, distance: 550.0
click at [153, 515] on html "Инженер провел работы, просьба проверить результат." at bounding box center [291, 525] width 275 height 44
click at [429, 527] on body "Инженер провел работы, просьба проверить результат." at bounding box center [291, 525] width 275 height 44
click at [421, 523] on div "Инженер провел работы, просьба проверить результат." at bounding box center [291, 525] width 261 height 30
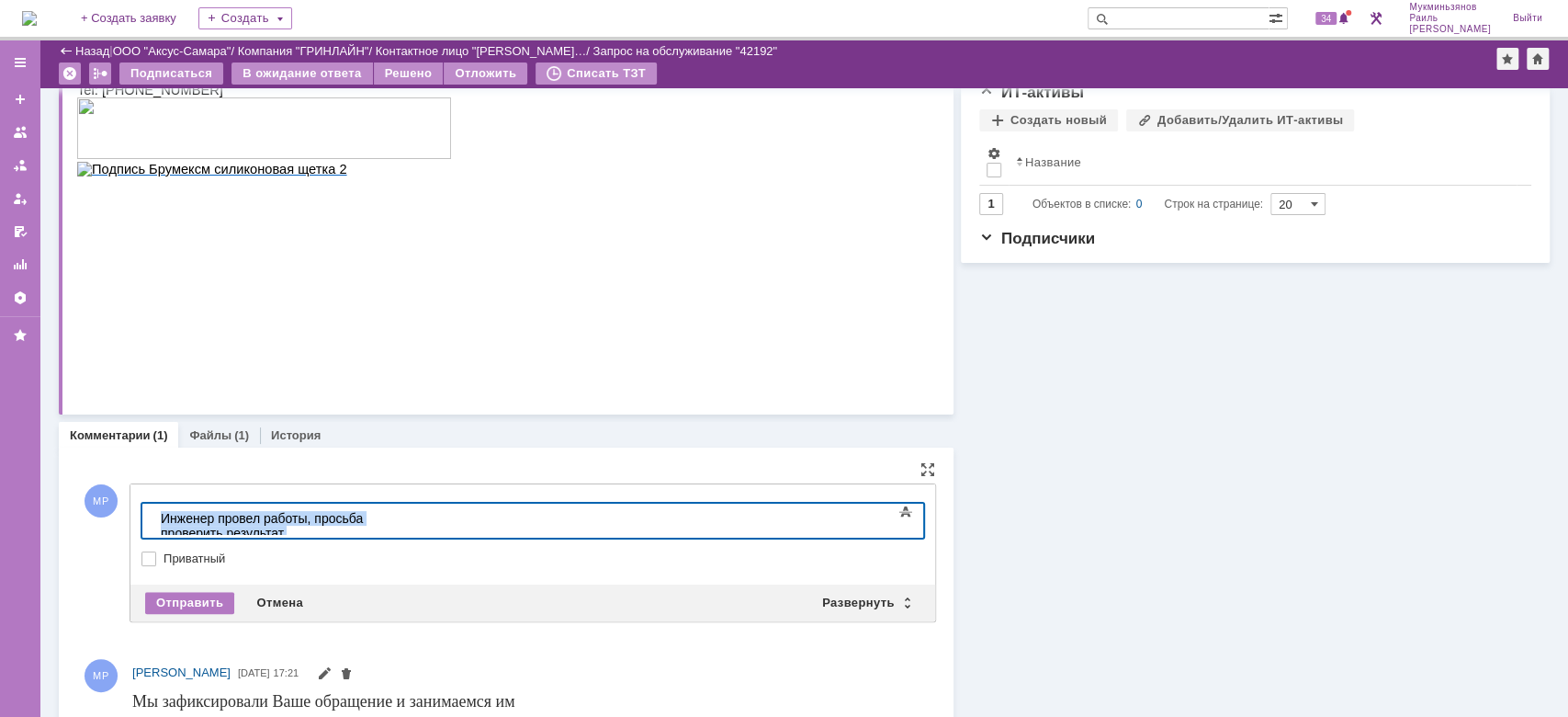
drag, startPoint x: 504, startPoint y: 524, endPoint x: 245, endPoint y: 981, distance: 525.3
click at [153, 503] on html "Инженер провел работы, просьба проверить результат." at bounding box center [291, 525] width 275 height 44
click at [183, 599] on div "Отправить" at bounding box center [190, 602] width 89 height 22
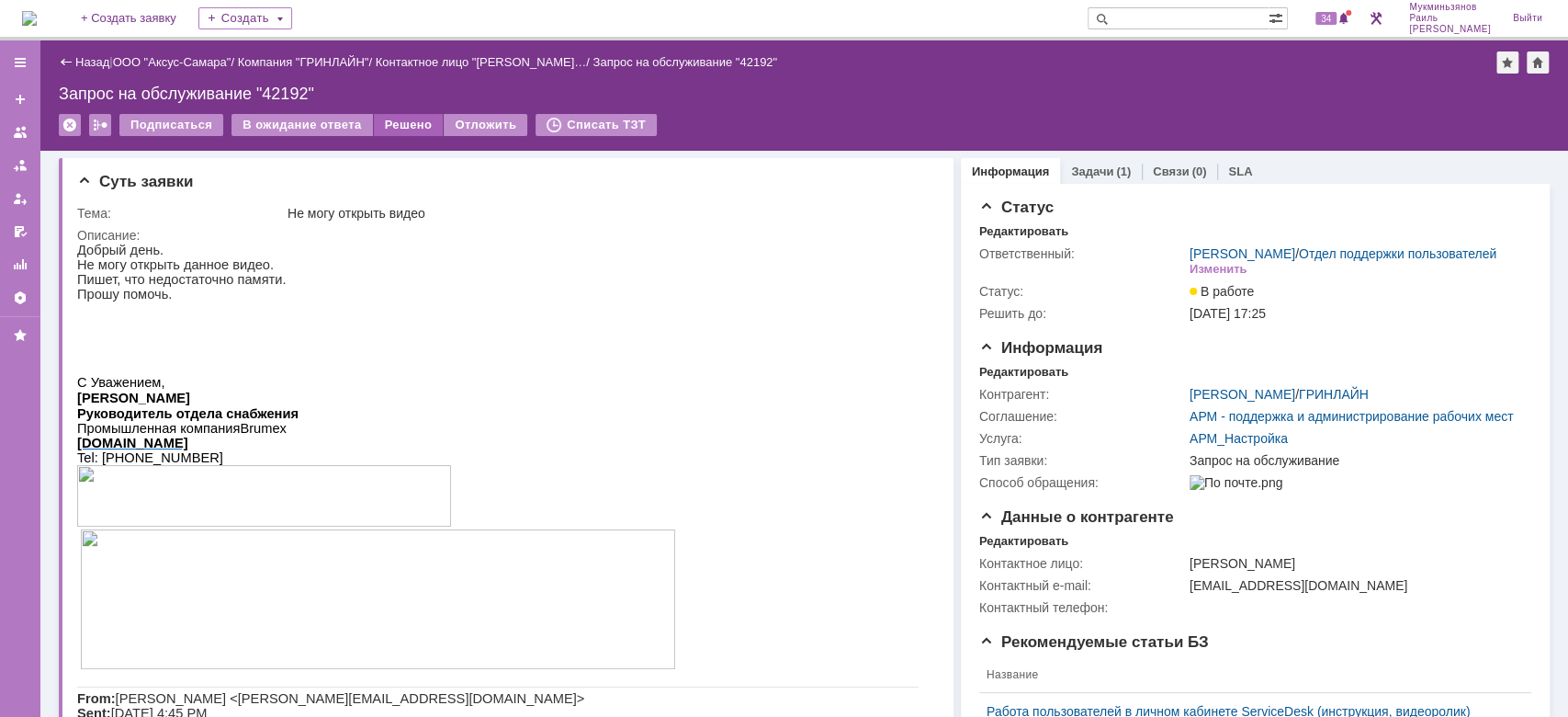
click at [404, 127] on div "Решено" at bounding box center [409, 124] width 70 height 22
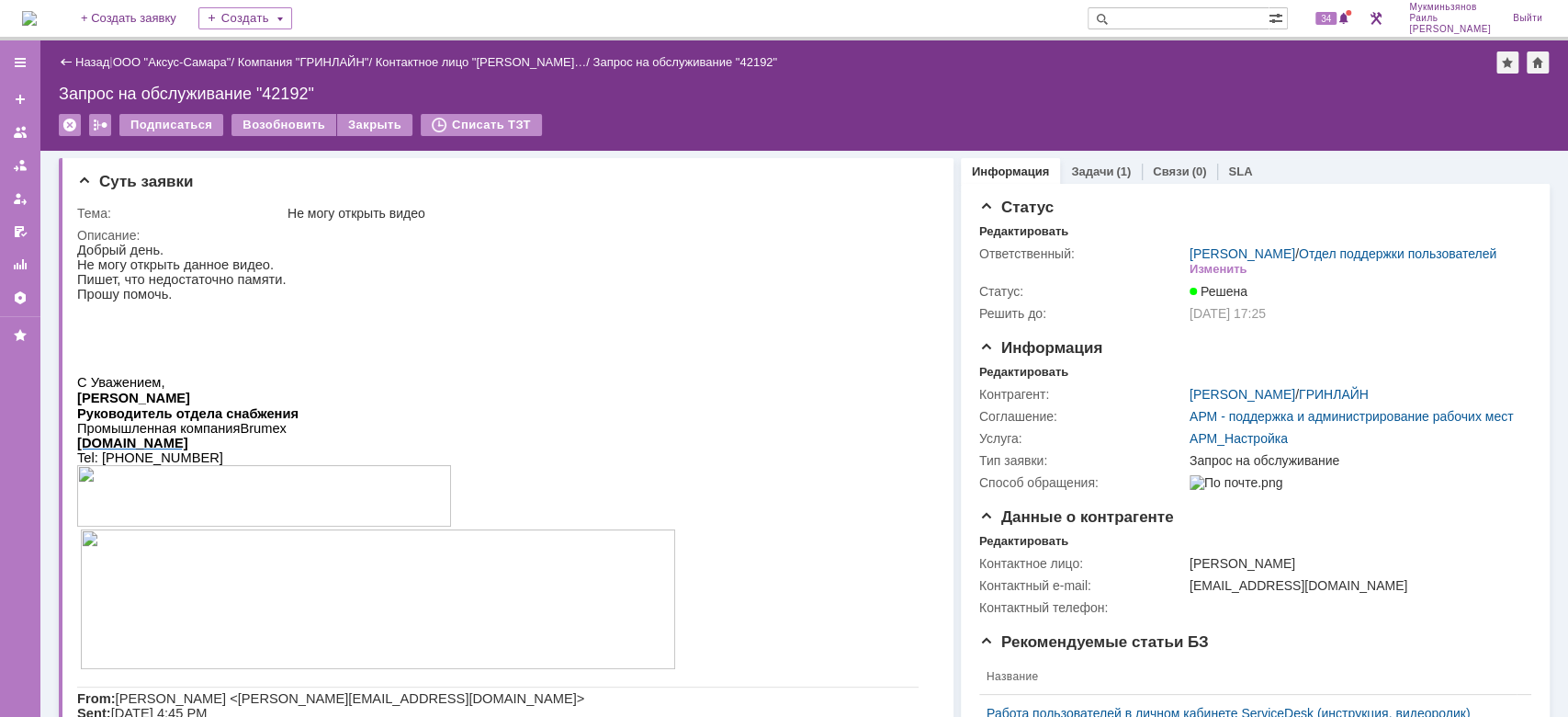
click at [37, 20] on img at bounding box center [29, 17] width 14 height 14
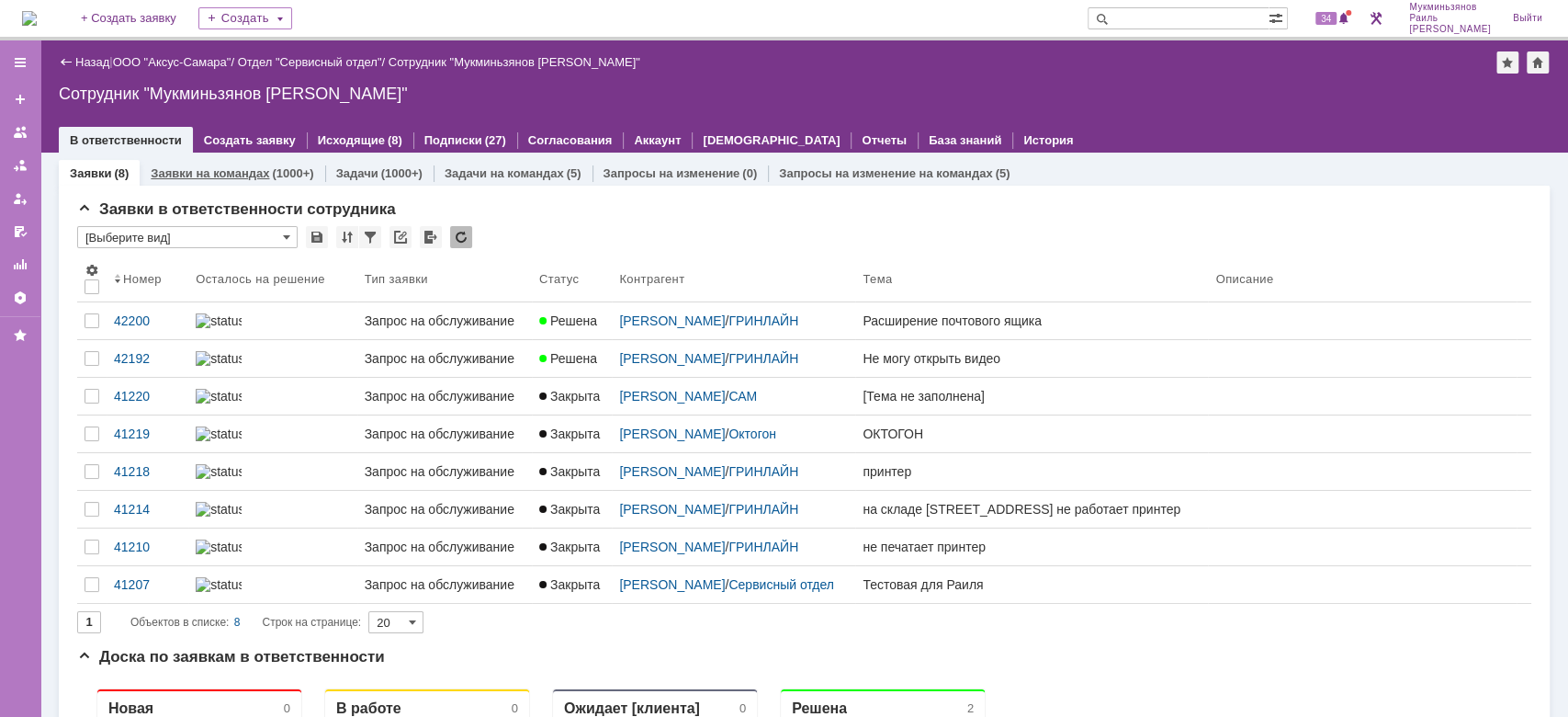
click at [227, 173] on link "Заявки на командах" at bounding box center [210, 173] width 118 height 13
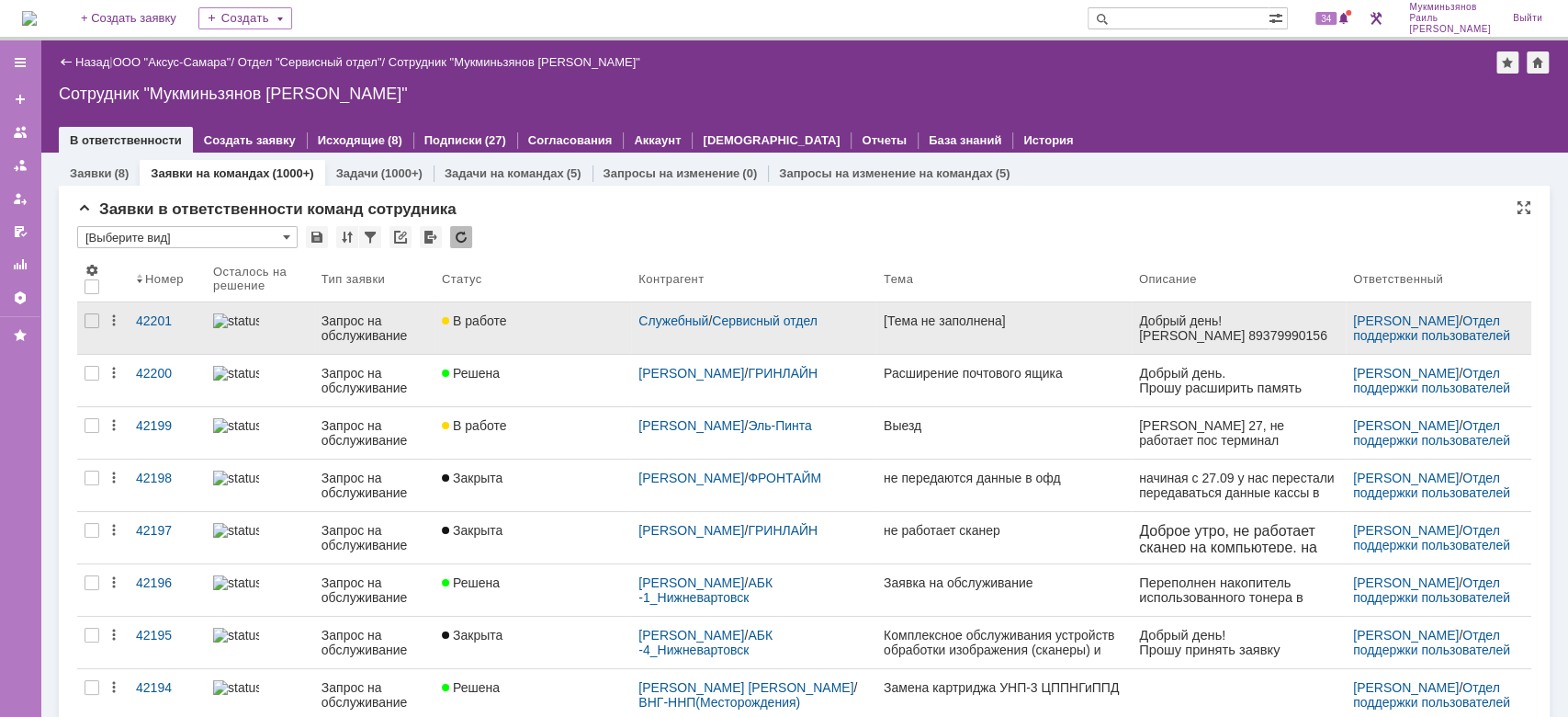
click at [519, 334] on link "В работе" at bounding box center [533, 327] width 196 height 51
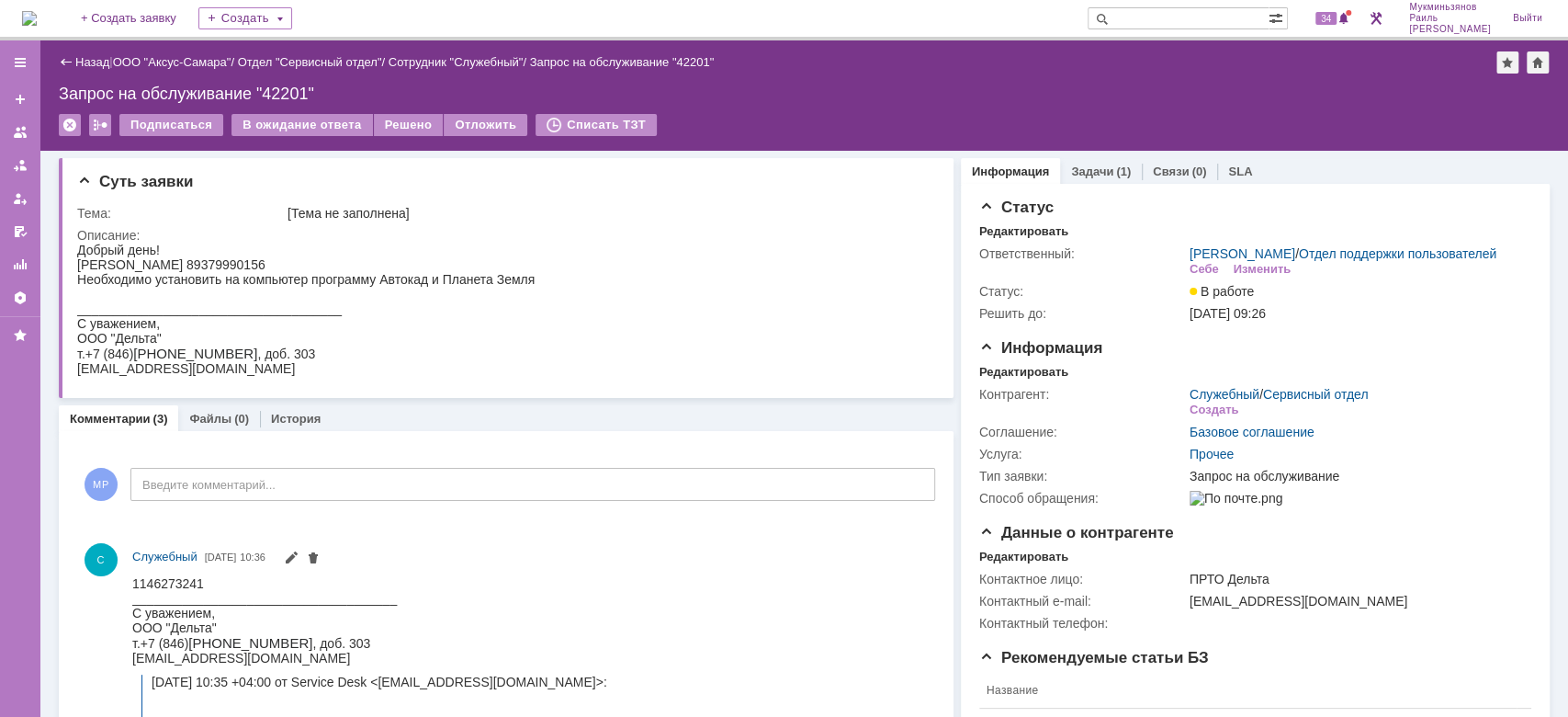
click at [1095, 162] on div "Задачи (1)" at bounding box center [1100, 171] width 82 height 27
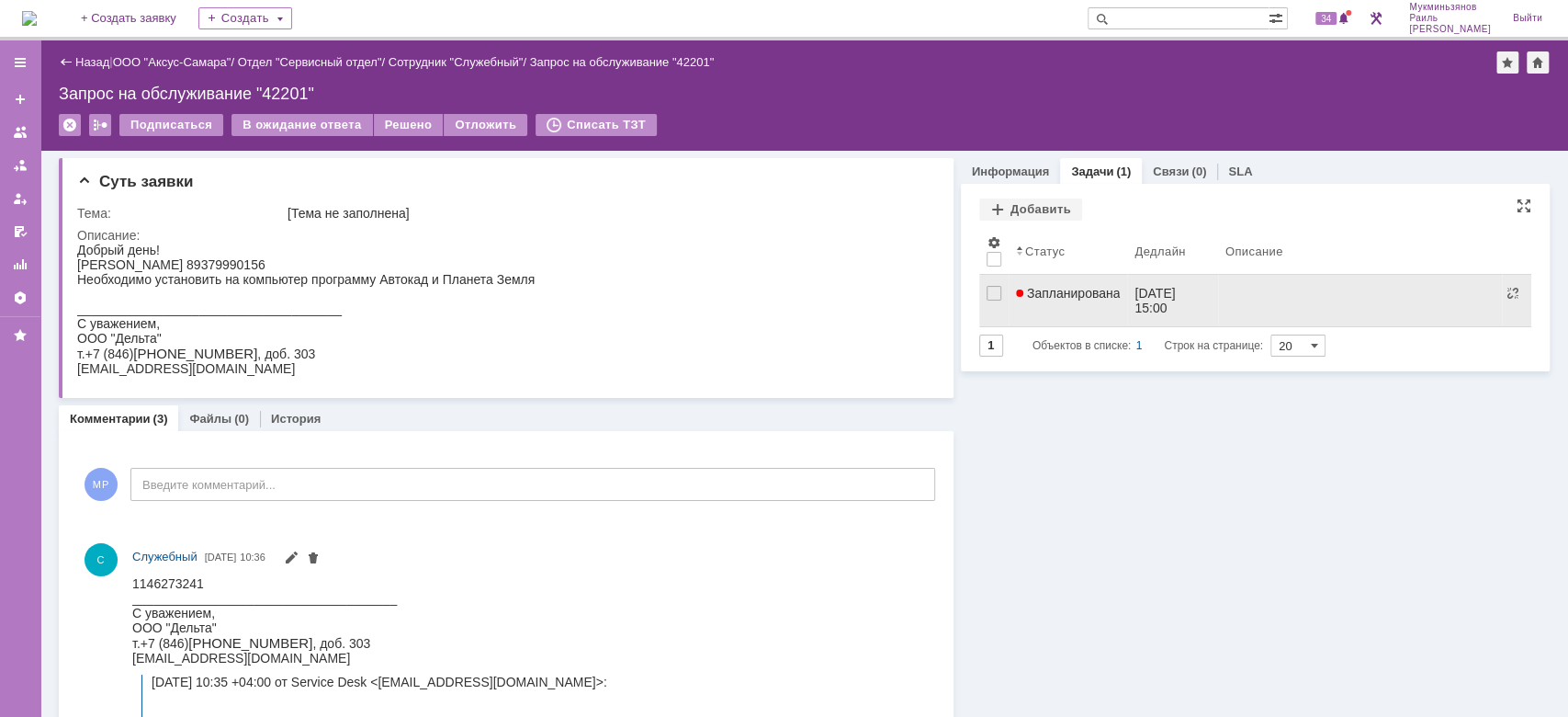
click at [1071, 291] on span "Запланирована" at bounding box center [1068, 293] width 105 height 14
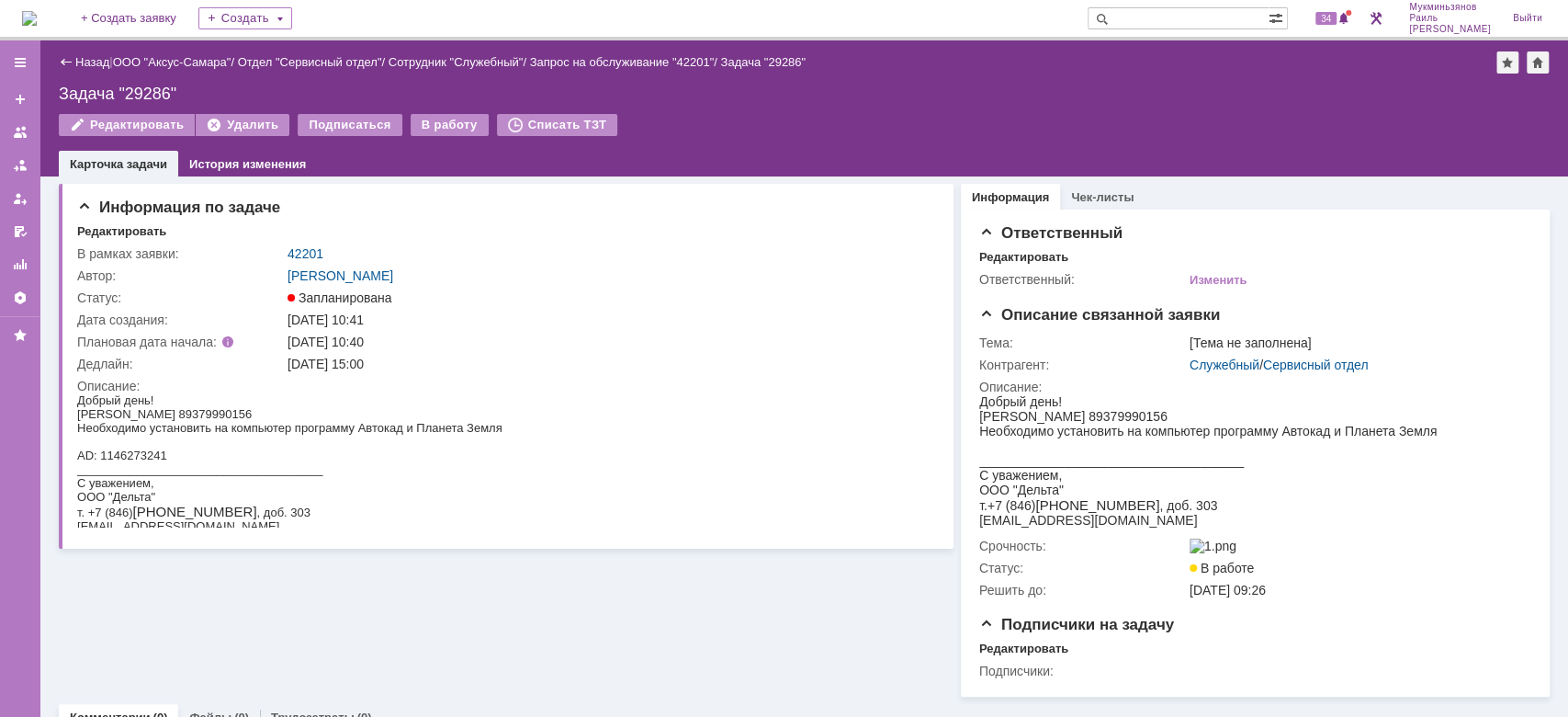
click at [37, 18] on img at bounding box center [29, 17] width 14 height 14
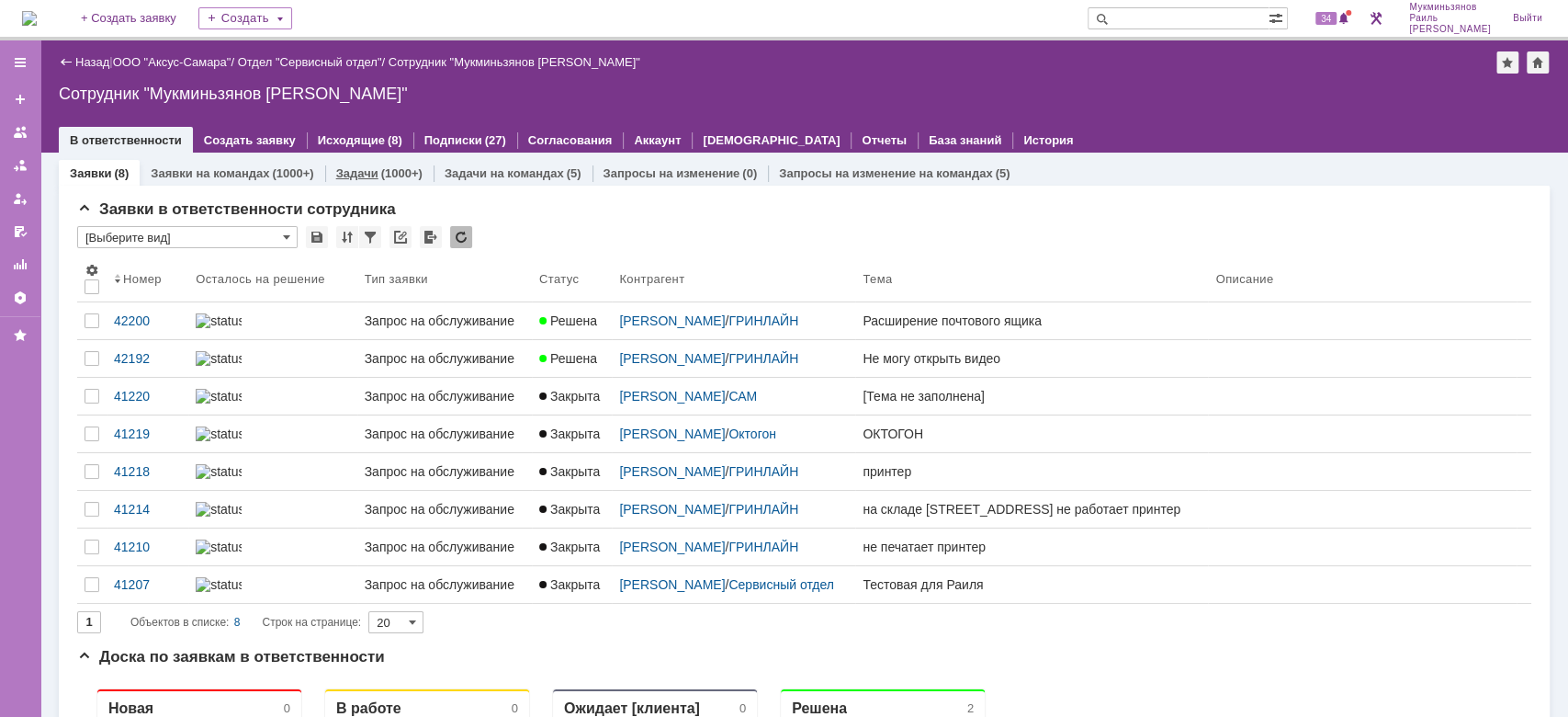
click at [387, 180] on div "Задачи (1000+)" at bounding box center [379, 173] width 109 height 27
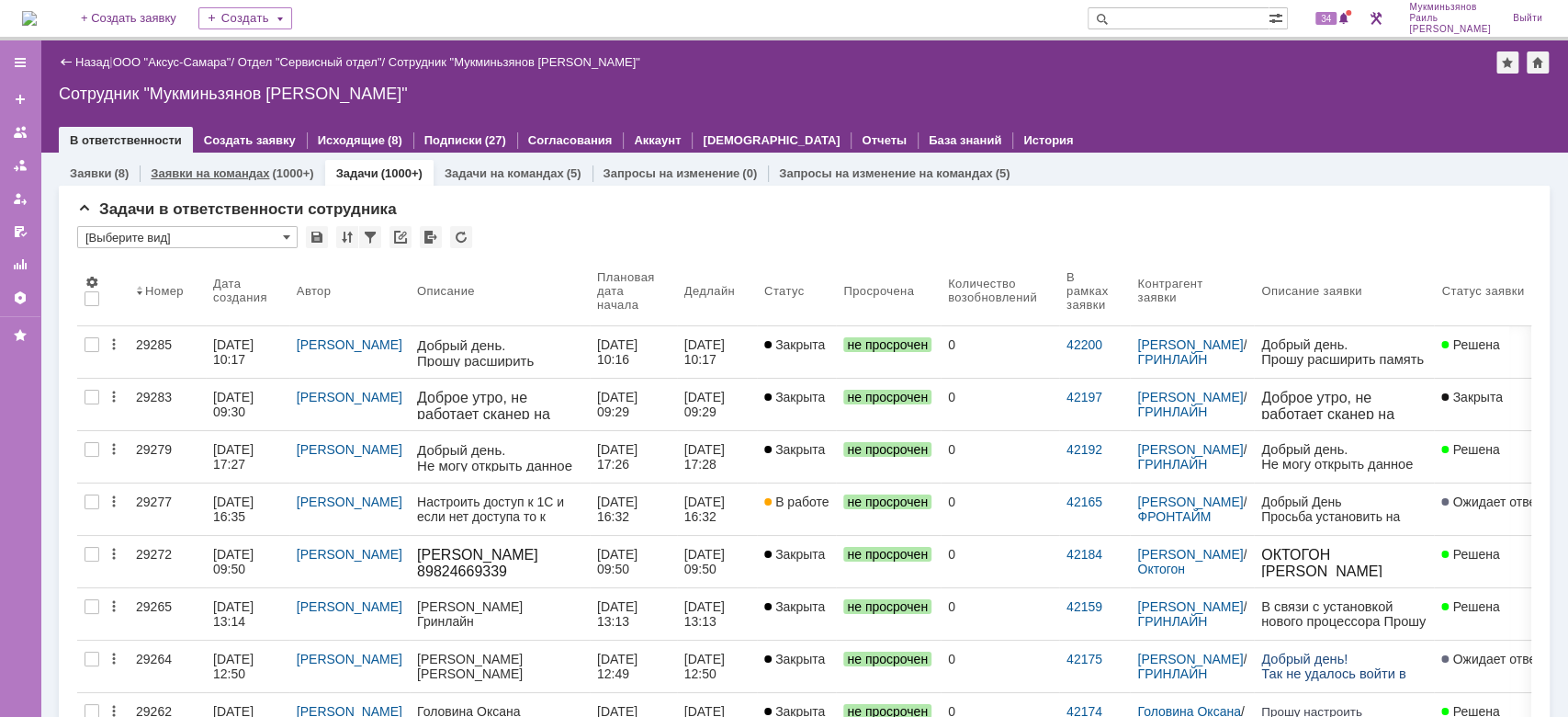
click at [238, 173] on link "Заявки на командах" at bounding box center [210, 173] width 118 height 13
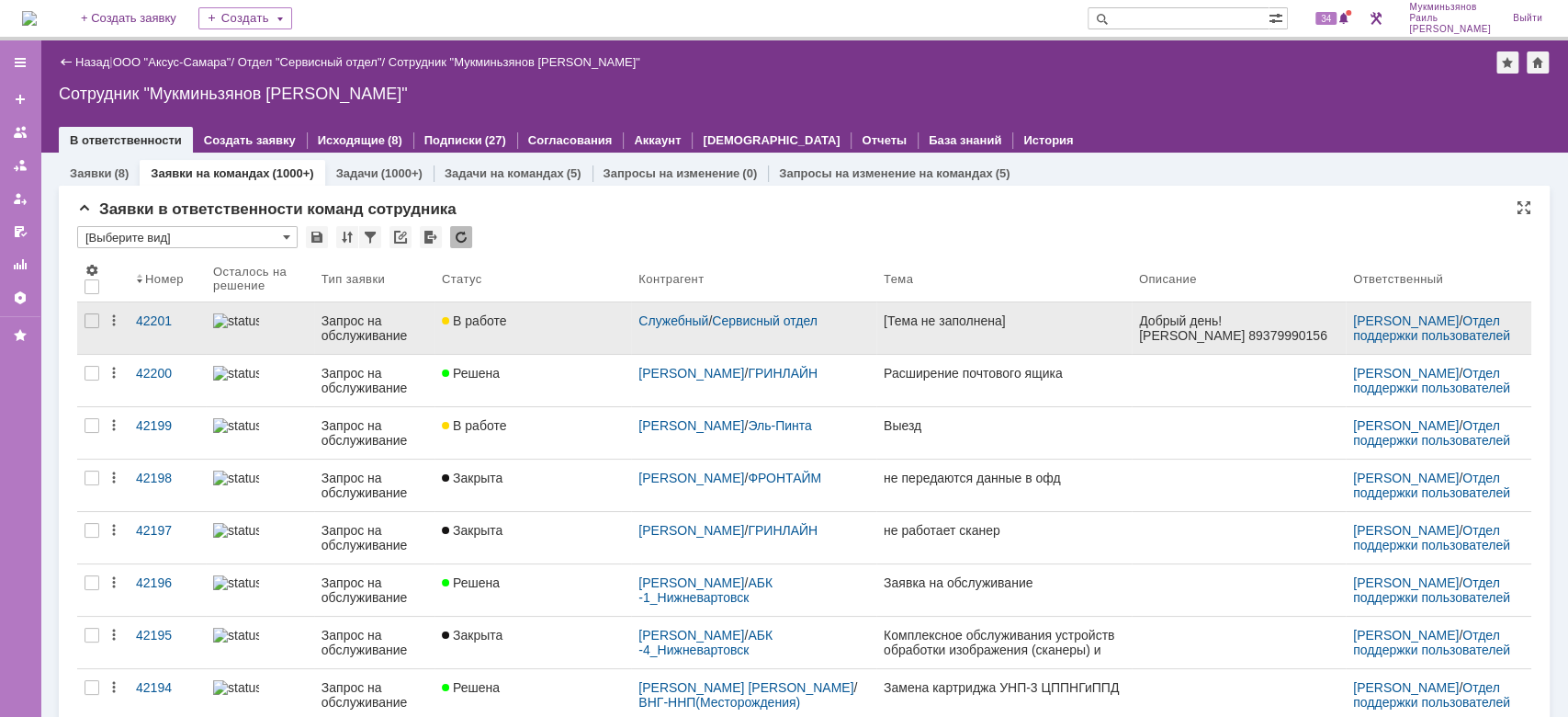
click at [584, 327] on link "В работе" at bounding box center [533, 327] width 196 height 51
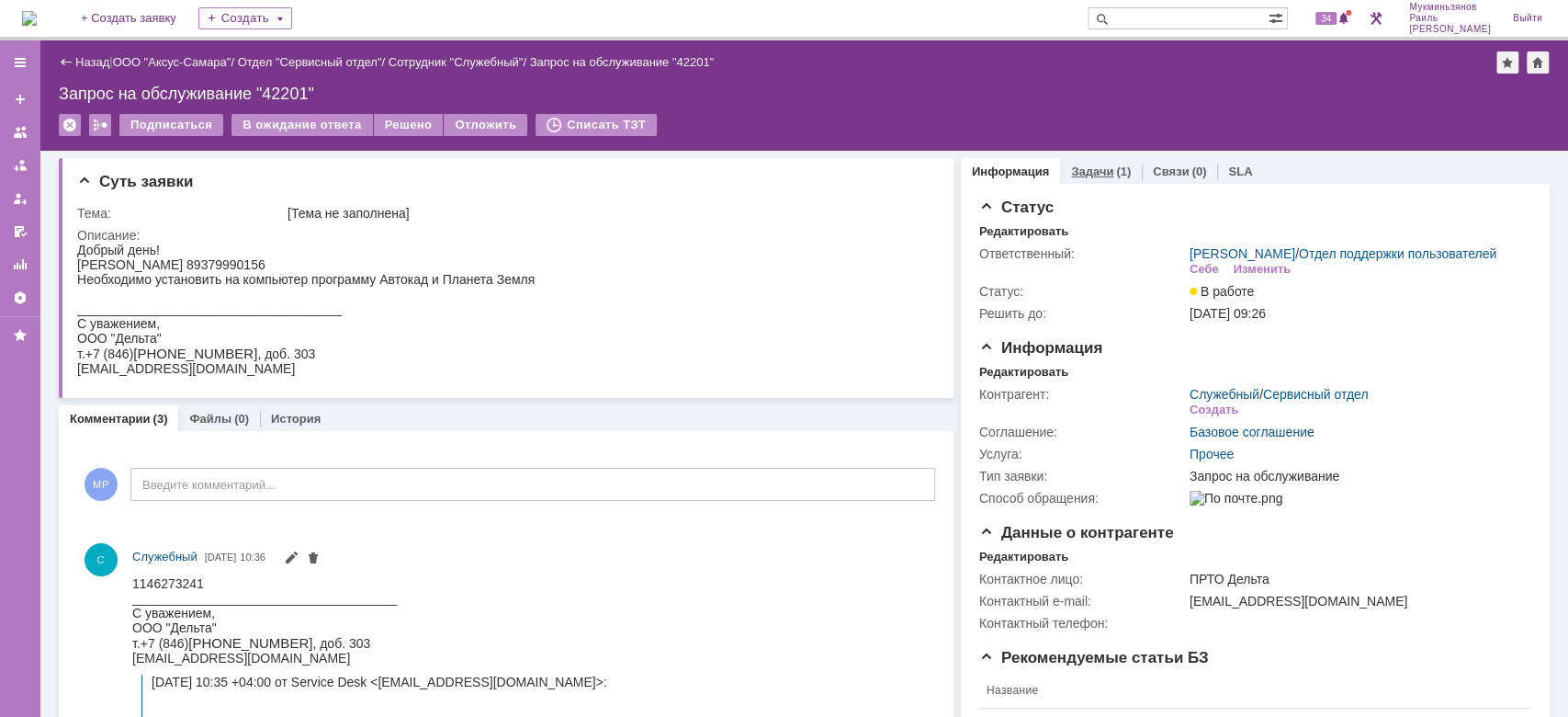
click at [1116, 171] on div "(1)" at bounding box center [1123, 171] width 14 height 13
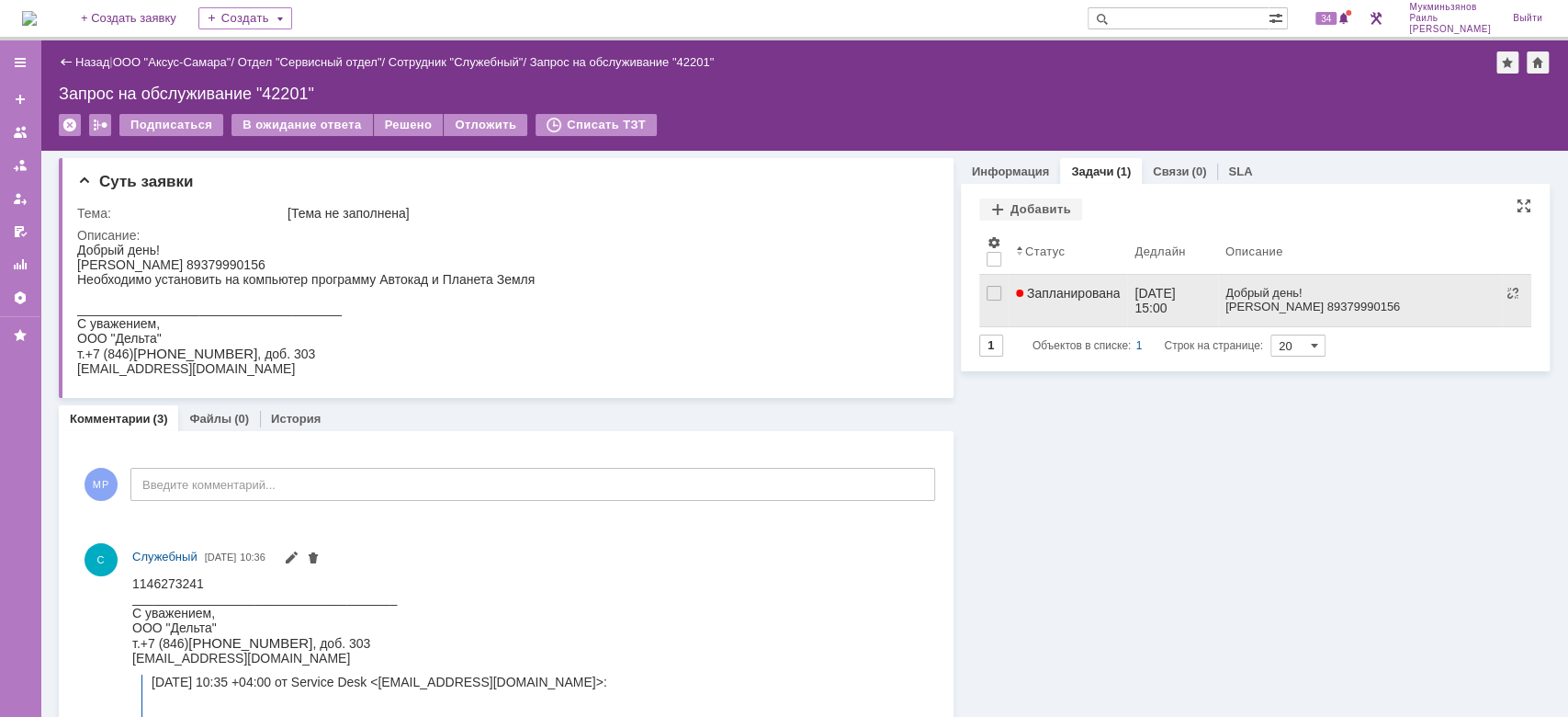
click at [1134, 306] on div "[DATE] 15:00" at bounding box center [1156, 300] width 44 height 30
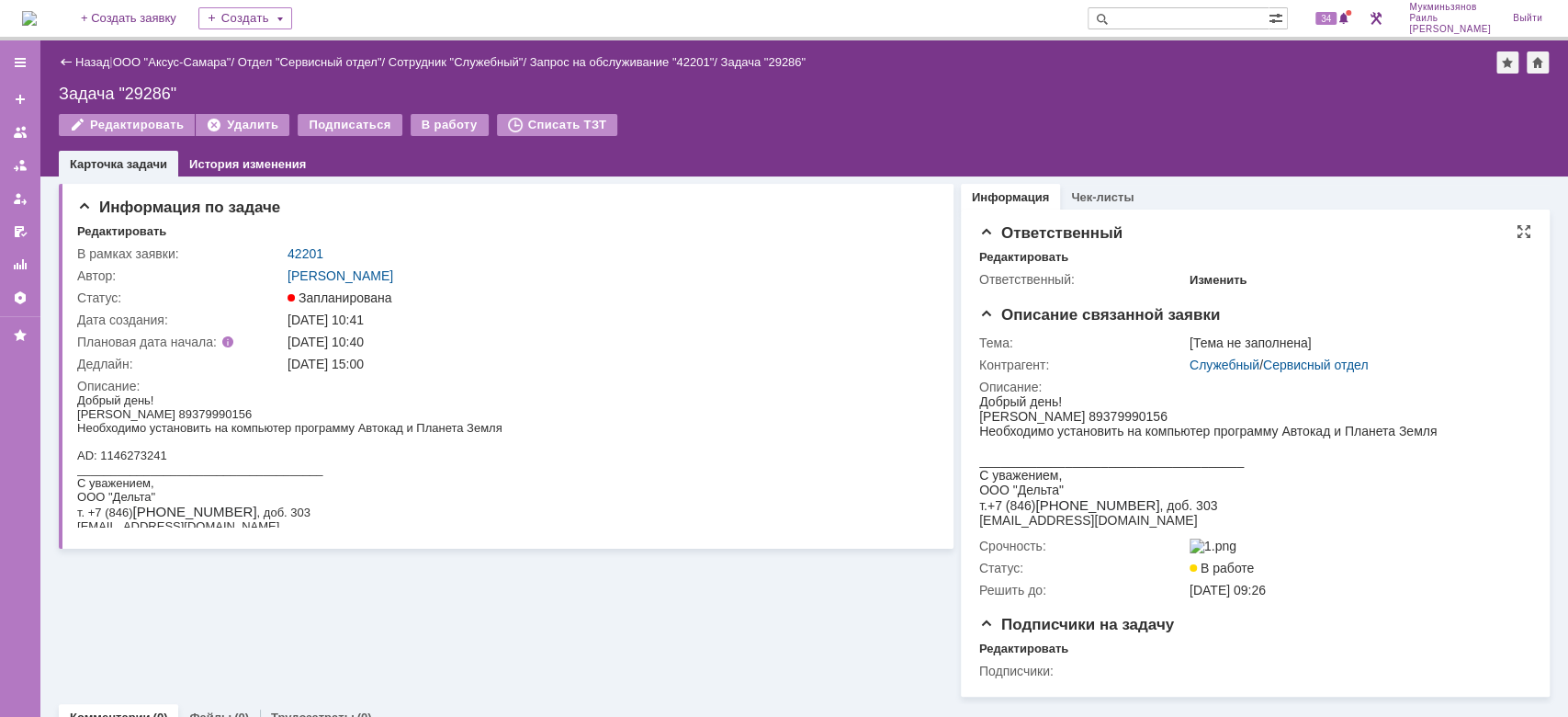
click at [1190, 277] on div "Изменить" at bounding box center [1219, 280] width 58 height 14
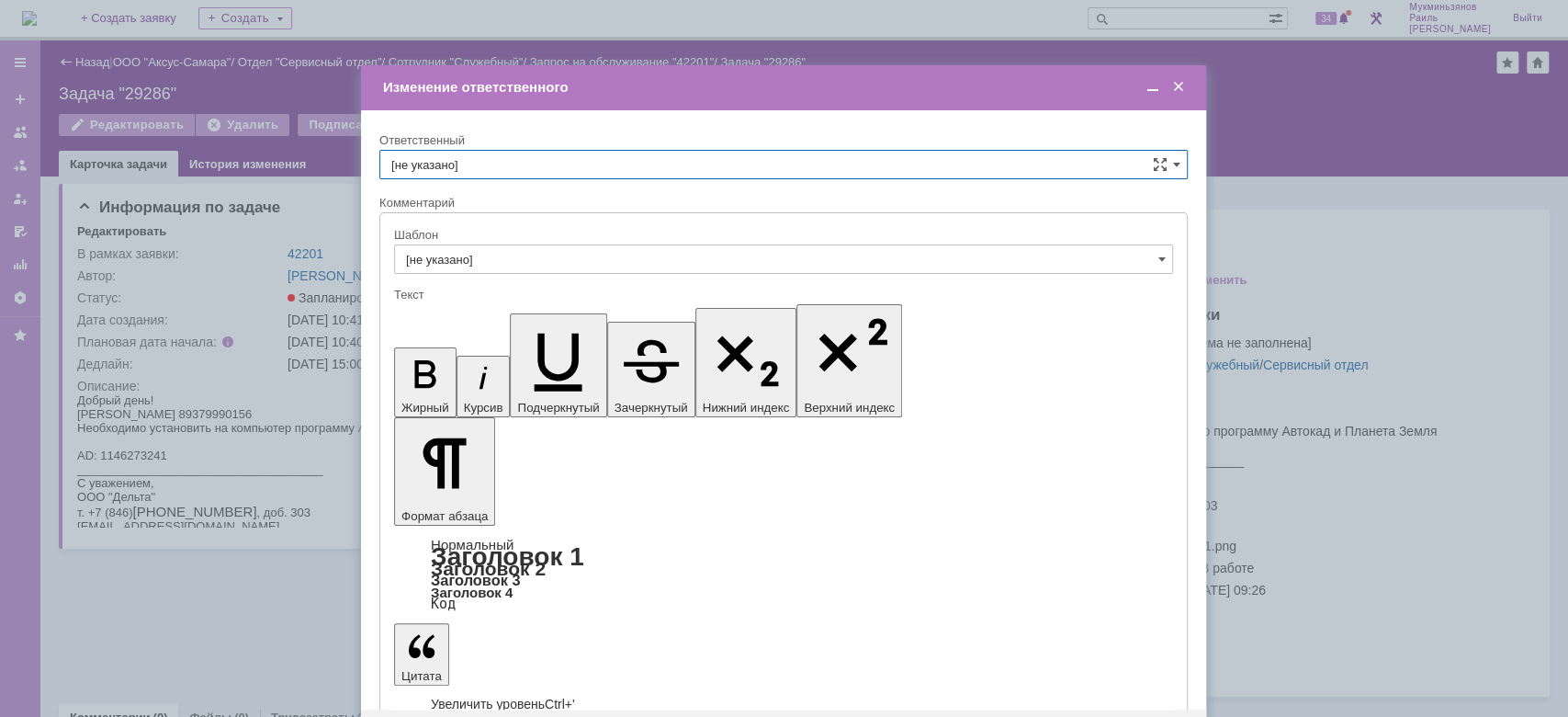
click at [1170, 168] on input "[не указано]" at bounding box center [783, 165] width 808 height 30
click at [592, 360] on span "[PERSON_NAME]" at bounding box center [783, 359] width 784 height 14
type input "[PERSON_NAME]"
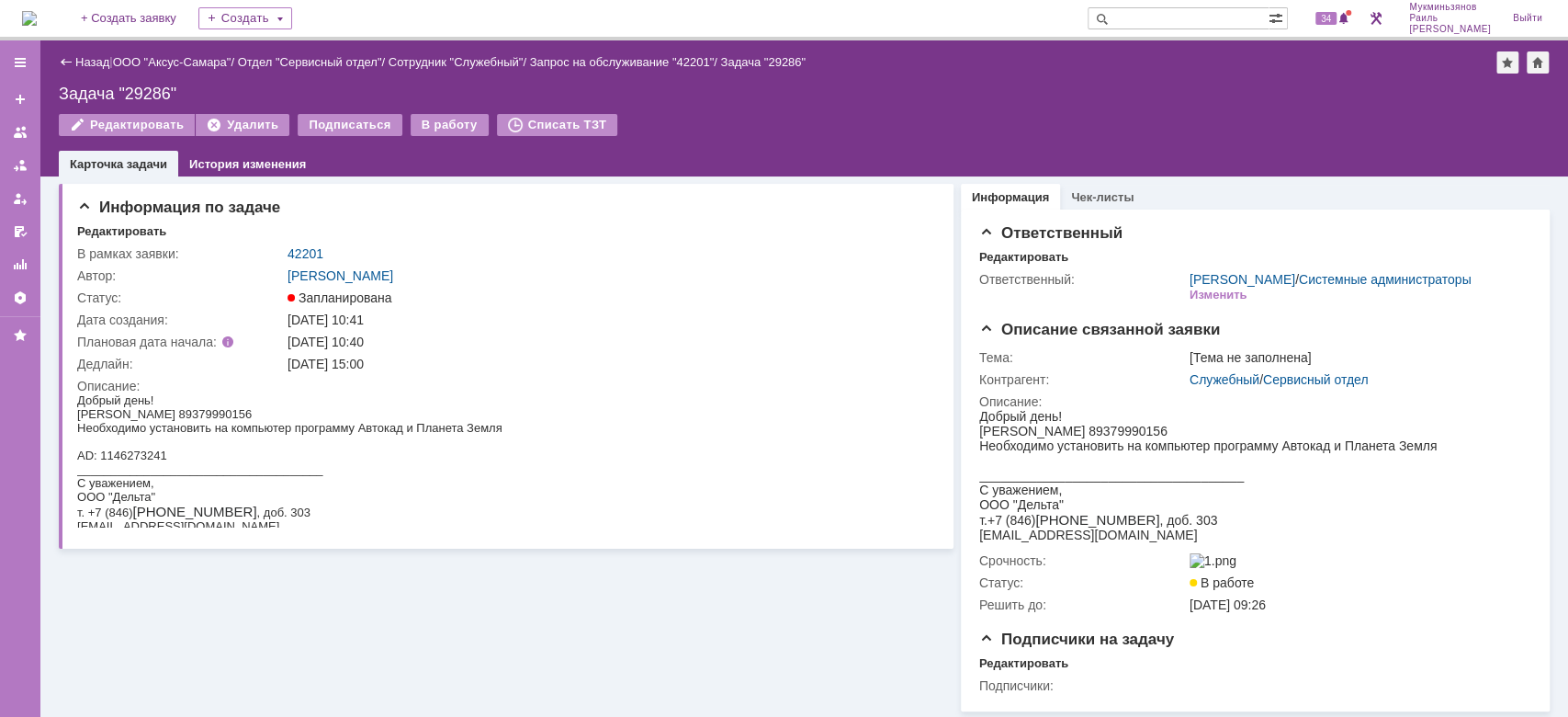
click at [31, 11] on img at bounding box center [29, 17] width 14 height 14
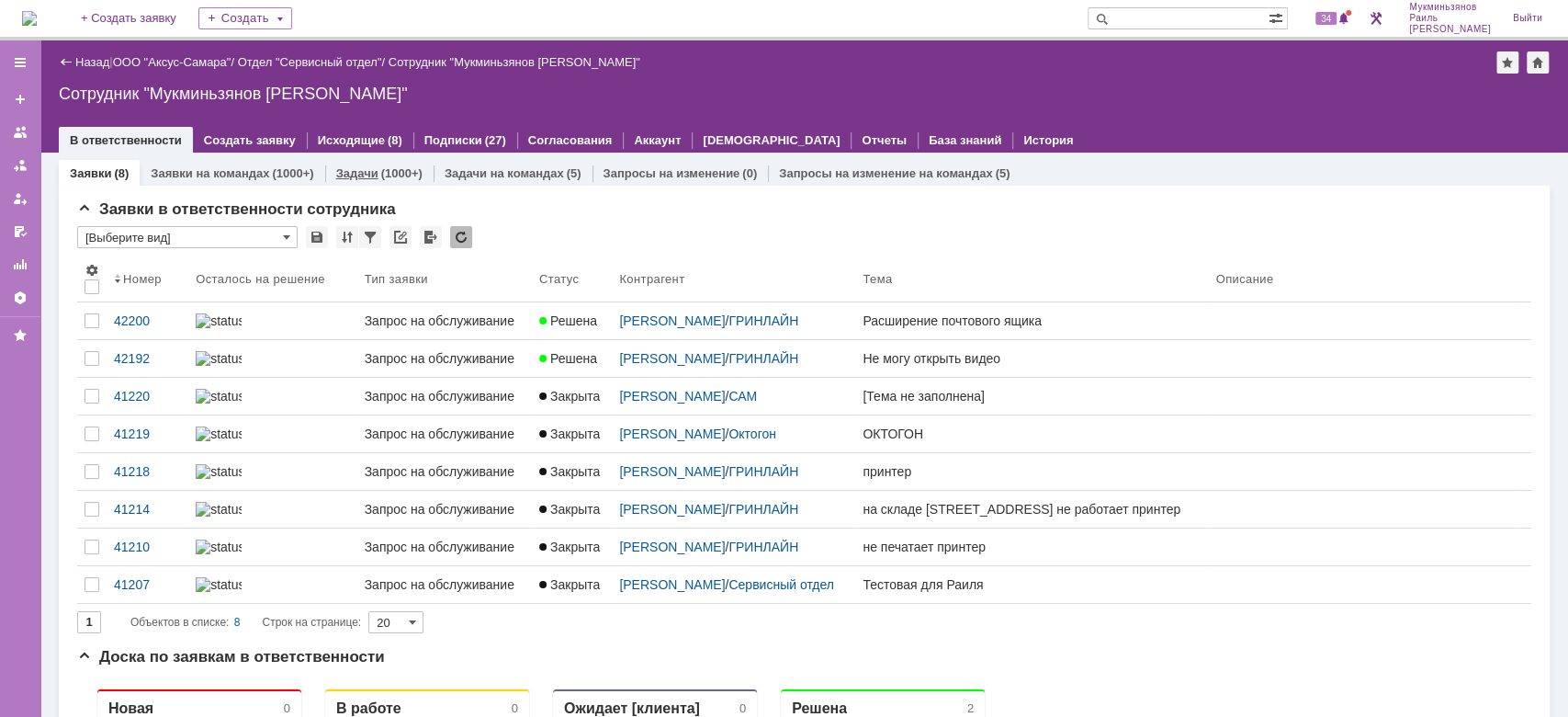
click at [384, 166] on div "(1000+)" at bounding box center [401, 173] width 41 height 13
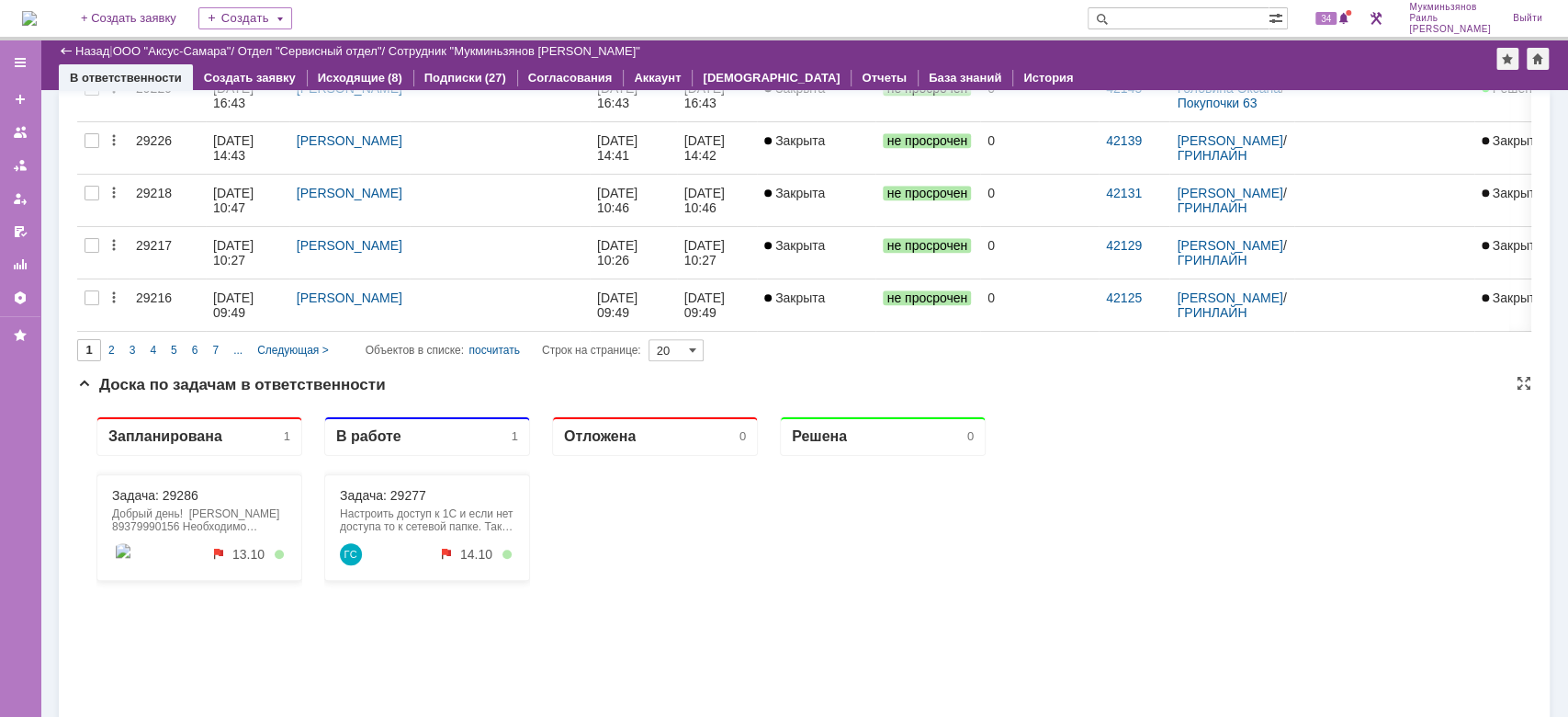
click at [159, 486] on div "Задача: 29286 Добрый день! Резаева Алина Геннадьевна 89379990156 Необходимо уст…" at bounding box center [199, 527] width 206 height 107
click at [183, 490] on link "Задача: 29286" at bounding box center [155, 495] width 87 height 14
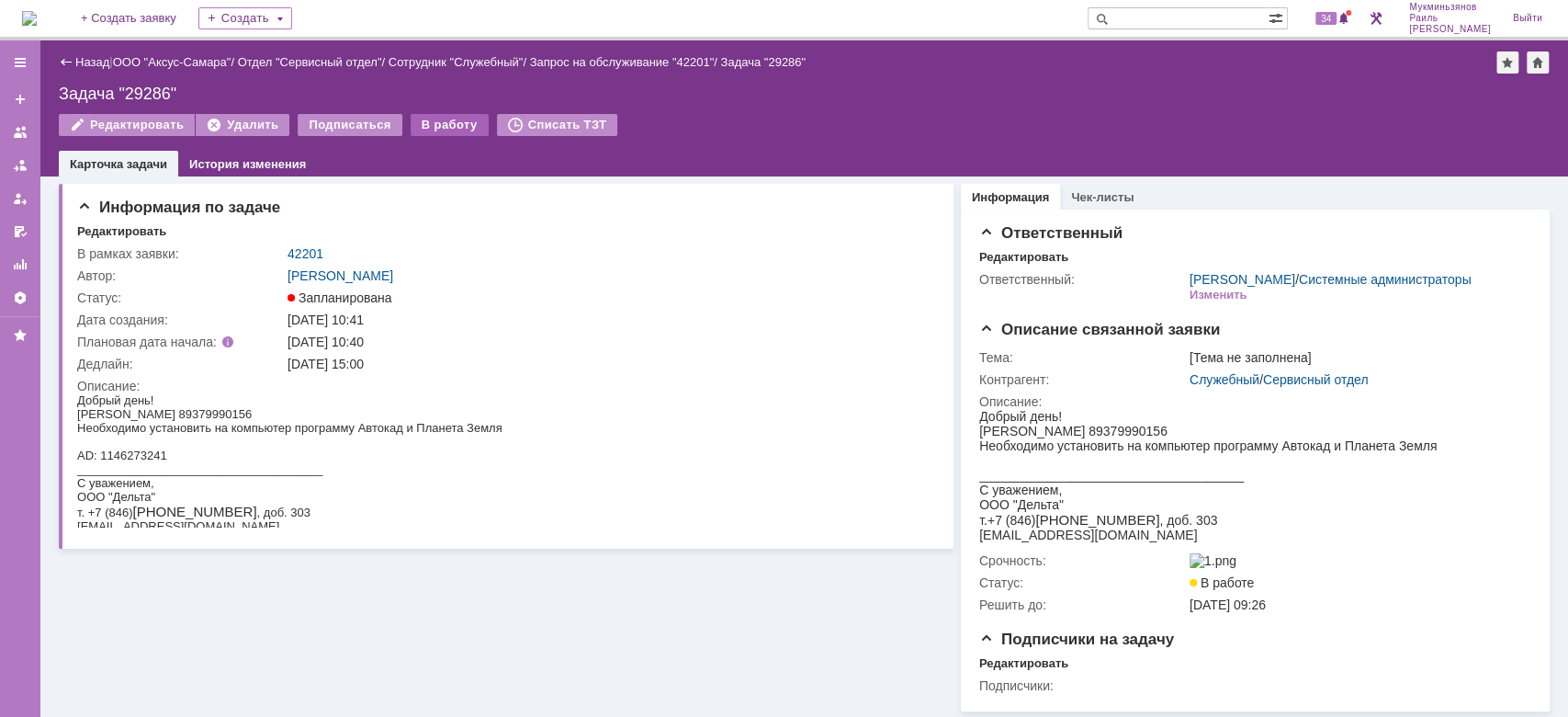
click at [442, 121] on div "В работу" at bounding box center [449, 124] width 78 height 22
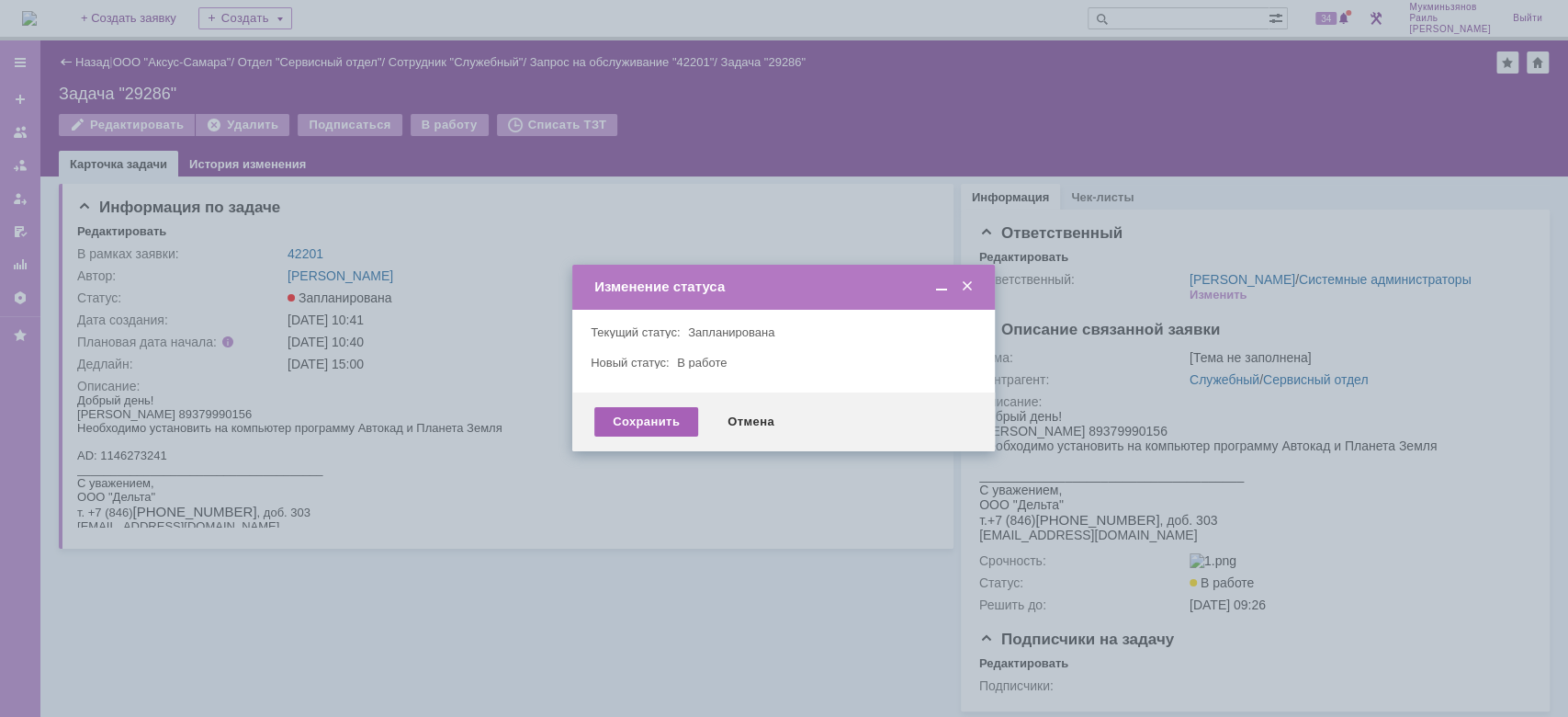
click at [645, 416] on div "Сохранить" at bounding box center [646, 422] width 104 height 30
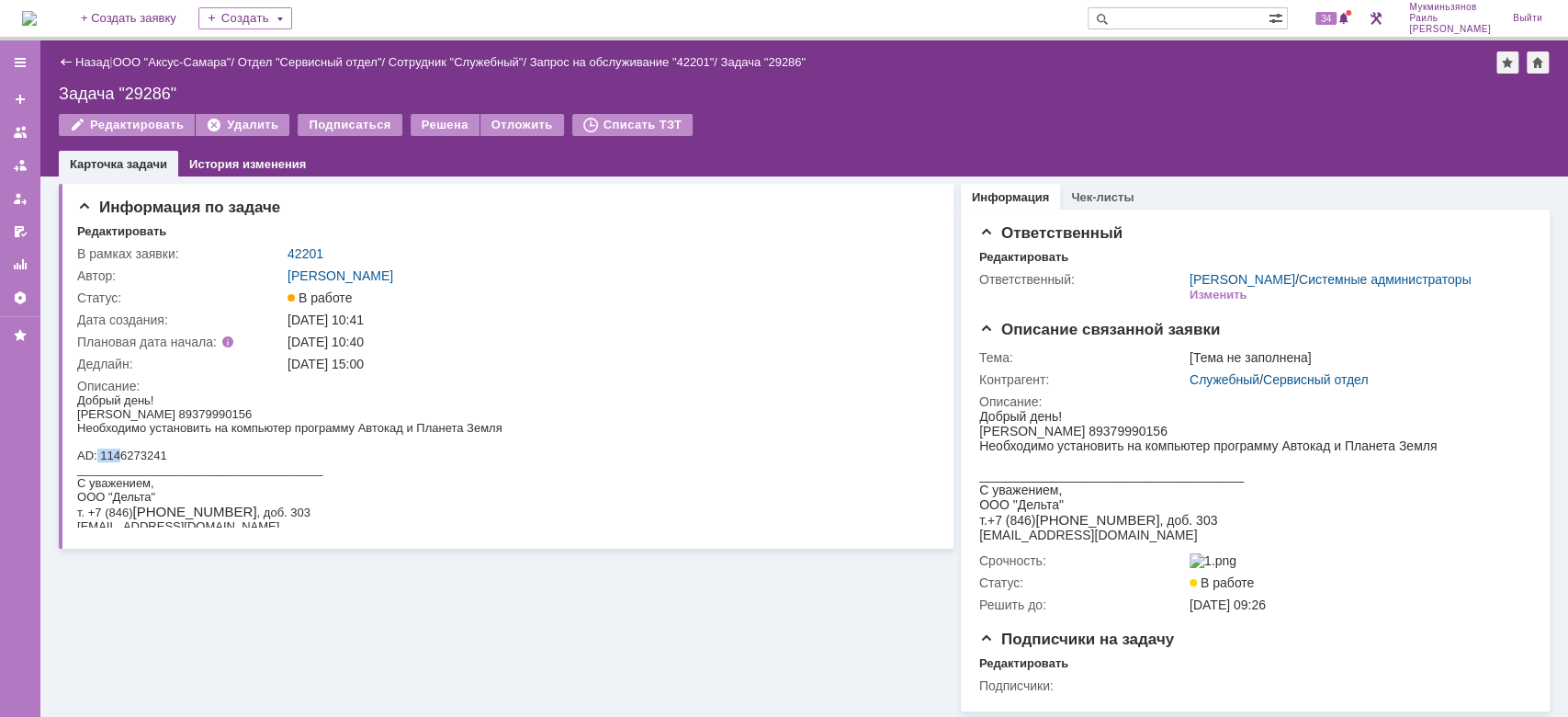
drag, startPoint x: 99, startPoint y: 448, endPoint x: 117, endPoint y: 448, distance: 18.0
click at [117, 448] on div "AD: 1146273241" at bounding box center [290, 455] width 425 height 13
drag, startPoint x: 104, startPoint y: 451, endPoint x: 161, endPoint y: 450, distance: 57.0
click at [160, 450] on div "AD: 1146273241" at bounding box center [290, 455] width 425 height 13
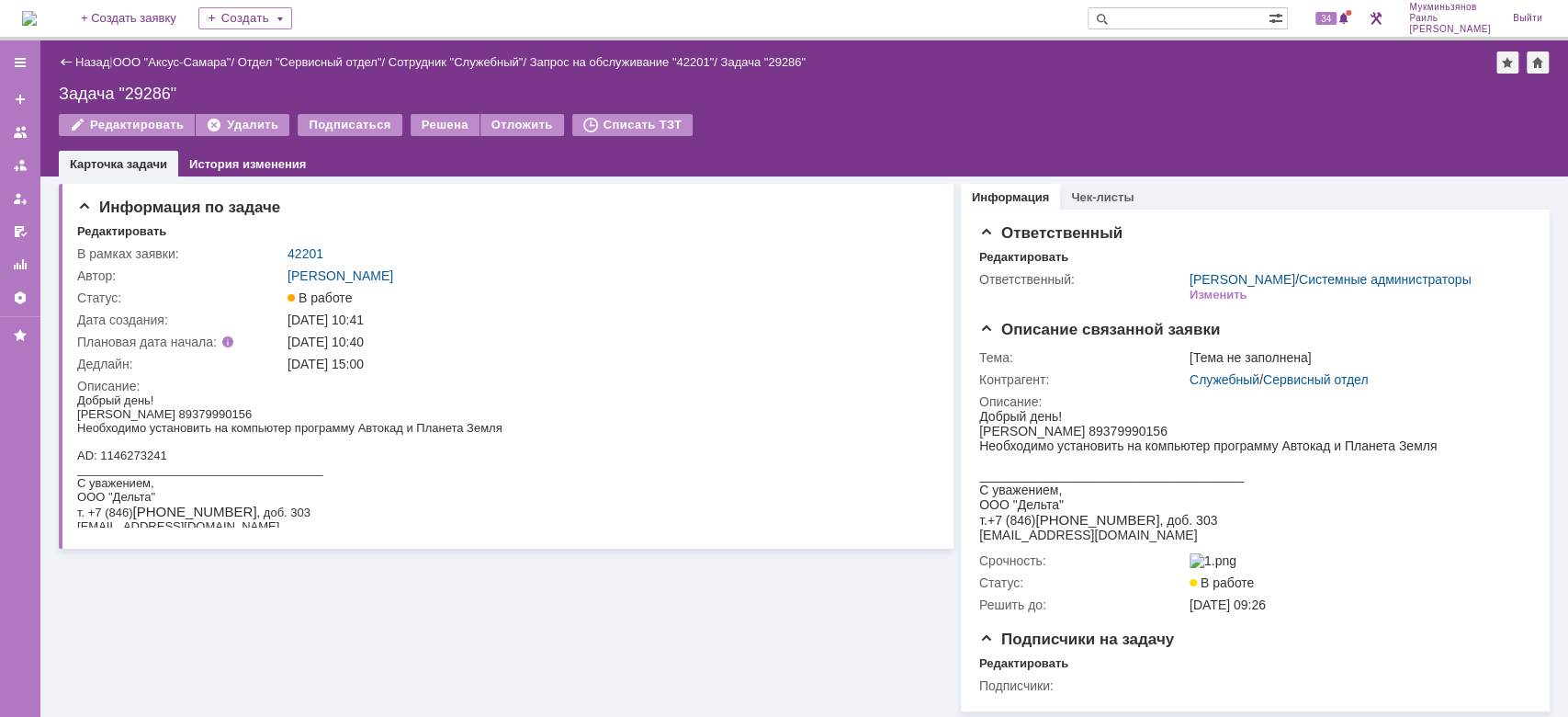
click at [164, 450] on div "AD: 1146273241" at bounding box center [290, 455] width 425 height 13
drag, startPoint x: 166, startPoint y: 450, endPoint x: 99, endPoint y: 449, distance: 67.0
click at [99, 449] on div "AD: 1146273241" at bounding box center [290, 455] width 425 height 13
copy div "1146273241"
drag, startPoint x: 417, startPoint y: 424, endPoint x: 499, endPoint y: 426, distance: 82.0
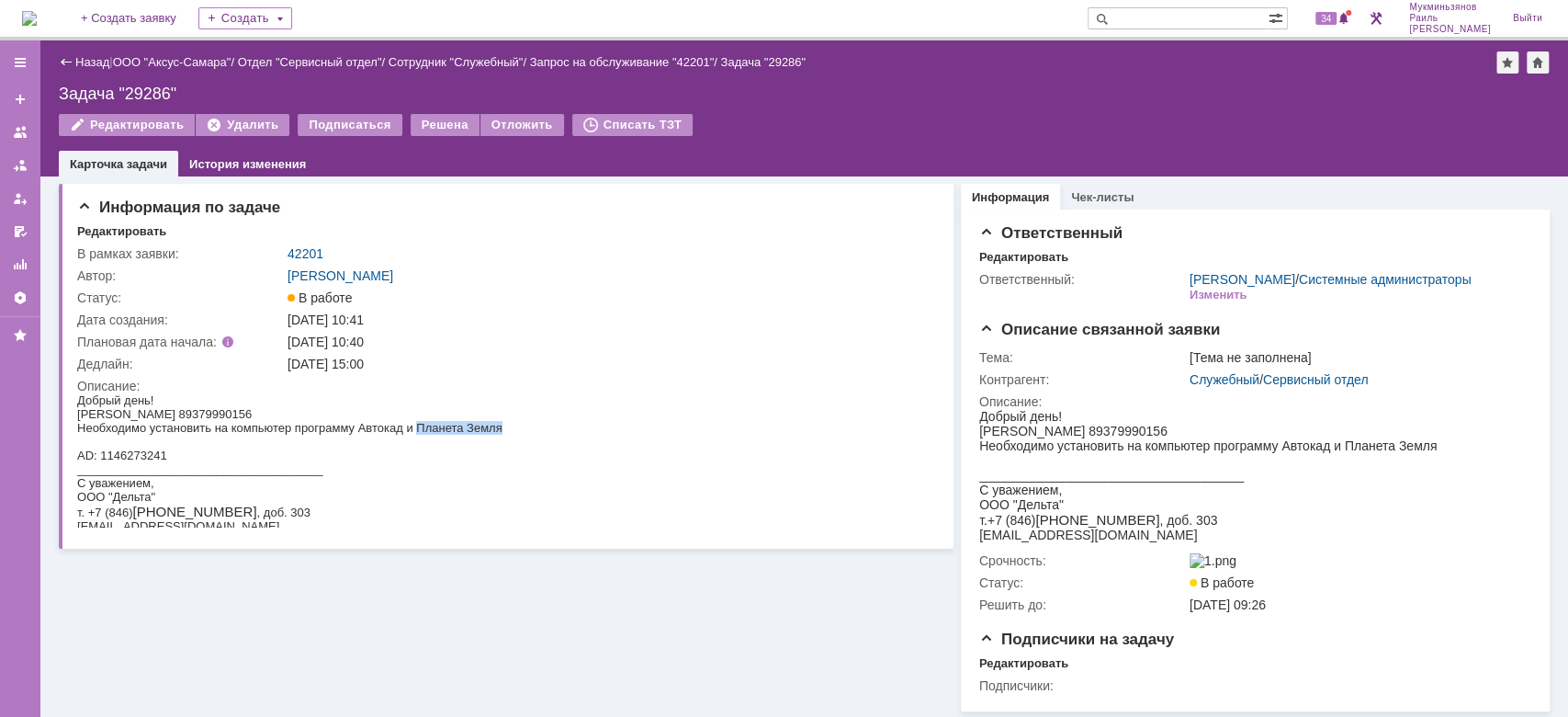
click at [499, 426] on div "Необходимо установить на компьютер программу Автокад и Планета Земля" at bounding box center [290, 427] width 425 height 13
copy div "Планета Земля"
click at [1227, 98] on div "Задача "29286"" at bounding box center [804, 93] width 1491 height 18
click at [33, 0] on div "На домашнюю" at bounding box center [29, 18] width 14 height 37
click at [37, 14] on img at bounding box center [29, 17] width 14 height 14
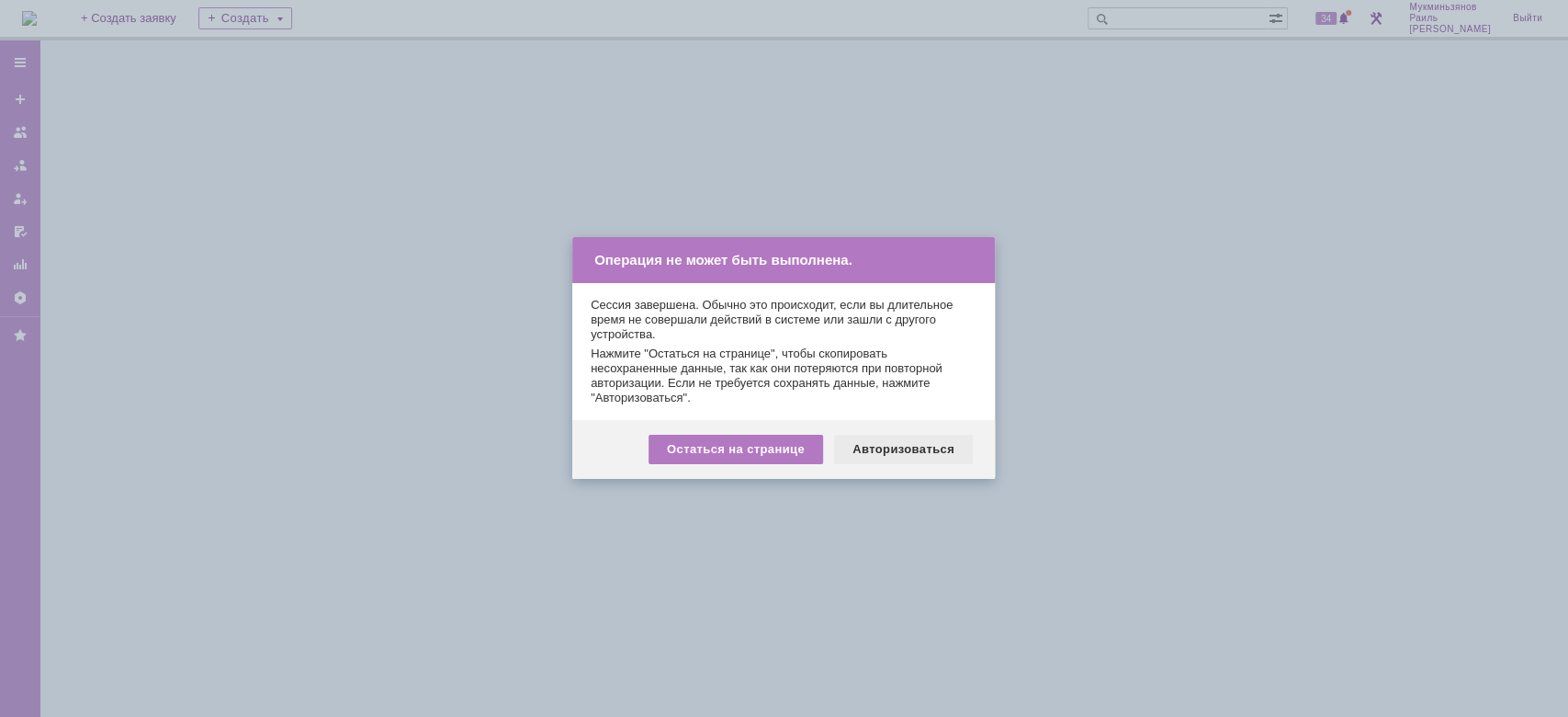
click at [894, 435] on div "Авторизоваться" at bounding box center [903, 449] width 139 height 30
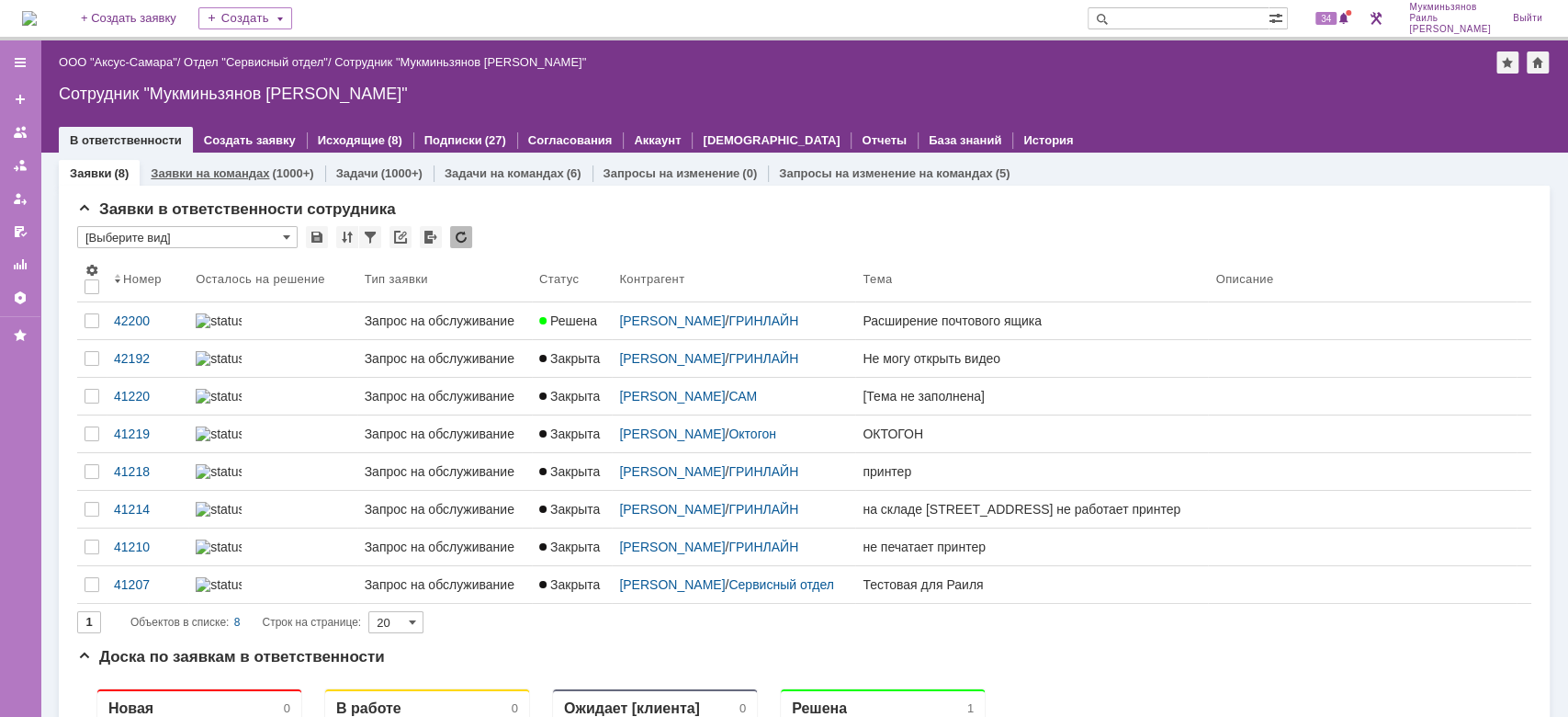
click at [300, 166] on div "(1000+)" at bounding box center [292, 173] width 41 height 13
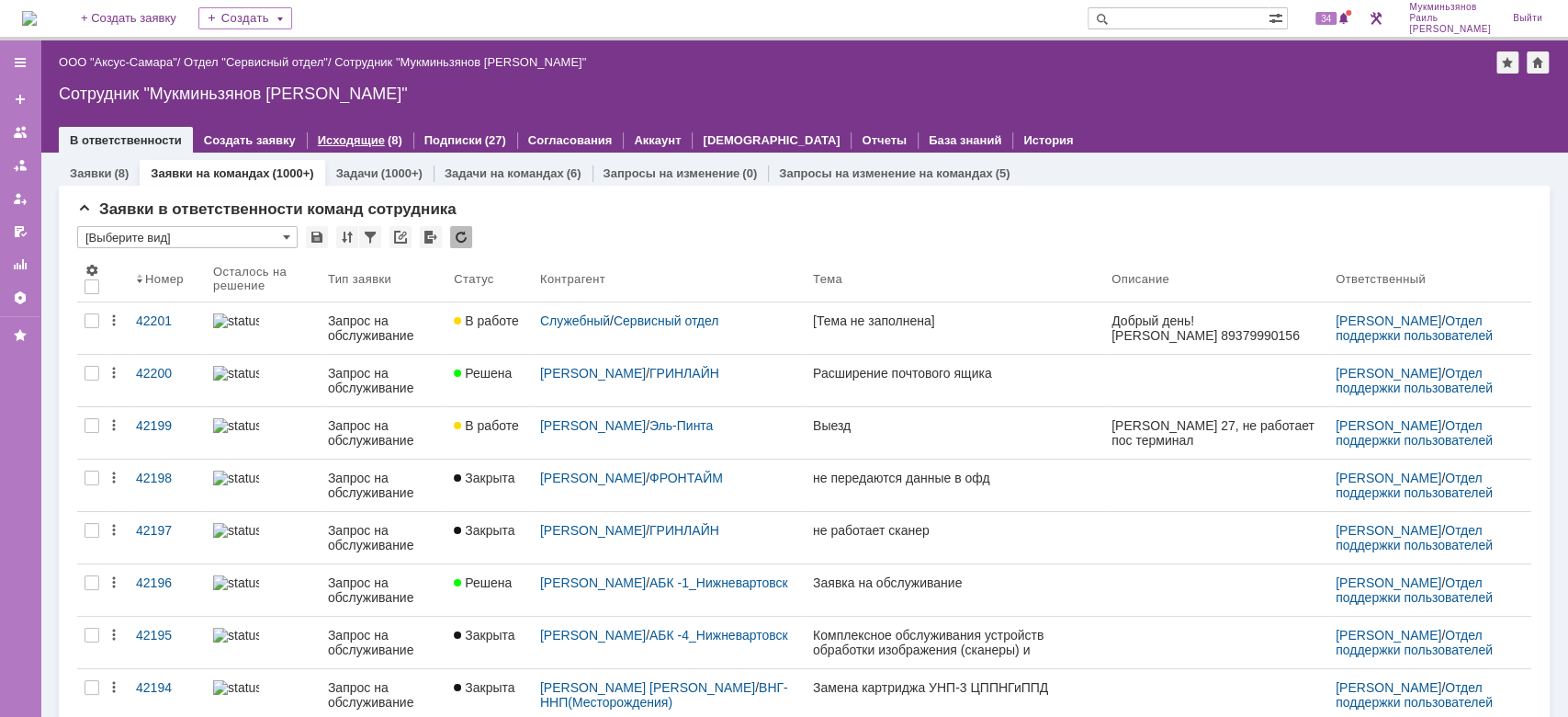
click at [367, 134] on link "Исходящие" at bounding box center [351, 140] width 67 height 13
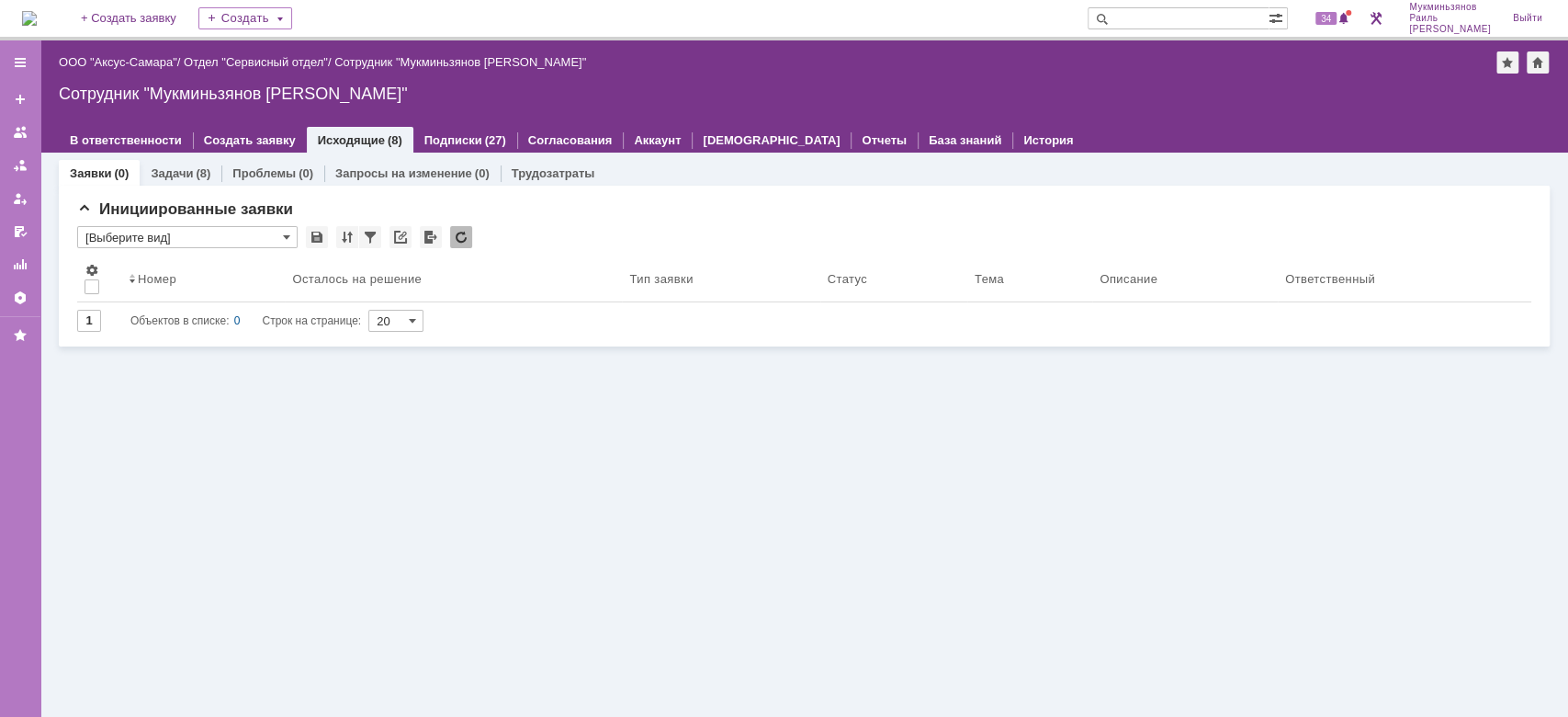
click at [37, 11] on img at bounding box center [29, 17] width 14 height 14
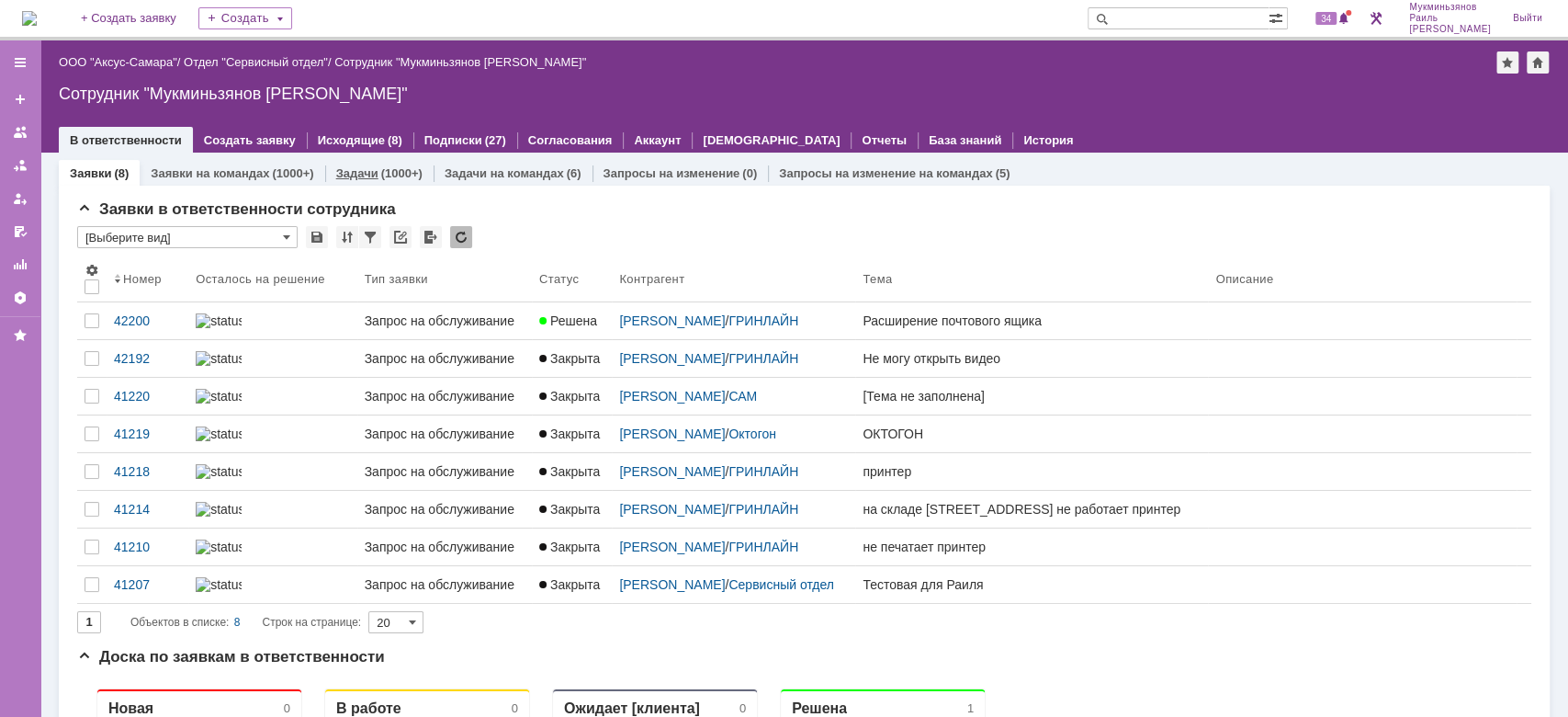
click at [357, 173] on link "Задачи" at bounding box center [357, 173] width 42 height 13
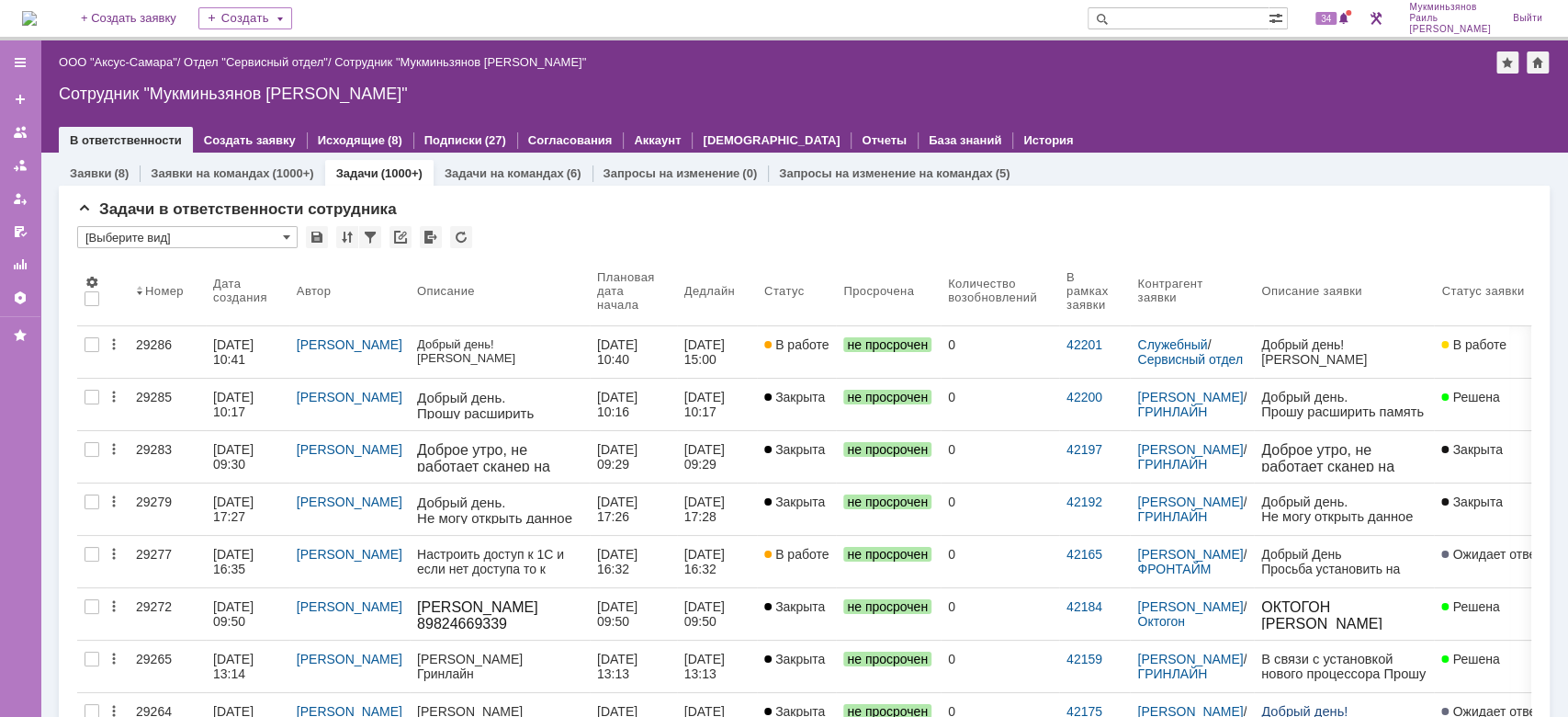
click at [248, 172] on link "Заявки на командах" at bounding box center [210, 173] width 118 height 13
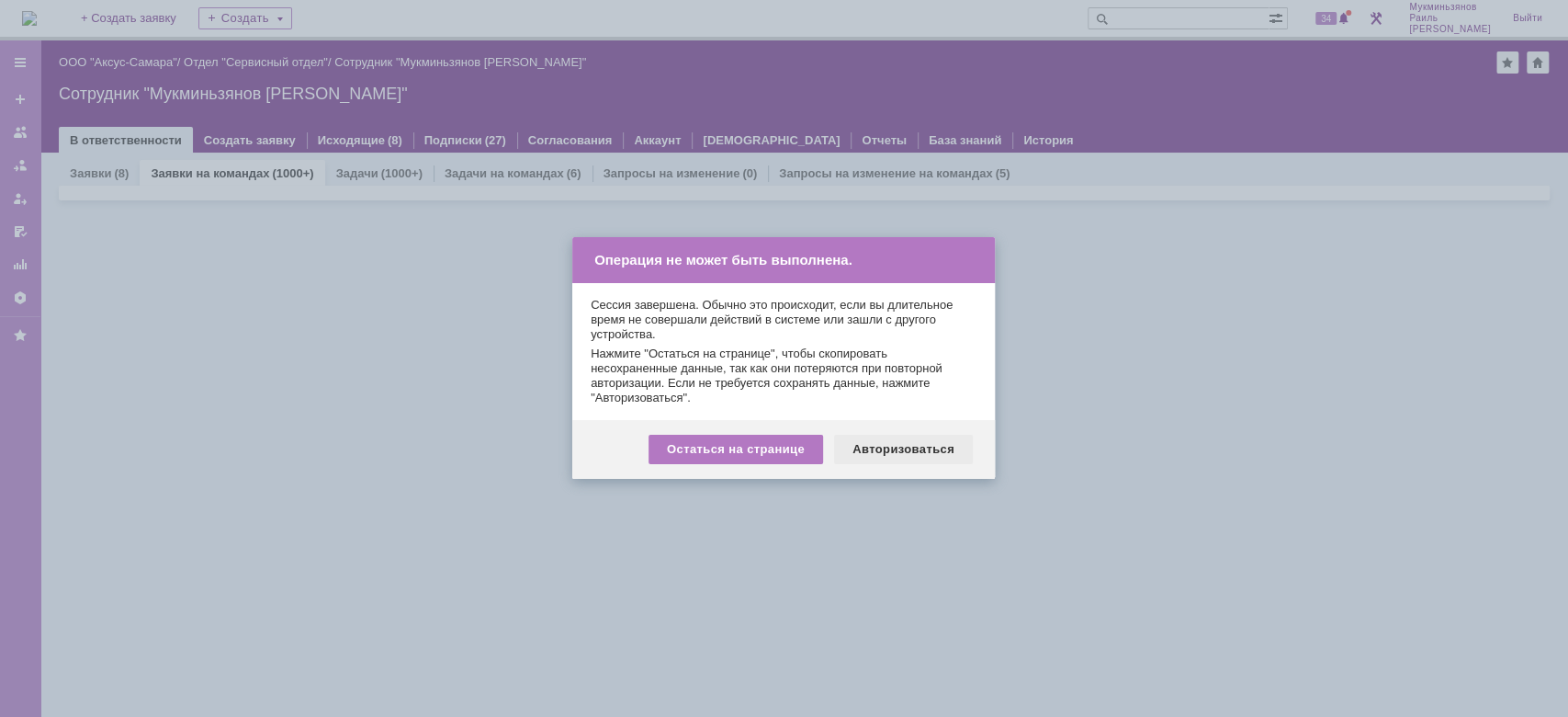
click at [860, 444] on div "Авторизоваться" at bounding box center [903, 449] width 139 height 30
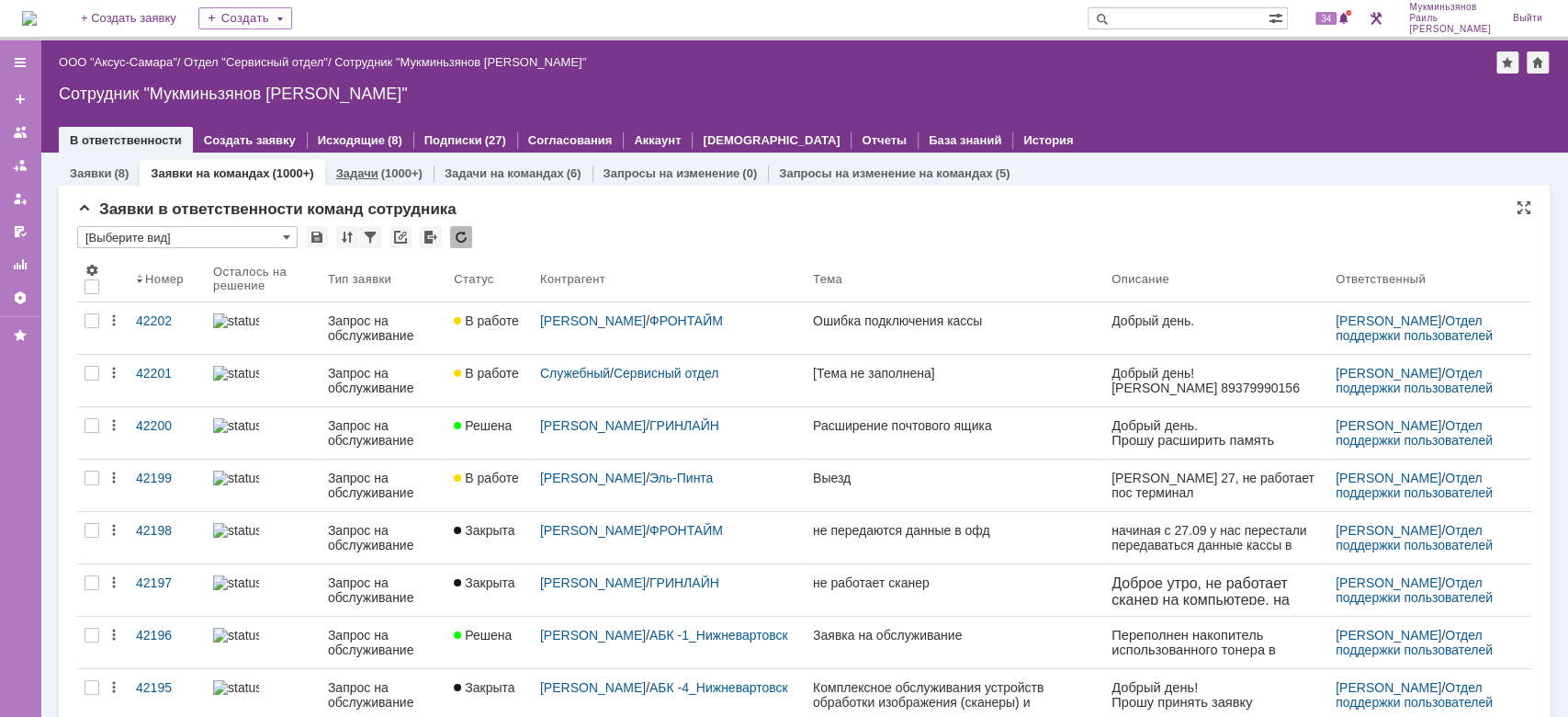
click at [350, 173] on link "Задачи" at bounding box center [357, 173] width 42 height 13
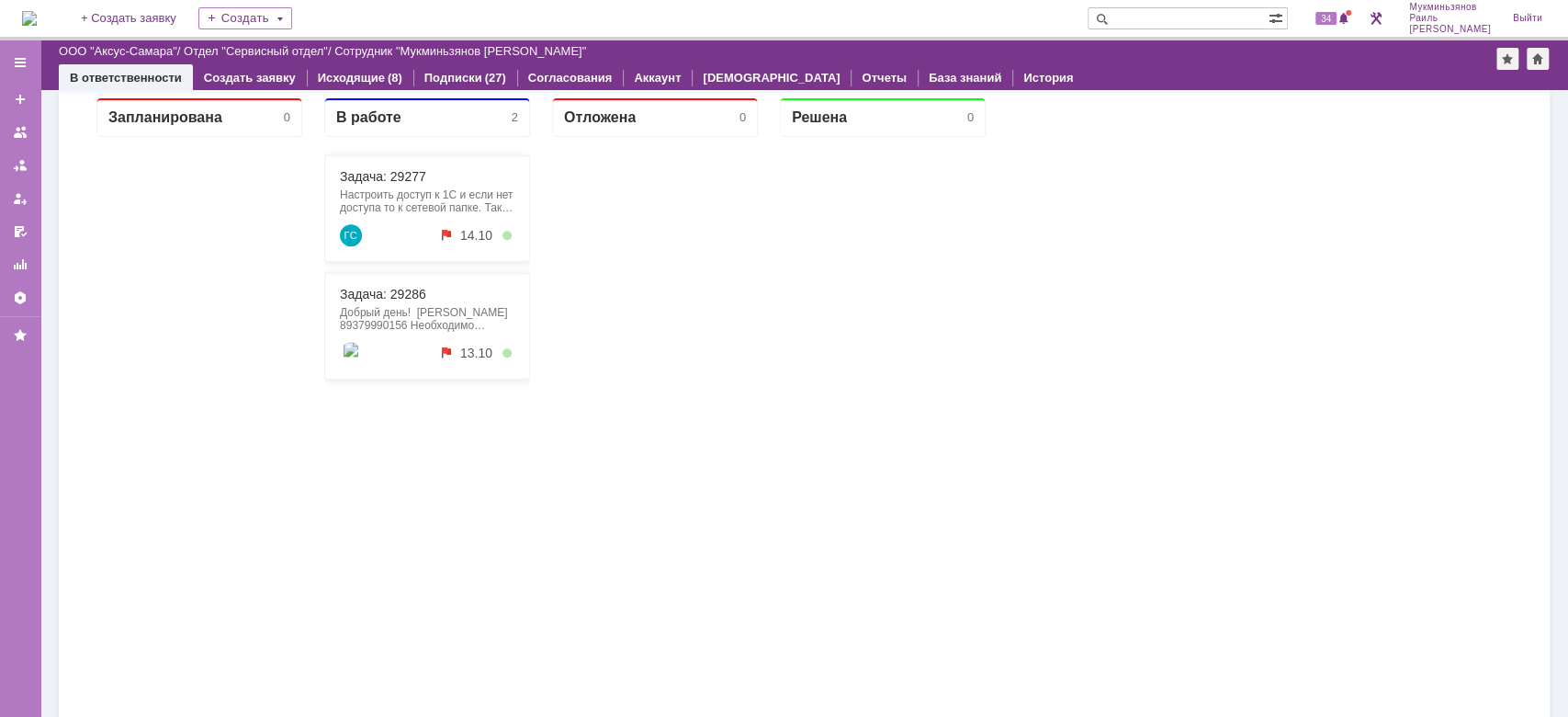
click at [1218, 458] on div "Запланирована 0 В работе 2 Задача: 29277 Настроить доступ к 1С и если нет досту…" at bounding box center [804, 450] width 1454 height 735
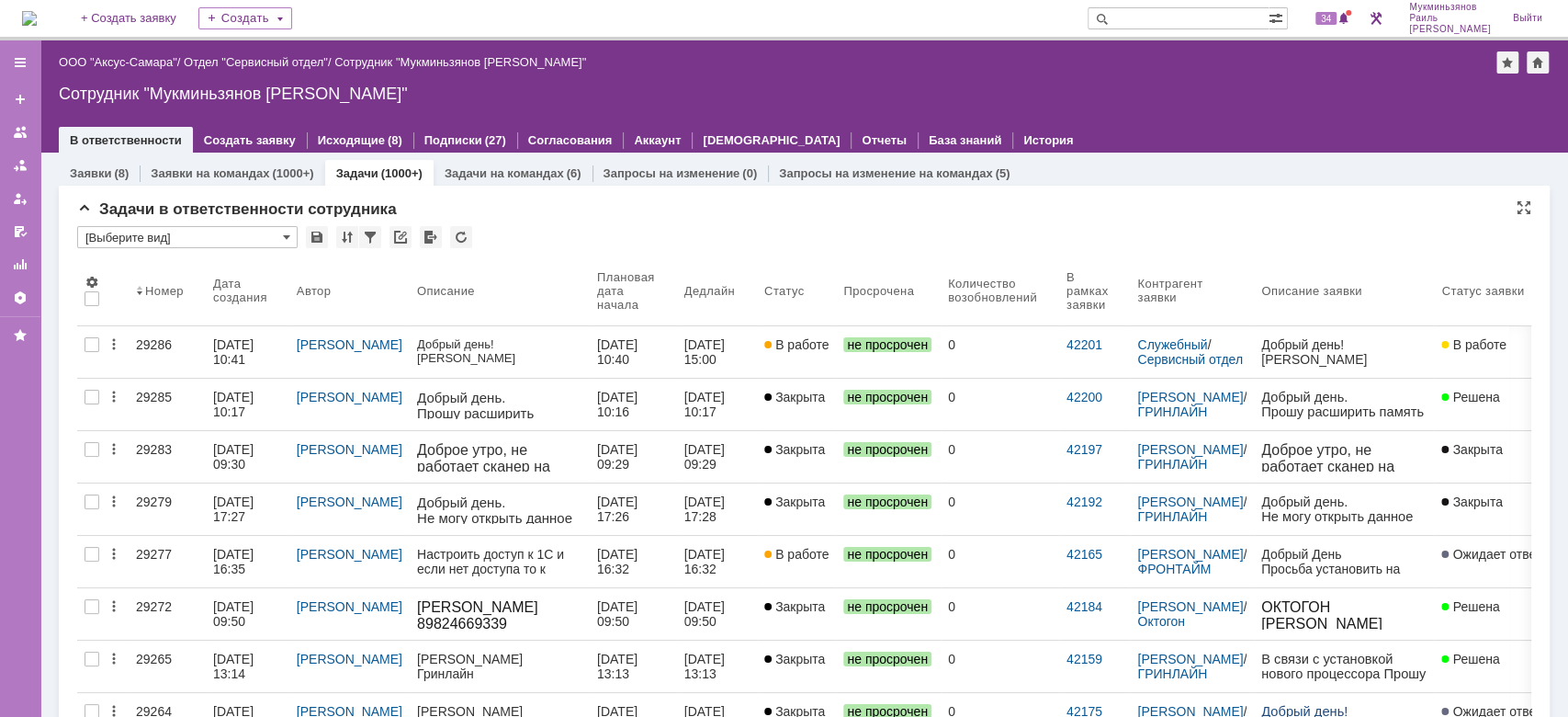
click at [1090, 214] on div "Задачи в ответственности сотрудника" at bounding box center [804, 209] width 1454 height 18
